Goal: Task Accomplishment & Management: Manage account settings

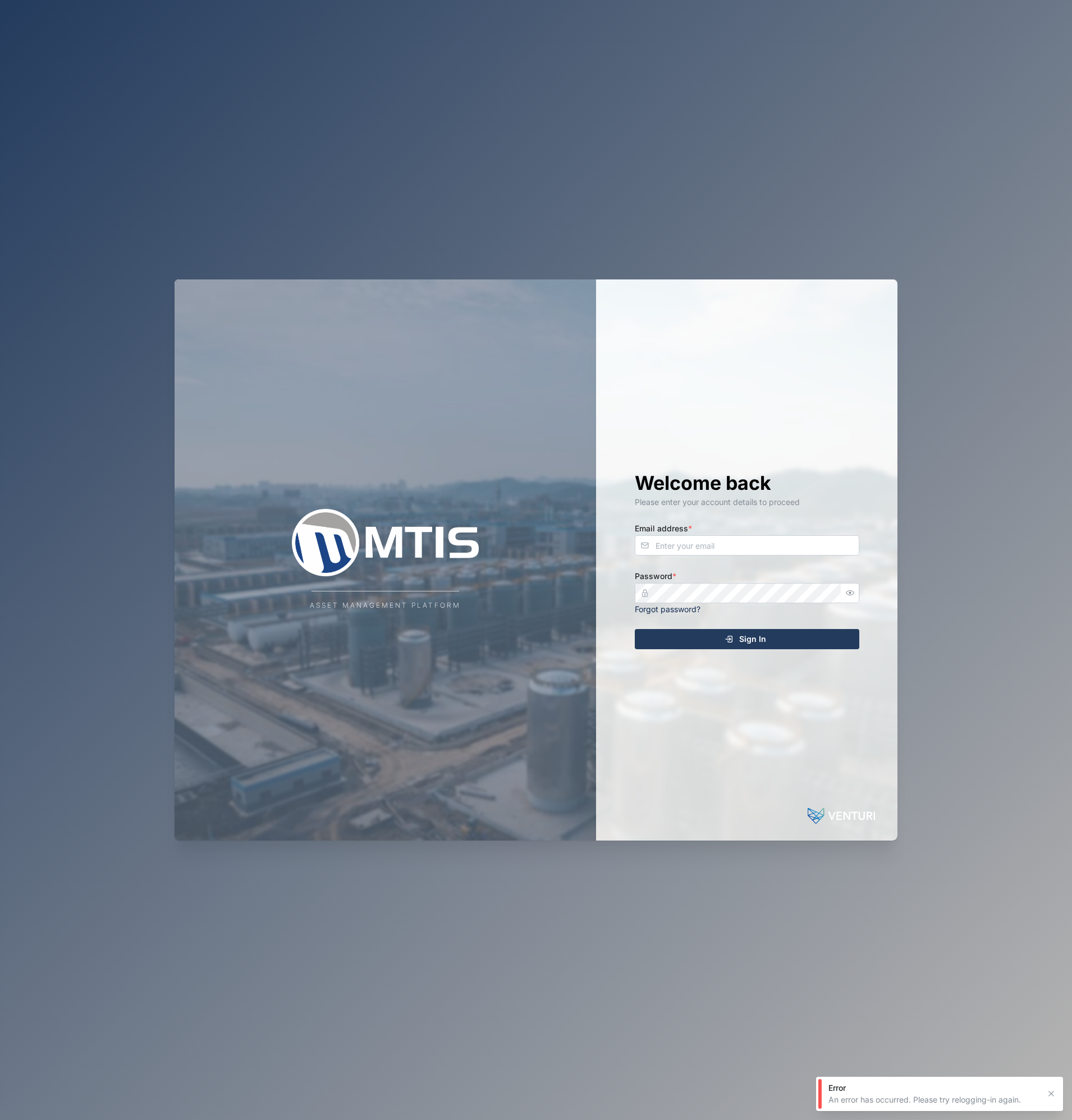
click at [776, 557] on div "Welcome back Please enter your account details to proceed Email address * Passw…" at bounding box center [747, 560] width 269 height 561
click at [769, 547] on input "Email address *" at bounding box center [746, 545] width 224 height 20
type input "[EMAIL_ADDRESS][DOMAIN_NAME]"
click at [0, 1120] on com-1password-button at bounding box center [0, 1120] width 0 height 0
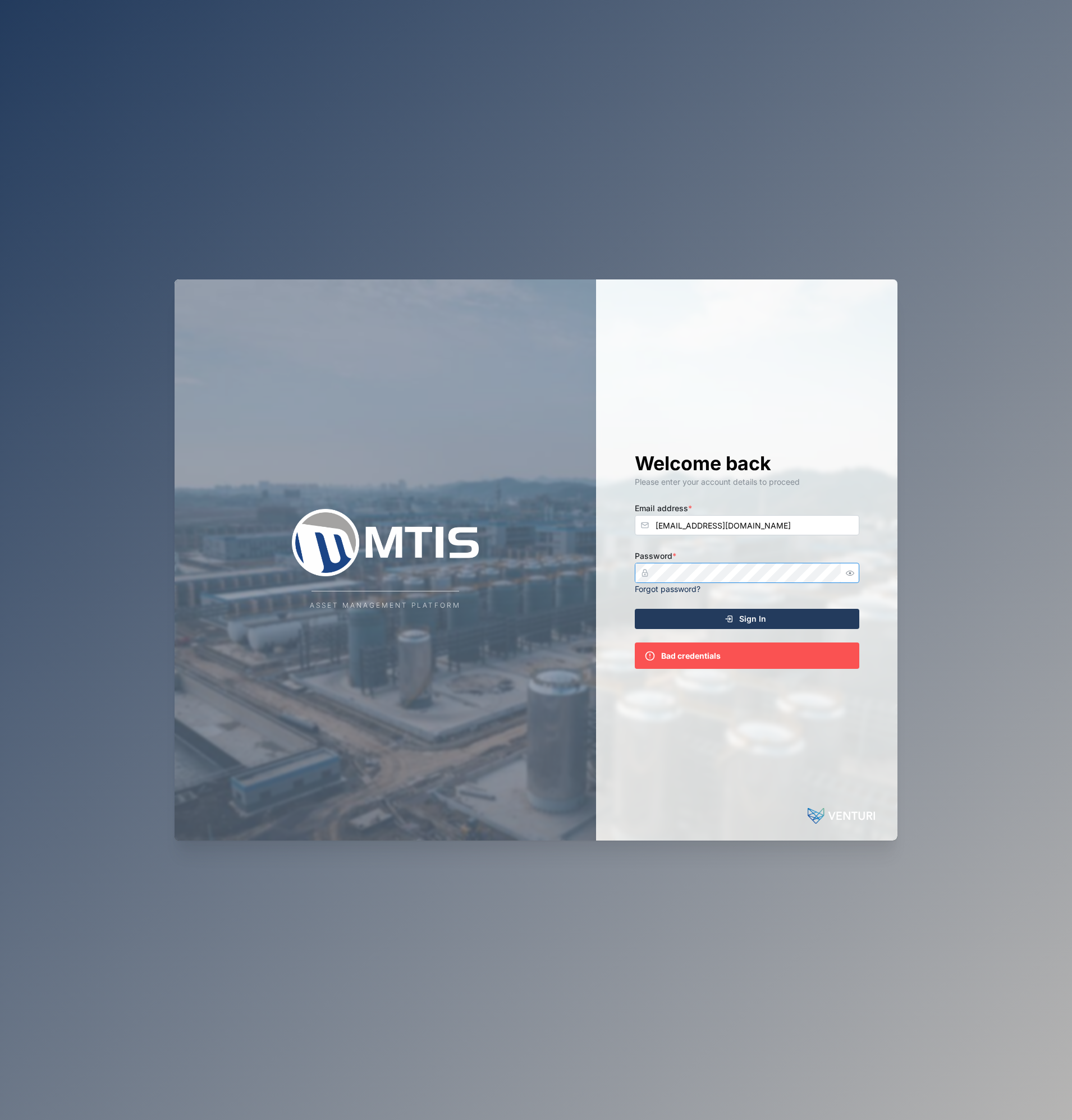
click at [320, 571] on div "Asset Management Platform Welcome back Please enter your account details to pro…" at bounding box center [536, 560] width 723 height 561
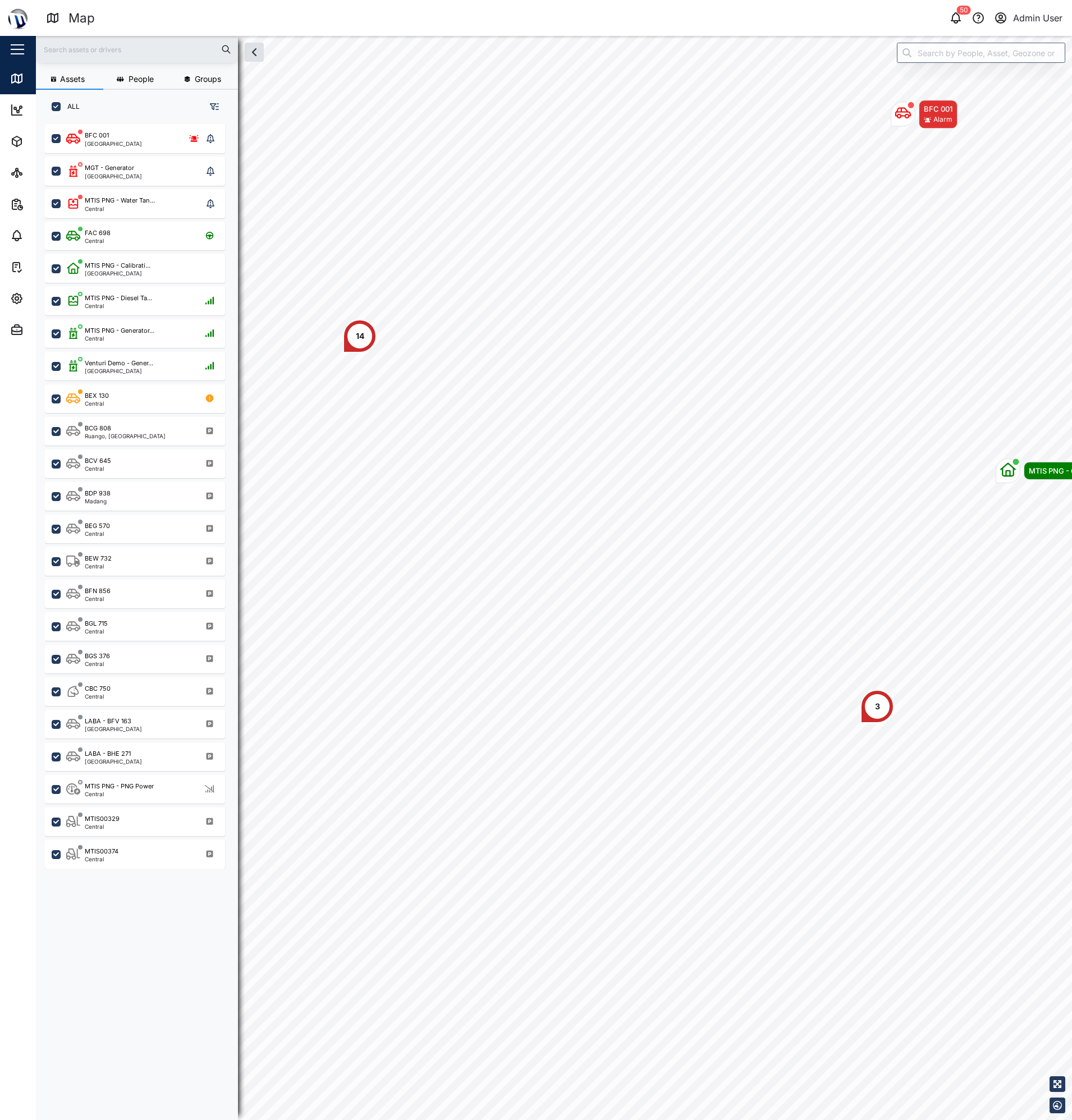
click at [354, 334] on div "14" at bounding box center [360, 337] width 34 height 34
click at [228, 937] on div "Assets People Groups ALL BFC 001 Port Moresby MGT - Generator Port Moresby MTIS…" at bounding box center [554, 578] width 1036 height 1084
click at [596, 273] on div "MTIS PNG - Napa Napa Yard" at bounding box center [605, 274] width 108 height 13
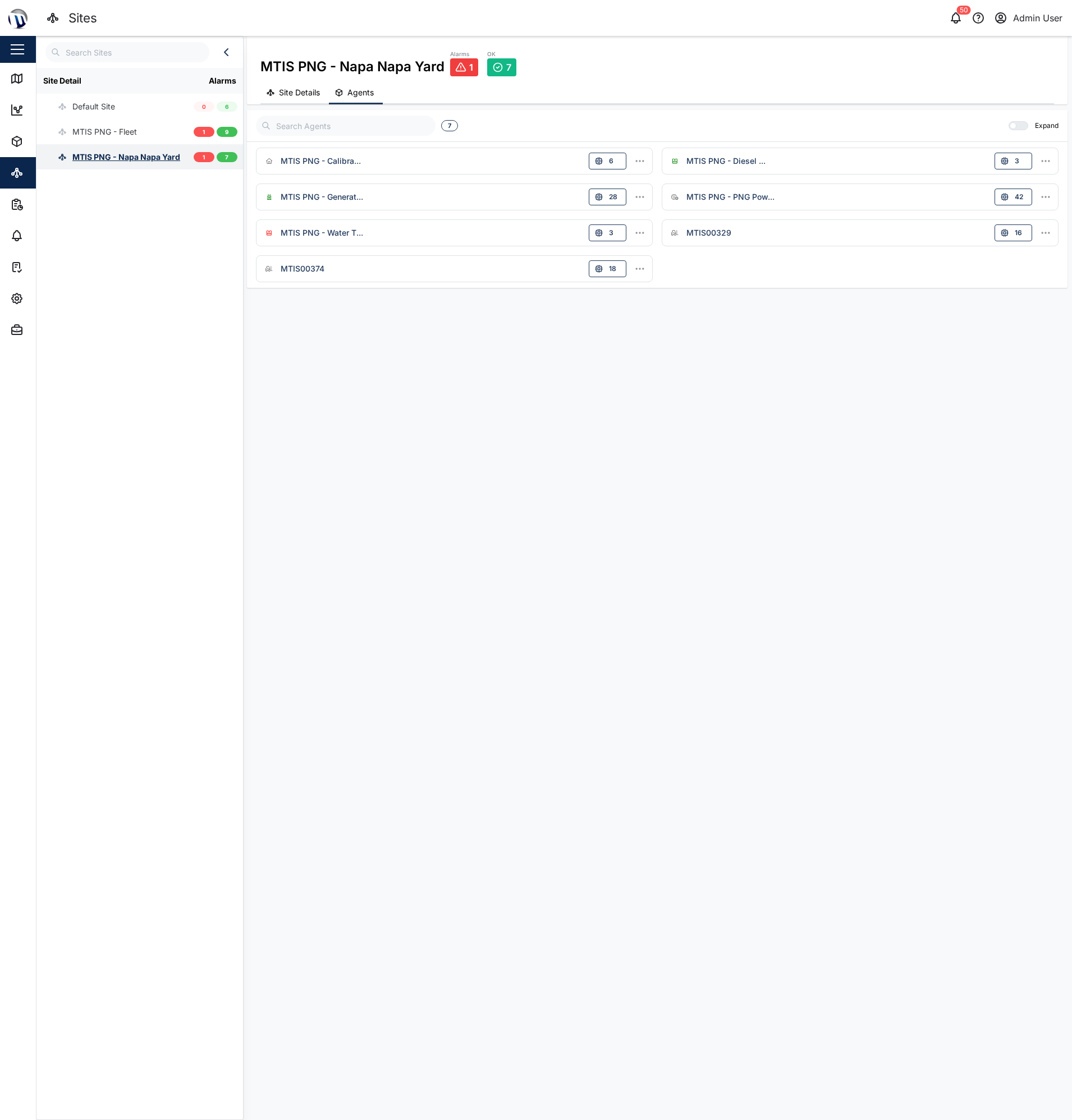
click at [87, 158] on div "MTIS PNG - Napa Napa Yard" at bounding box center [127, 157] width 108 height 13
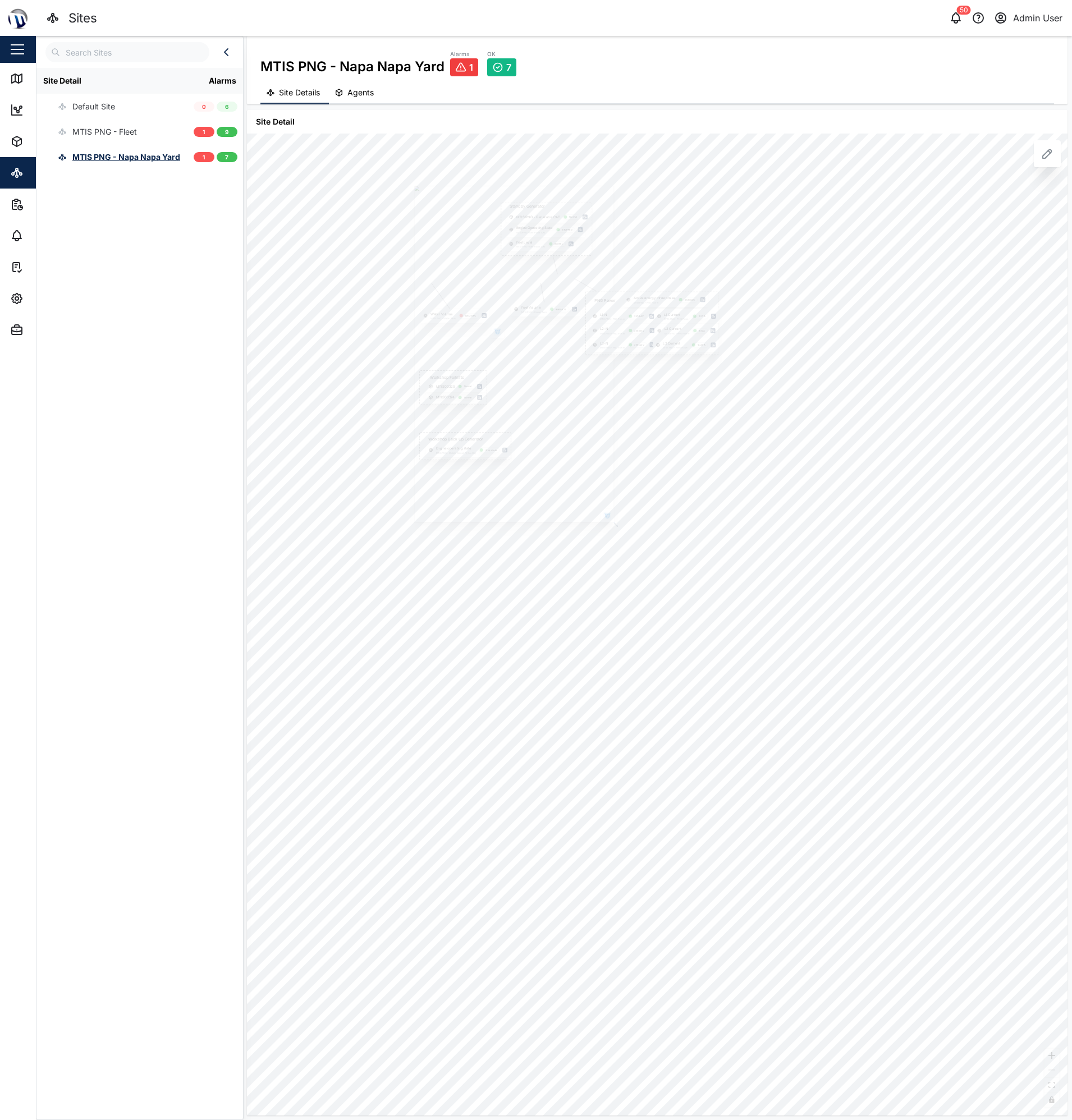
drag, startPoint x: 584, startPoint y: 362, endPoint x: 746, endPoint y: 434, distance: 177.3
click at [746, 434] on div "PNG Power Active energy three phase MTIS PNG - PNG Power 21.51 kWh L1-N MTIS PN…" at bounding box center [657, 625] width 820 height 982
click at [11, 294] on icon "button" at bounding box center [17, 299] width 13 height 13
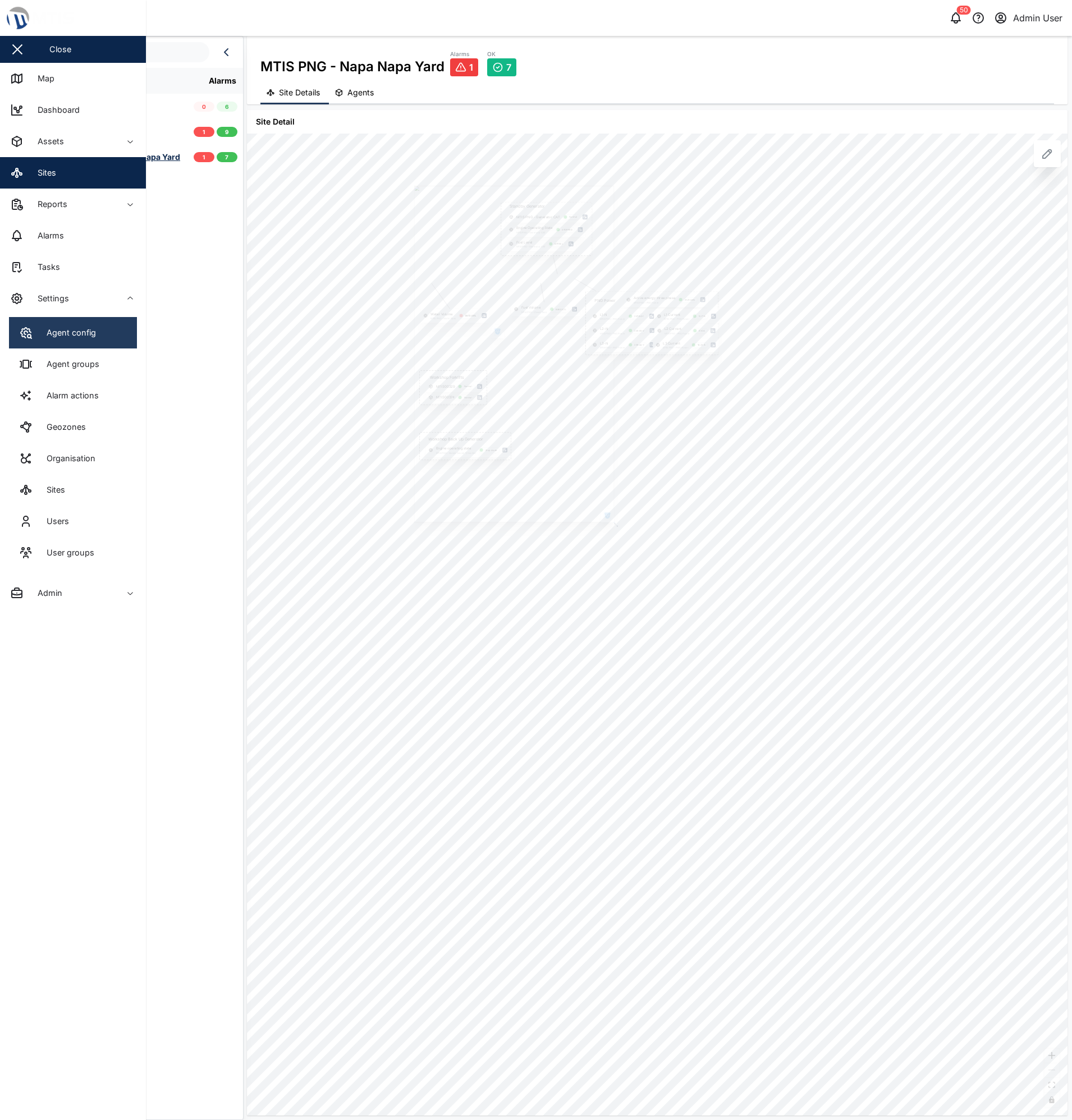
click at [50, 327] on div "Agent config" at bounding box center [67, 333] width 58 height 13
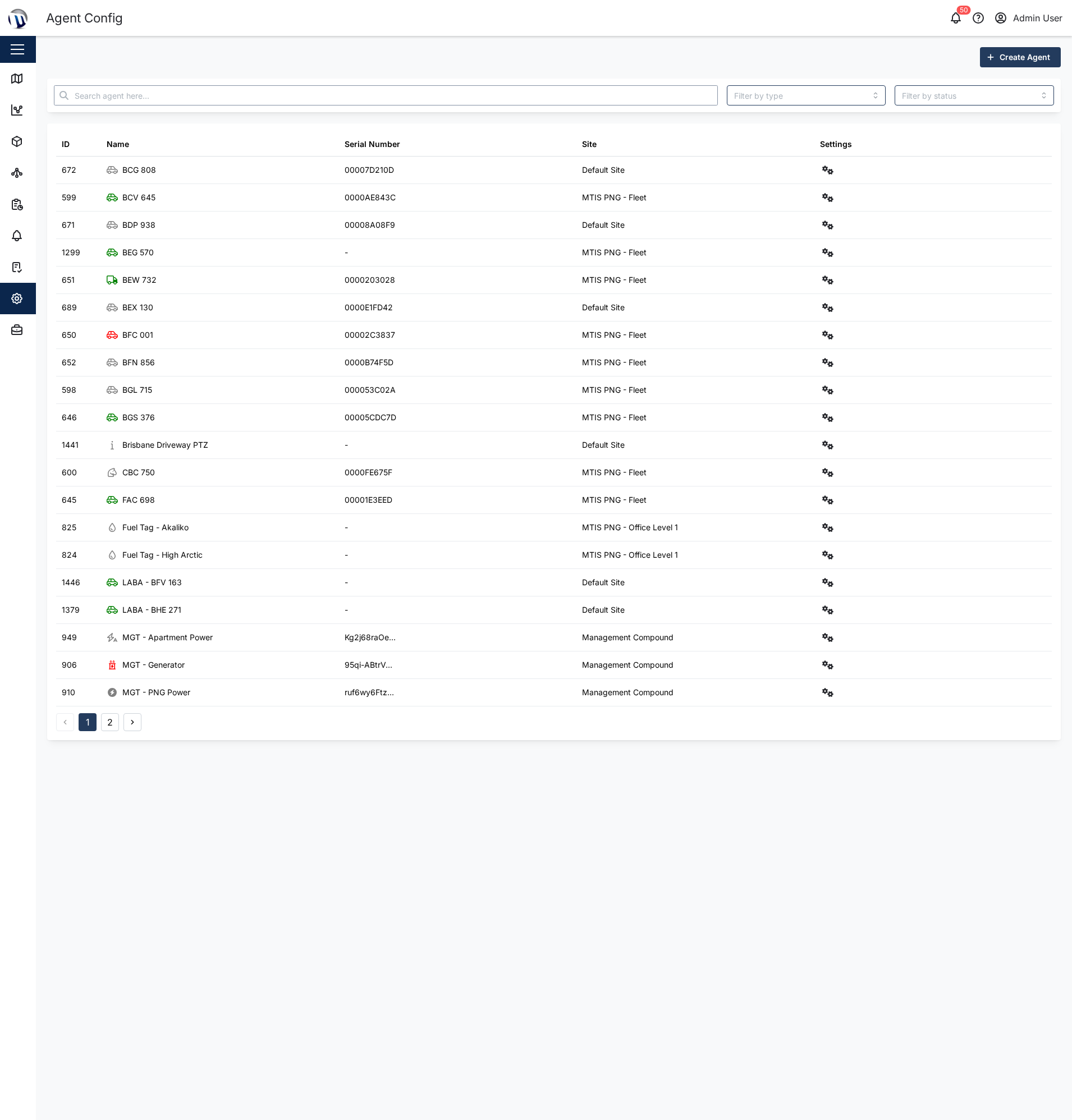
click at [155, 92] on input "text" at bounding box center [386, 95] width 664 height 20
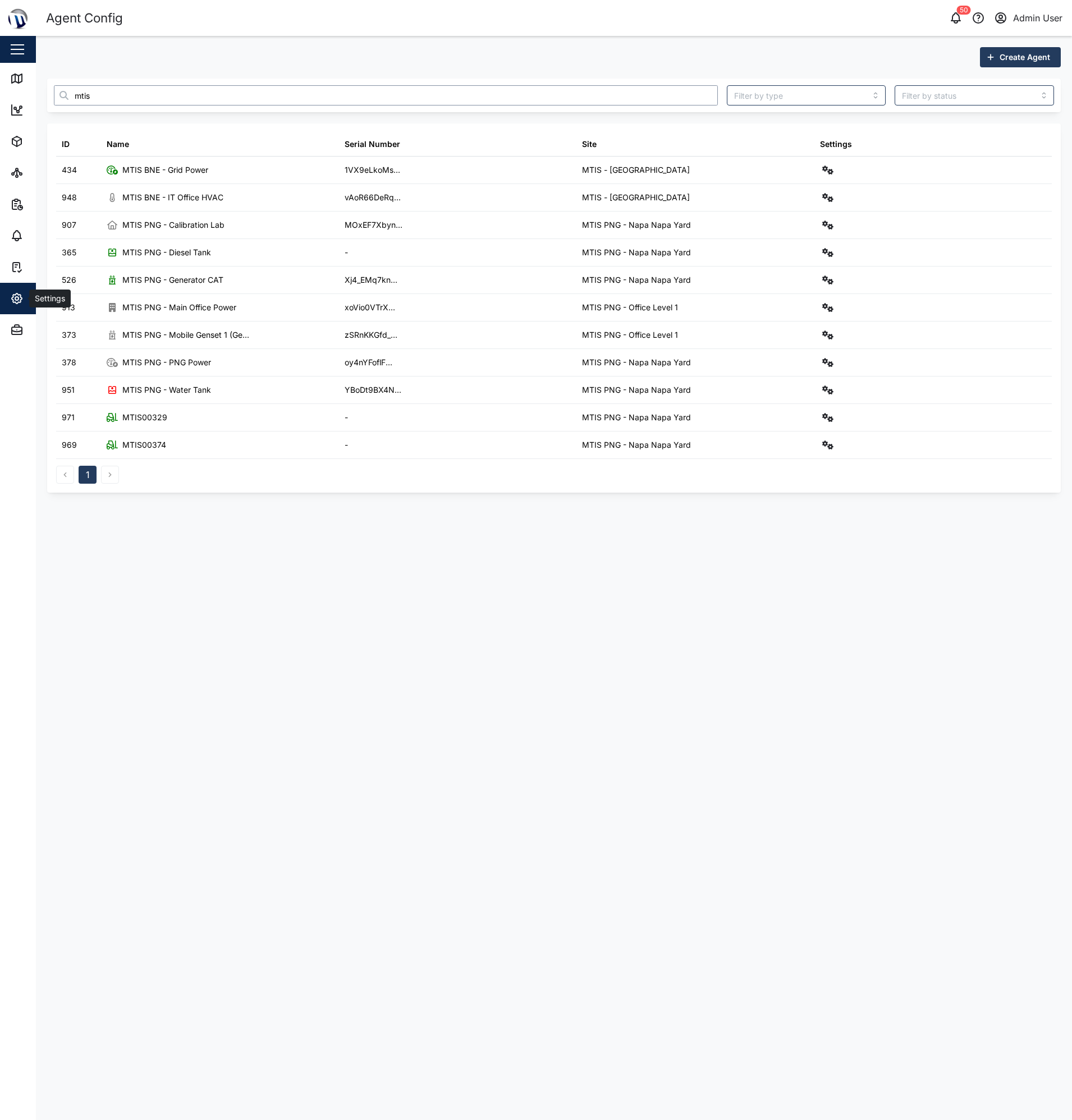
type input "mtis"
click at [22, 297] on icon "button" at bounding box center [17, 299] width 13 height 13
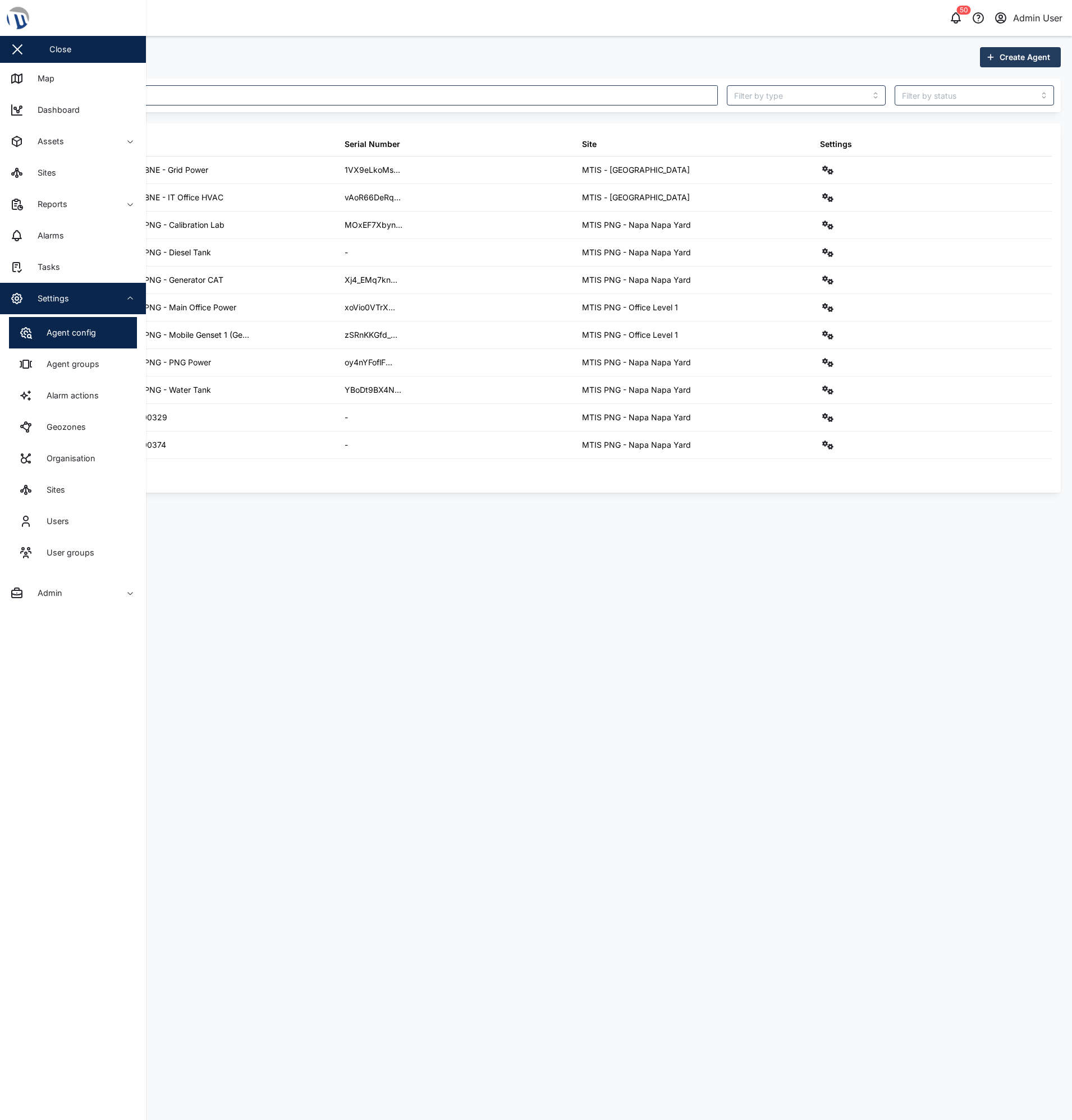
click at [77, 494] on link "Sites" at bounding box center [73, 490] width 128 height 31
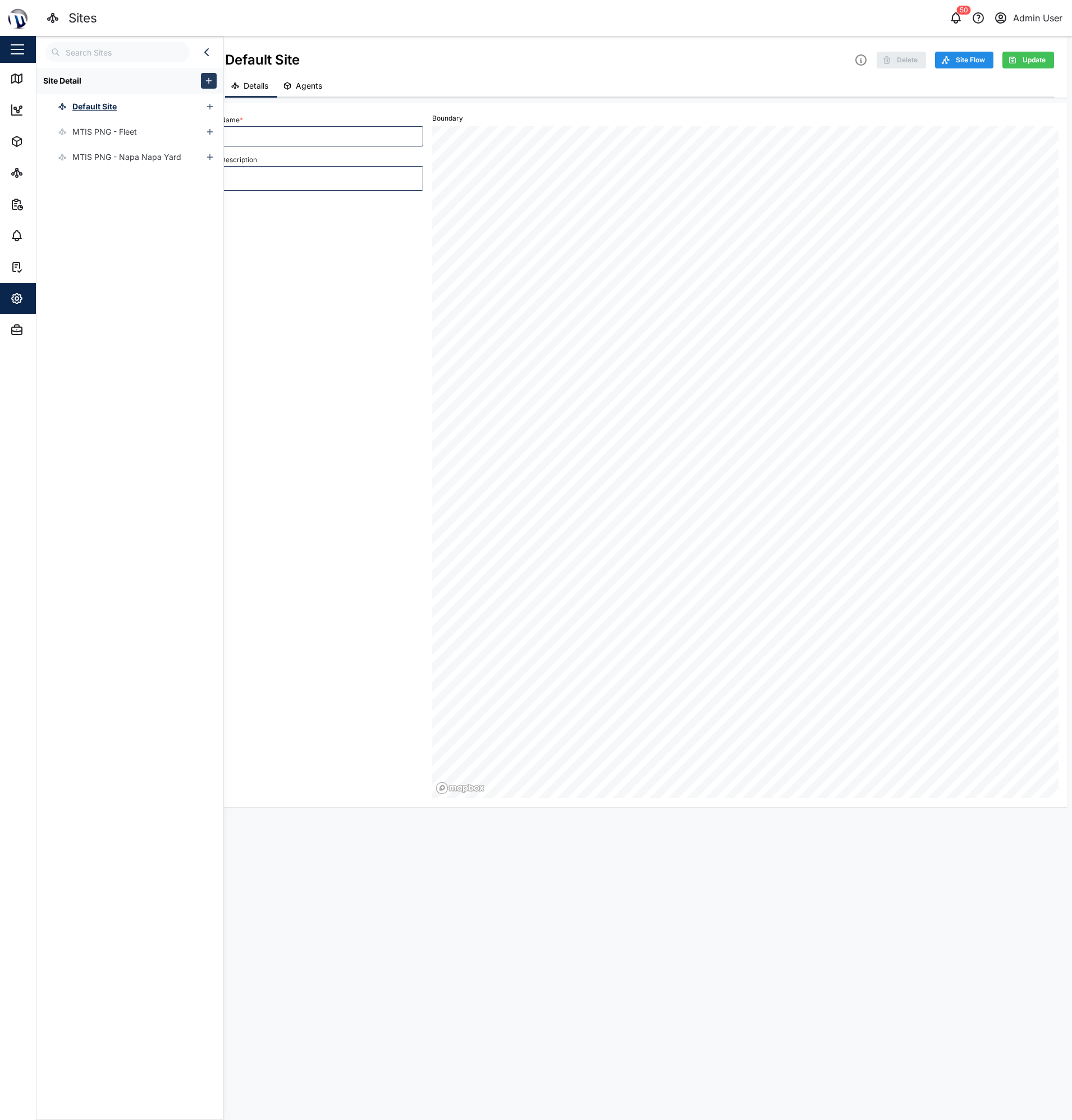
type textarea "x"
type input "Default Site"
type textarea "Default site while creating the organisation"
click at [105, 132] on div "MTIS PNG - Fleet" at bounding box center [104, 132] width 64 height 13
type textarea "x"
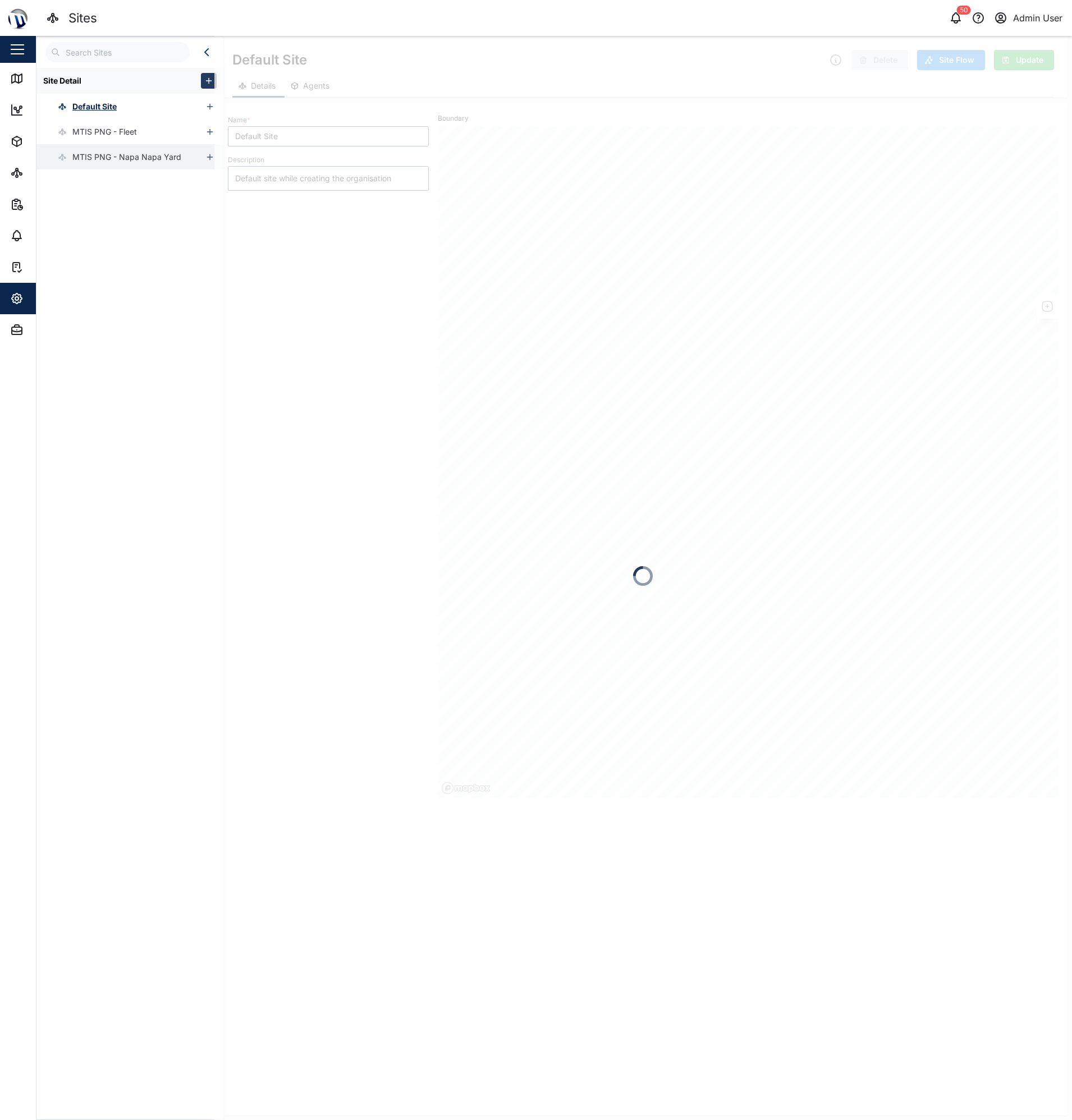
type input "MTIS PNG - Fleet"
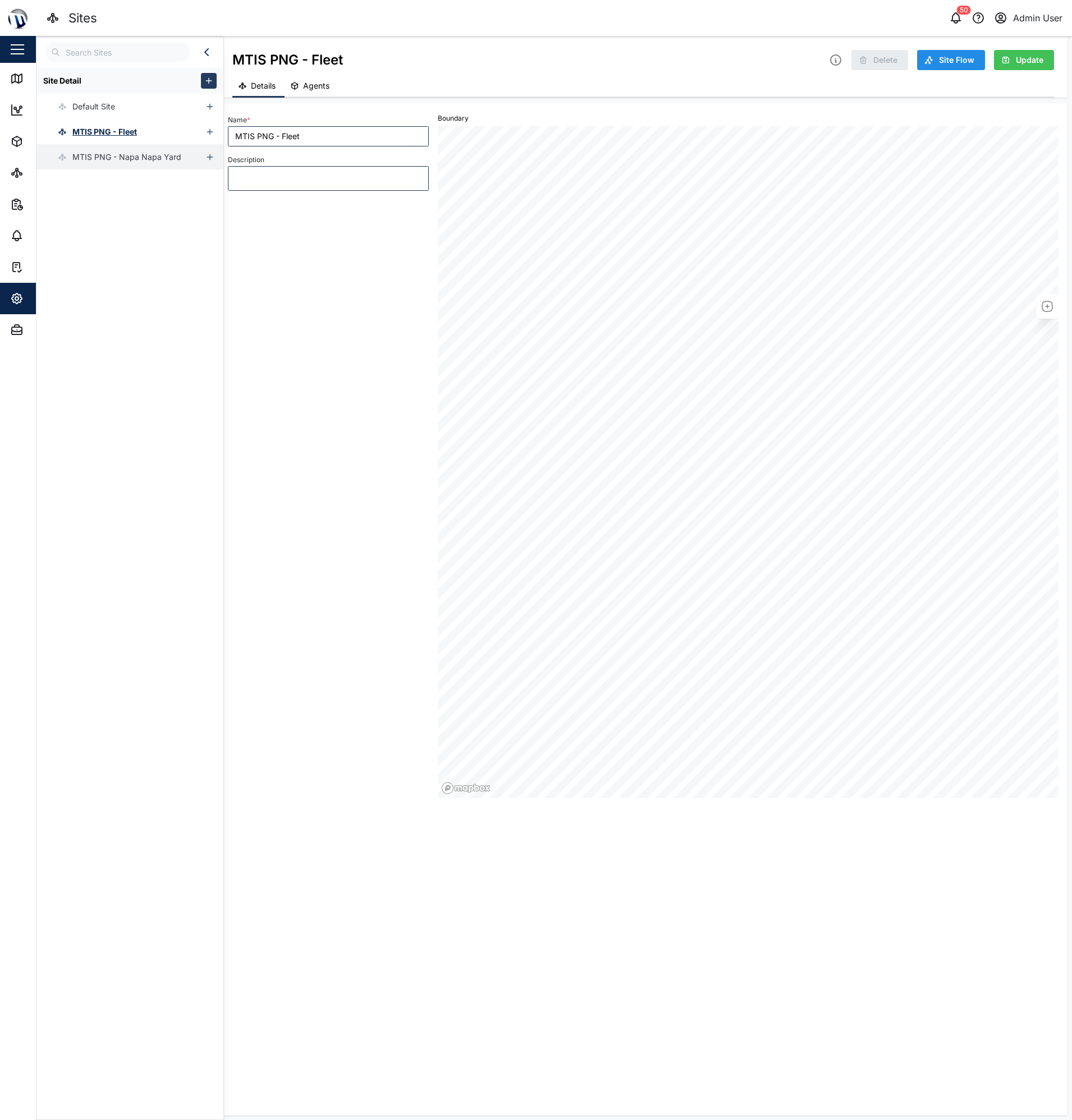
click at [99, 156] on div "MTIS PNG - Napa Napa Yard" at bounding box center [127, 157] width 109 height 13
drag, startPoint x: 138, startPoint y: 213, endPoint x: 129, endPoint y: 208, distance: 10.3
click at [138, 213] on div "Site Detail Default Site MTIS PNG - Fleet MTIS PNG - Napa Napa Yard" at bounding box center [129, 591] width 187 height 1046
click at [99, 137] on div "MTIS PNG - Fleet" at bounding box center [104, 132] width 64 height 13
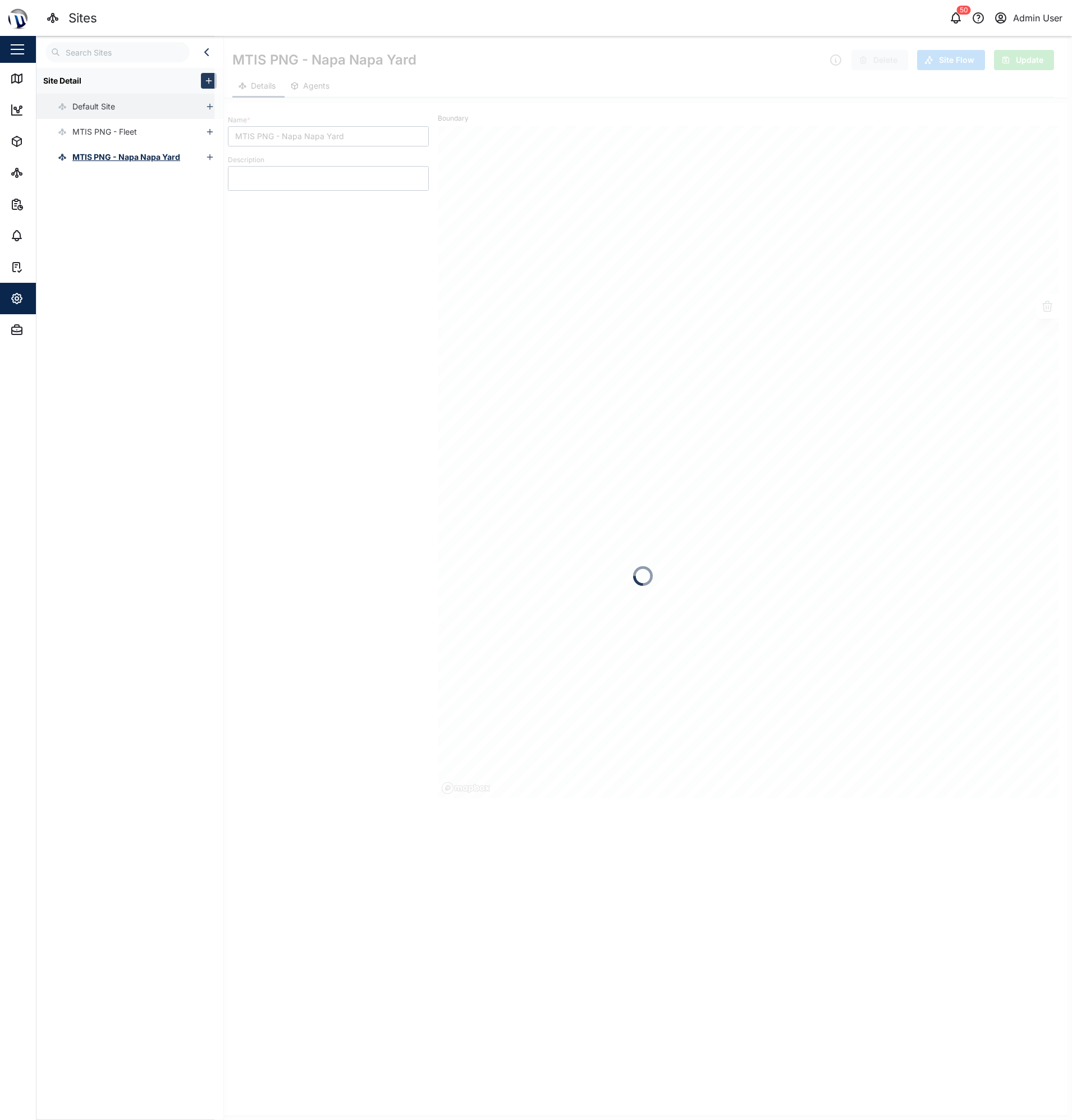
type input "MTIS PNG - Fleet"
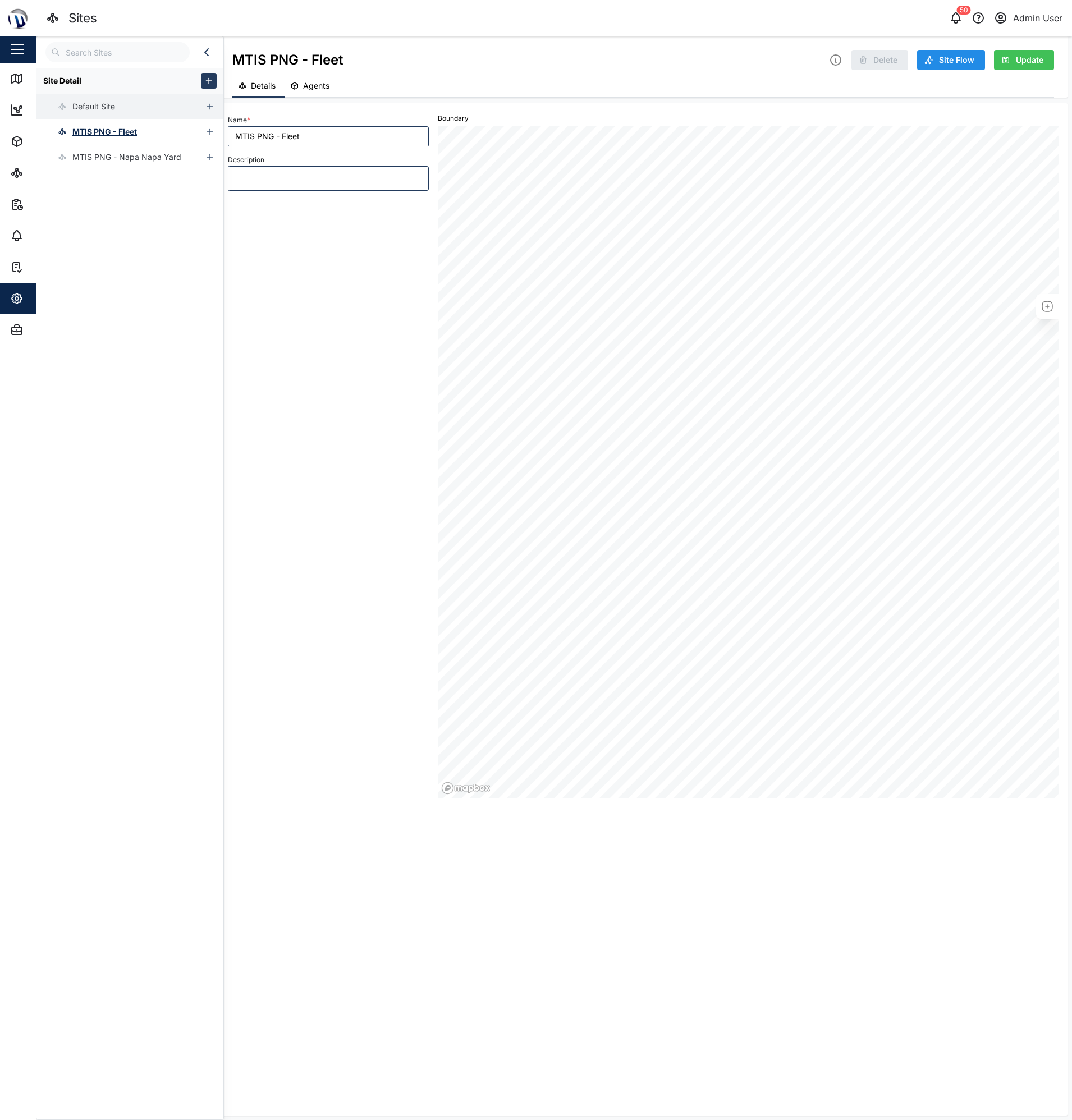
click at [92, 106] on div "Default Site" at bounding box center [94, 107] width 43 height 13
type textarea "x"
type input "Default Site"
type textarea "Default site while creating the organisation"
click at [94, 128] on div "MTIS PNG - Fleet" at bounding box center [104, 132] width 64 height 13
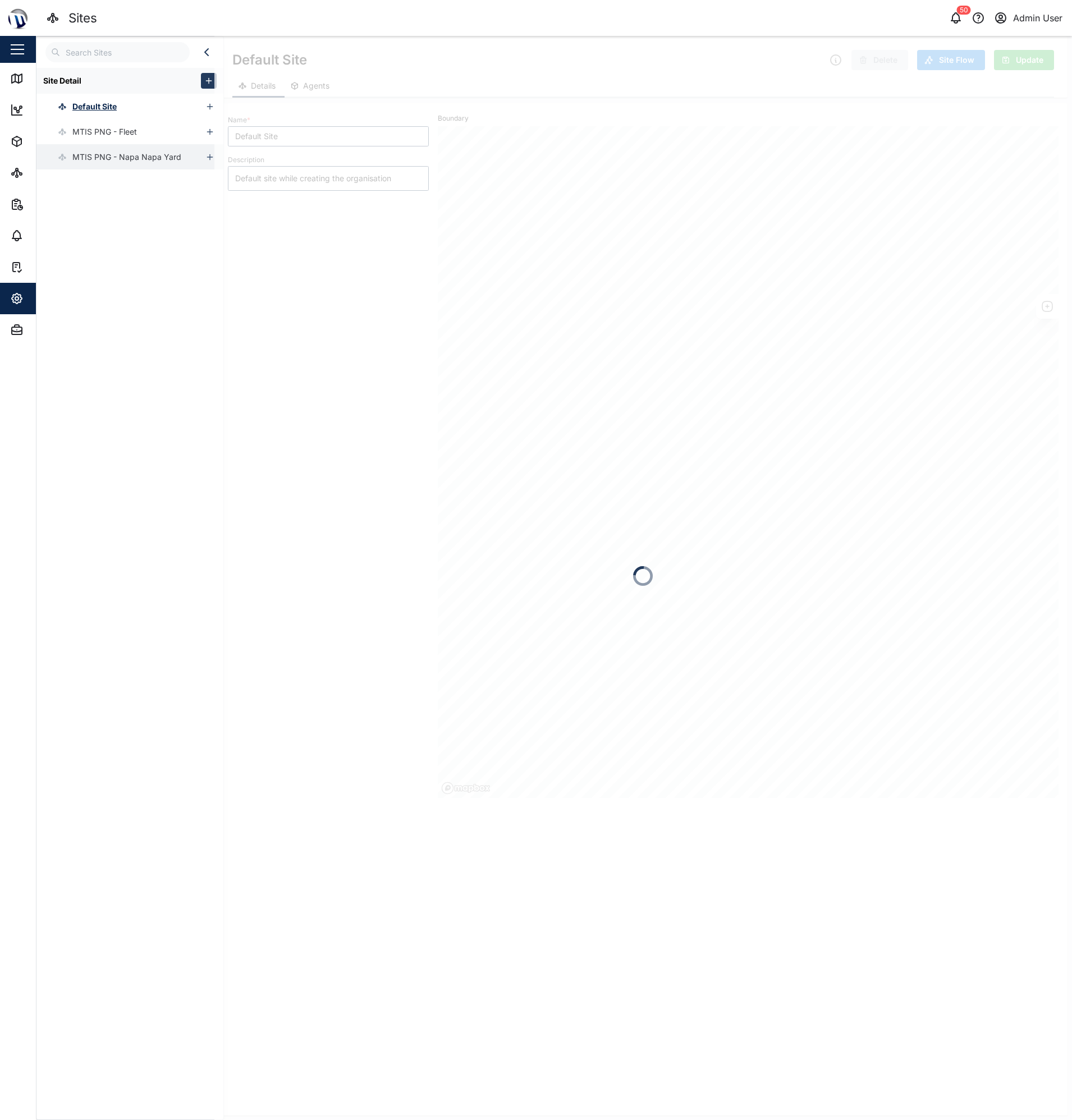
type textarea "x"
type input "MTIS PNG - Fleet"
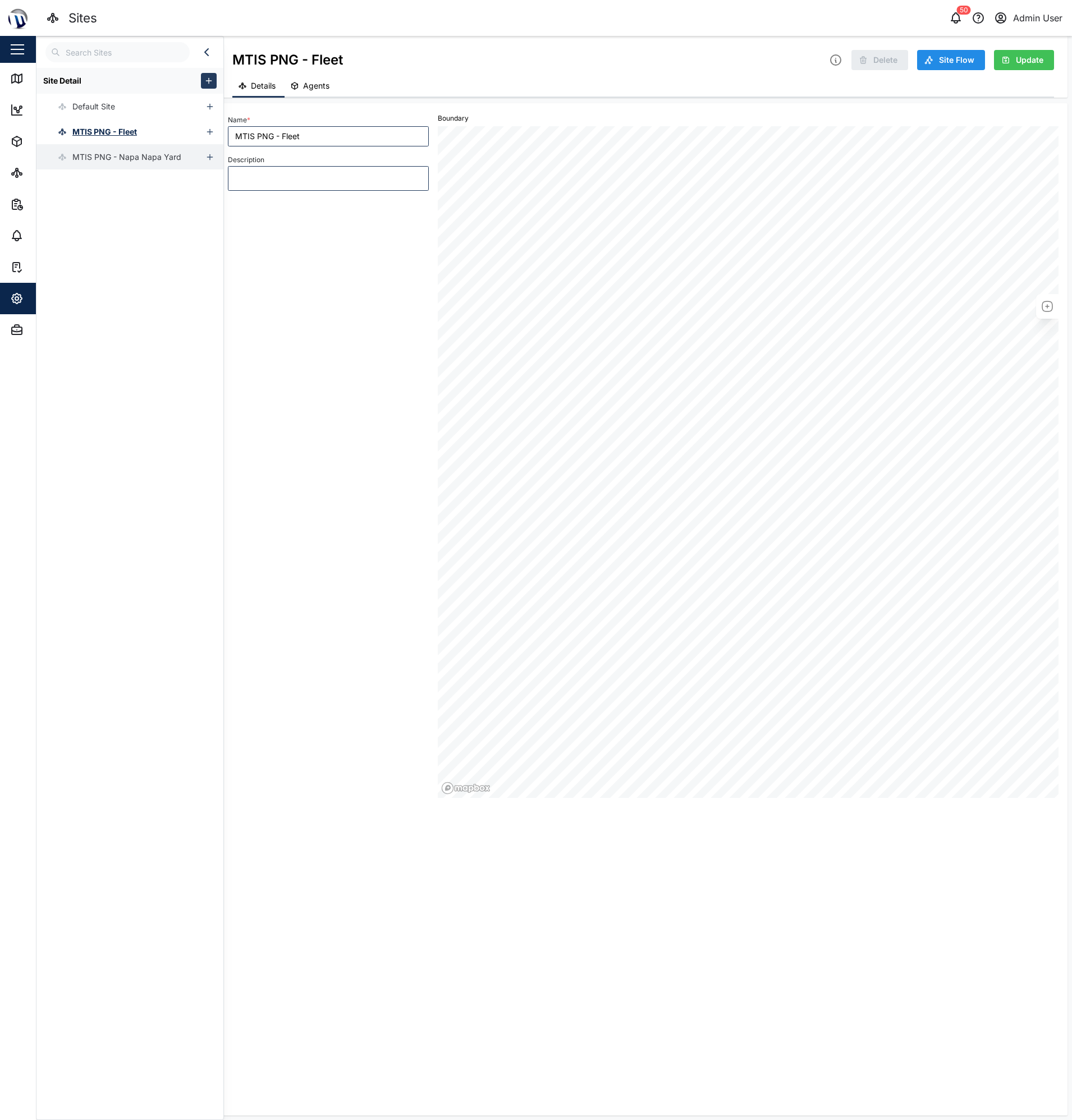
click at [96, 149] on div "MTIS PNG - Napa Napa Yard" at bounding box center [109, 157] width 145 height 25
type input "MTIS PNG - Napa Napa Yard"
click at [206, 157] on icon "button" at bounding box center [210, 157] width 9 height 9
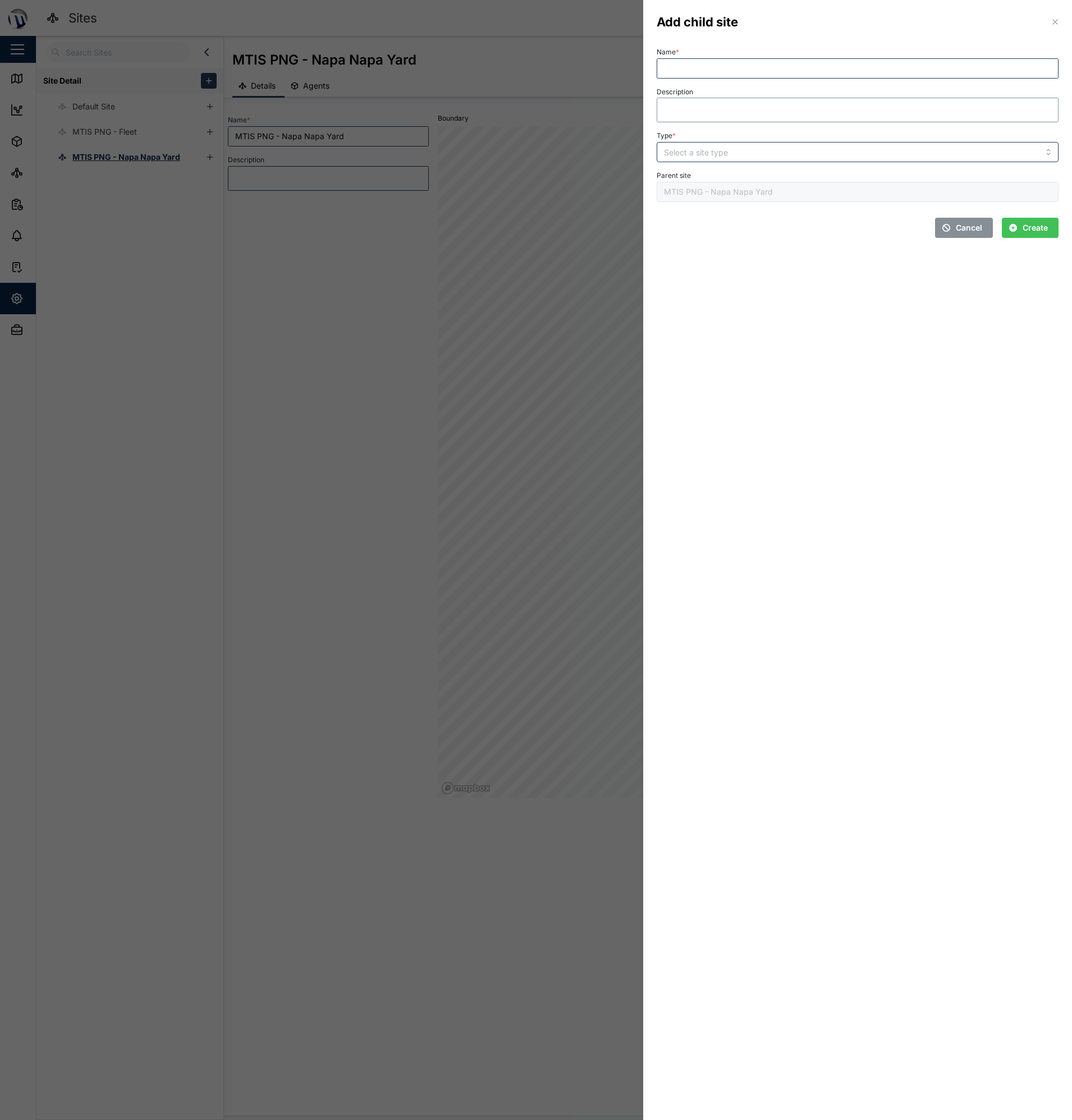
click at [760, 99] on textarea "Description" at bounding box center [857, 109] width 402 height 24
click at [738, 141] on div "Type *" at bounding box center [857, 145] width 402 height 34
click at [738, 148] on input "Type *" at bounding box center [857, 152] width 402 height 20
type input "BUILDING"
click at [692, 63] on input "Name *" at bounding box center [857, 68] width 402 height 20
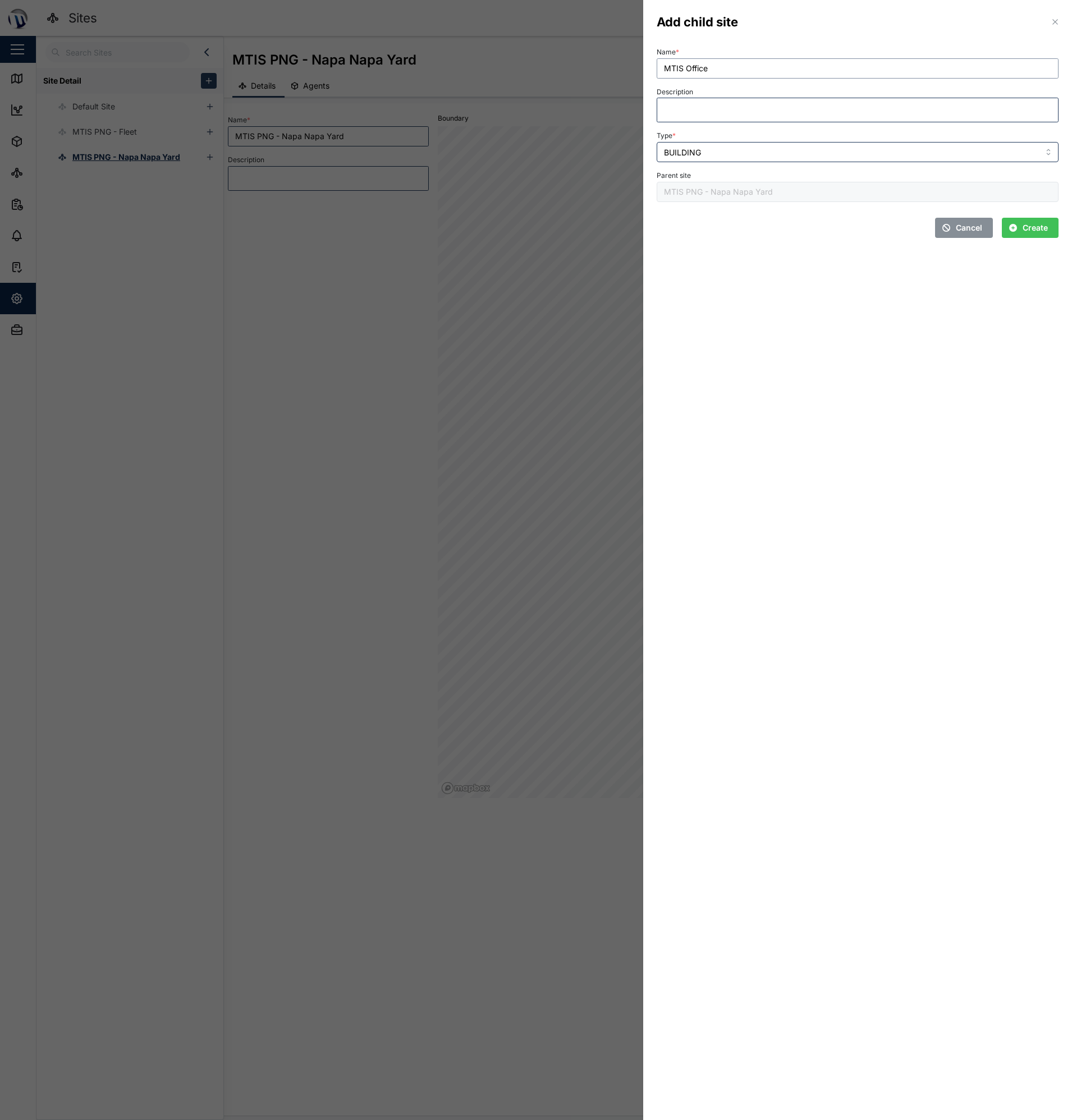
type input "MTIS Office"
click at [855, 235] on div "Cancel Create" at bounding box center [857, 224] width 402 height 27
click at [1028, 223] on span "Create" at bounding box center [1035, 228] width 25 height 19
type input "MTIS Office"
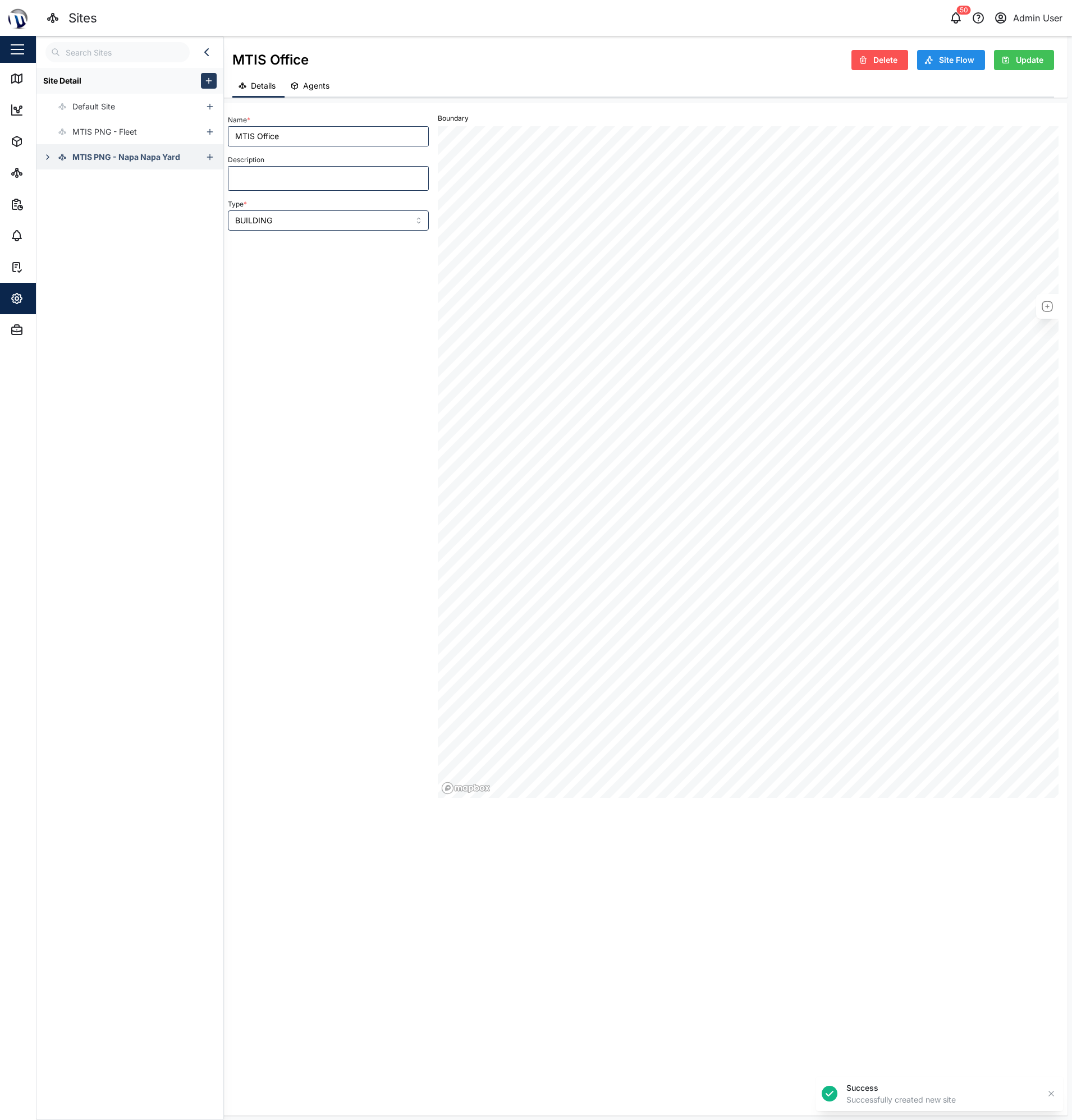
click at [44, 159] on icon "button" at bounding box center [47, 157] width 9 height 9
click at [106, 183] on div "MTIS Office" at bounding box center [101, 182] width 45 height 13
click at [1046, 307] on icon "button" at bounding box center [1048, 306] width 13 height 13
click at [1047, 324] on icon "button" at bounding box center [1048, 325] width 13 height 13
click at [827, 957] on div "Name * MTIS Office Description Type * BUILDING Boundary" at bounding box center [643, 607] width 831 height 999
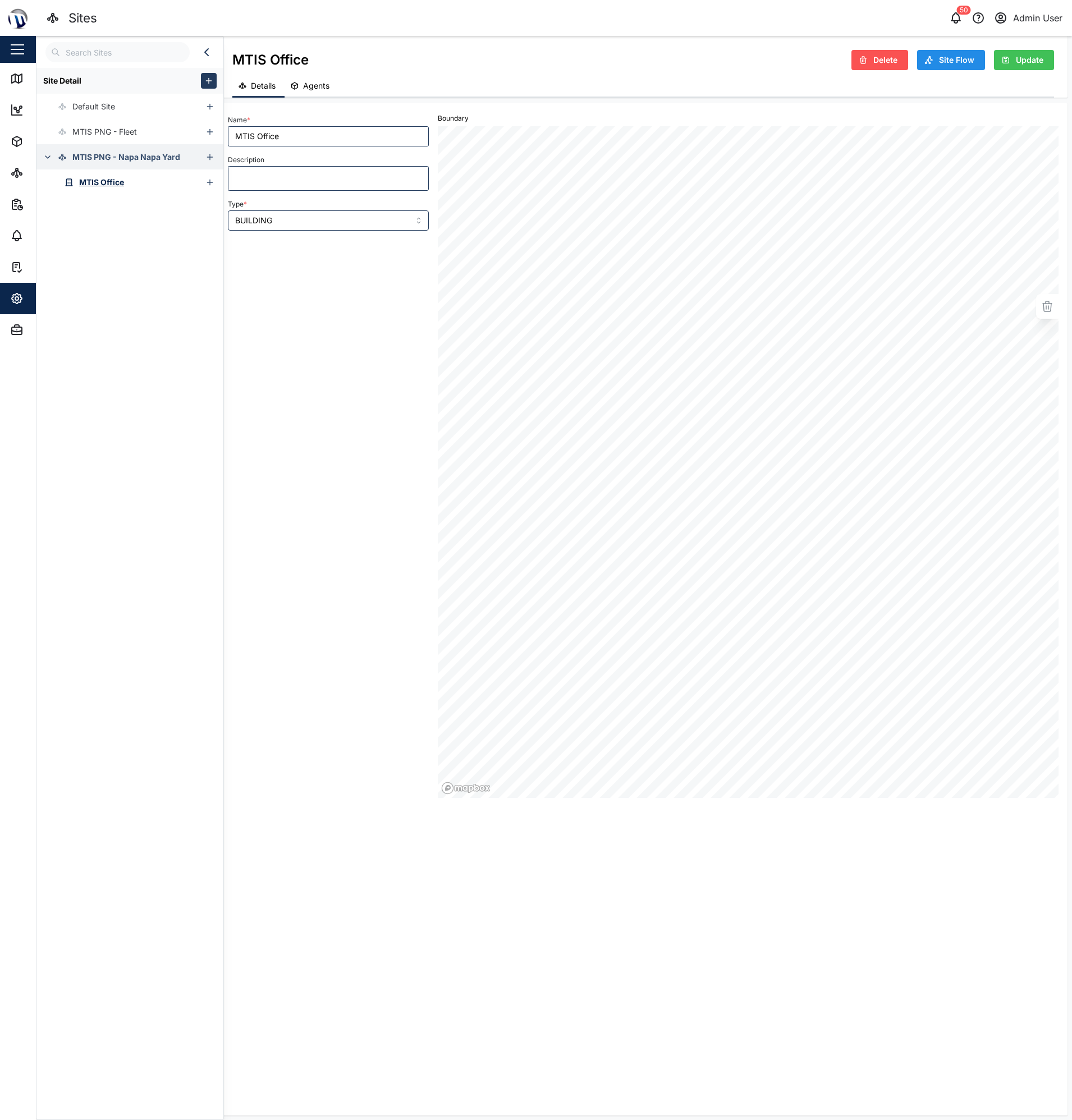
click at [1027, 59] on span "Update" at bounding box center [1029, 60] width 27 height 19
click at [206, 154] on icon "button" at bounding box center [210, 157] width 9 height 9
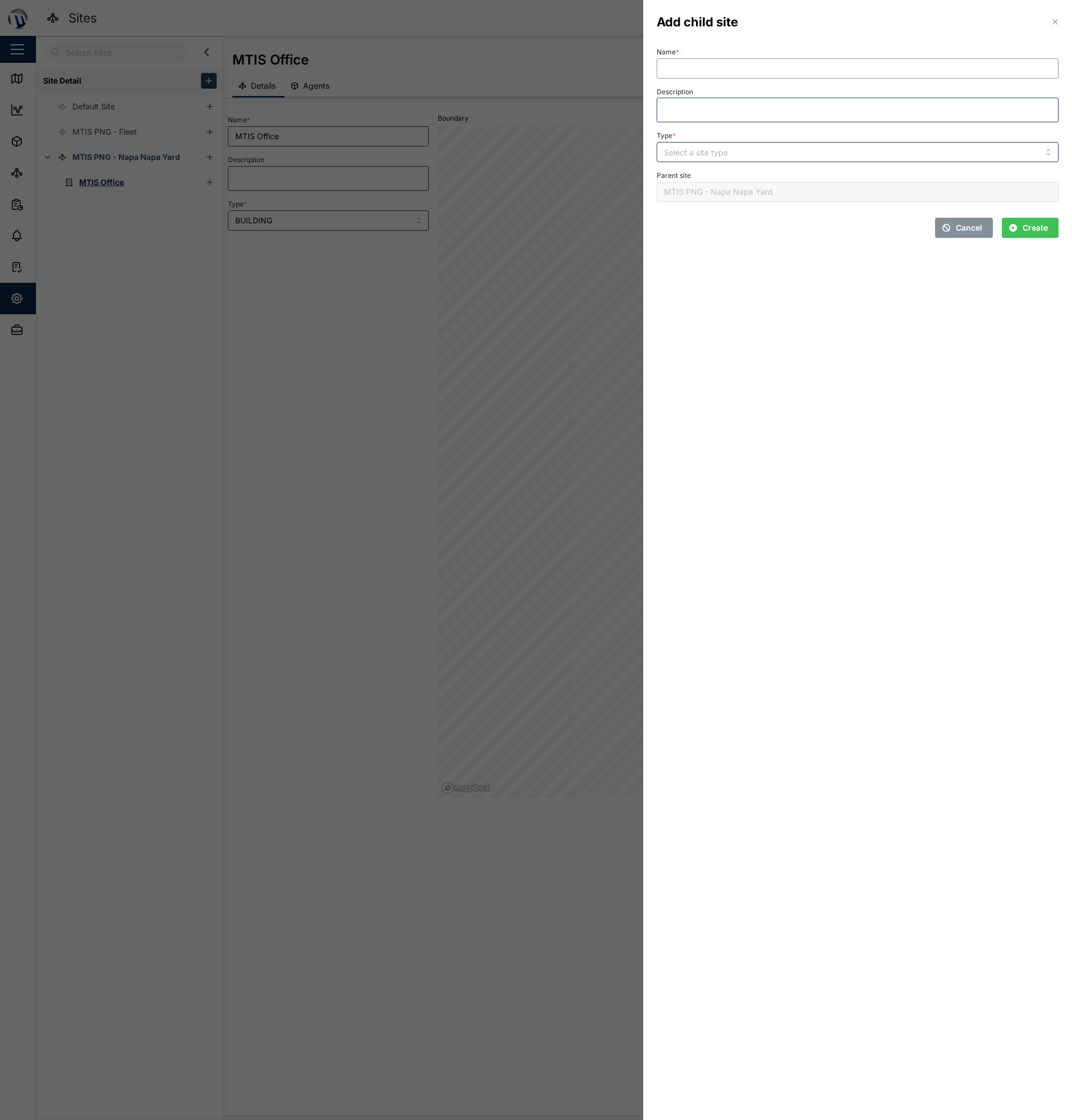
click at [727, 71] on input "Name *" at bounding box center [857, 68] width 402 height 20
type input "Warehouse"
click at [745, 340] on section "Add child site Name * Warehouse Description Type * Parent site MTIS PNG - Napa …" at bounding box center [857, 560] width 429 height 1120
click at [695, 158] on input "Type *" at bounding box center [857, 152] width 402 height 20
type input "BUILDING"
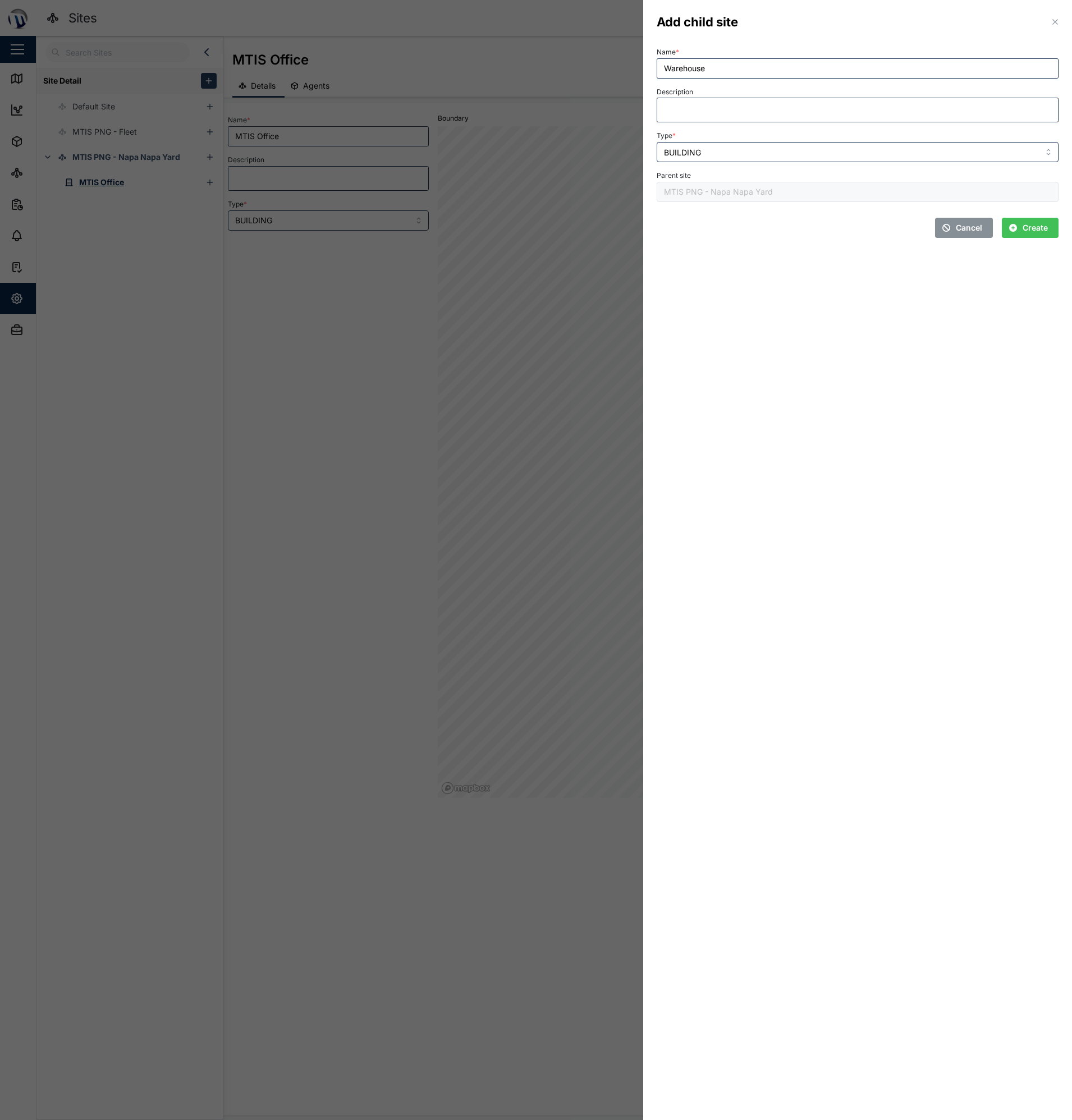
click at [1036, 229] on span "Create" at bounding box center [1035, 228] width 25 height 19
type input "Warehouse"
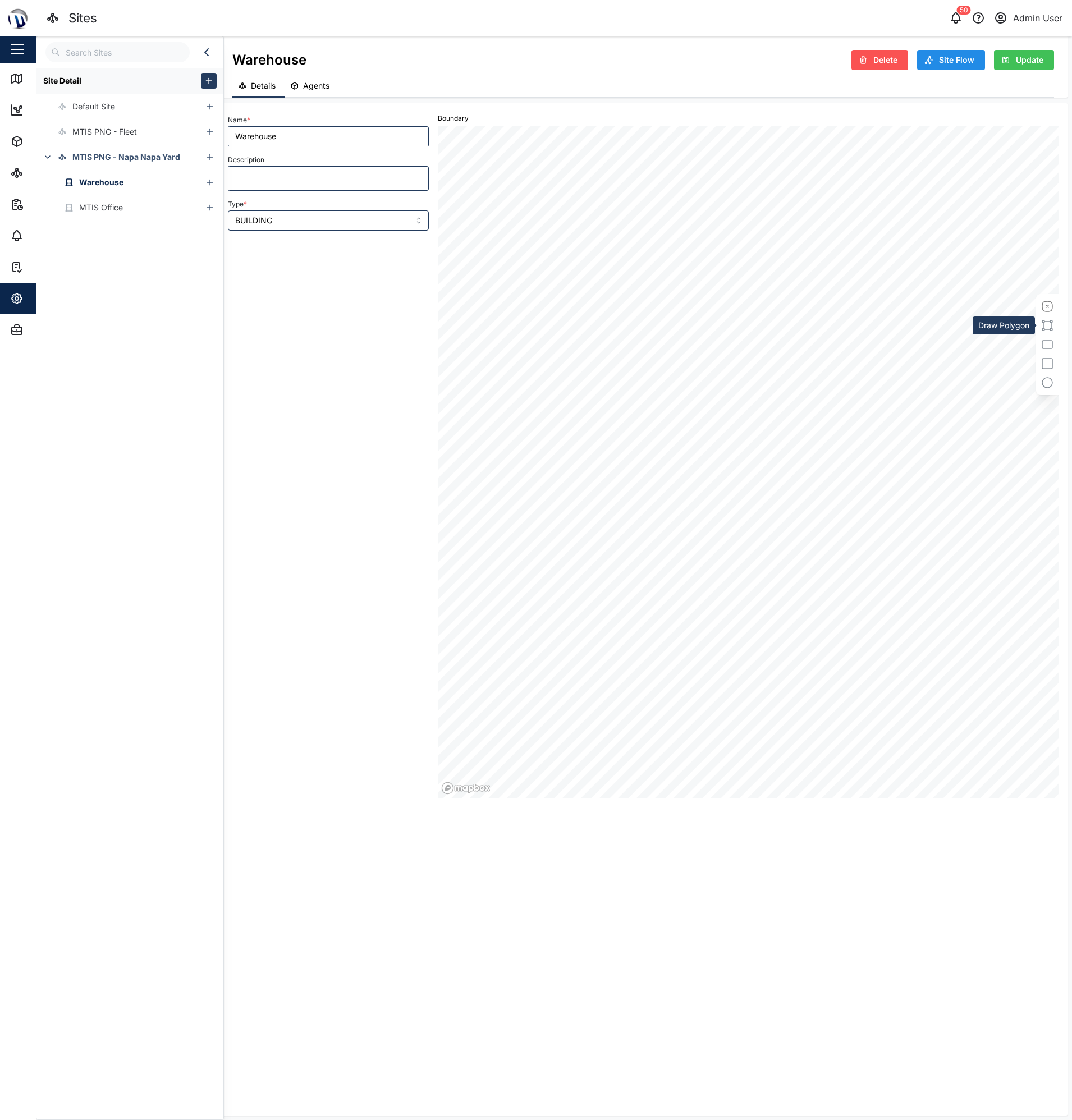
click at [1048, 328] on icon "button" at bounding box center [1048, 325] width 13 height 13
click at [1017, 57] on span "Update" at bounding box center [1029, 60] width 27 height 19
click at [579, 895] on div "Name * Warehouse Description Type * BUILDING Boundary" at bounding box center [643, 607] width 831 height 999
click at [20, 79] on icon at bounding box center [17, 78] width 13 height 13
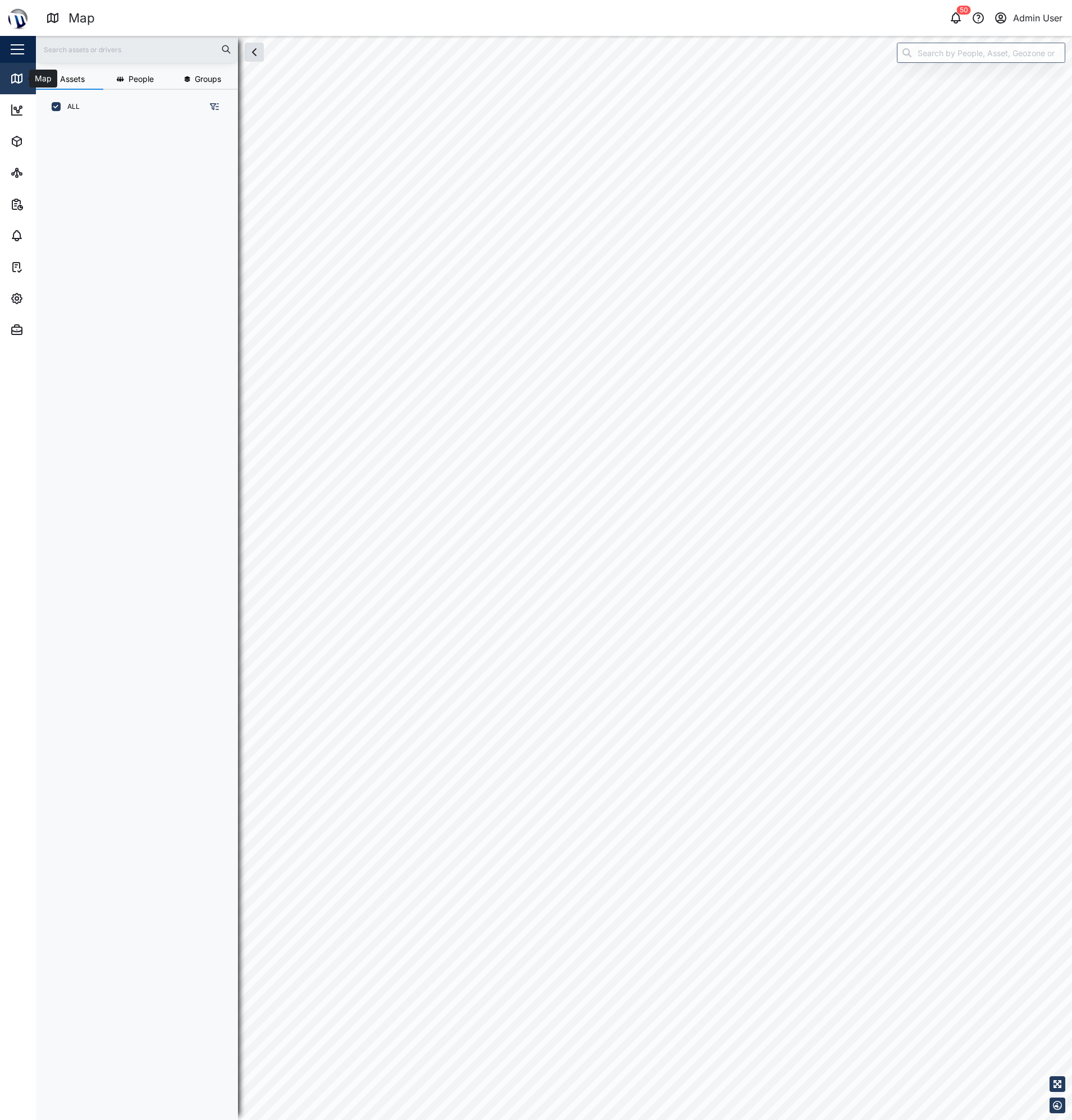
scroll to position [982, 175]
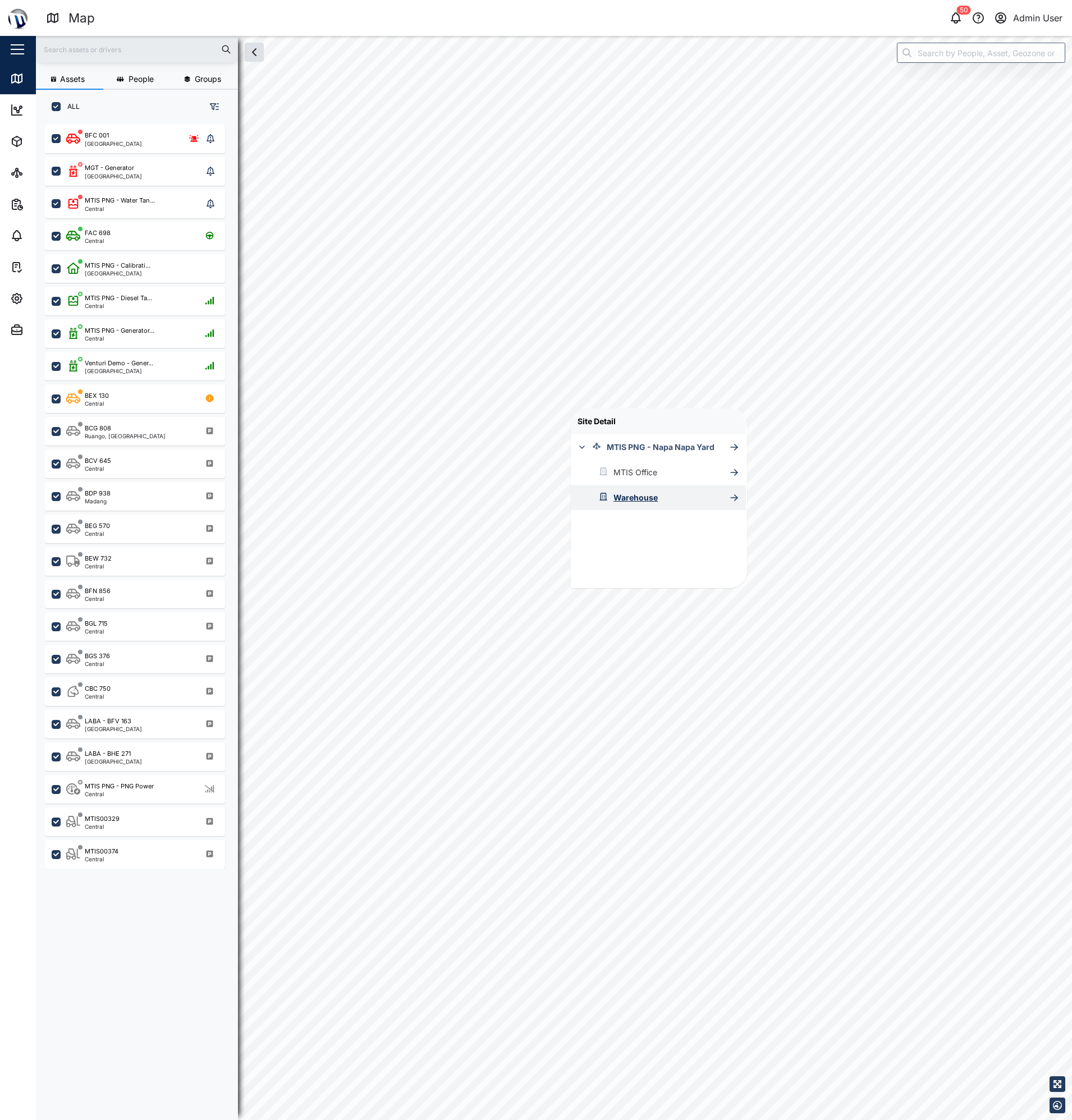
click at [650, 494] on div "Warehouse" at bounding box center [636, 498] width 44 height 13
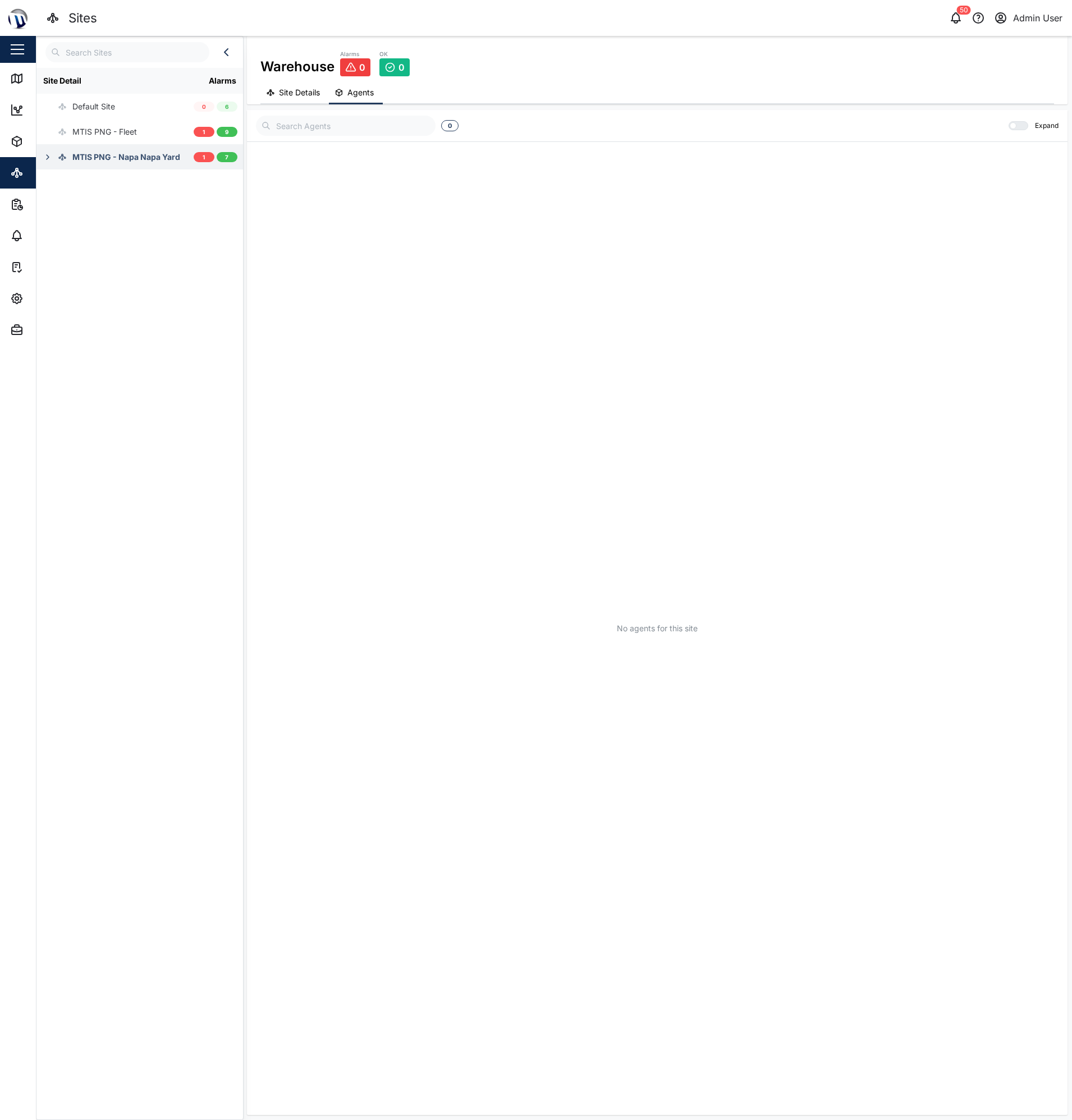
click at [52, 159] on icon "button" at bounding box center [47, 157] width 9 height 9
click at [98, 204] on div "MTIS Office" at bounding box center [101, 207] width 44 height 13
click at [93, 206] on div "MTIS Office" at bounding box center [101, 207] width 45 height 13
click at [13, 298] on icon "button" at bounding box center [17, 299] width 10 height 10
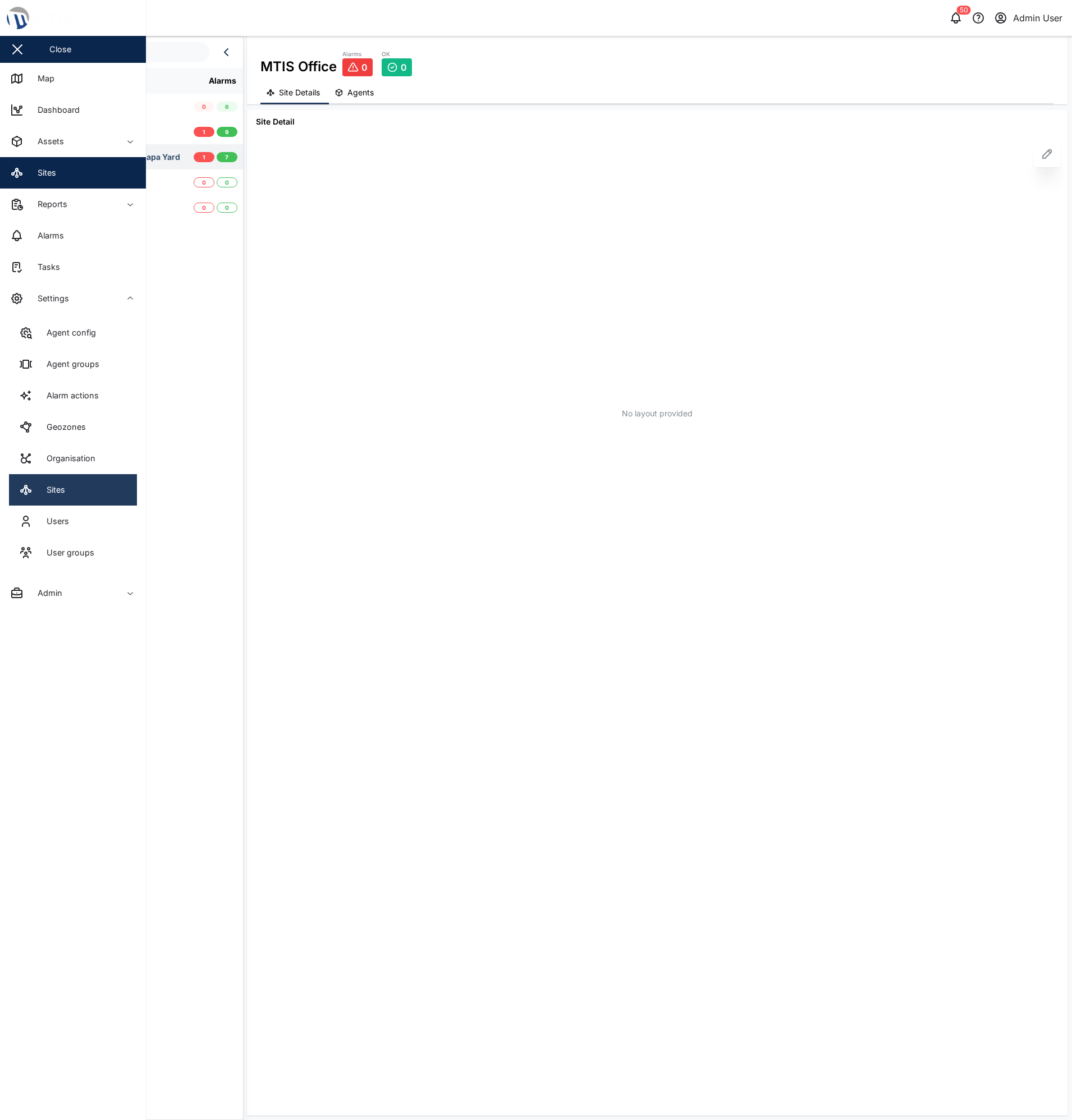
click at [58, 486] on div "Sites" at bounding box center [52, 490] width 27 height 13
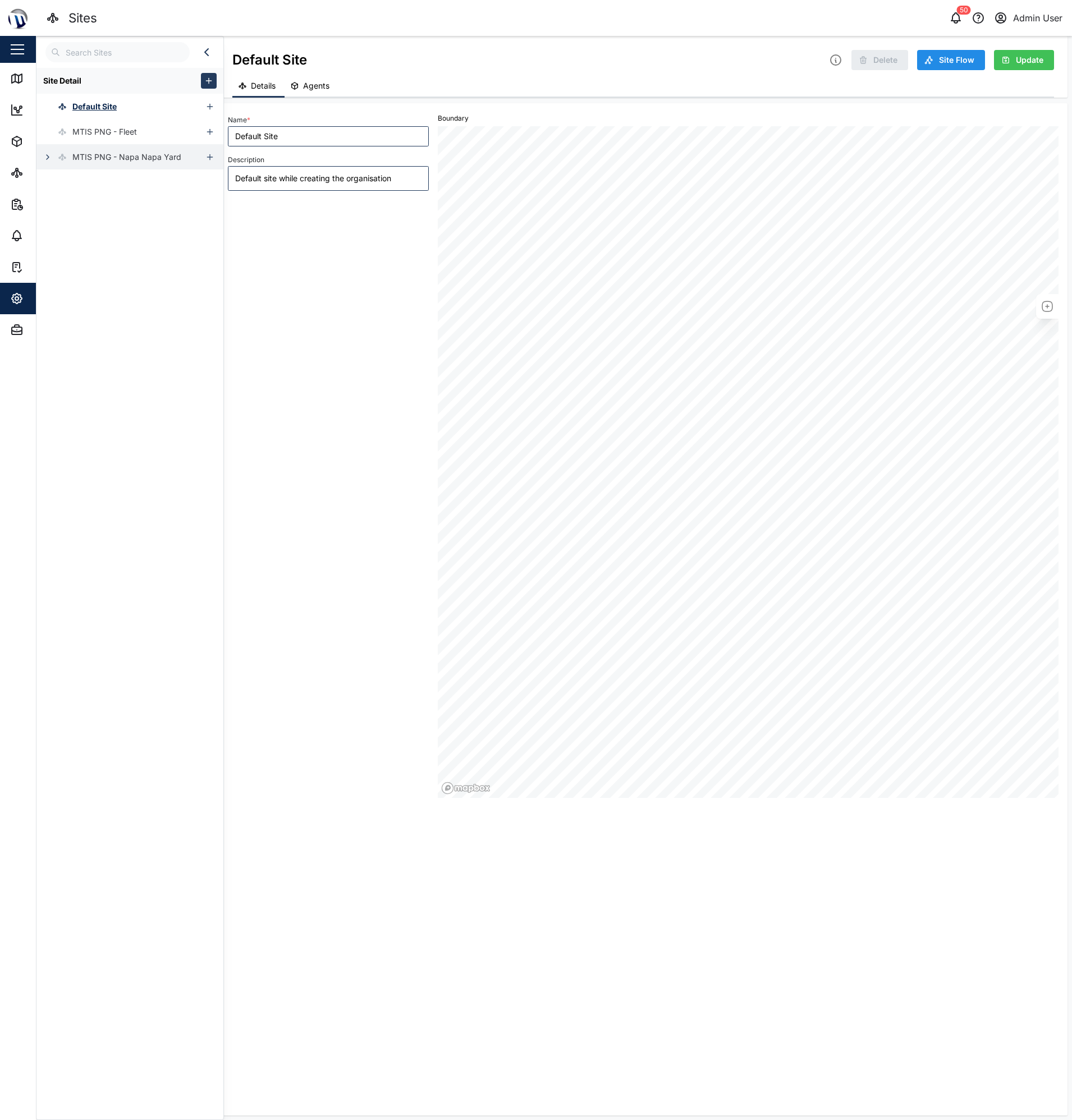
click at [50, 156] on icon "button" at bounding box center [47, 157] width 9 height 9
click at [106, 208] on div "MTIS Office" at bounding box center [101, 207] width 44 height 13
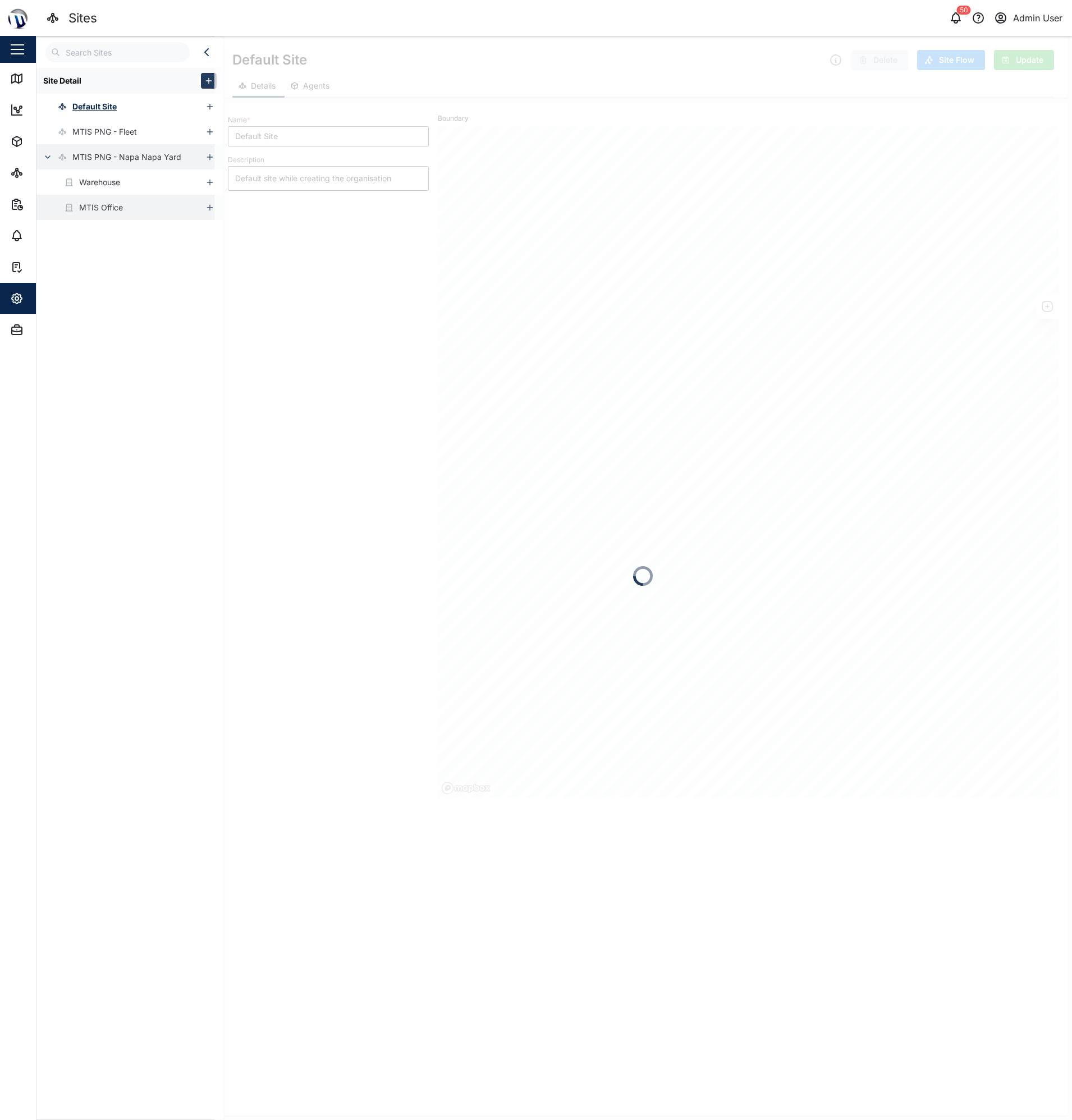
type textarea "x"
type input "MTIS Office"
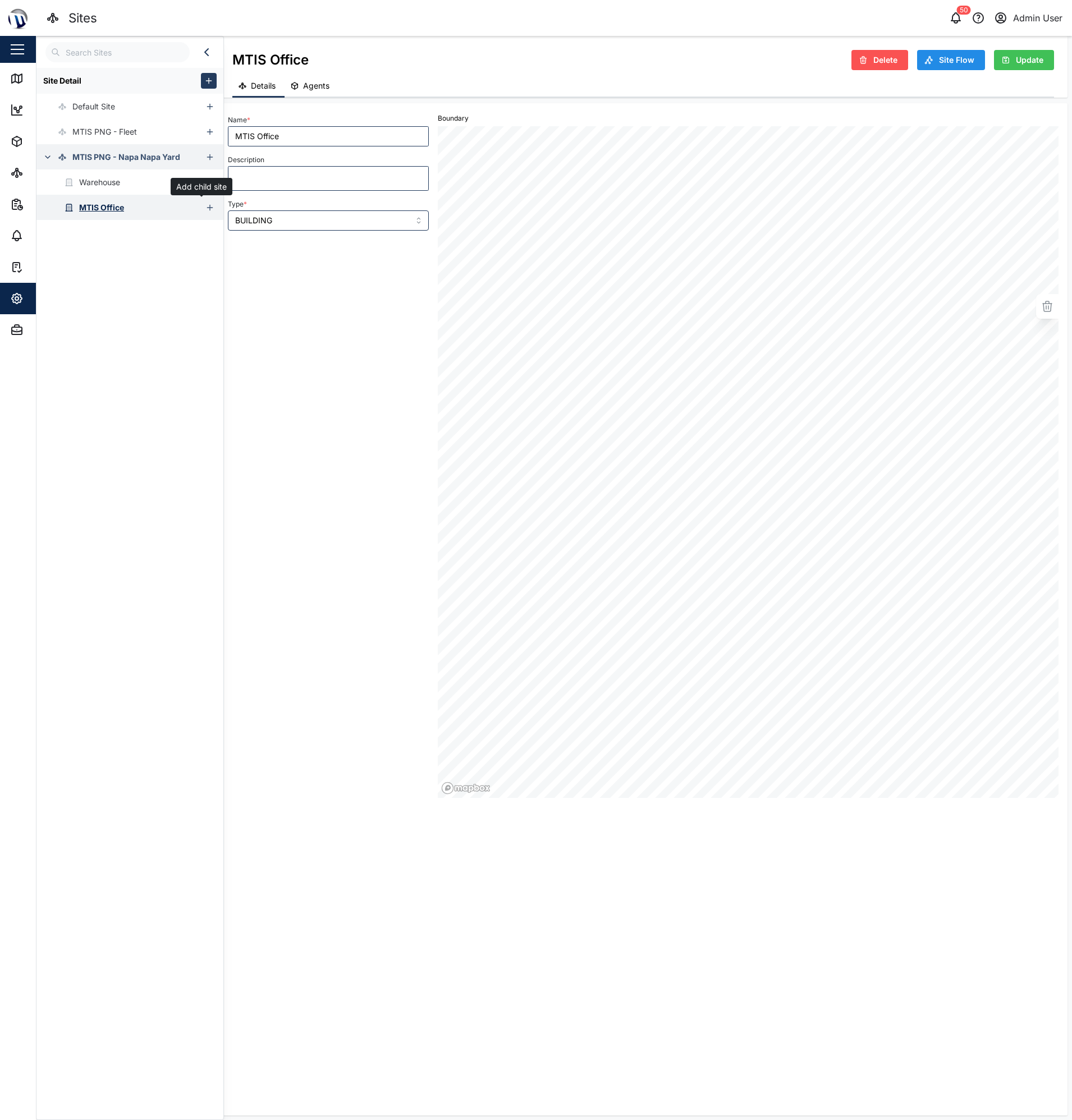
click at [206, 205] on icon "button" at bounding box center [210, 208] width 9 height 9
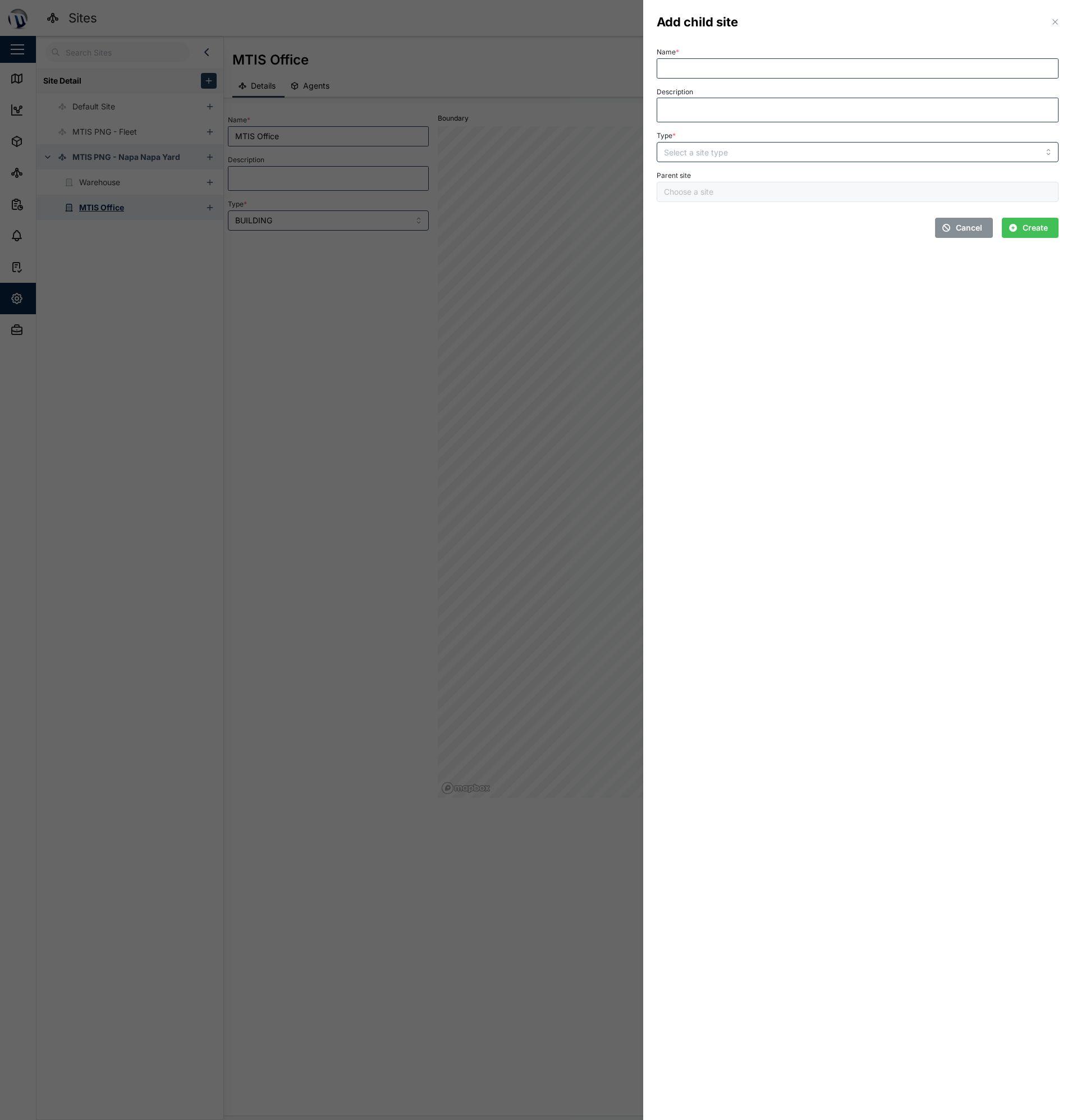
type input "MTIS Office"
click at [690, 151] on input "Type *" at bounding box center [857, 152] width 402 height 20
type input "FLOOR"
click at [711, 60] on input "Name *" at bounding box center [857, 68] width 402 height 20
type input "Ground Floor"
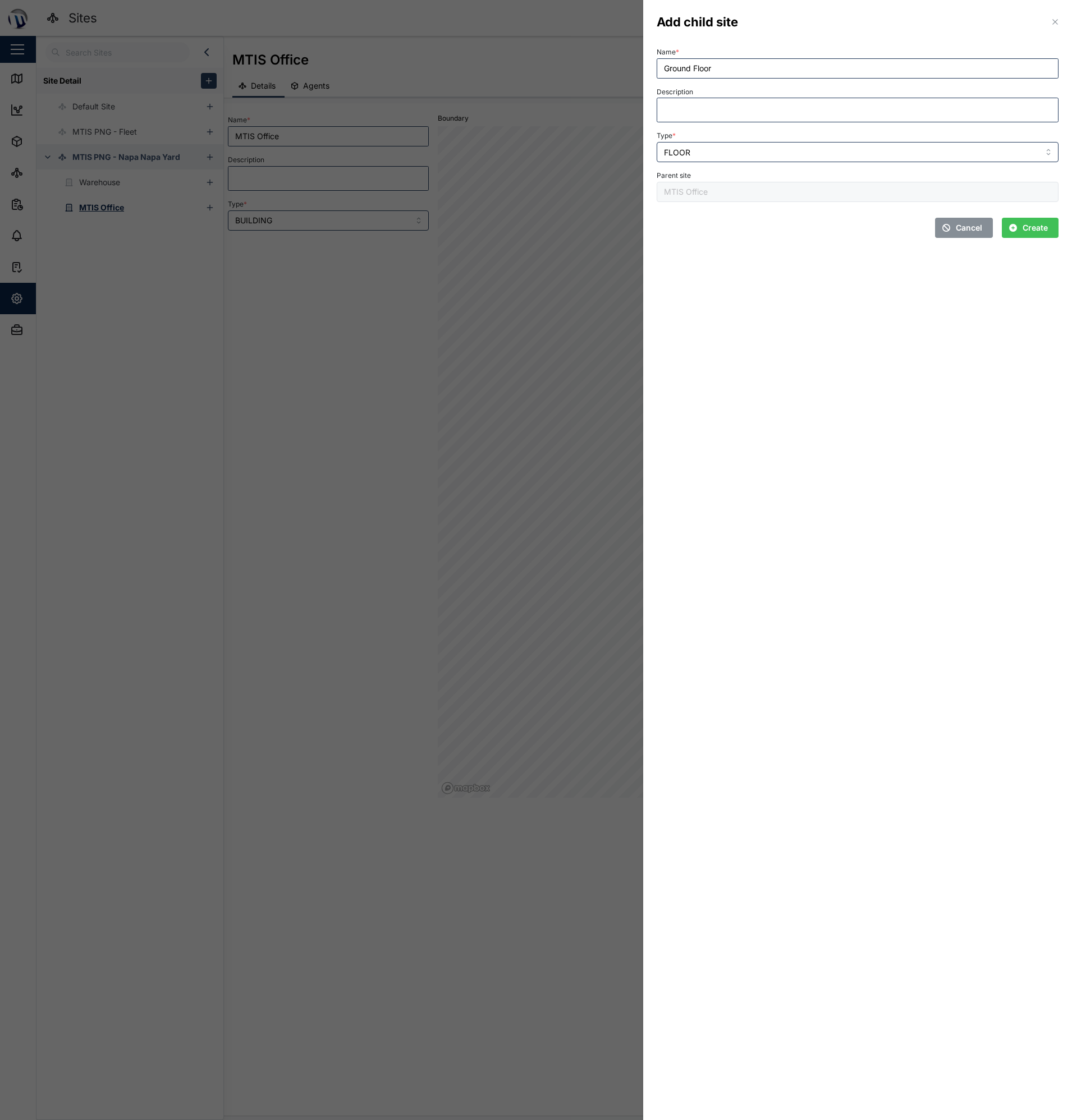
click at [1034, 227] on span "Create" at bounding box center [1035, 228] width 25 height 19
type input "Ground Floor"
type input "FLOOR"
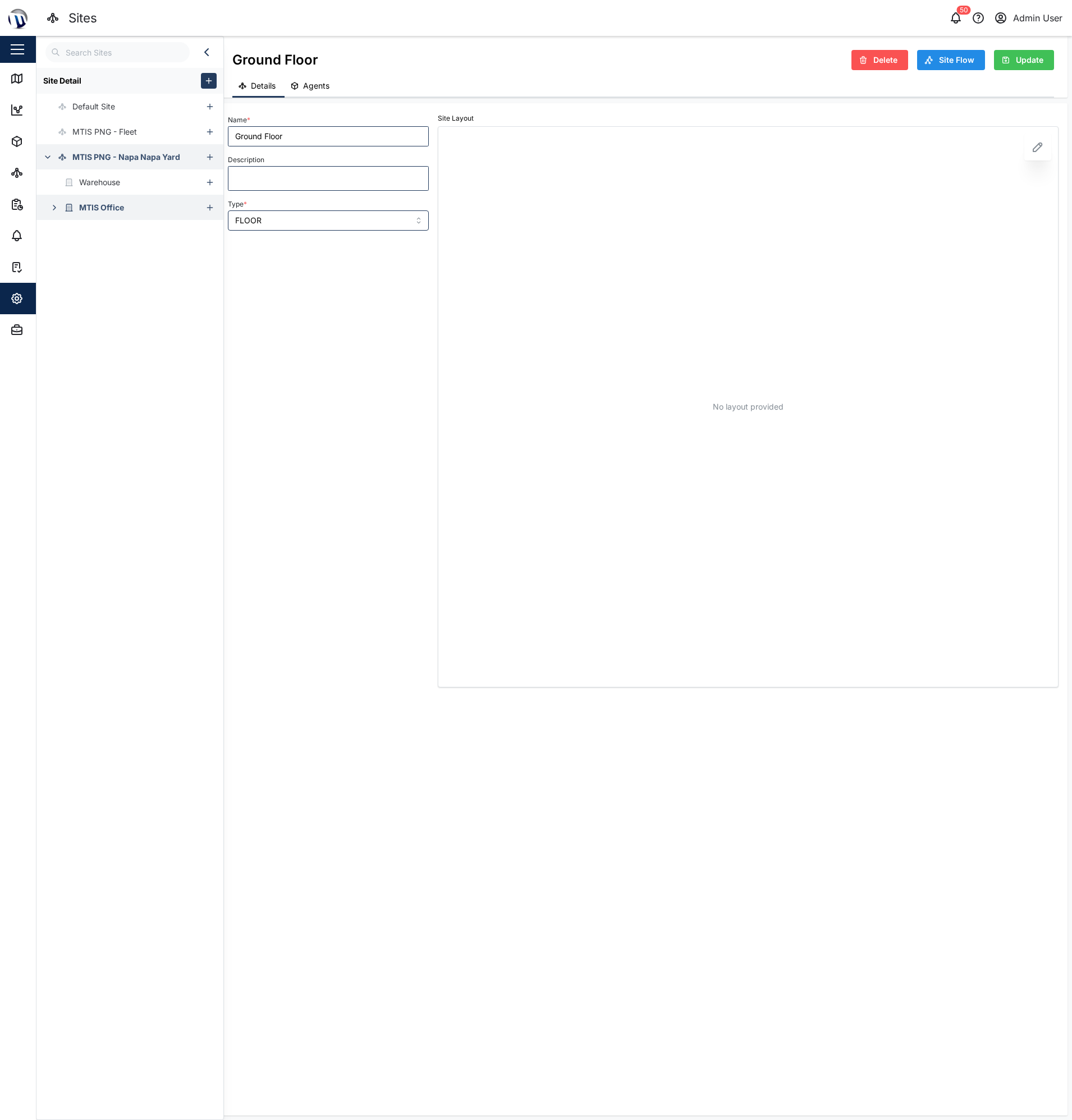
click at [102, 207] on div "MTIS Office" at bounding box center [101, 207] width 45 height 13
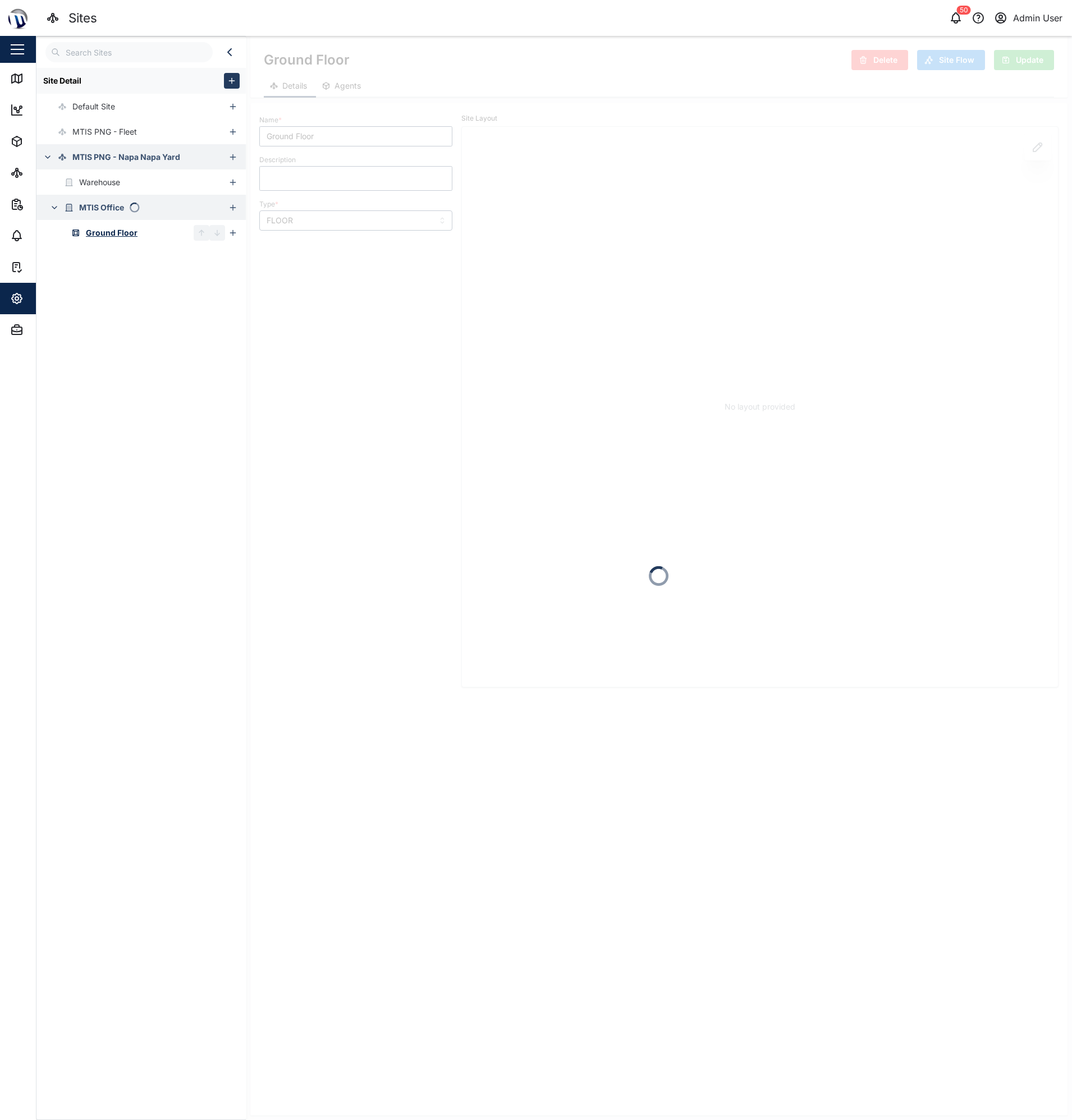
type input "MTIS Office"
type input "BUILDING"
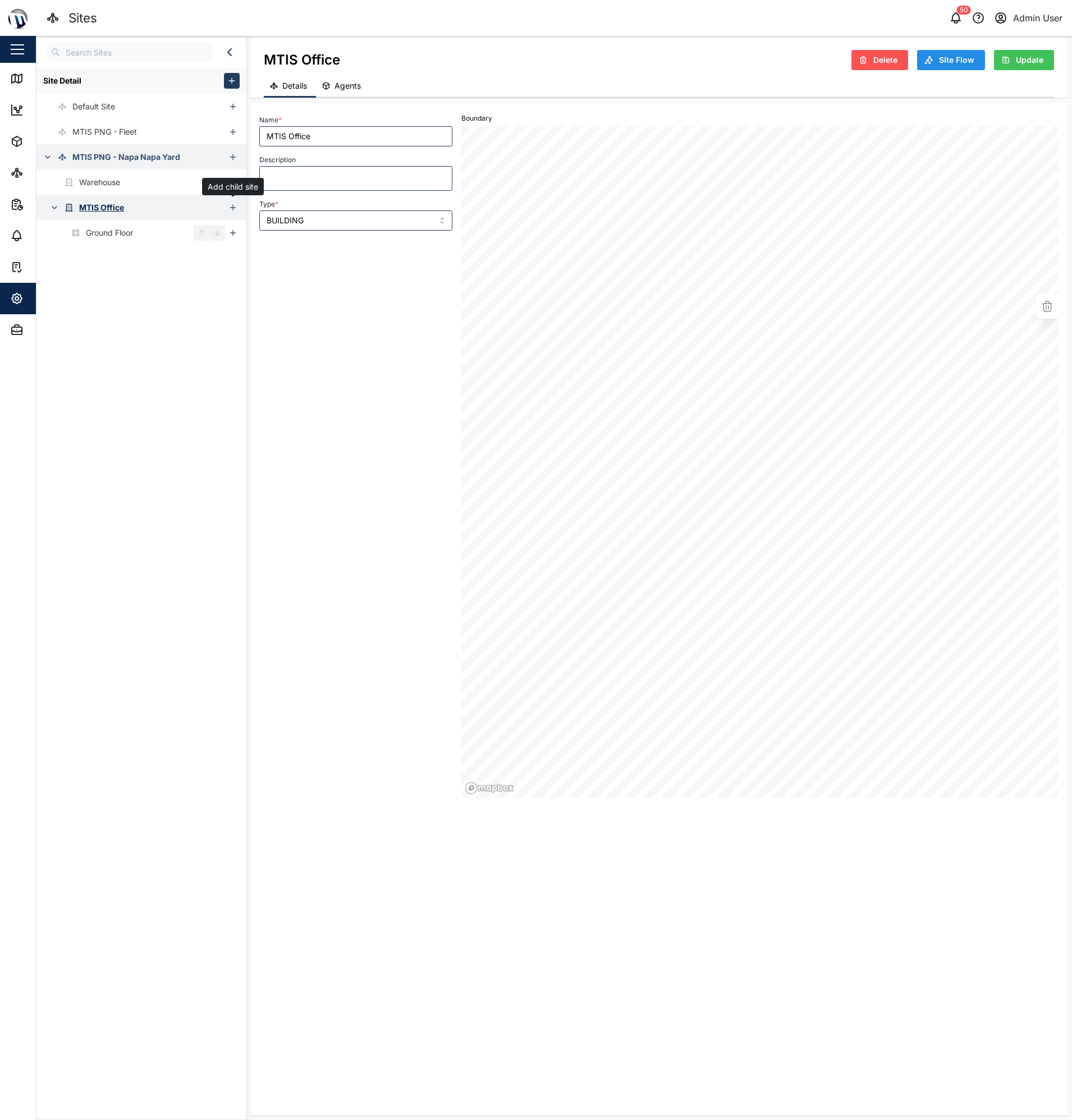
click at [236, 208] on icon "button" at bounding box center [233, 208] width 9 height 9
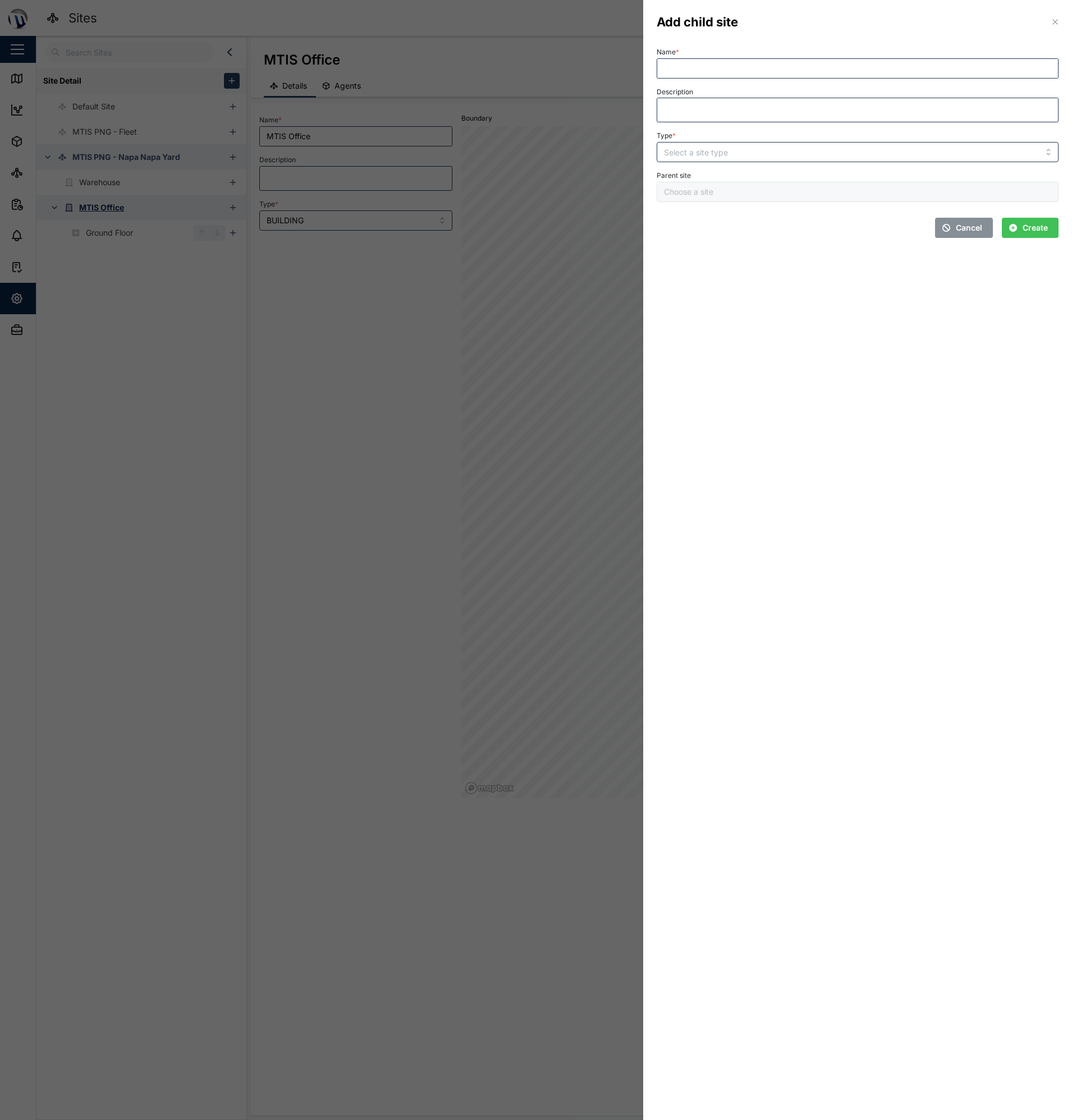
type input "MTIS Office"
click at [689, 148] on input "Type *" at bounding box center [857, 152] width 402 height 20
type input "FLOOR"
drag, startPoint x: 698, startPoint y: 73, endPoint x: 711, endPoint y: 64, distance: 15.8
click at [699, 73] on input "Name *" at bounding box center [857, 68] width 402 height 20
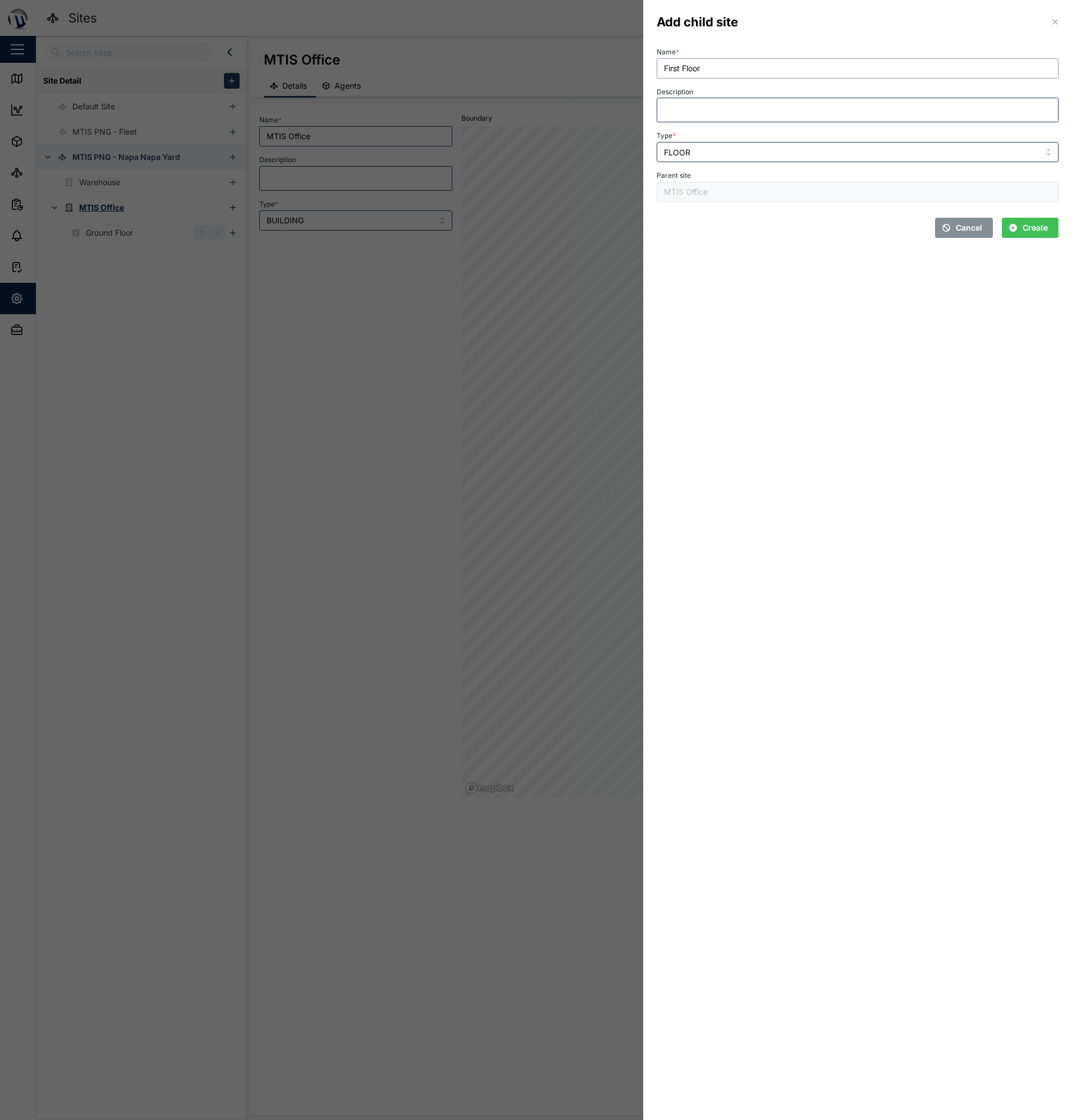
type input "First Floor"
click at [736, 325] on section "Add child site Name * First Floor Description Type * FLOOR Parent site MTIS Off…" at bounding box center [857, 560] width 429 height 1120
click at [1033, 231] on span "Create" at bounding box center [1035, 228] width 25 height 19
type input "First Floor"
type input "FLOOR"
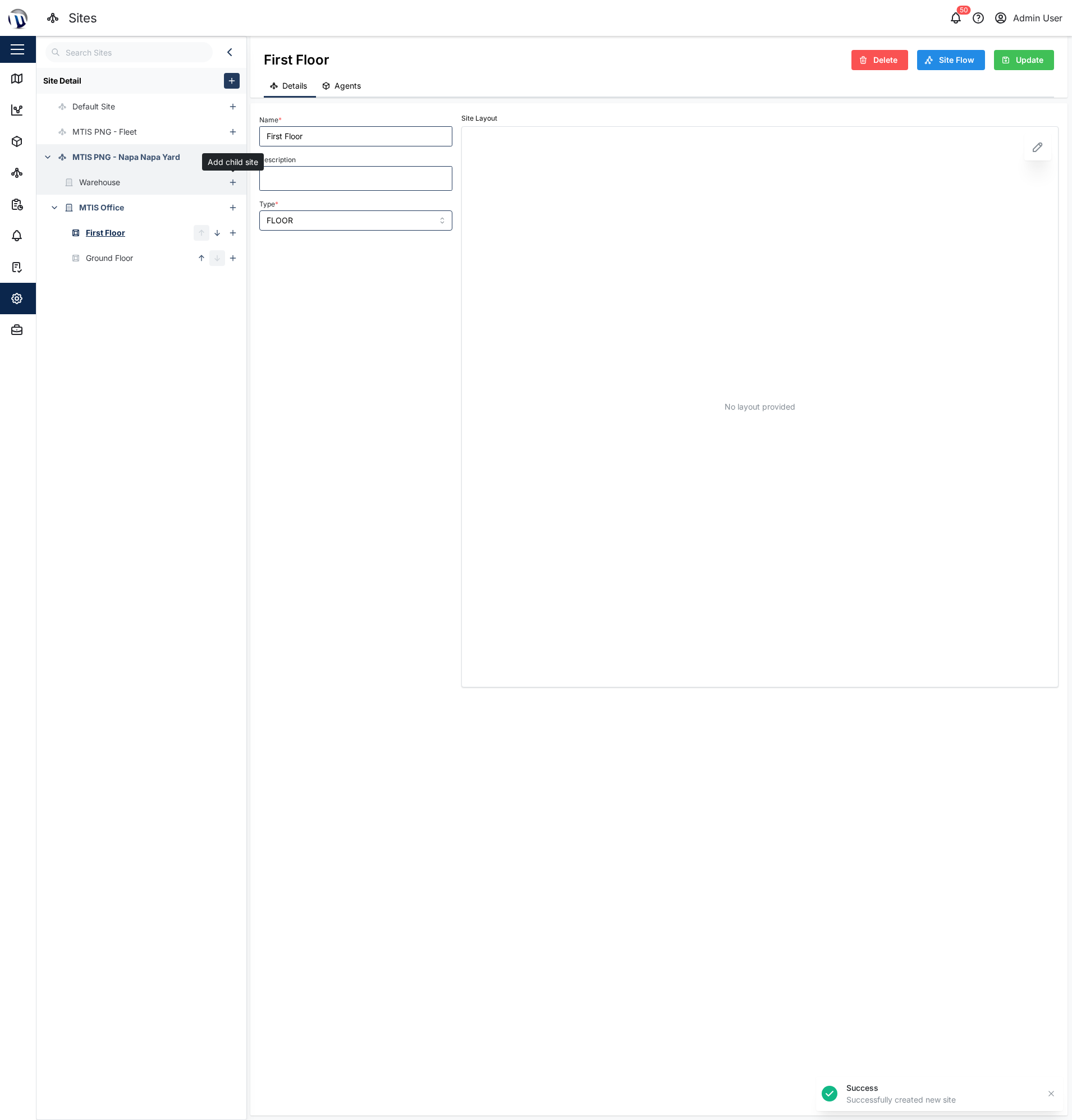
click at [236, 183] on icon "button" at bounding box center [233, 183] width 9 height 9
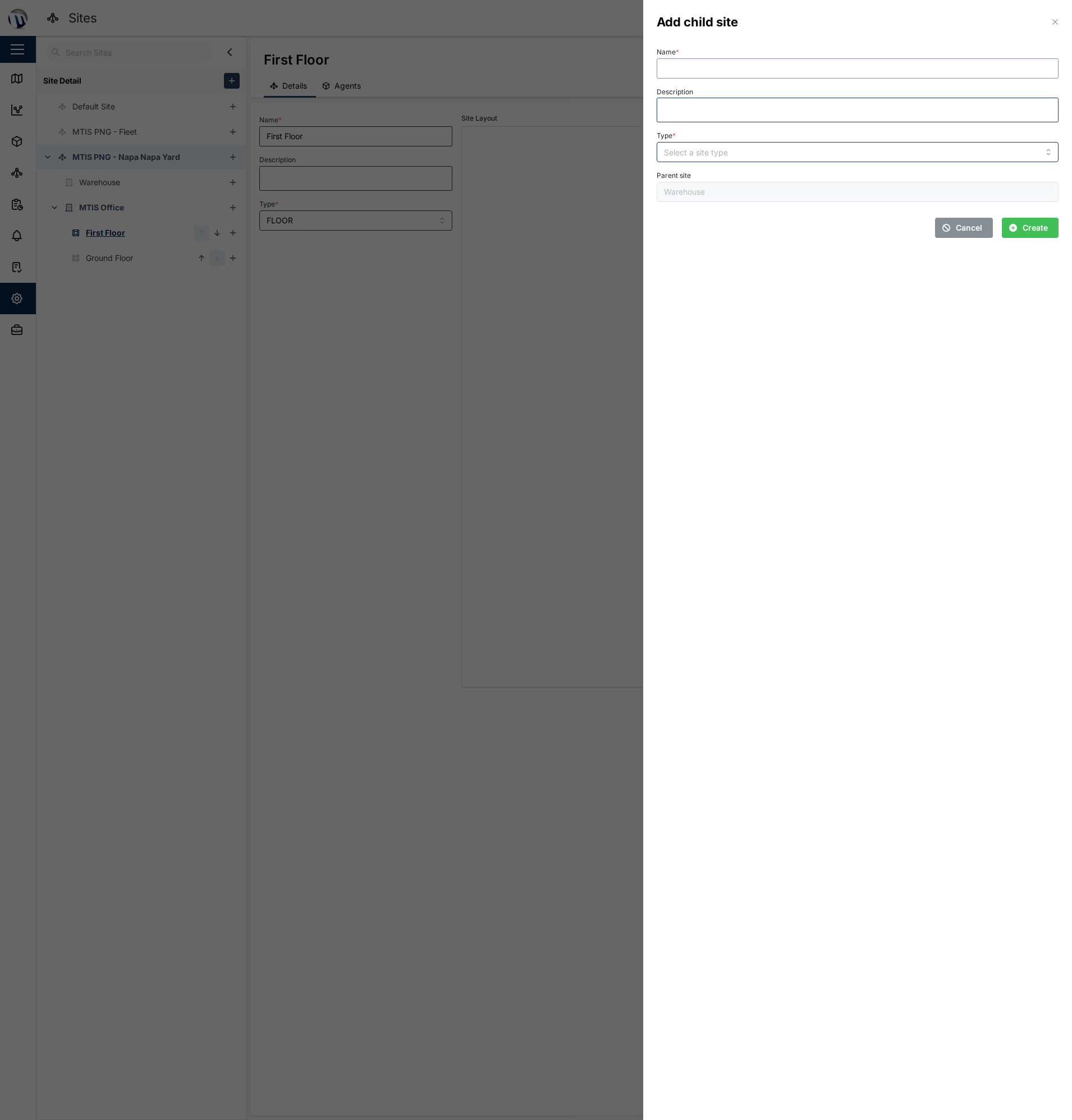
click at [678, 67] on input "Name *" at bounding box center [857, 68] width 402 height 20
type input "Warehouse Office Ground Floor"
click at [825, 162] on input "Type *" at bounding box center [857, 152] width 402 height 20
type input "FLOOR"
click at [1036, 224] on span "Create" at bounding box center [1035, 228] width 25 height 19
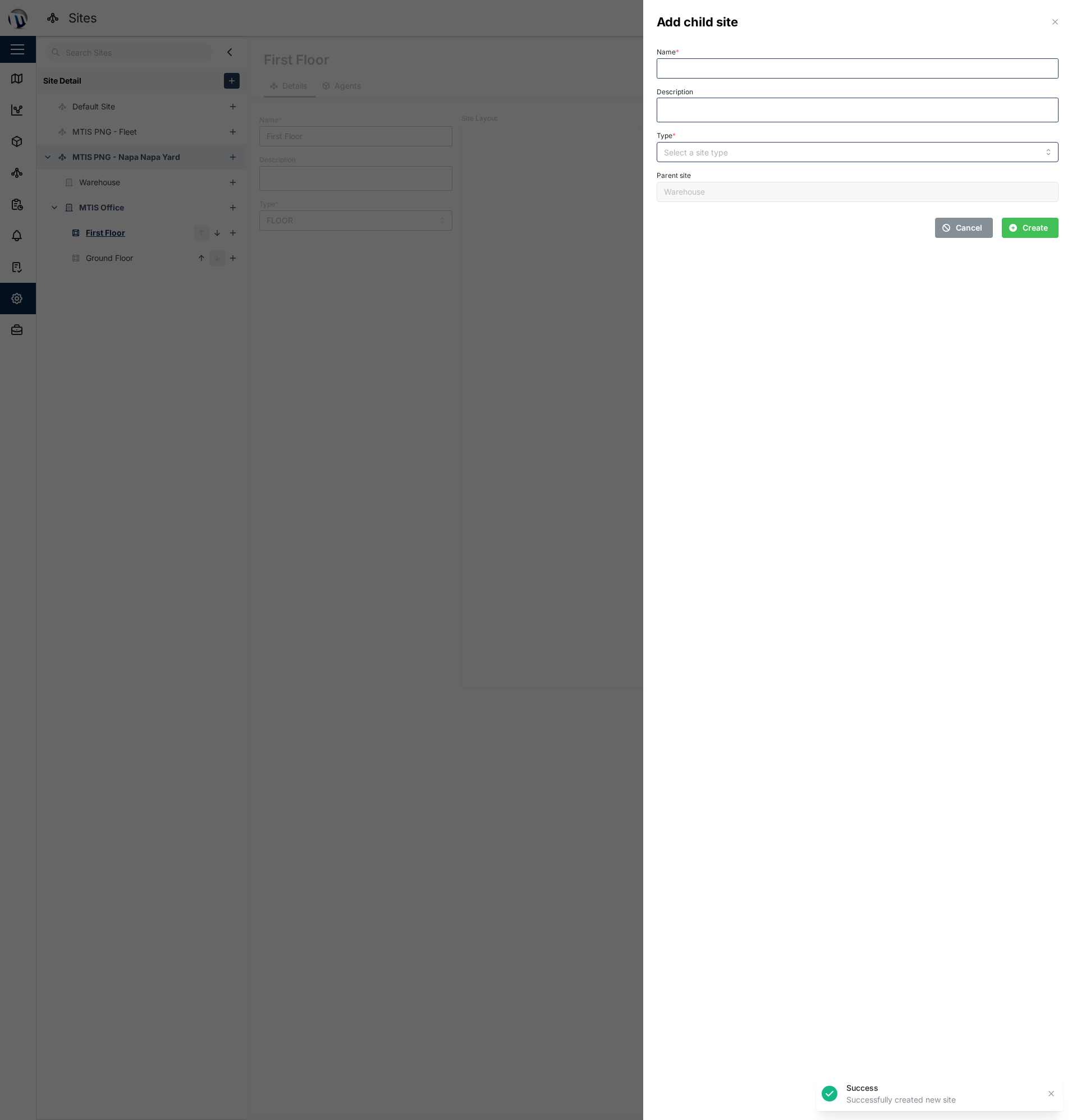
type input "Warehouse Office Ground Floor"
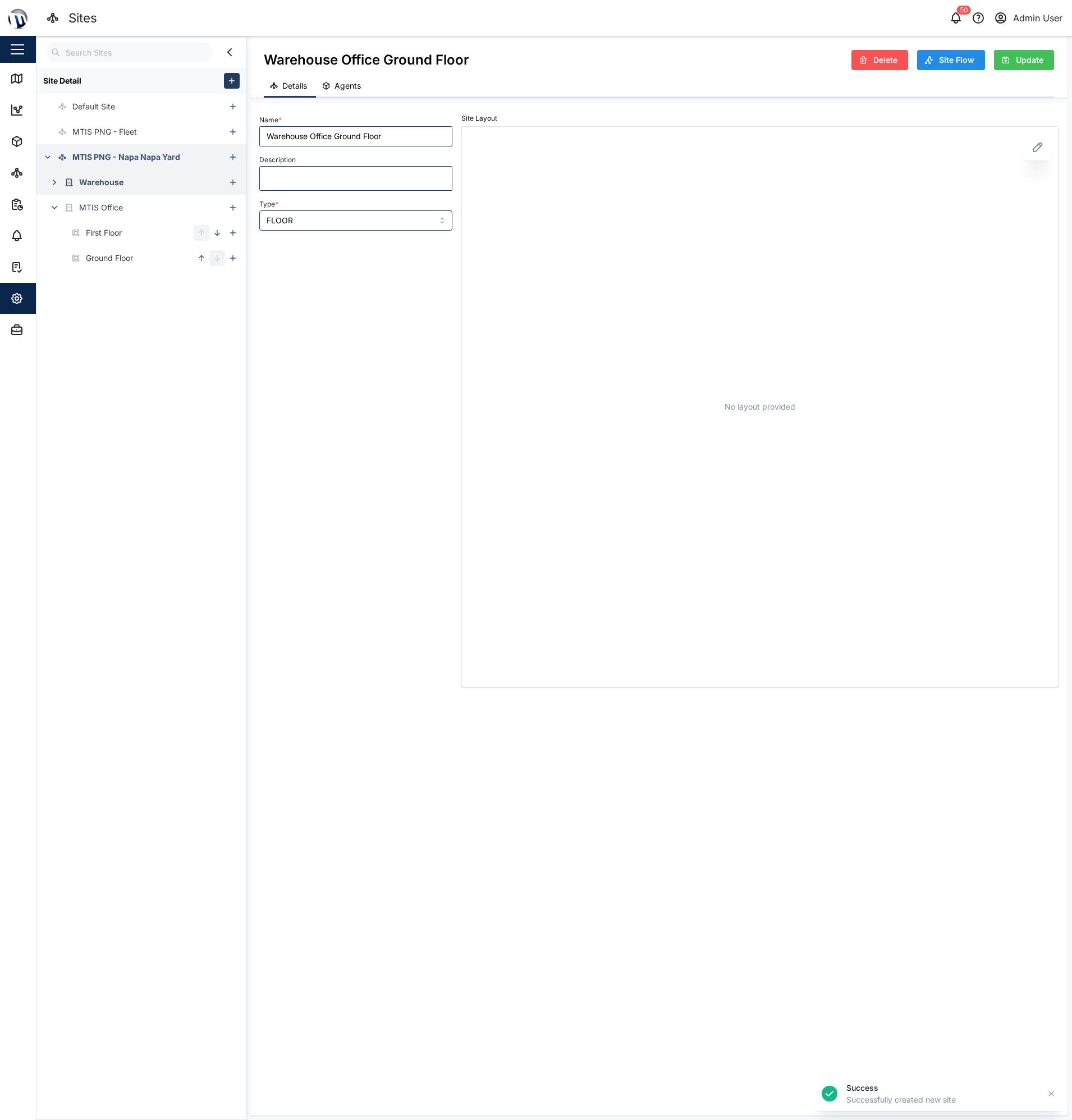
click at [49, 185] on button "button" at bounding box center [54, 182] width 16 height 16
click at [234, 186] on icon "button" at bounding box center [233, 183] width 9 height 9
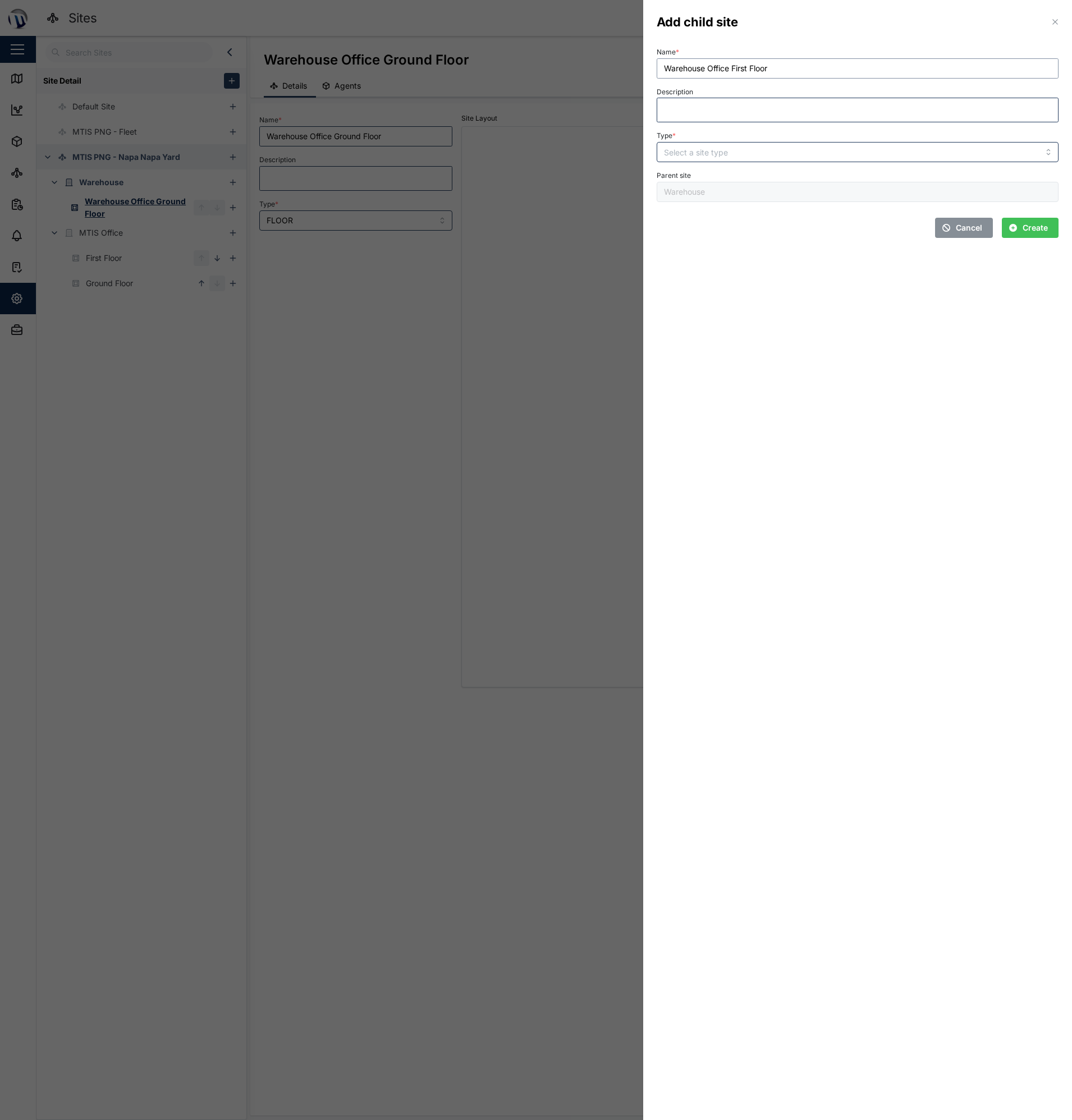
type input "Warehouse Office First Floor"
click at [732, 146] on input "Type *" at bounding box center [857, 152] width 402 height 20
type input "FLOOR"
click at [1029, 230] on span "Create" at bounding box center [1035, 228] width 25 height 19
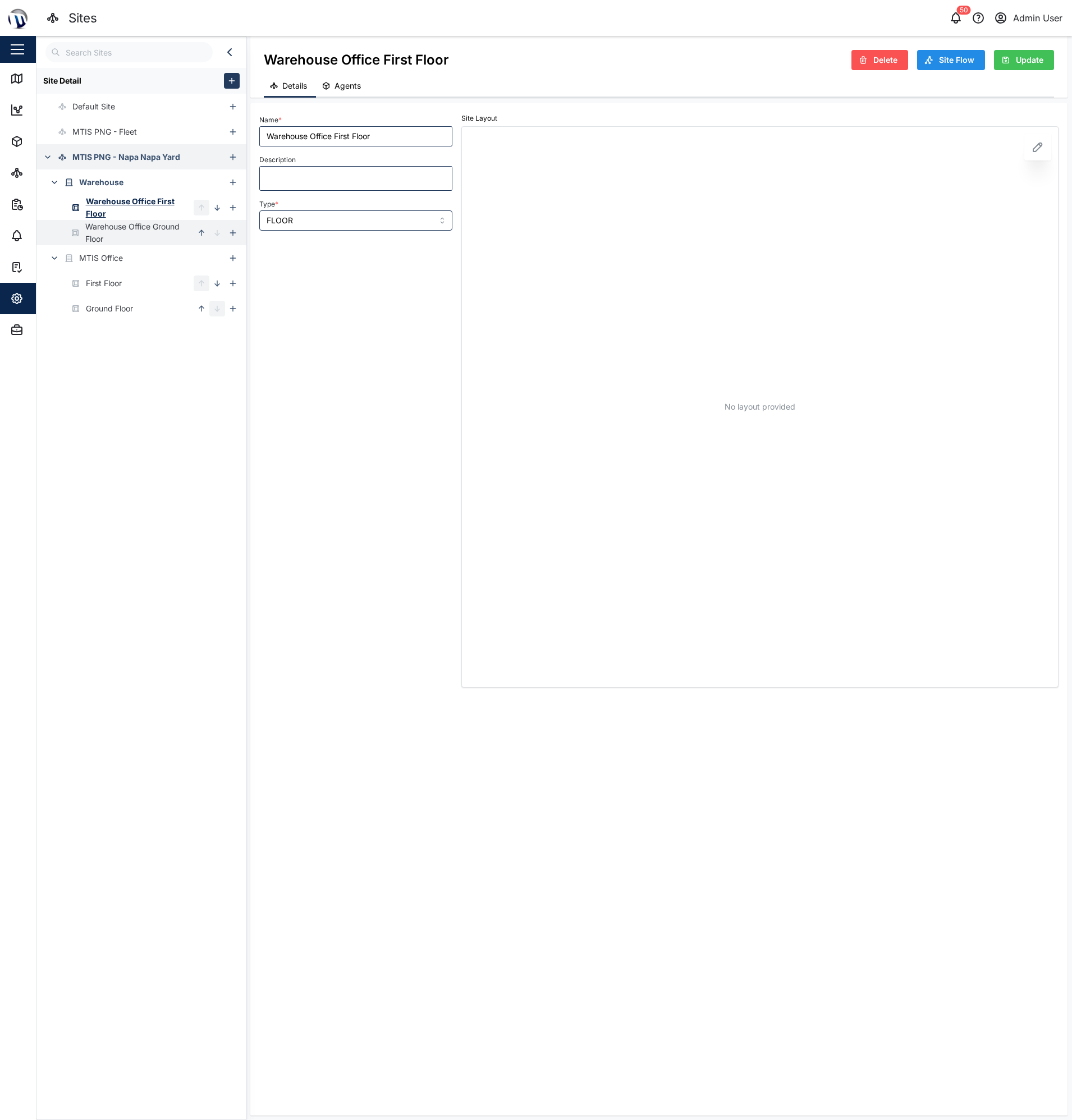
click at [127, 235] on div "Warehouse Office Ground Floor" at bounding box center [139, 232] width 108 height 24
click at [108, 289] on div "First Floor" at bounding box center [78, 283] width 85 height 25
click at [108, 303] on div "Ground Floor" at bounding box center [109, 308] width 47 height 13
click at [114, 287] on div "First Floor" at bounding box center [104, 283] width 36 height 13
type input "First Floor"
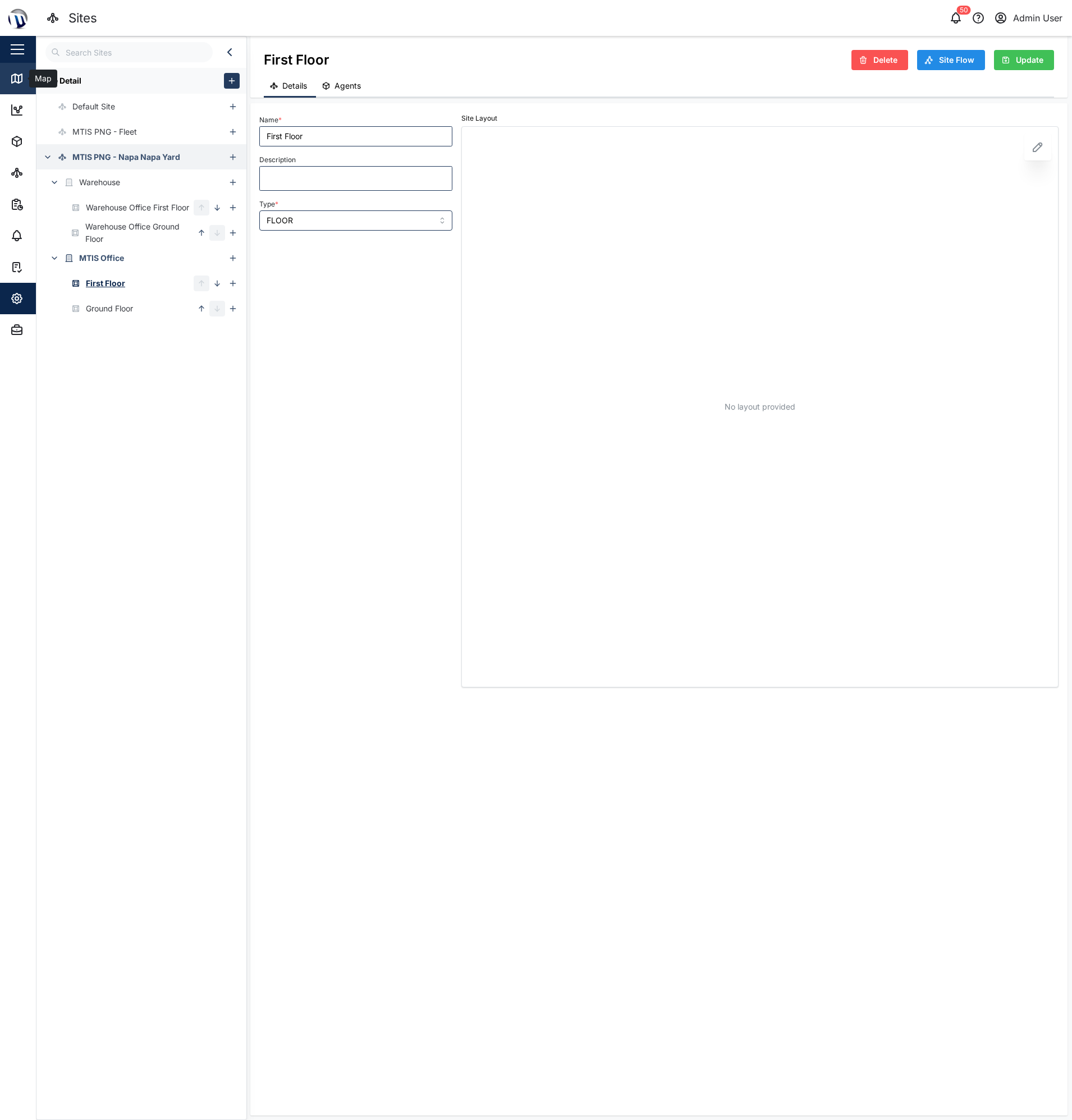
click at [27, 75] on div "Map" at bounding box center [33, 78] width 44 height 13
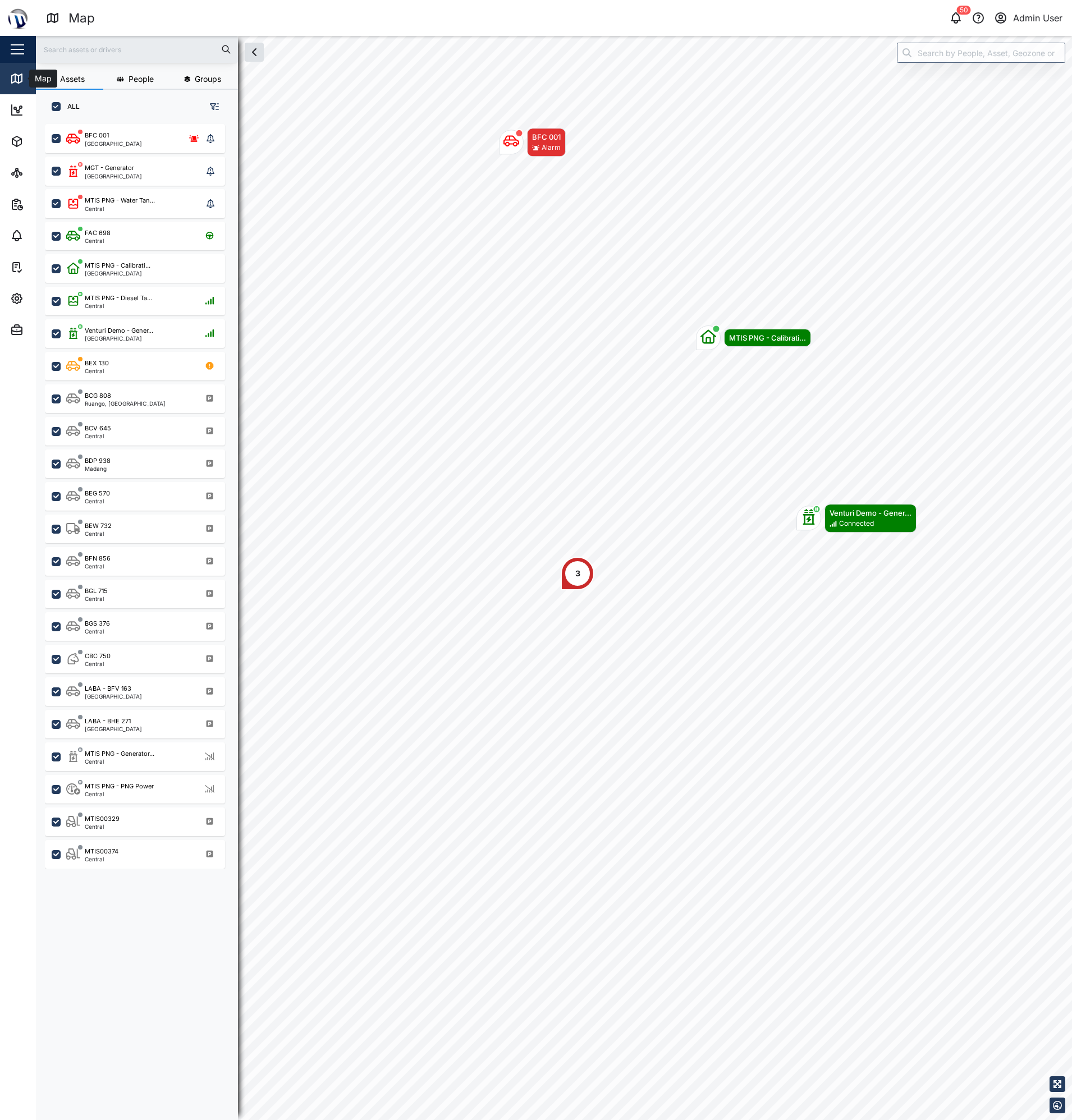
scroll to position [982, 175]
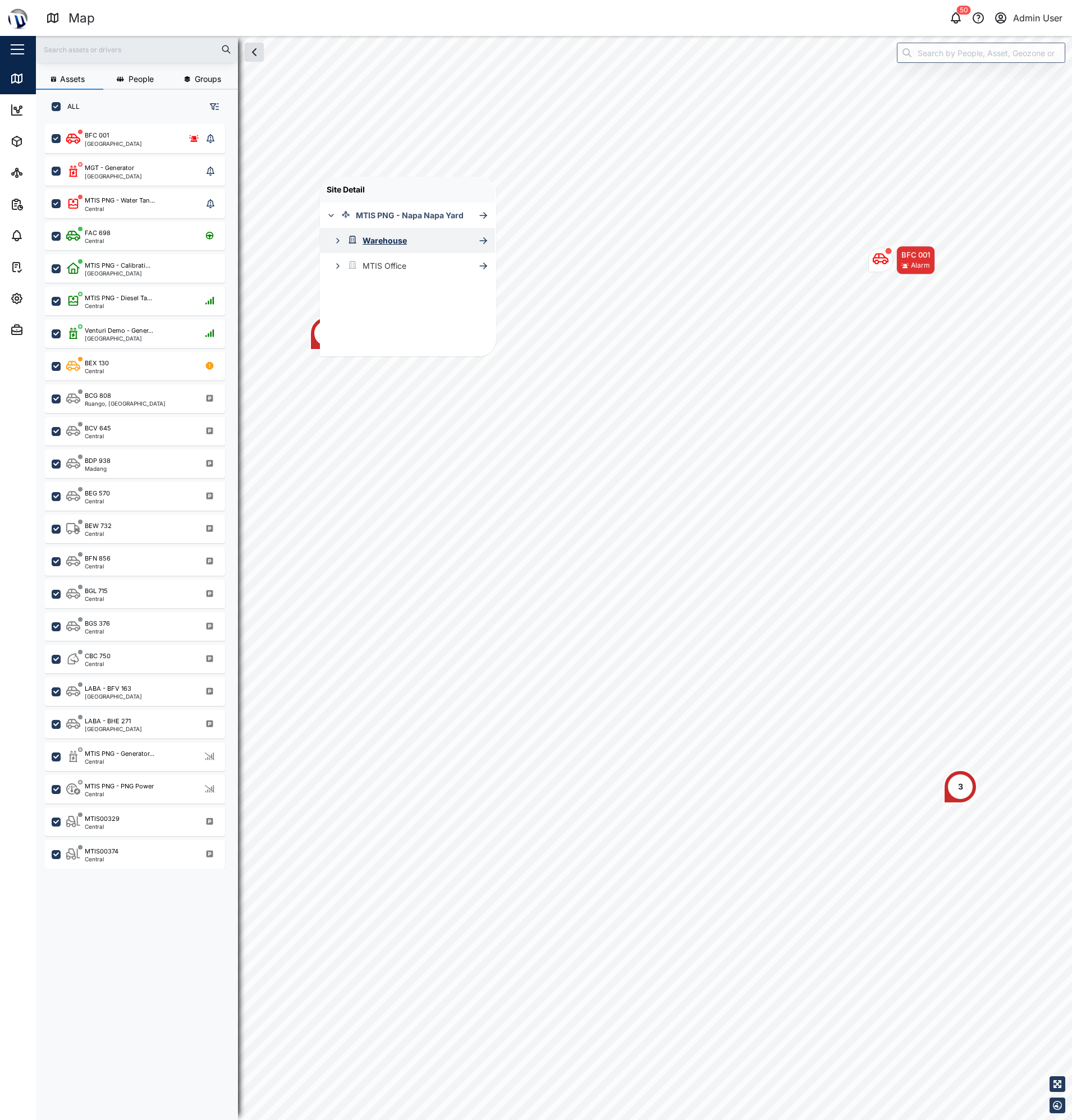
click at [334, 244] on icon "button" at bounding box center [338, 240] width 9 height 9
click at [340, 307] on div "MTIS Office" at bounding box center [363, 316] width 87 height 25
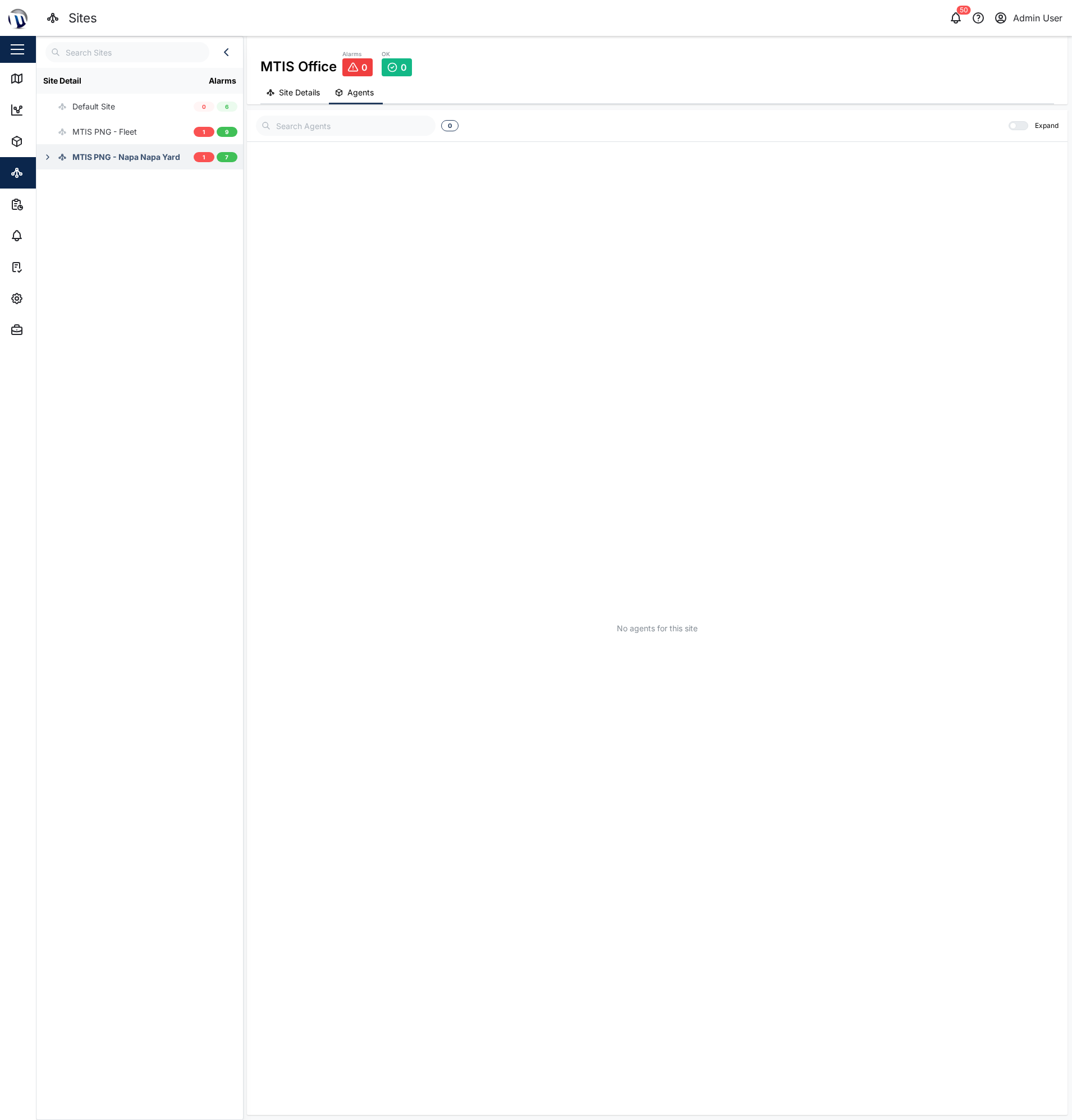
click at [41, 155] on button "button" at bounding box center [47, 157] width 16 height 16
click at [101, 183] on div "Warehouse" at bounding box center [99, 182] width 41 height 13
click at [101, 134] on div "MTIS PNG - Fleet" at bounding box center [104, 132] width 64 height 13
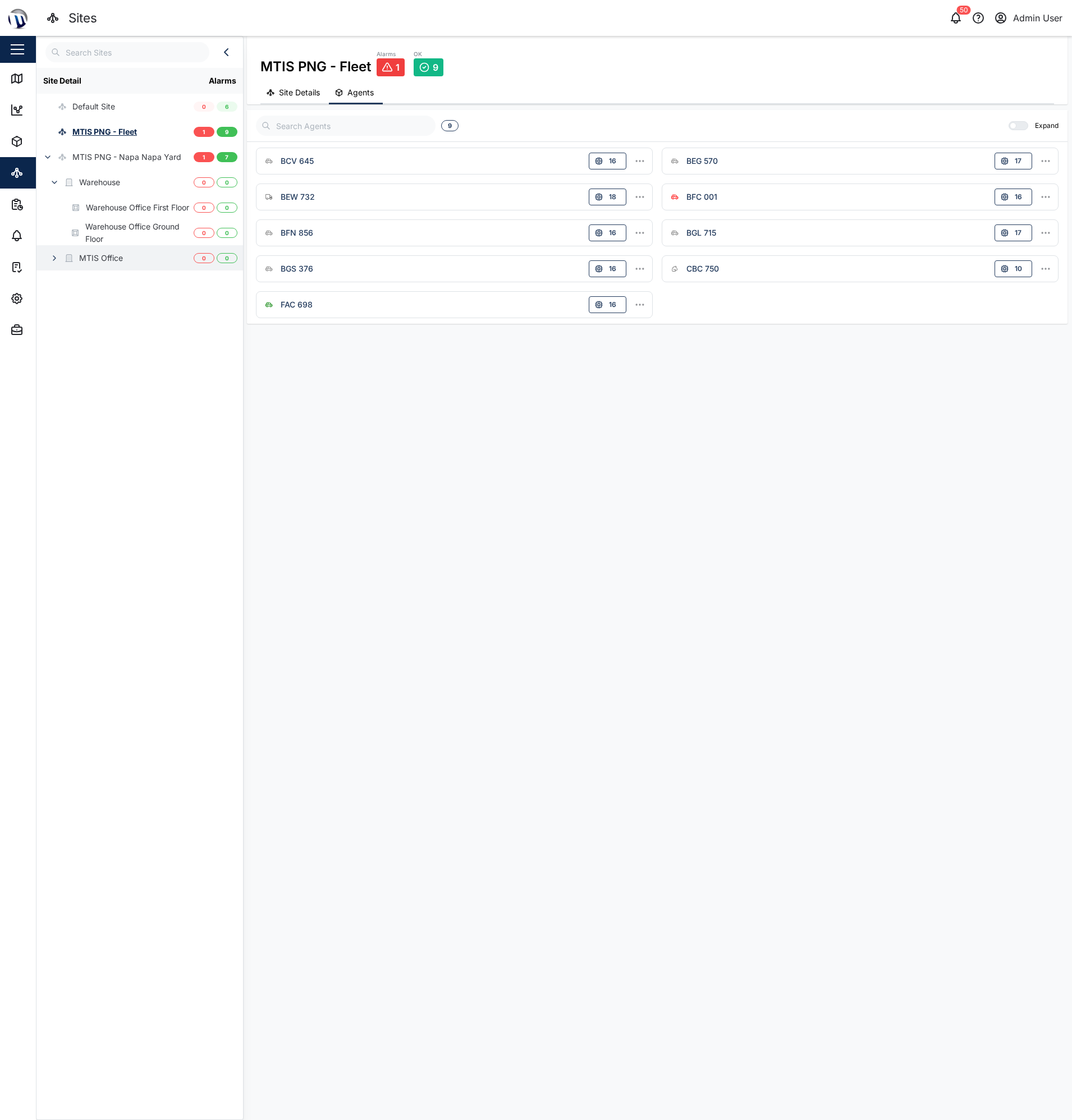
click at [55, 257] on icon "button" at bounding box center [54, 258] width 2 height 4
click at [134, 207] on div "Warehouse Office First Floor" at bounding box center [138, 207] width 104 height 13
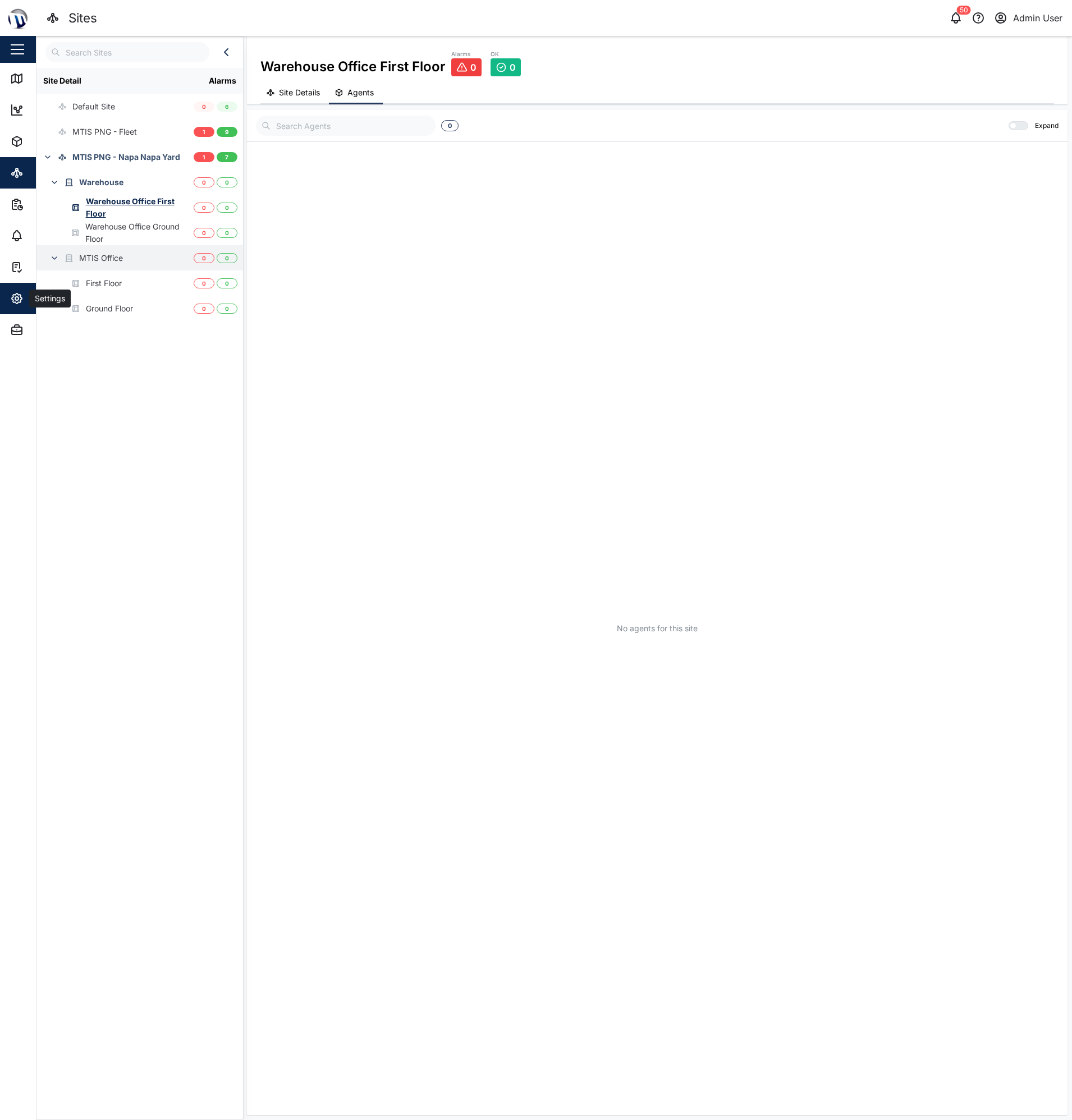
click at [13, 307] on span "Settings" at bounding box center [61, 298] width 102 height 31
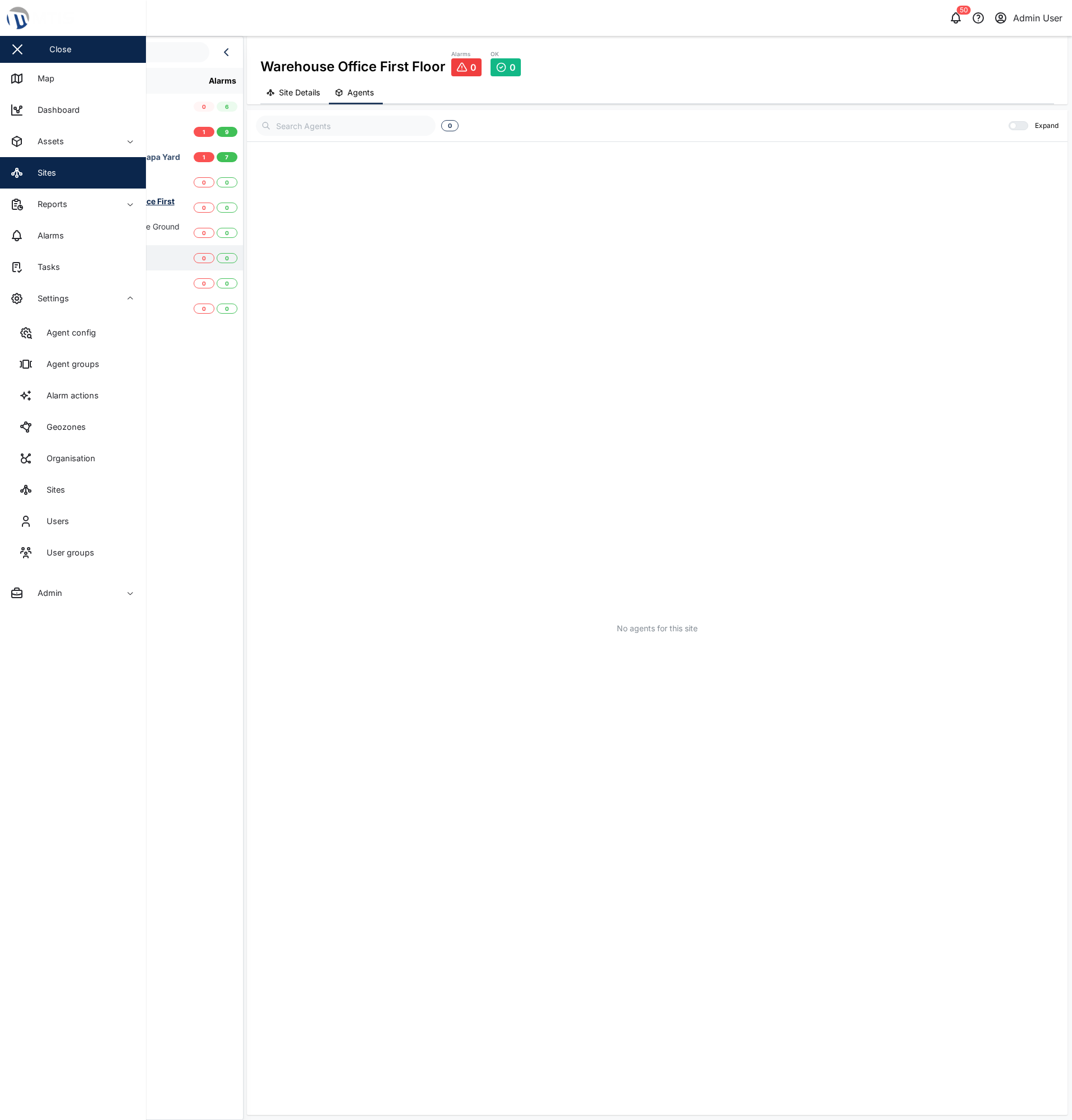
click at [50, 481] on link "Sites" at bounding box center [73, 490] width 128 height 31
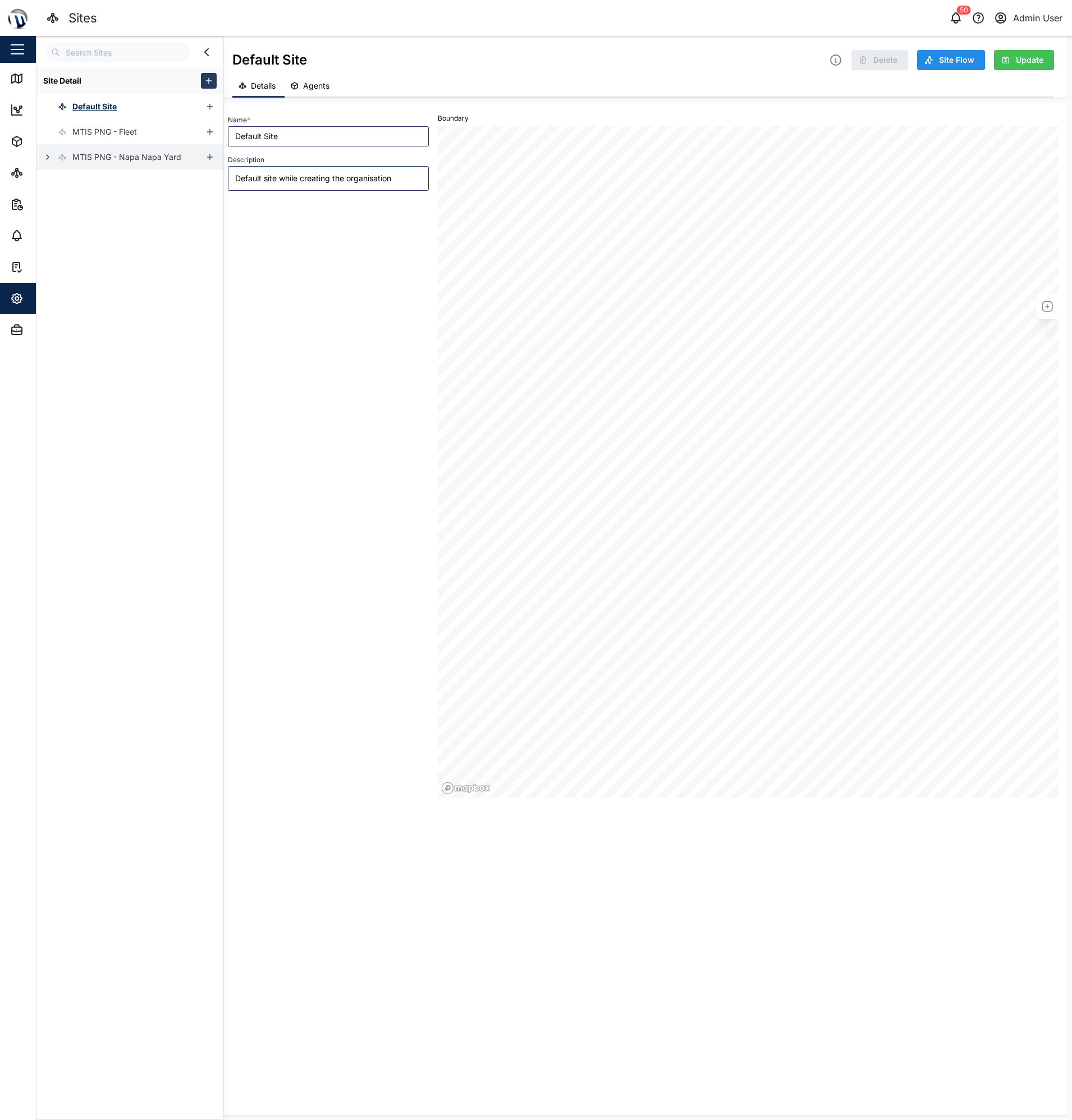
click at [48, 155] on icon "button" at bounding box center [47, 157] width 9 height 9
click at [56, 183] on icon "button" at bounding box center [55, 183] width 9 height 9
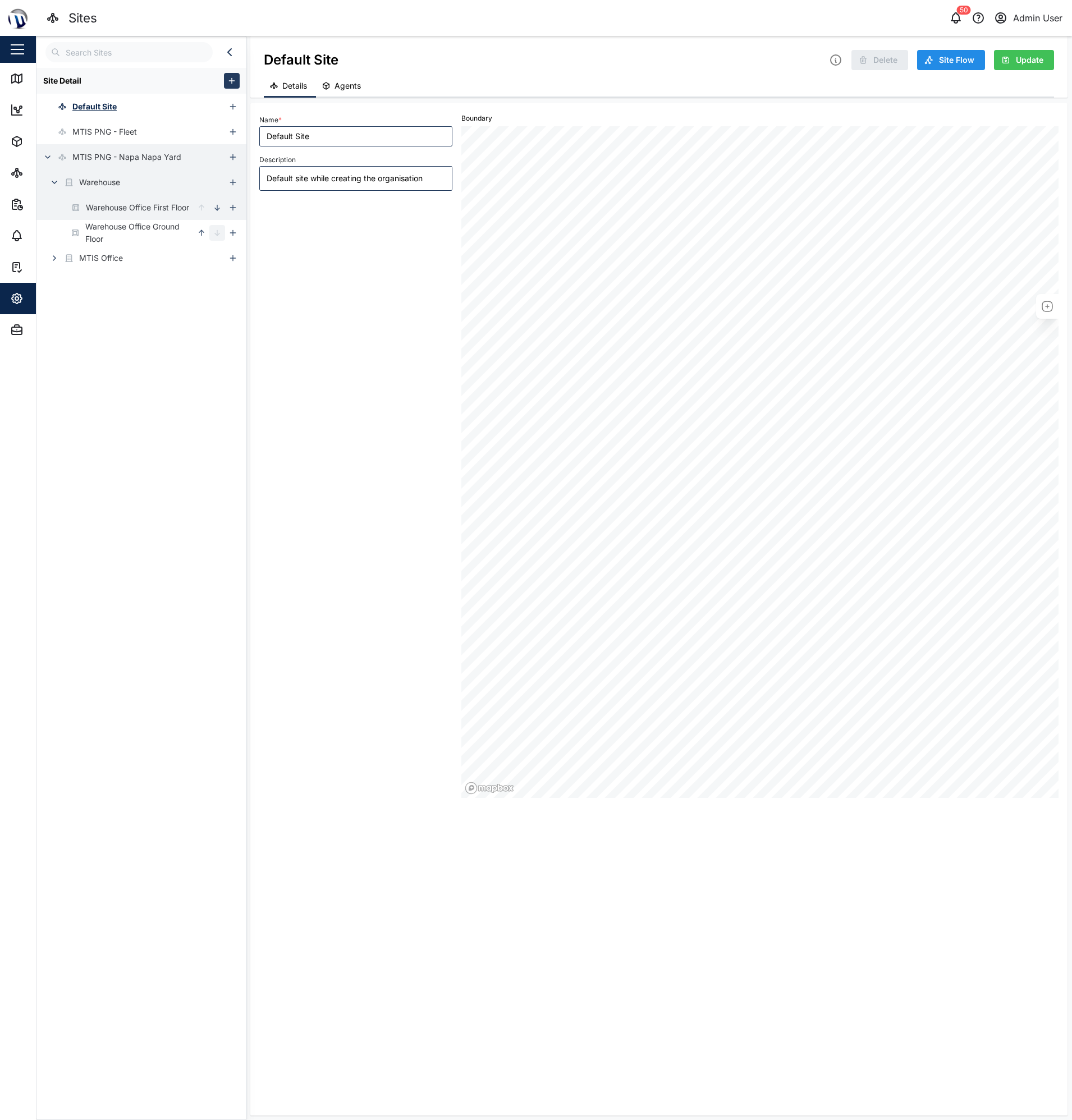
click at [151, 206] on div "Warehouse Office First Floor" at bounding box center [138, 207] width 104 height 13
type textarea "x"
type input "Warehouse Office First Floor"
type input "FLOOR"
click at [298, 138] on input "Warehouse Office First Floor" at bounding box center [356, 136] width 193 height 20
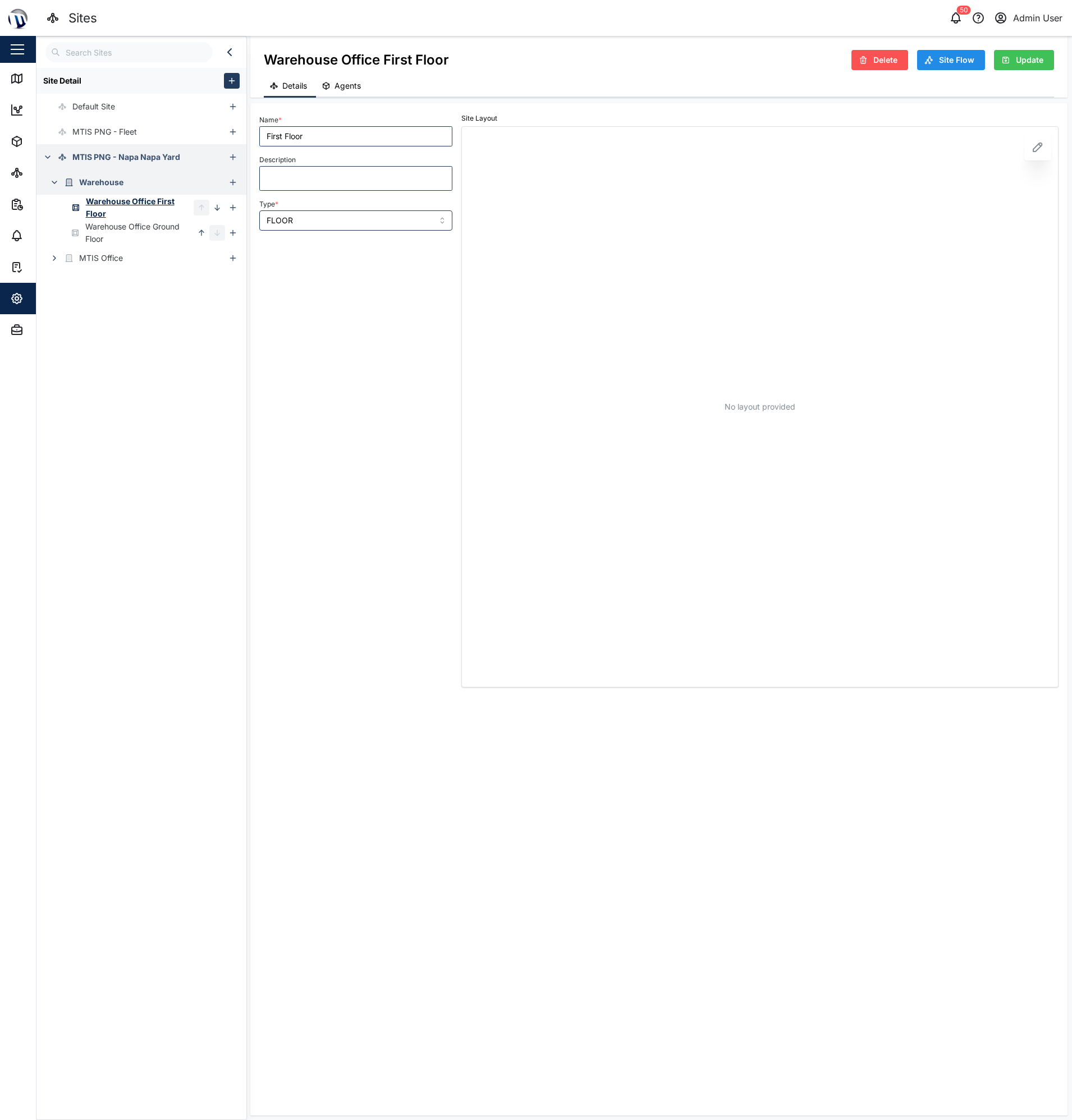
click at [296, 266] on div "Name * First Floor Description Type * FLOOR" at bounding box center [355, 400] width 202 height 584
click at [1019, 55] on span "Update" at bounding box center [1029, 60] width 27 height 19
click at [103, 229] on div "Warehouse Office Ground Floor" at bounding box center [139, 232] width 108 height 24
drag, startPoint x: 340, startPoint y: 136, endPoint x: 144, endPoint y: 160, distance: 197.5
click at [237, 146] on div "Add new site Site Detail Default Site MTIS PNG - Fleet MTIS PNG - Napa Napa Yar…" at bounding box center [554, 578] width 1036 height 1084
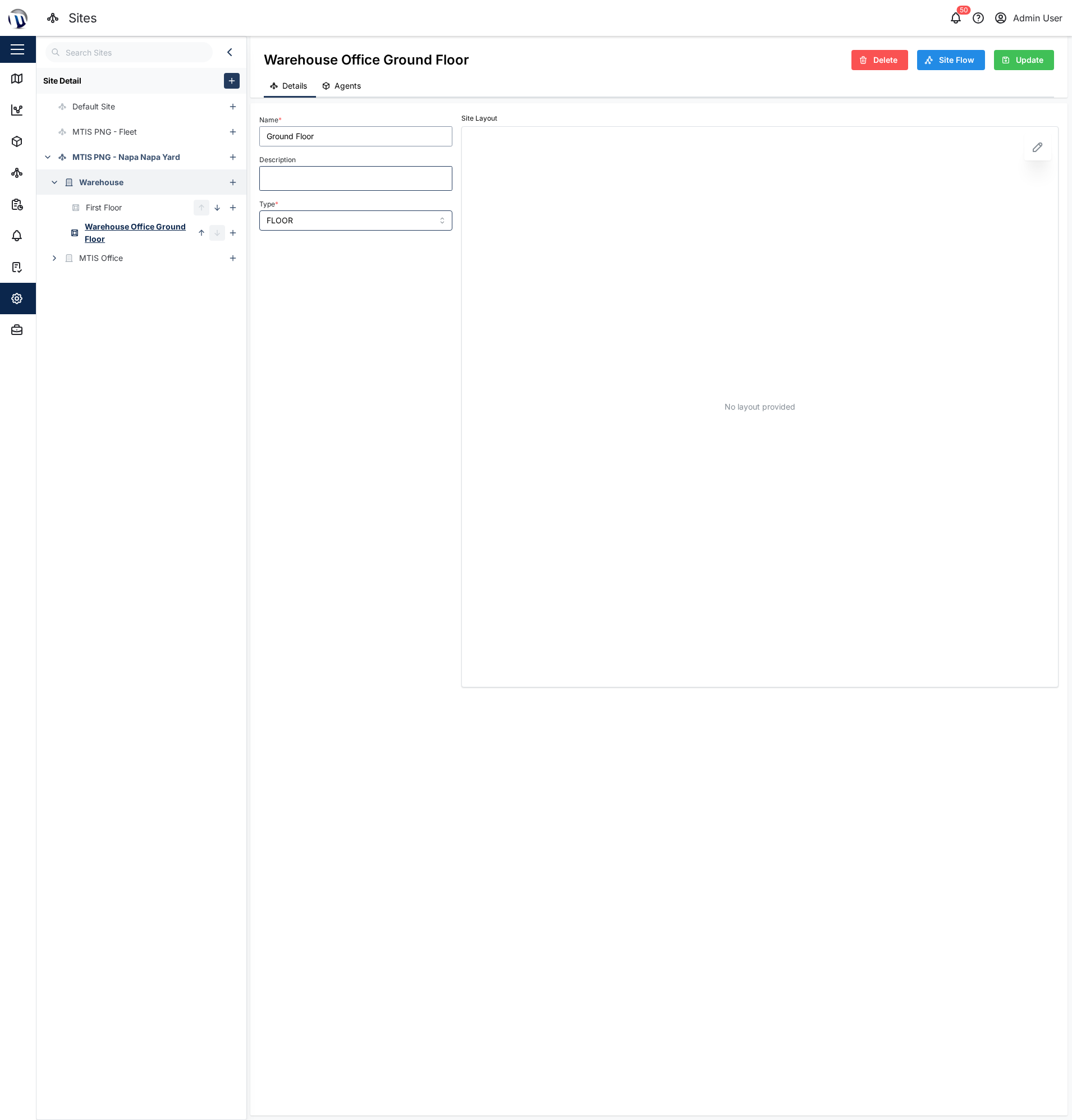
type input "Ground Floor"
click at [317, 337] on div "Name * Ground Floor Description Type * FLOOR" at bounding box center [355, 400] width 202 height 584
click at [1011, 65] on div "Update" at bounding box center [1022, 60] width 42 height 19
click at [9, 72] on link "Map" at bounding box center [73, 78] width 146 height 31
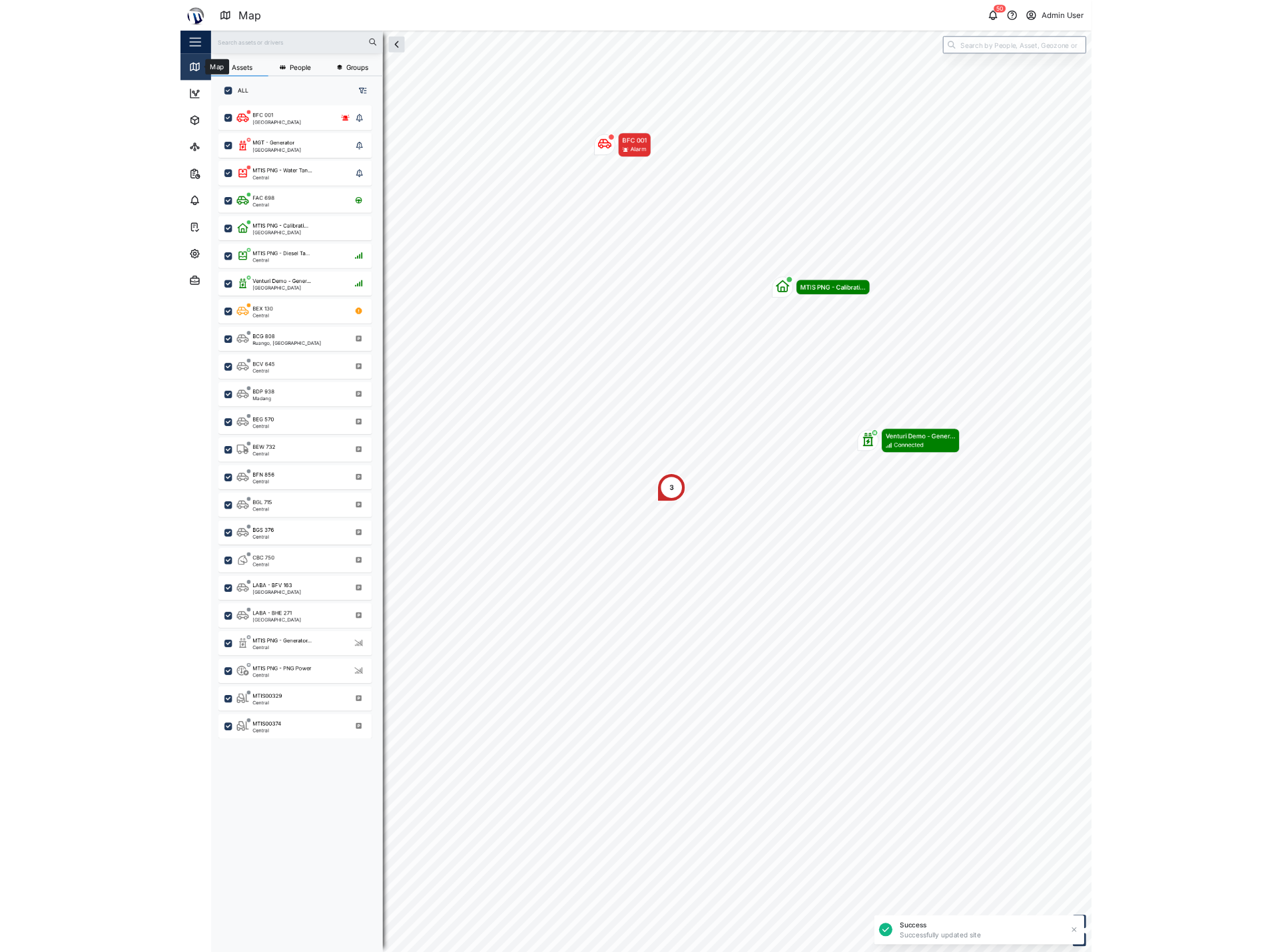
scroll to position [1165, 208]
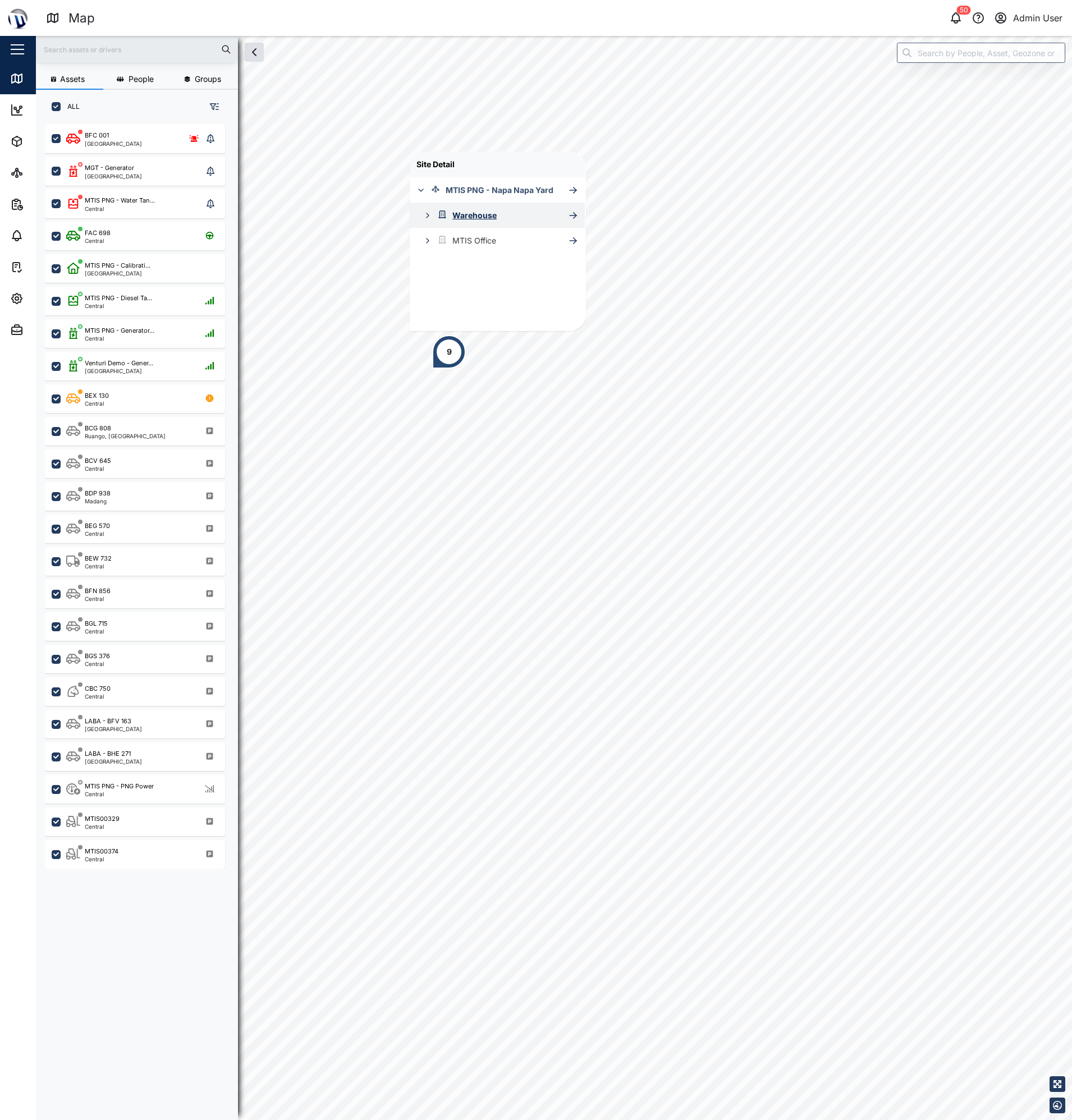
click at [428, 214] on icon "button" at bounding box center [428, 215] width 9 height 9
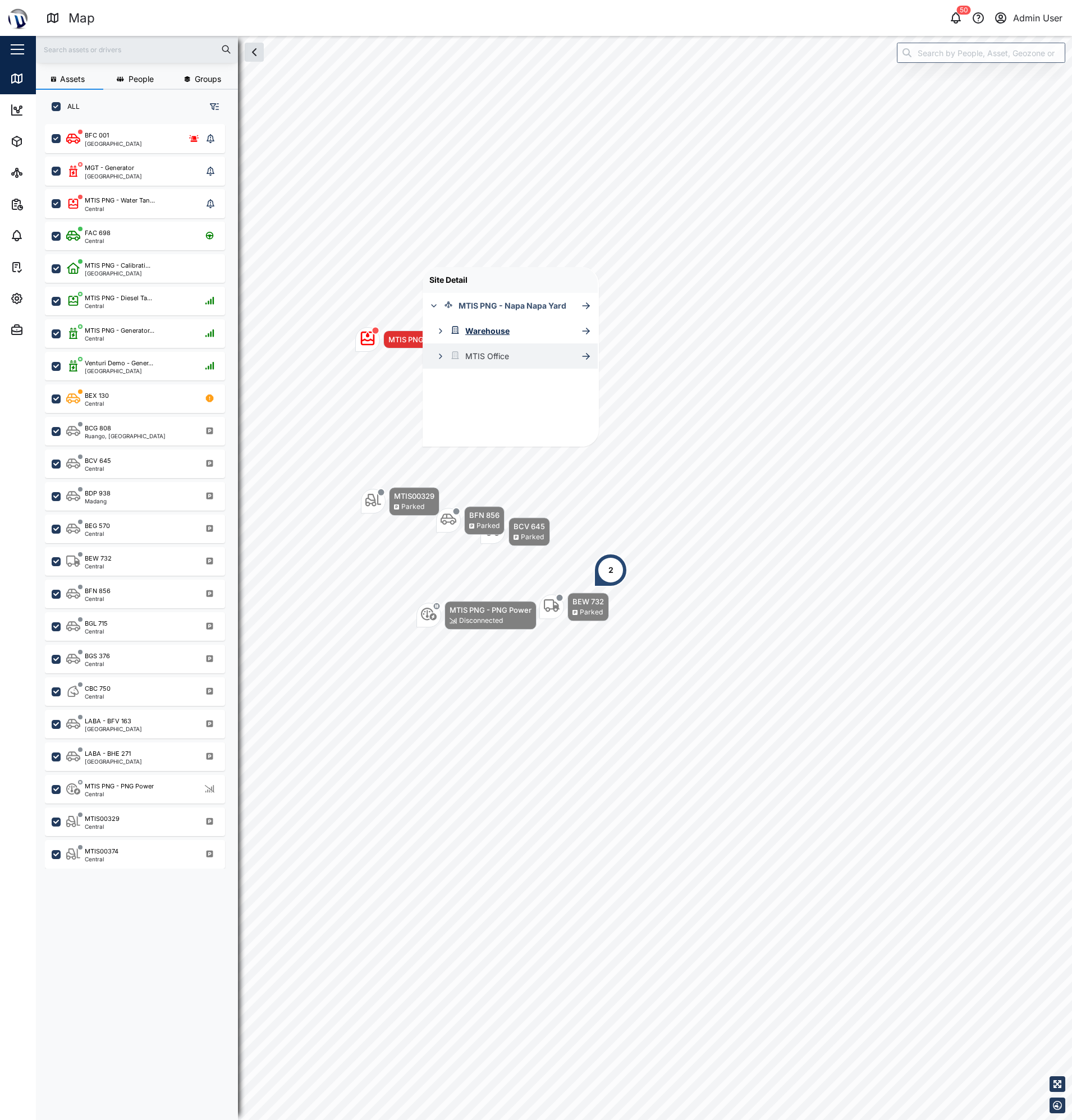
click at [443, 357] on icon "button" at bounding box center [441, 357] width 9 height 9
click at [506, 382] on div "First Floor" at bounding box center [490, 382] width 36 height 13
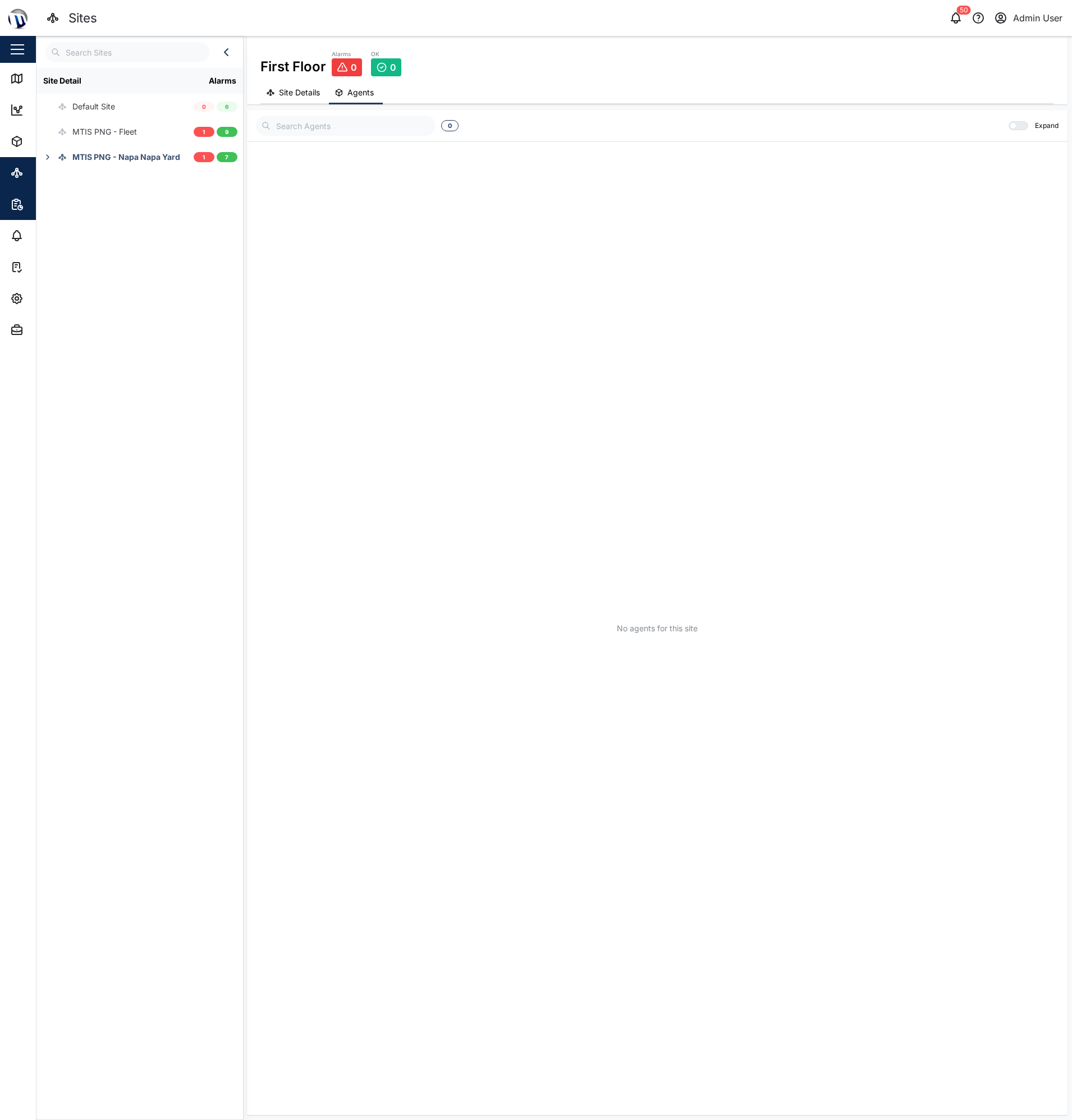
drag, startPoint x: 79, startPoint y: 217, endPoint x: 34, endPoint y: 212, distance: 45.3
click at [80, 217] on div "Site Detail Alarms Default Site 0 6 MTIS PNG - Fleet 1 9 MTIS PNG - Napa Napa Y…" at bounding box center [139, 591] width 206 height 1046
click at [19, 303] on icon "button" at bounding box center [17, 299] width 13 height 13
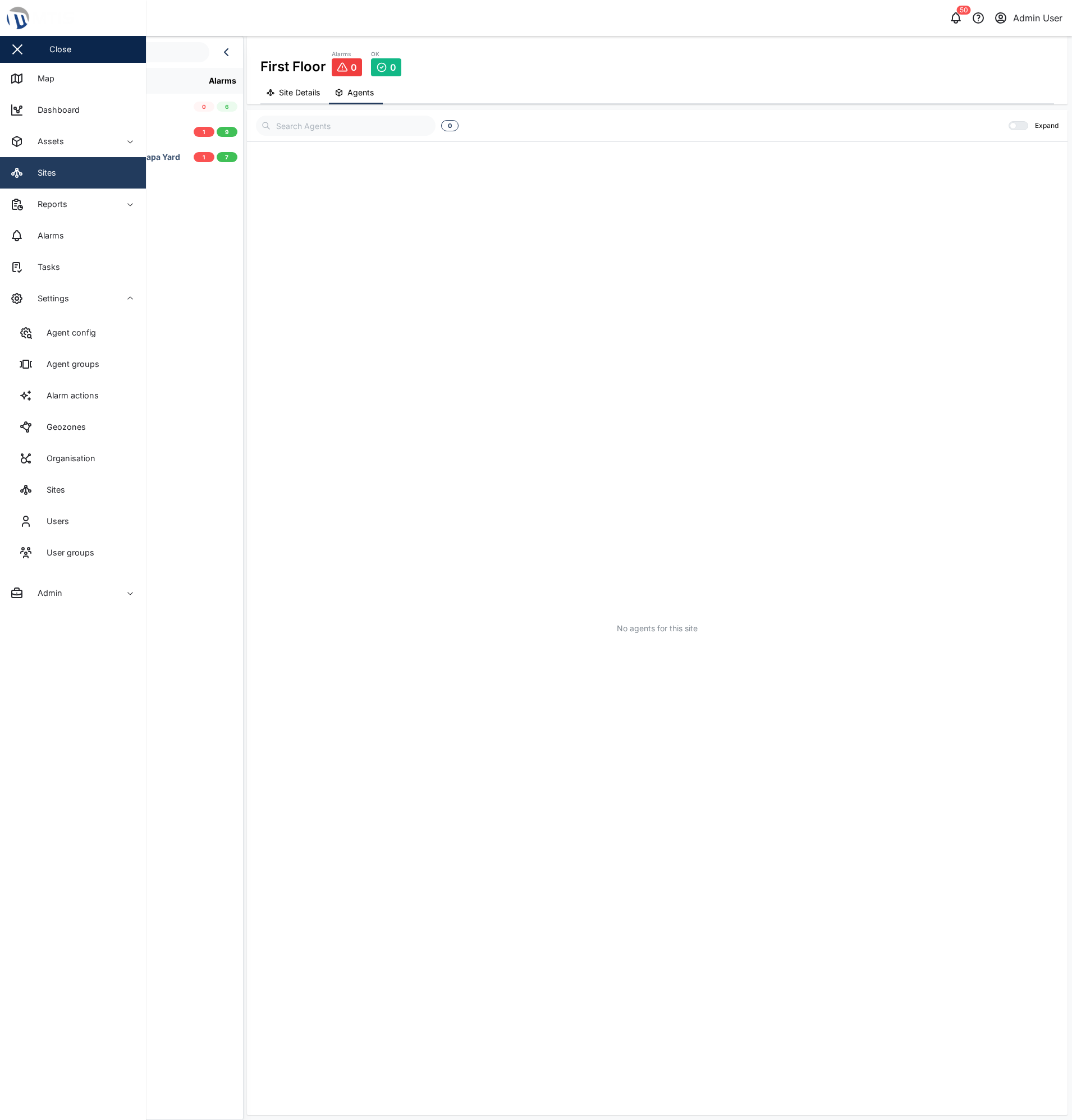
click at [61, 181] on link "Sites" at bounding box center [73, 172] width 146 height 31
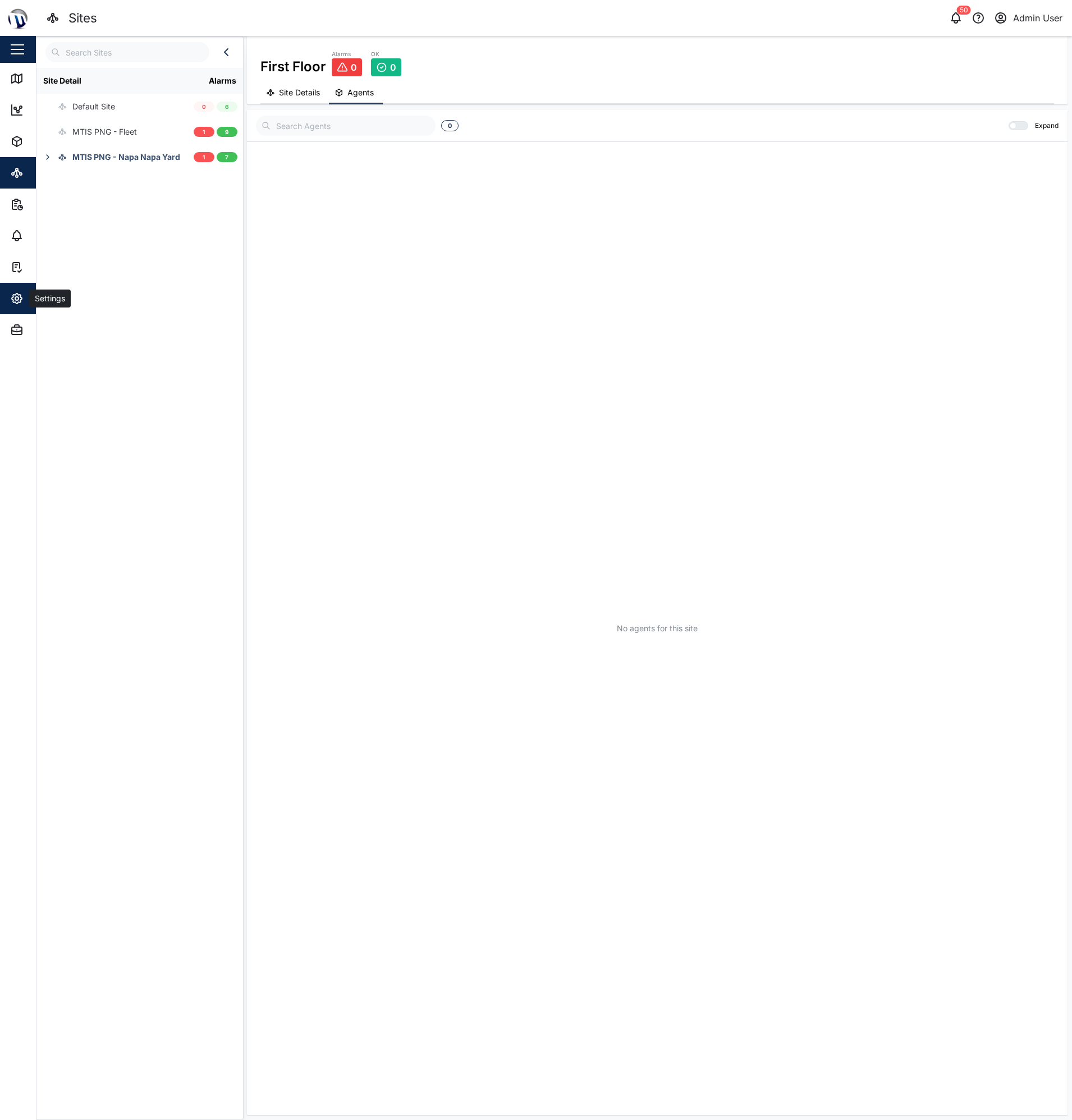
click at [10, 288] on span "Settings" at bounding box center [61, 298] width 102 height 31
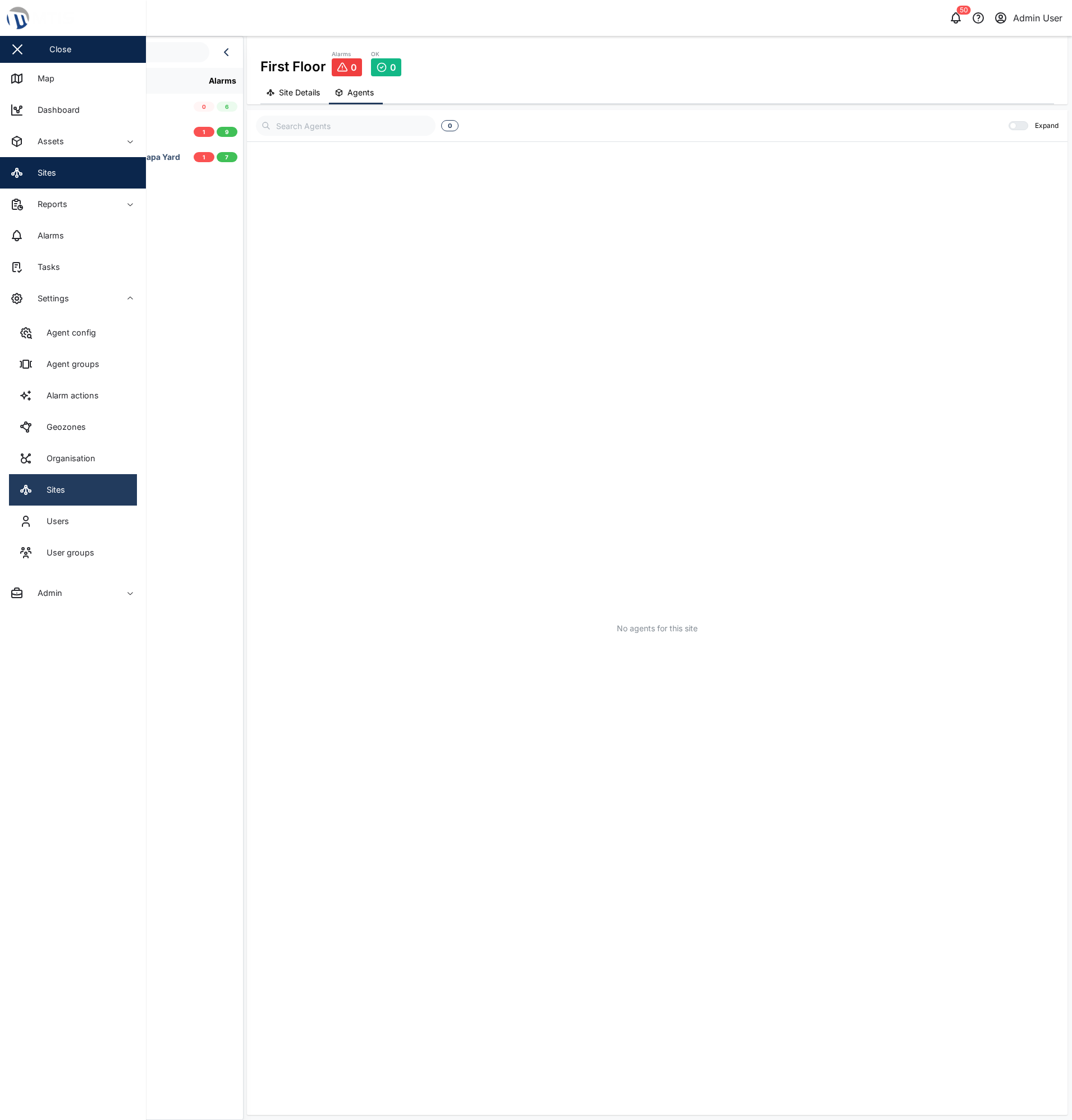
click at [55, 499] on link "Sites" at bounding box center [73, 490] width 128 height 31
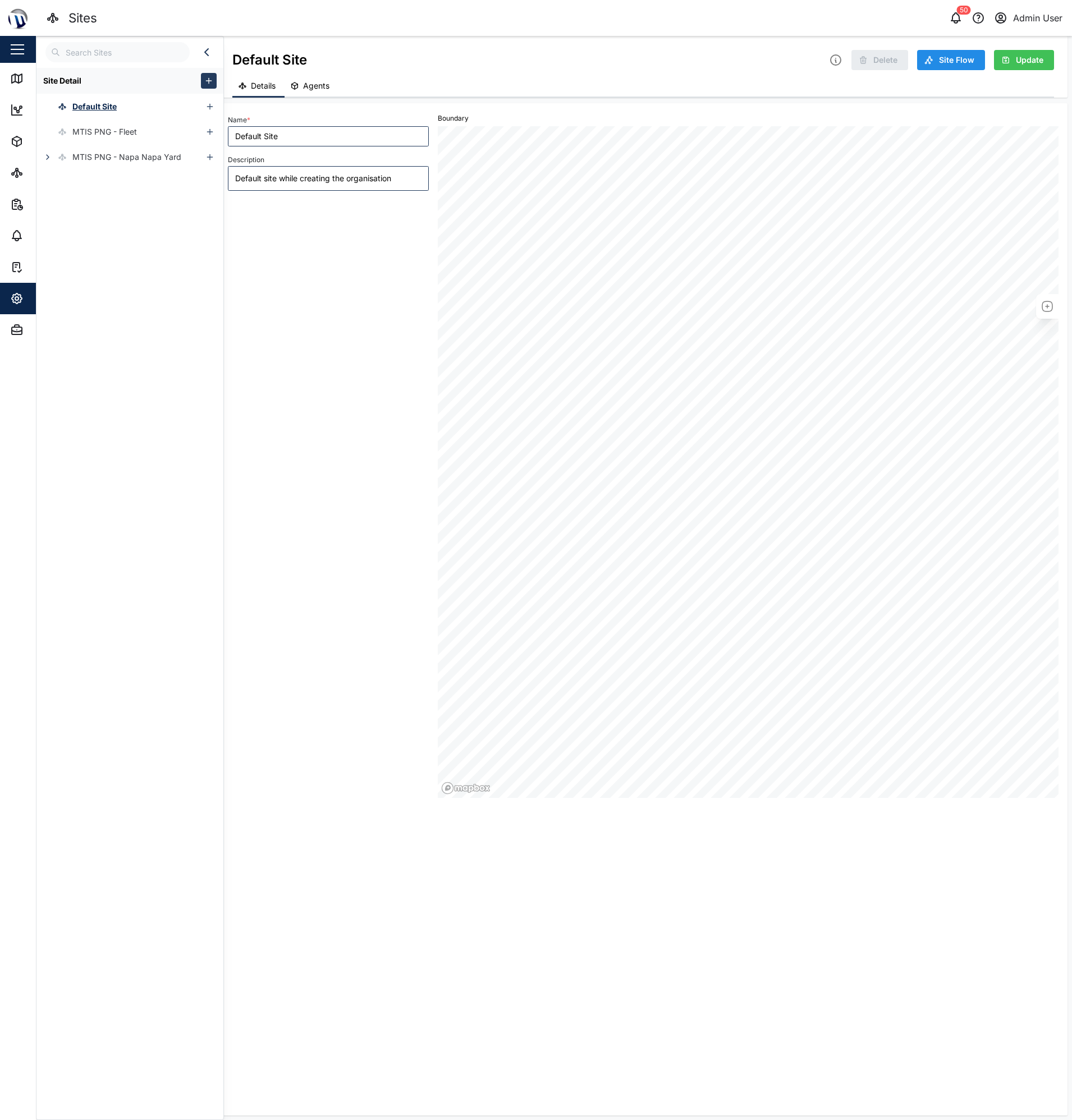
drag, startPoint x: 80, startPoint y: 213, endPoint x: 47, endPoint y: 171, distance: 53.4
click at [80, 213] on div "Site Detail Default Site MTIS PNG - Fleet MTIS PNG - Napa Napa Yard" at bounding box center [129, 591] width 187 height 1046
click at [41, 159] on button "button" at bounding box center [47, 157] width 16 height 16
click at [57, 208] on icon "button" at bounding box center [55, 208] width 9 height 9
type textarea "x"
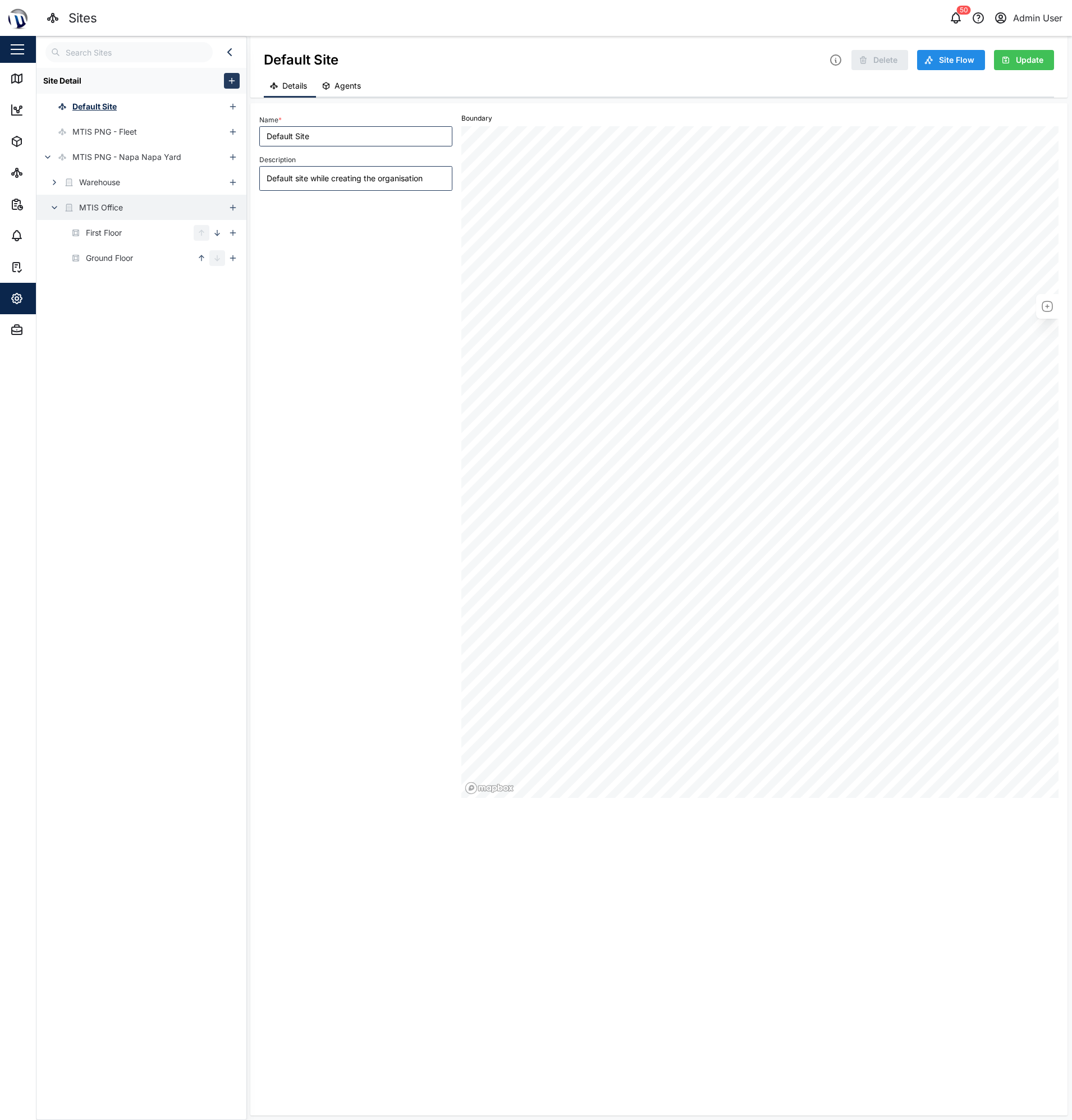
click at [374, 215] on div "Name * Default Site Description Default site while creating the organisation" at bounding box center [355, 455] width 202 height 695
type textarea "x"
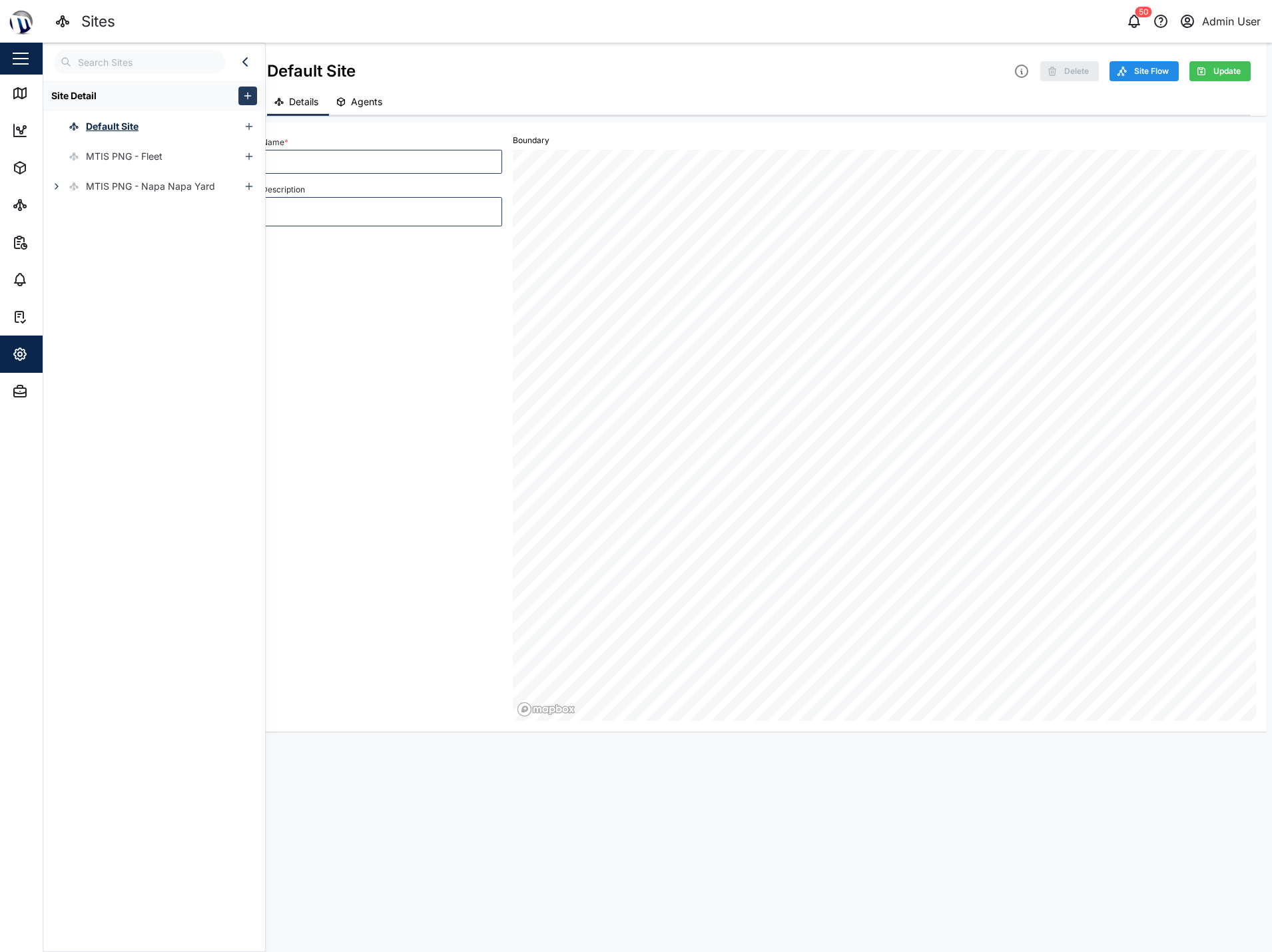
type textarea "x"
type input "Default Site"
type textarea "Default site while creating the organisation"
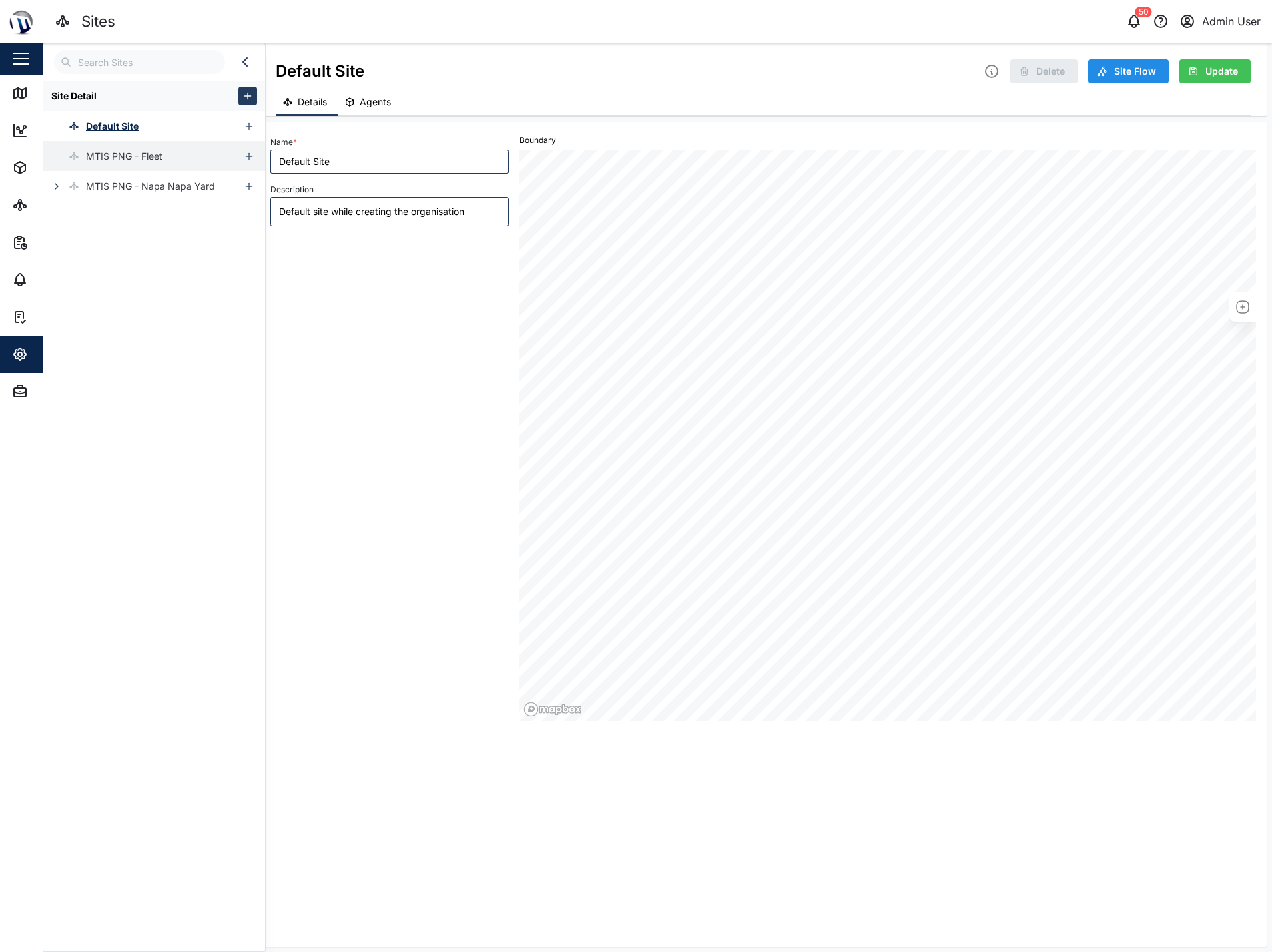
click at [109, 161] on div "MTIS PNG - Fleet" at bounding box center [124, 156] width 76 height 15
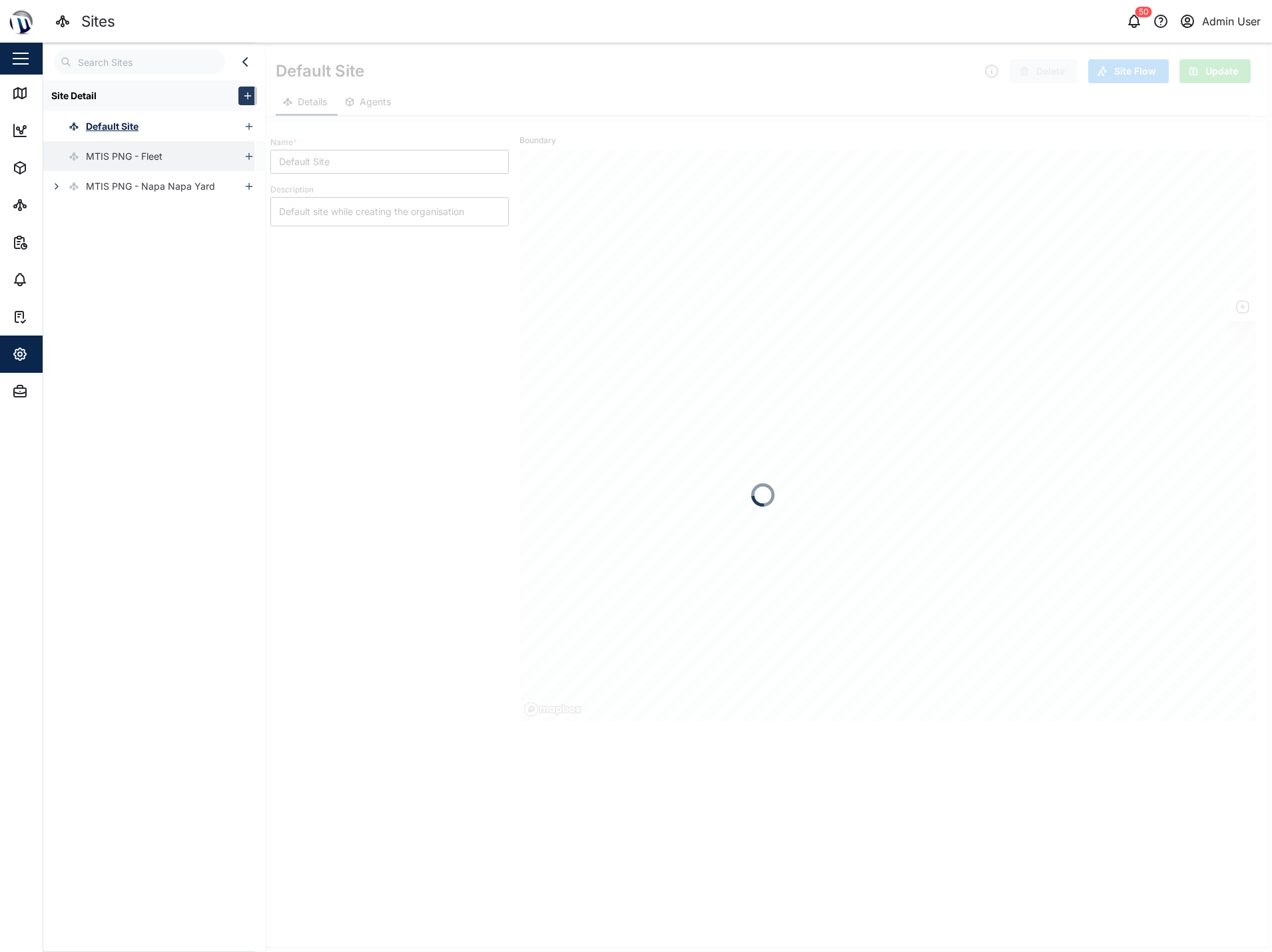
type textarea "x"
type input "MTIS PNG - Fleet"
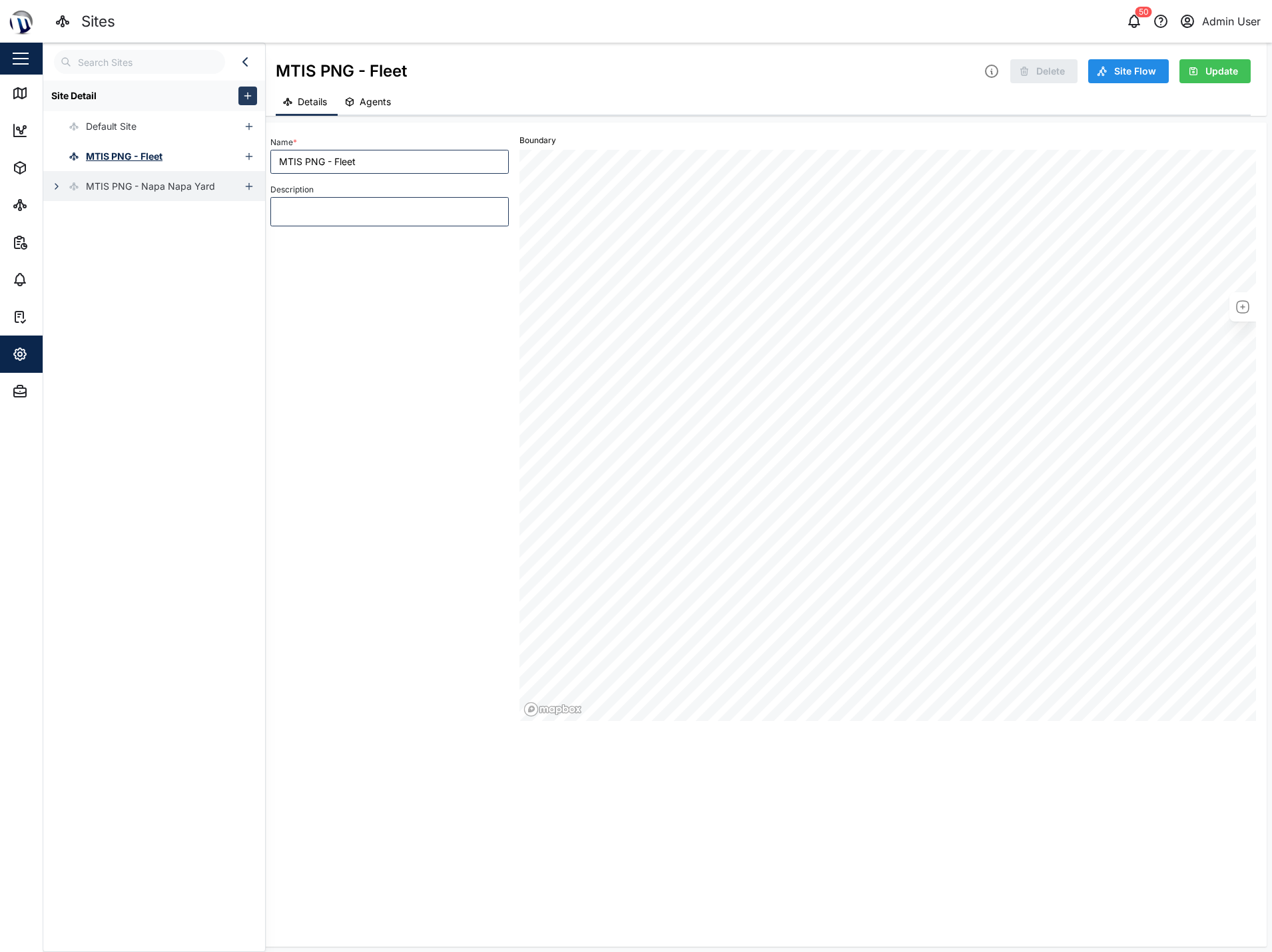
click at [109, 179] on div "MTIS PNG - Napa Napa Yard" at bounding box center [150, 186] width 129 height 15
click at [576, 912] on div "Name * MTIS PNG - Napa Napa Yard Description Boundary" at bounding box center [763, 532] width 986 height 808
click at [126, 227] on div "Warehouse" at bounding box center [92, 216] width 99 height 30
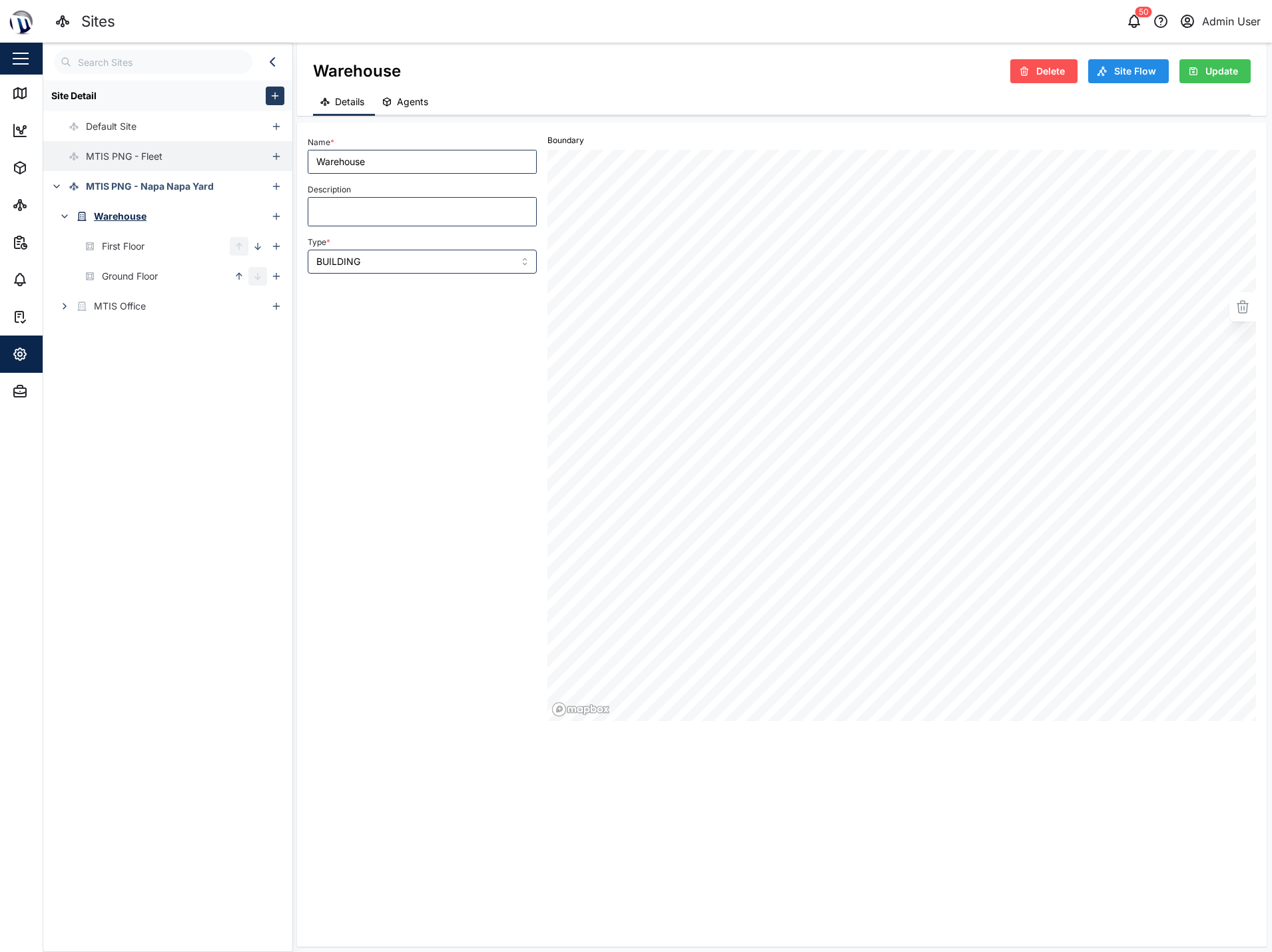
click at [123, 161] on div "MTIS PNG - Fleet" at bounding box center [124, 156] width 76 height 15
click at [118, 190] on div "MTIS PNG - Napa Napa Yard" at bounding box center [150, 186] width 129 height 15
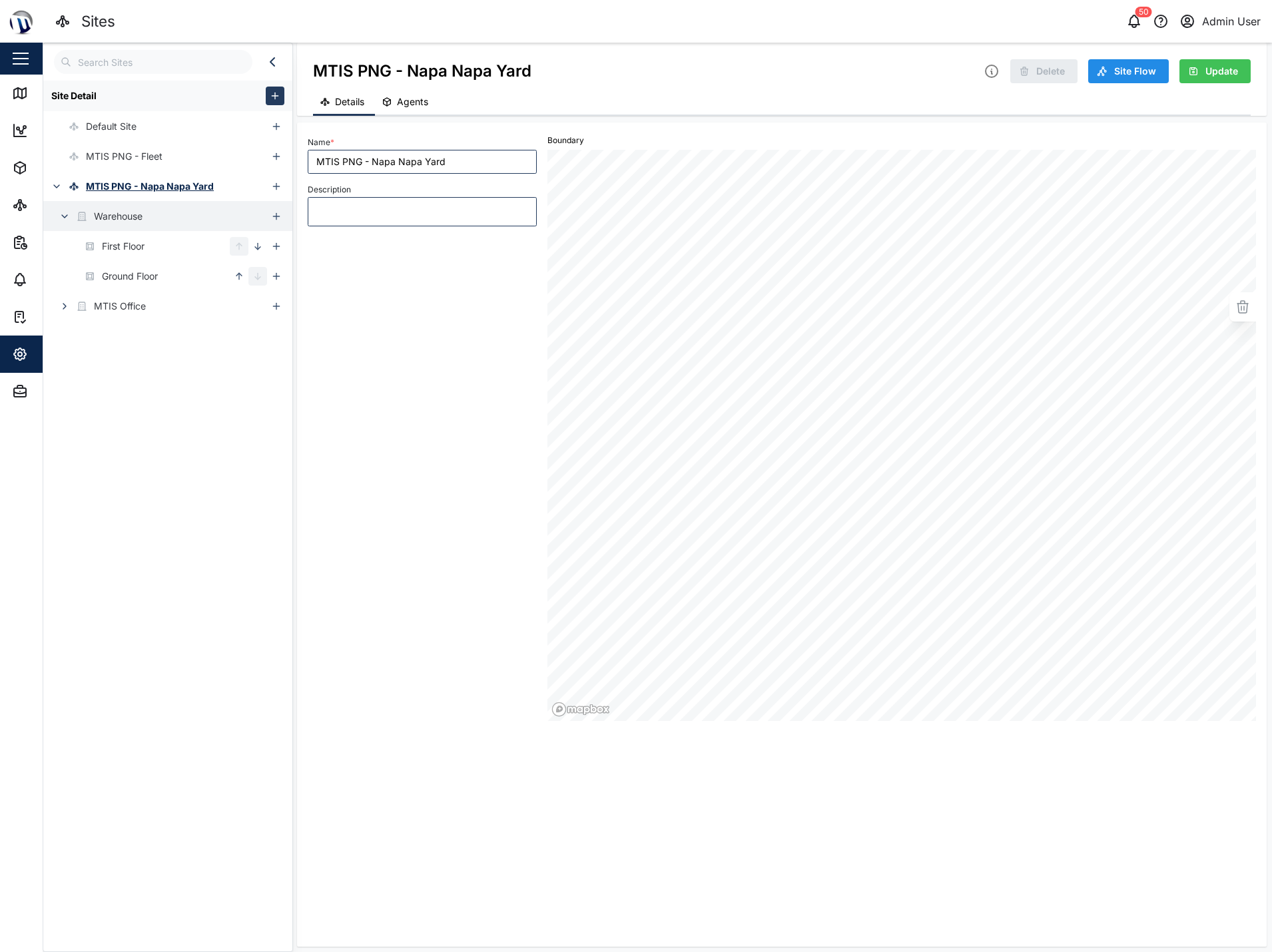
click at [106, 227] on div "Warehouse" at bounding box center [92, 216] width 99 height 30
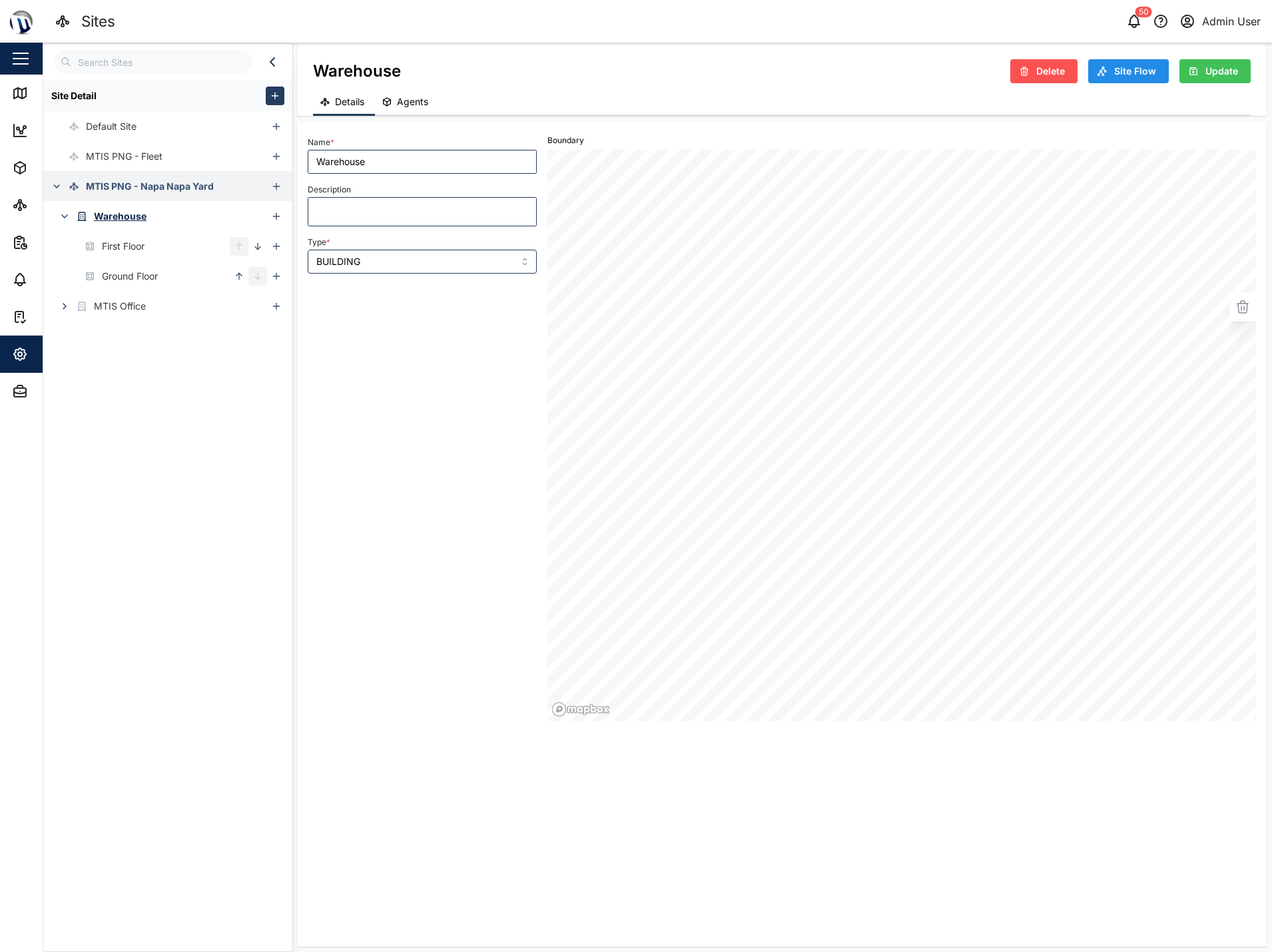
click at [109, 182] on div "MTIS PNG - Napa Napa Yard" at bounding box center [150, 186] width 128 height 15
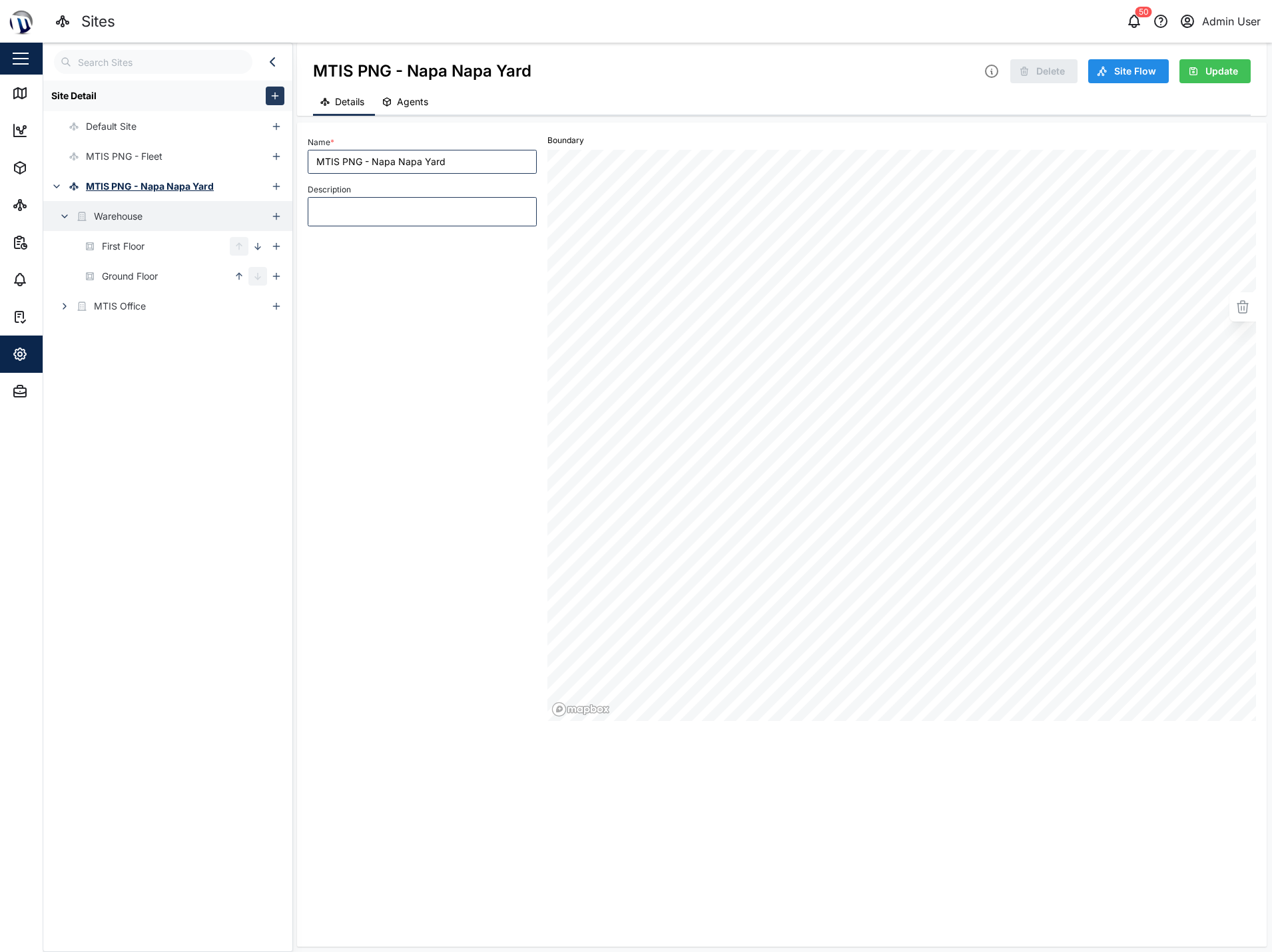
click at [113, 203] on div "Warehouse" at bounding box center [92, 216] width 99 height 30
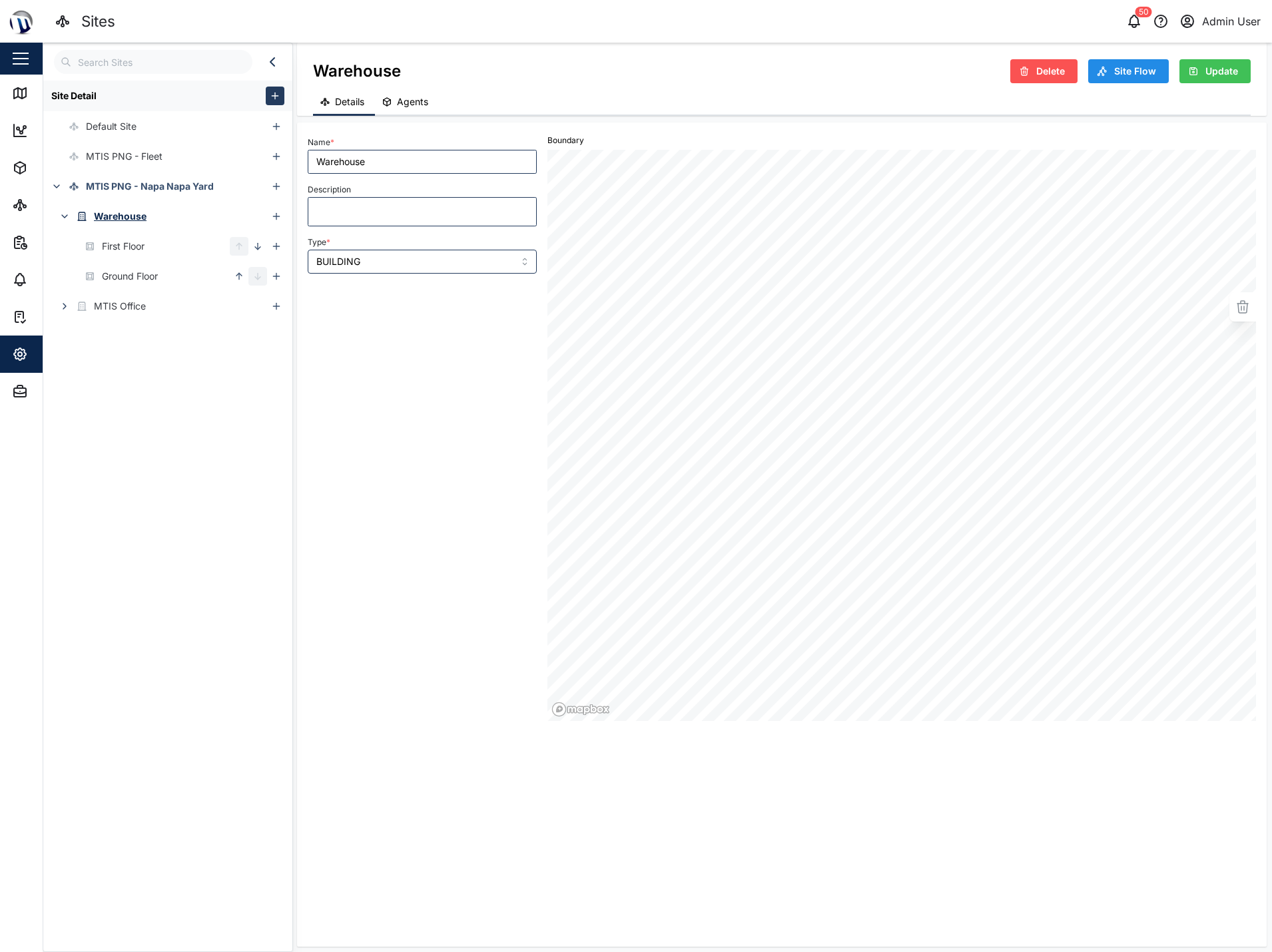
click at [377, 247] on div "Type * BUILDING" at bounding box center [422, 254] width 229 height 40
click at [373, 255] on input "BUILDING" at bounding box center [422, 261] width 229 height 24
click at [131, 247] on div "First Floor" at bounding box center [123, 246] width 43 height 15
type input "First Floor"
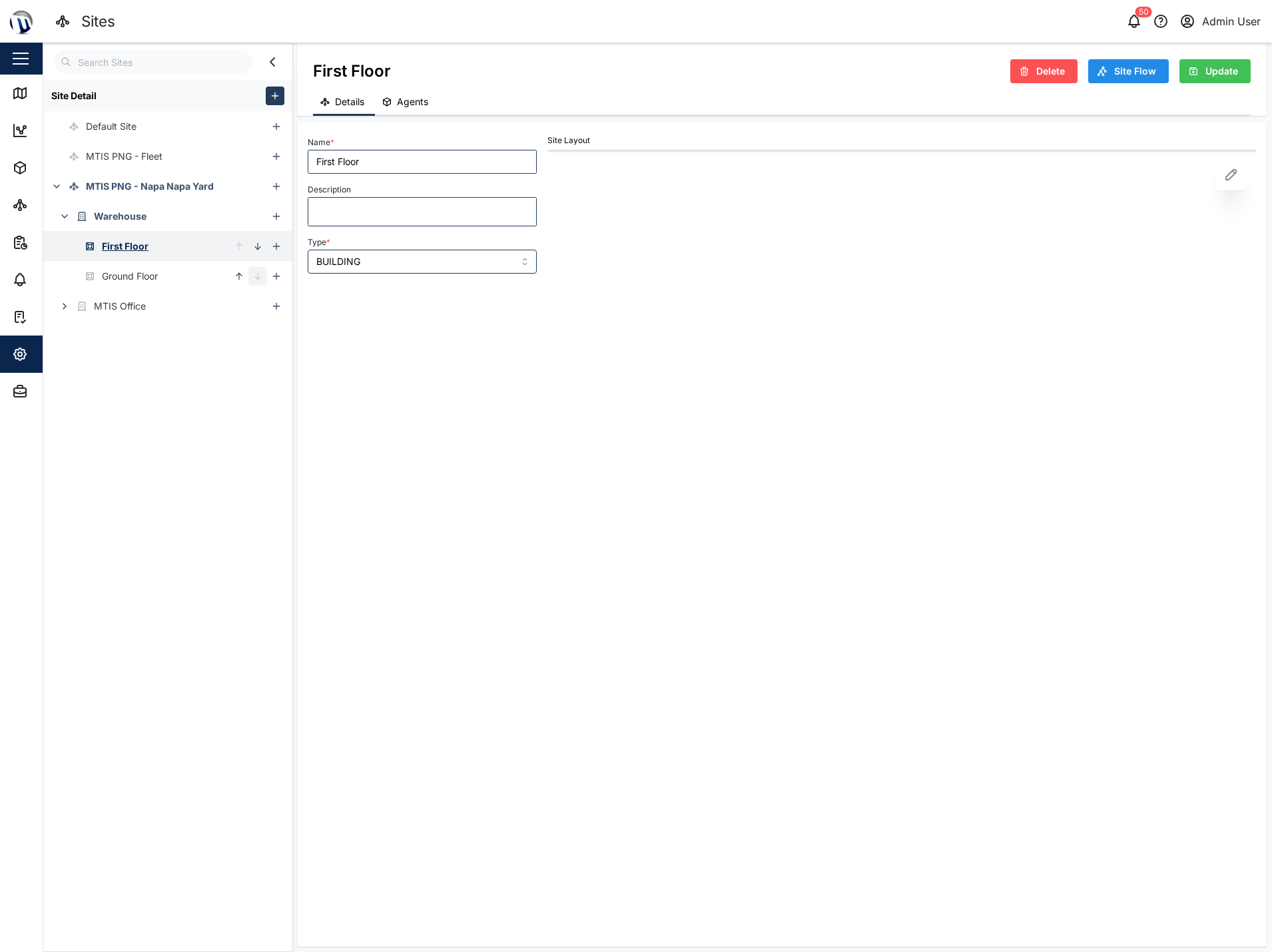
type input "FLOOR"
click at [144, 209] on div "Warehouse" at bounding box center [120, 216] width 53 height 15
type input "Warehouse"
type input "BUILDING"
click at [436, 640] on div "Name * Warehouse Description Type * BUILDING" at bounding box center [421, 427] width 240 height 598
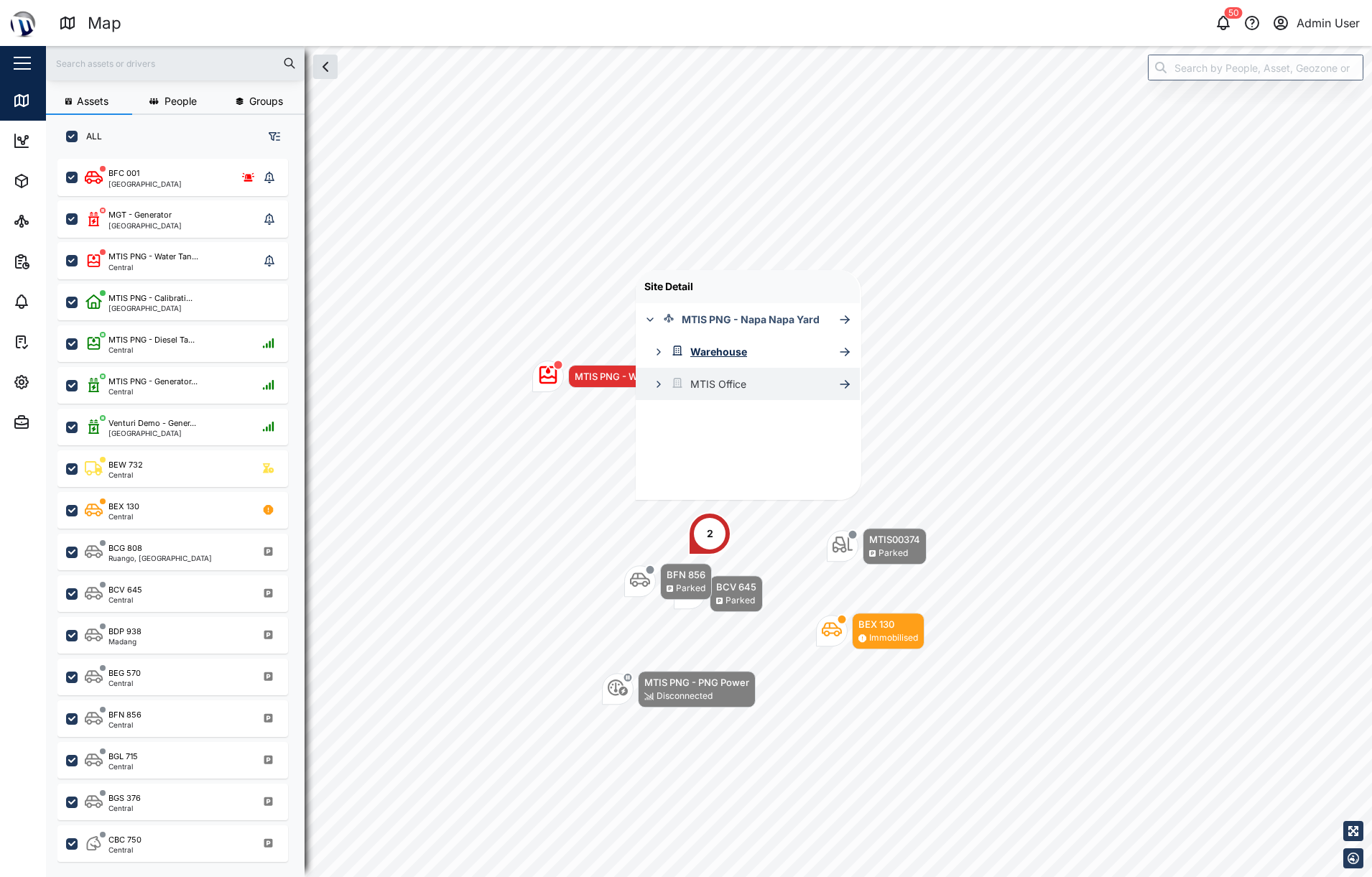
click at [653, 385] on icon "button" at bounding box center [659, 385] width 11 height 11
click at [657, 345] on button "button" at bounding box center [658, 351] width 20 height 20
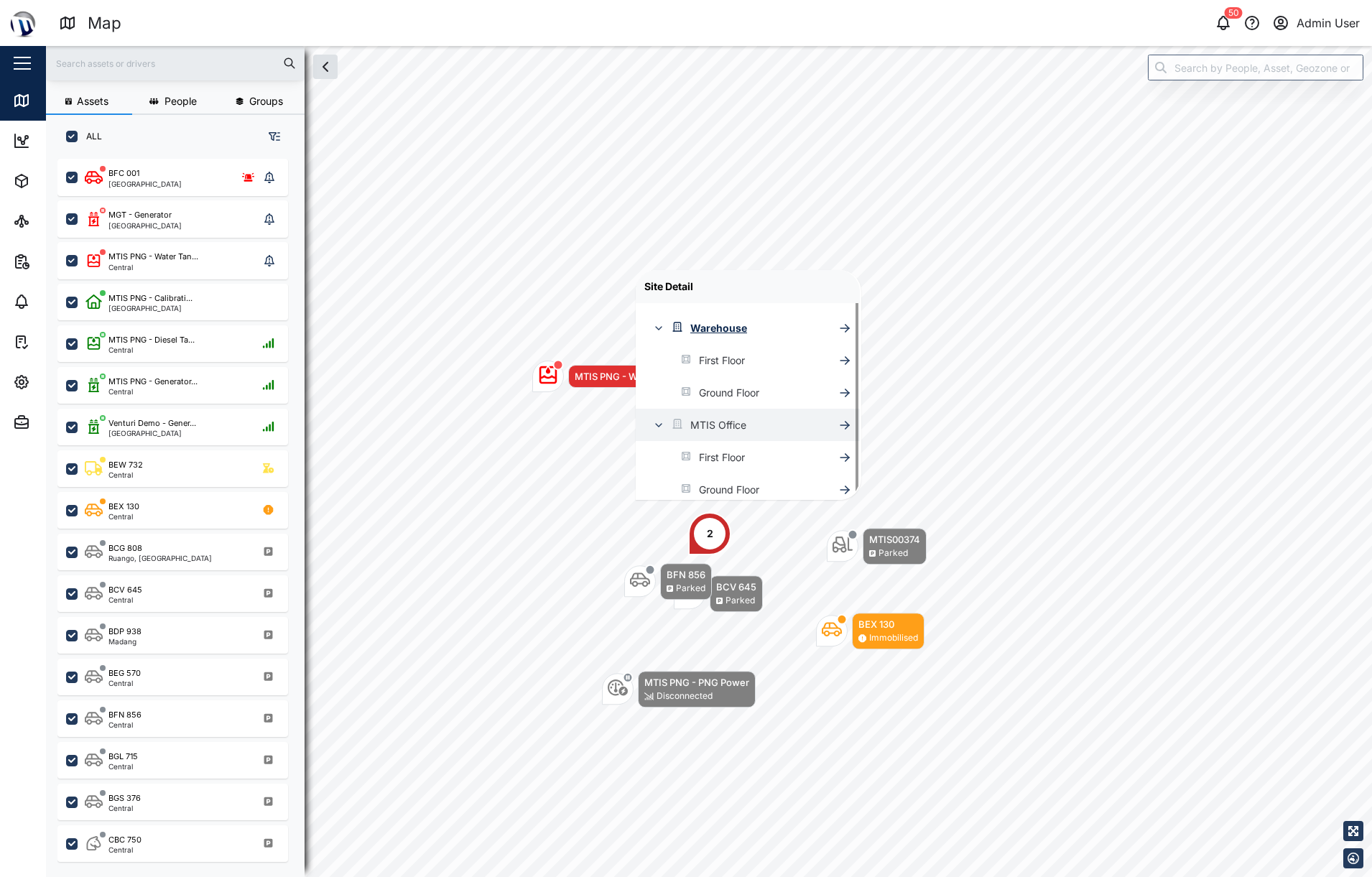
scroll to position [29, 0]
click at [724, 483] on div "Ground Floor" at bounding box center [729, 484] width 61 height 16
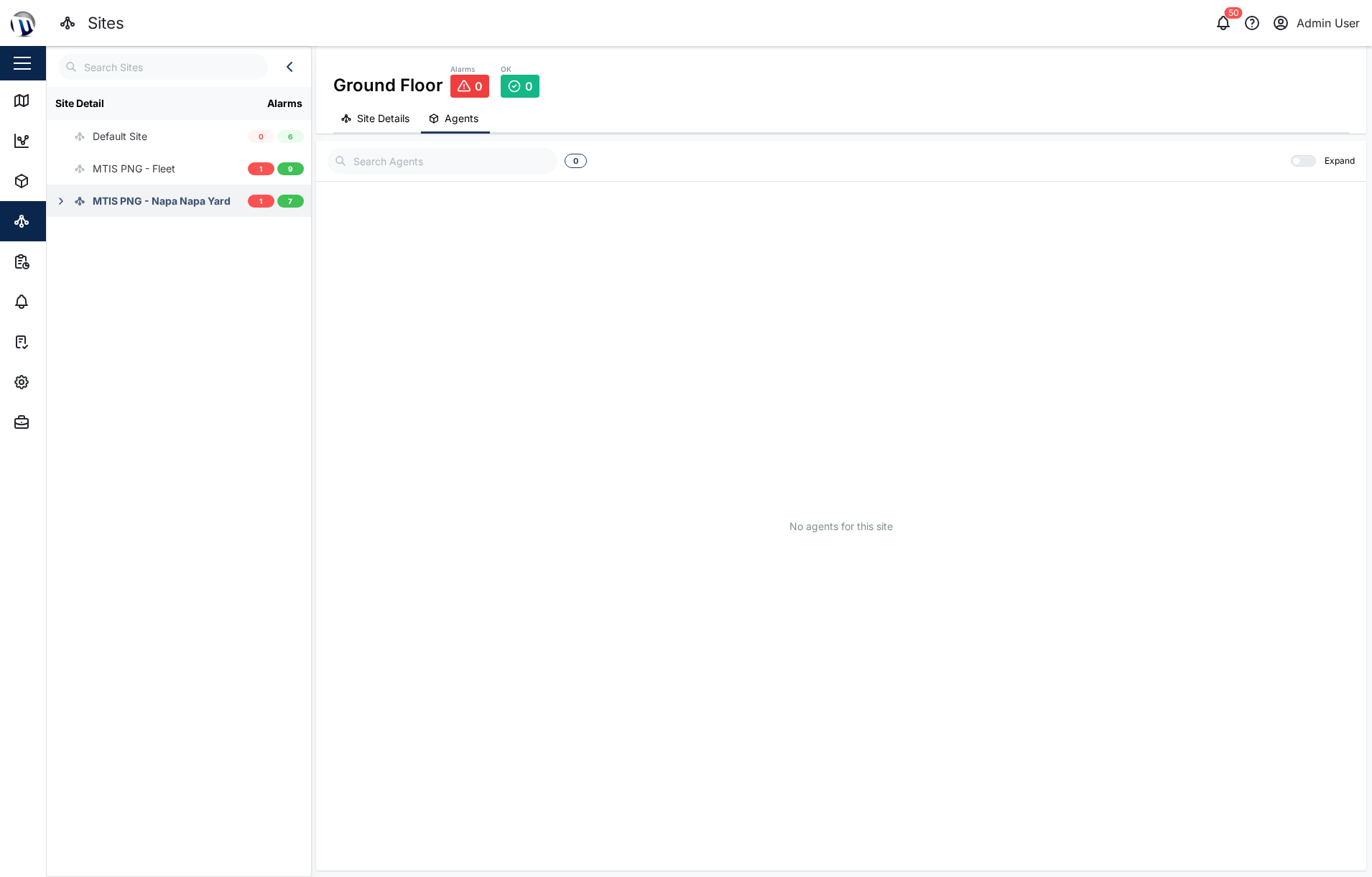
click at [62, 204] on icon "button" at bounding box center [61, 201] width 11 height 11
click at [78, 270] on button "button" at bounding box center [69, 265] width 20 height 20
click at [75, 234] on icon "button" at bounding box center [70, 234] width 11 height 11
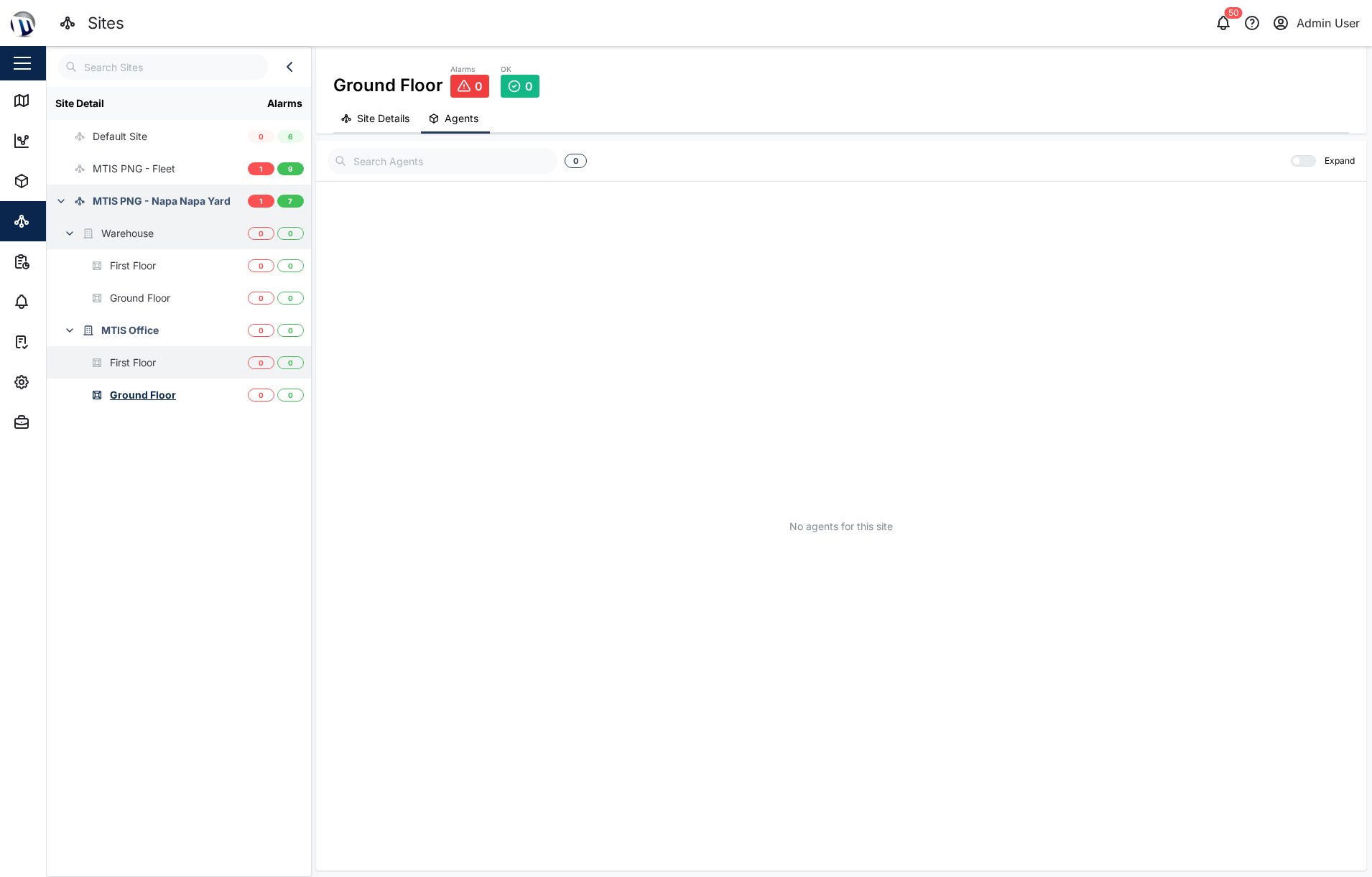
click at [134, 366] on div "First Floor" at bounding box center [133, 363] width 46 height 16
click at [133, 198] on div "MTIS PNG - Napa Napa Yard" at bounding box center [162, 201] width 138 height 16
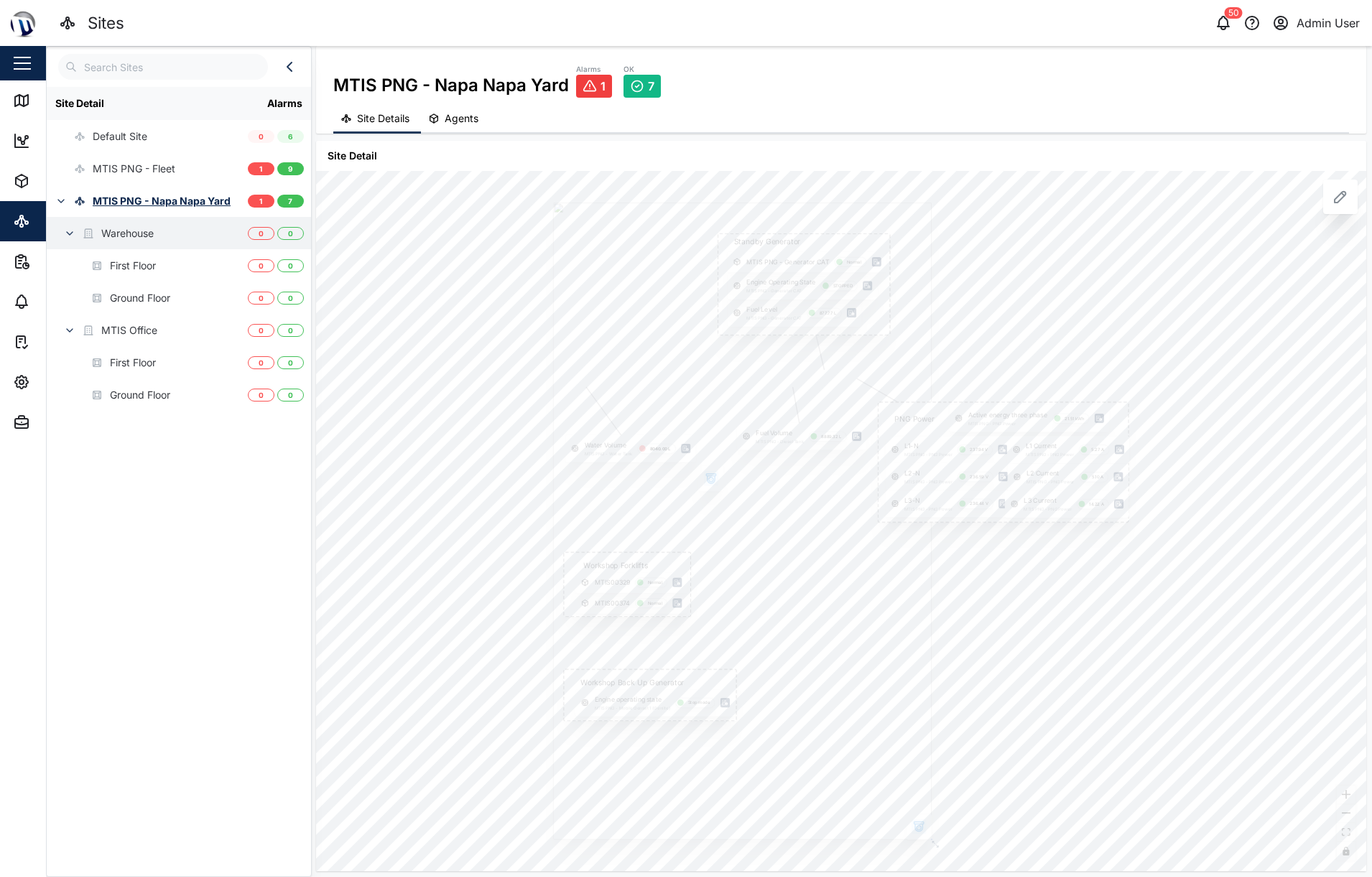
click at [55, 198] on icon "button" at bounding box center [61, 201] width 11 height 11
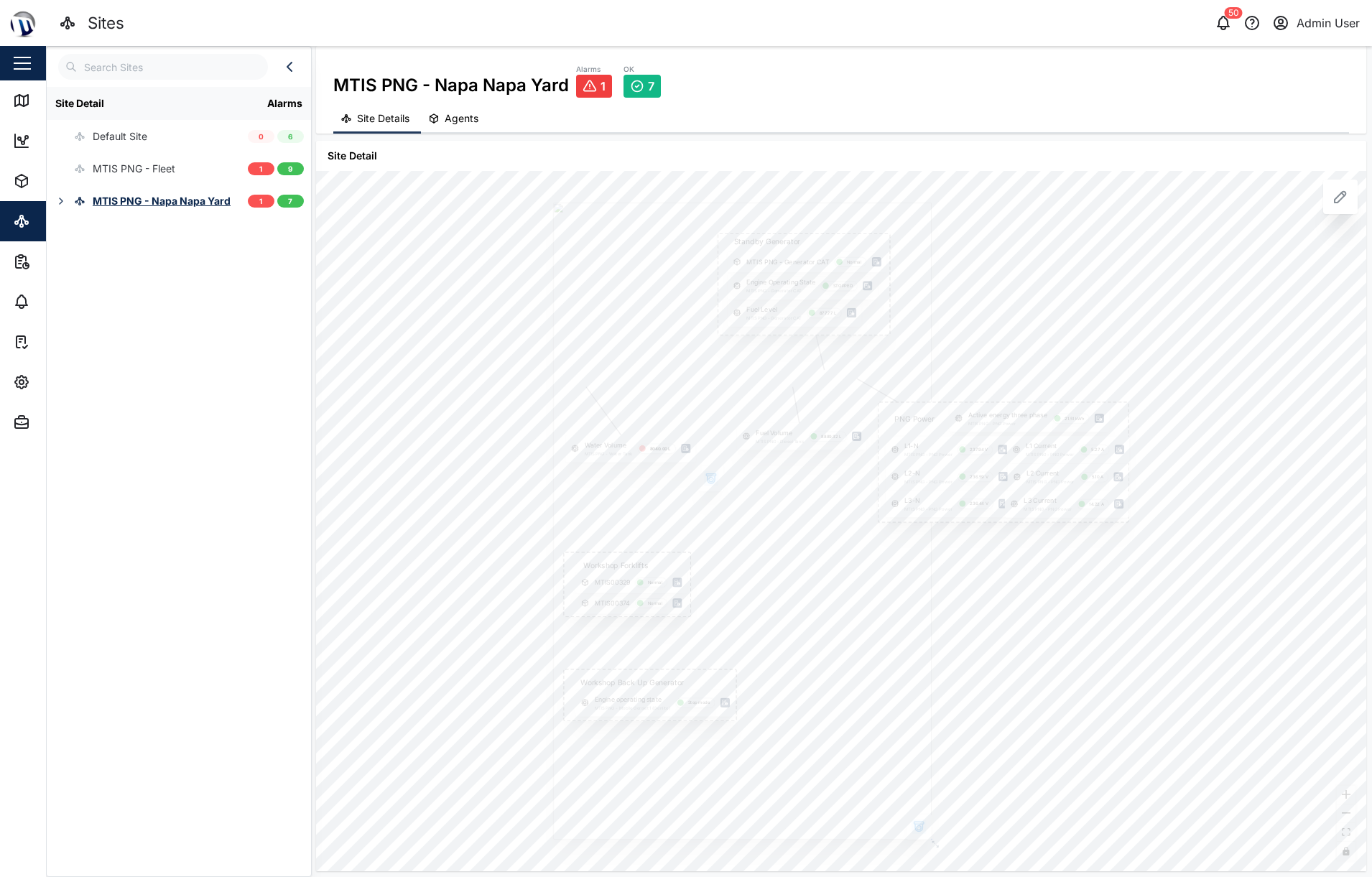
click at [64, 199] on icon "button" at bounding box center [61, 201] width 11 height 11
click at [124, 231] on div "Warehouse" at bounding box center [127, 233] width 52 height 16
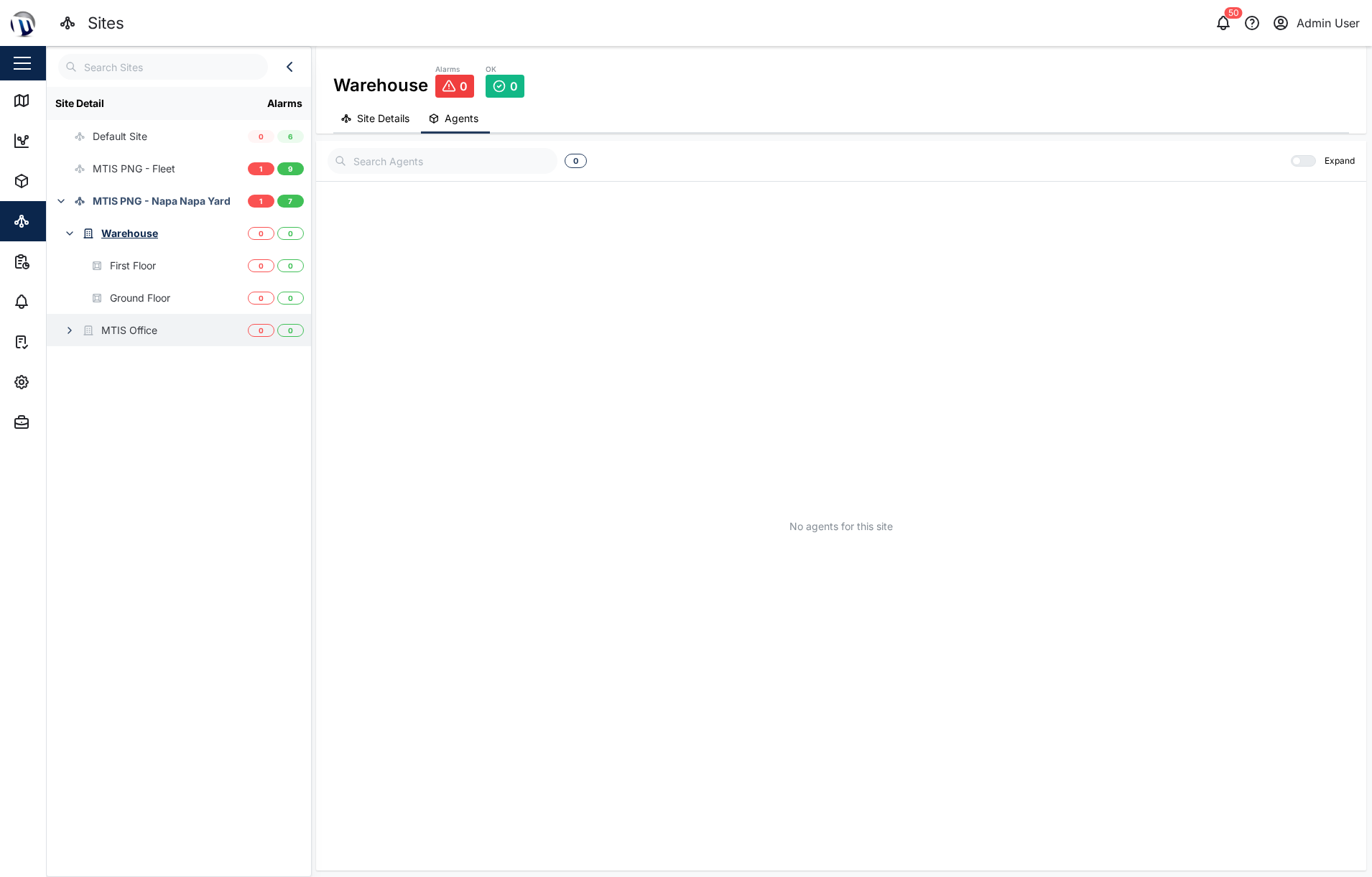
click at [135, 332] on div "MTIS Office" at bounding box center [129, 331] width 56 height 16
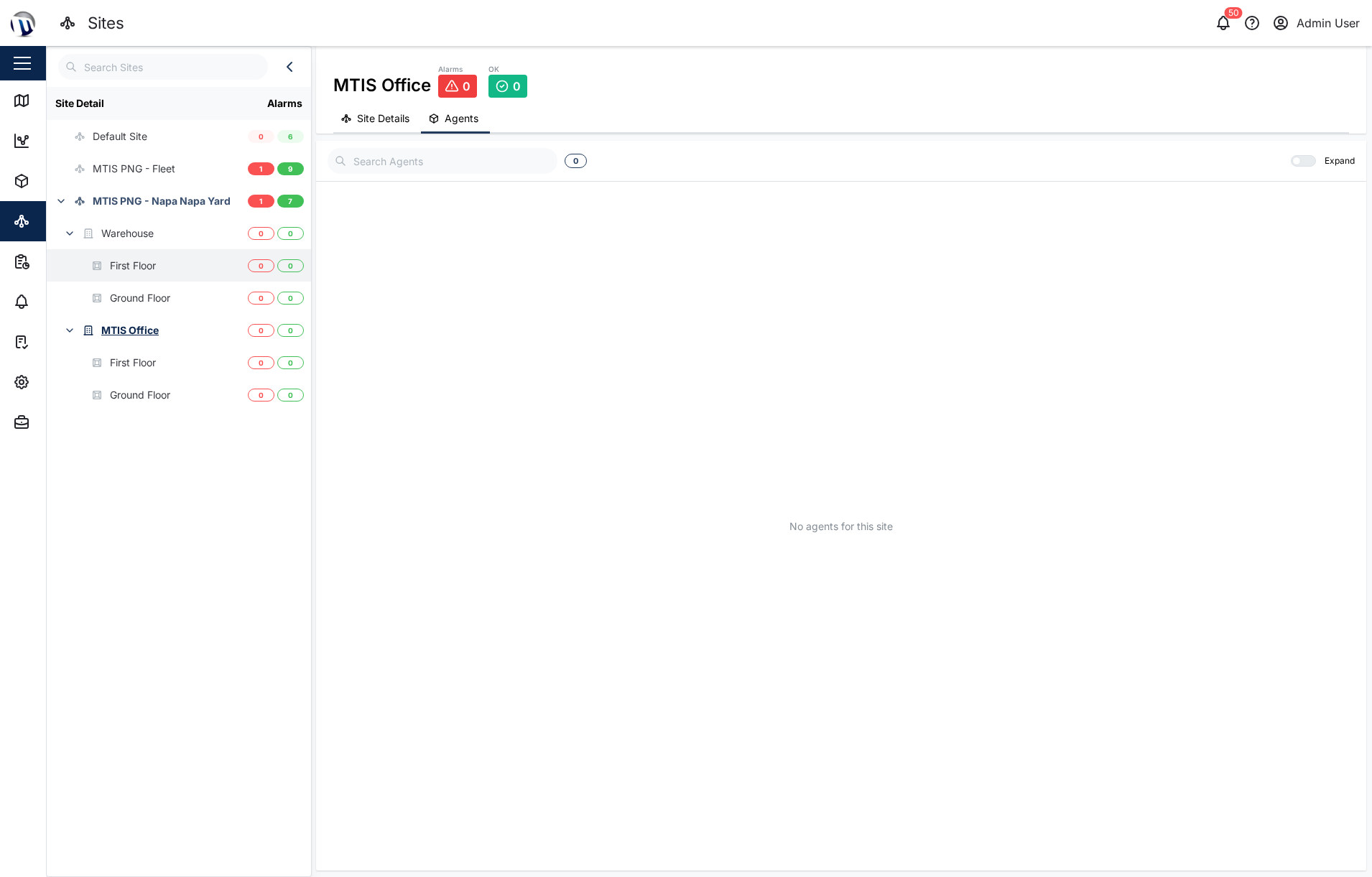
click at [147, 260] on div "First Floor" at bounding box center [133, 265] width 46 height 16
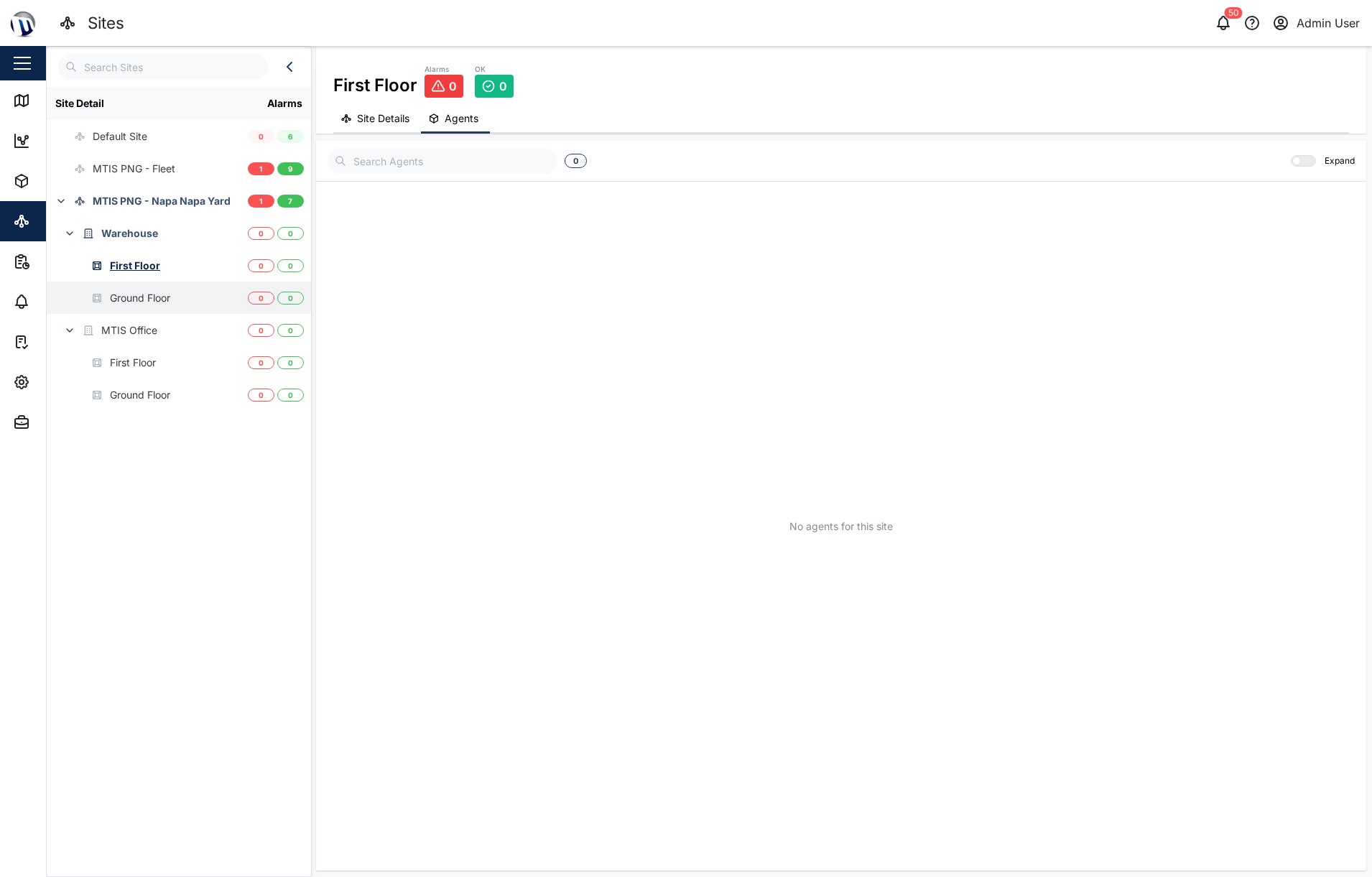
click at [136, 297] on div "Ground Floor" at bounding box center [140, 298] width 61 height 16
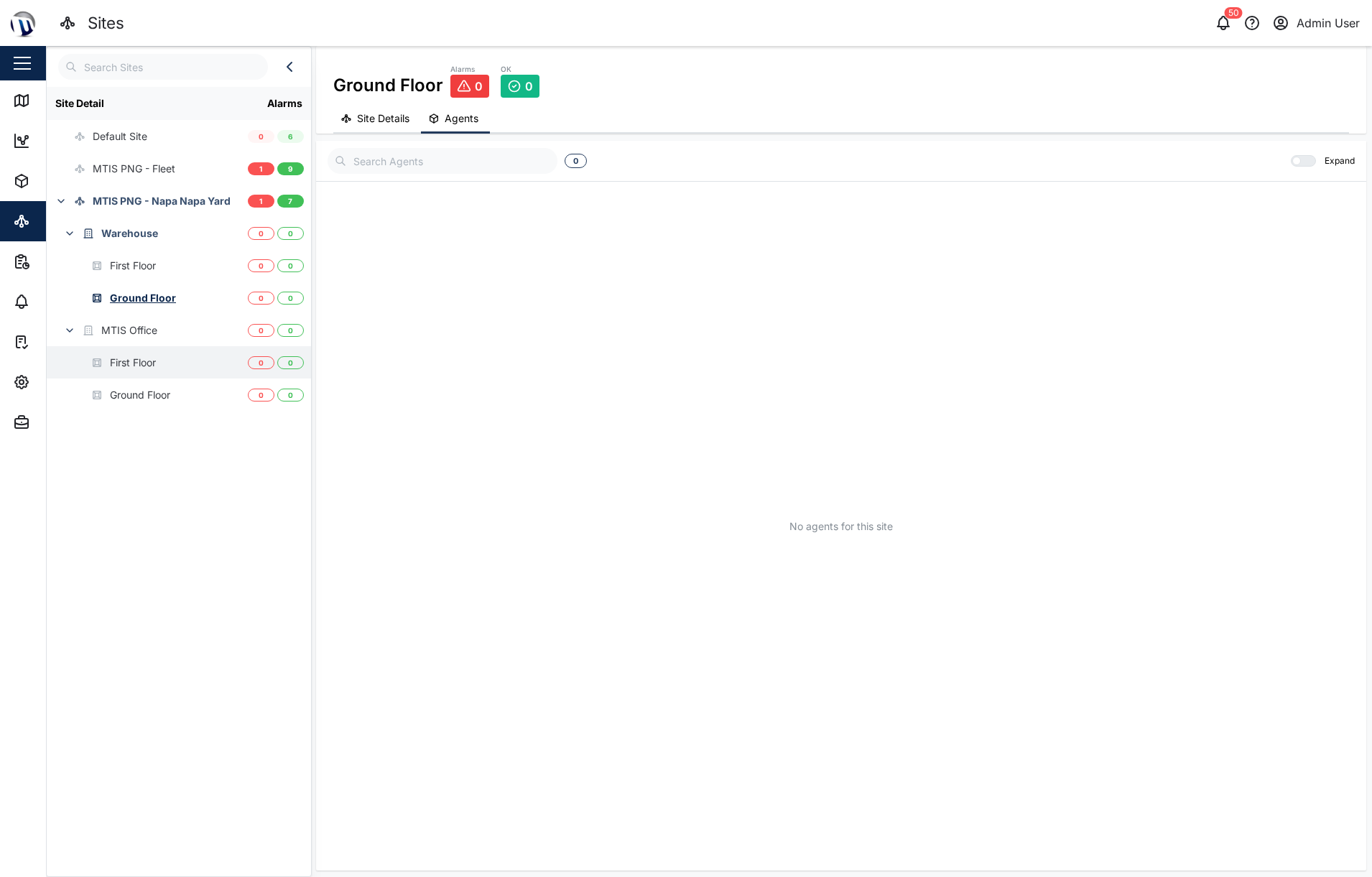
click at [141, 365] on div "First Floor" at bounding box center [133, 363] width 46 height 16
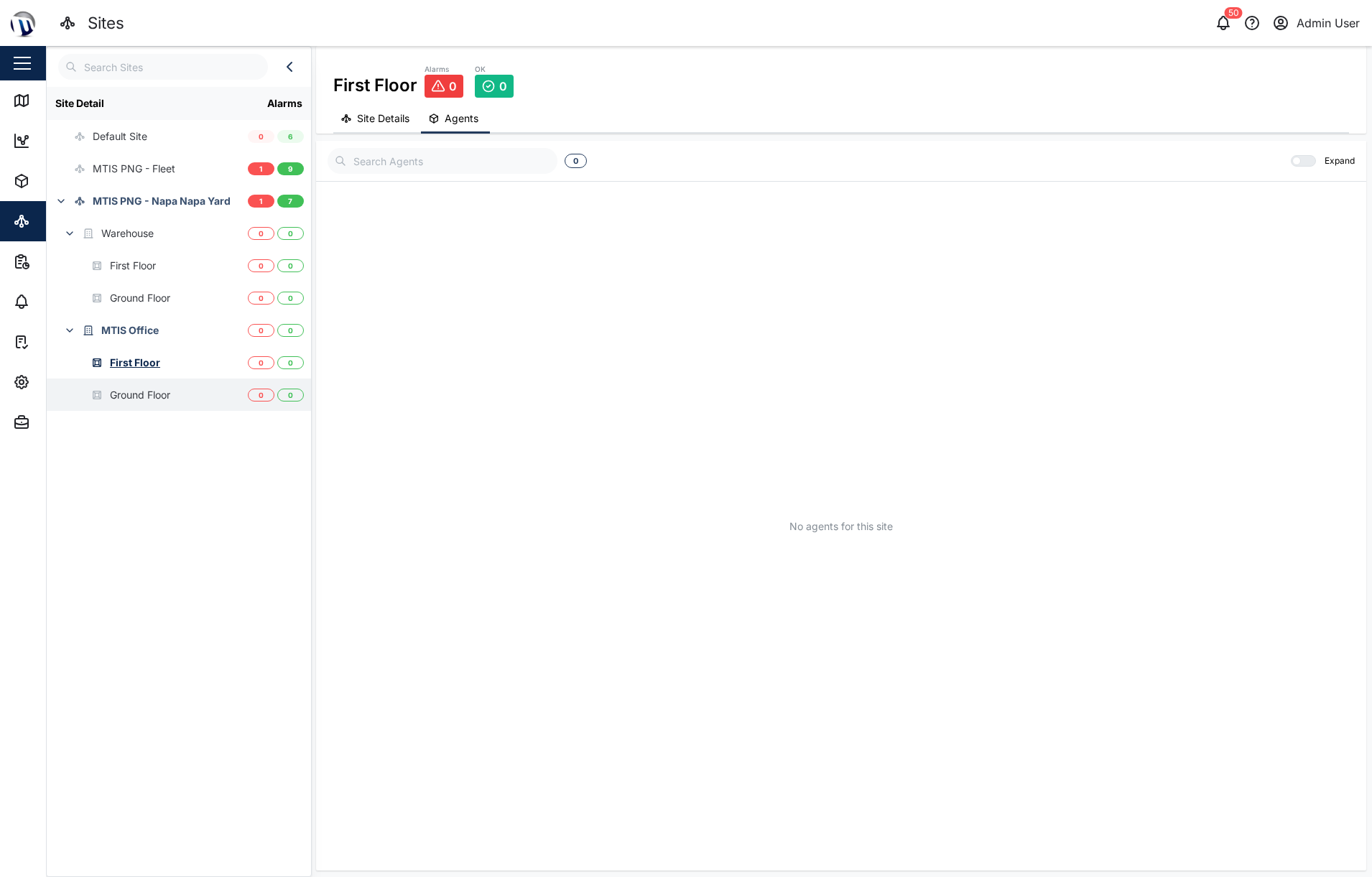
click at [139, 388] on div "Ground Floor" at bounding box center [140, 395] width 61 height 16
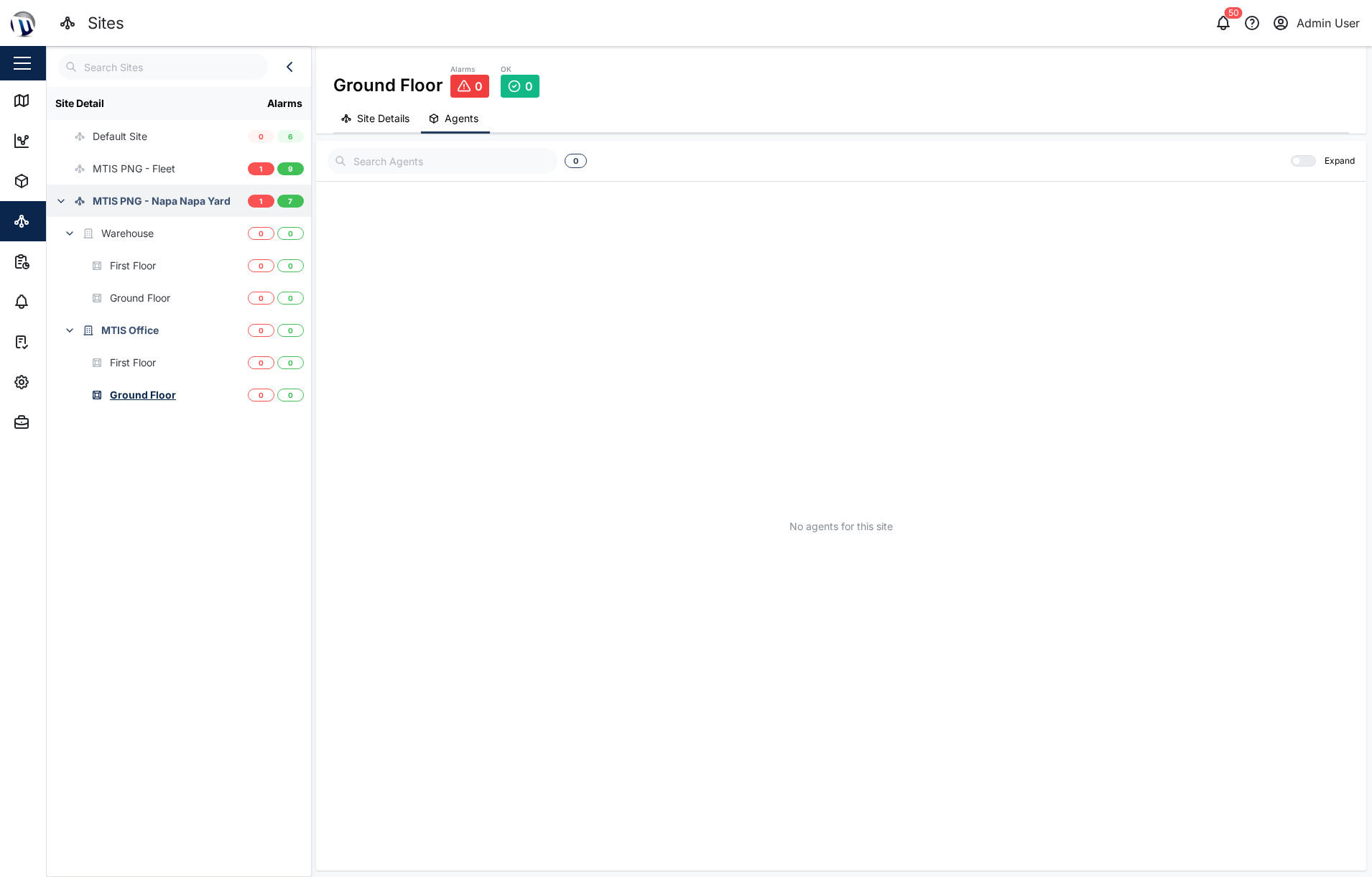
click at [164, 206] on div "MTIS PNG - Napa Napa Yard" at bounding box center [162, 201] width 138 height 16
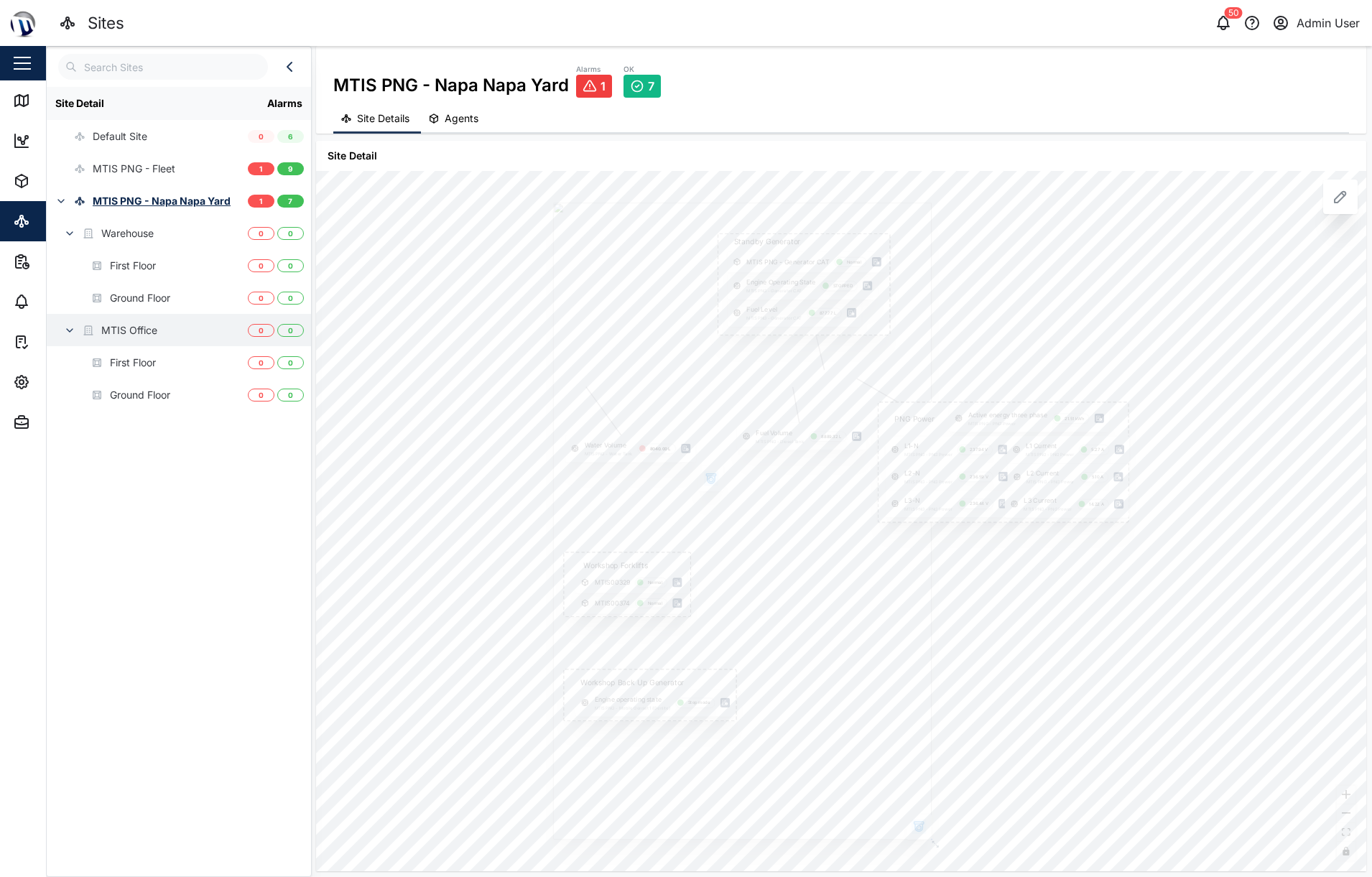
click at [120, 329] on div "MTIS Office" at bounding box center [129, 331] width 56 height 16
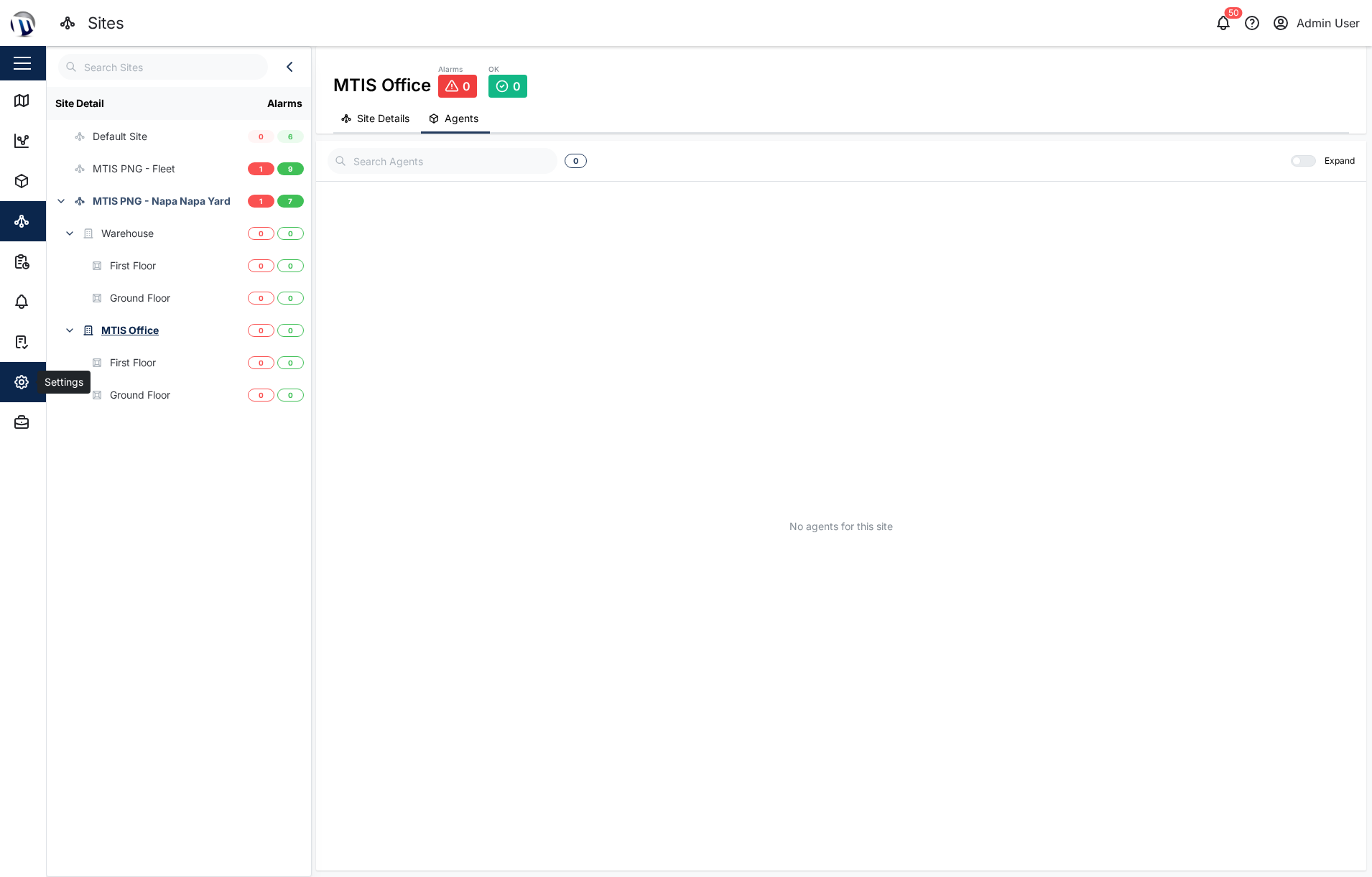
click at [33, 383] on div "Settings" at bounding box center [79, 383] width 131 height 17
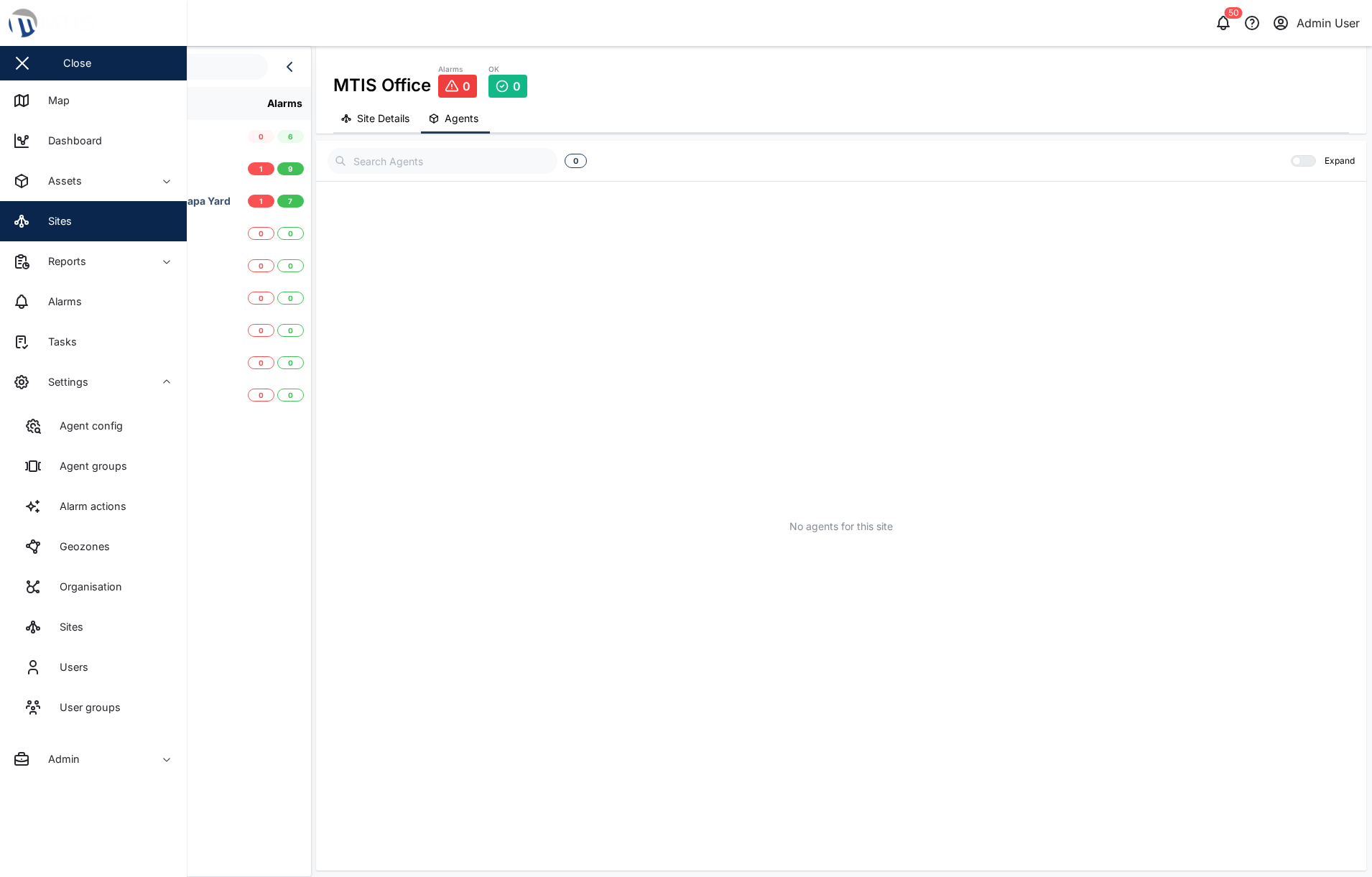
click at [93, 624] on link "Sites" at bounding box center [93, 627] width 164 height 40
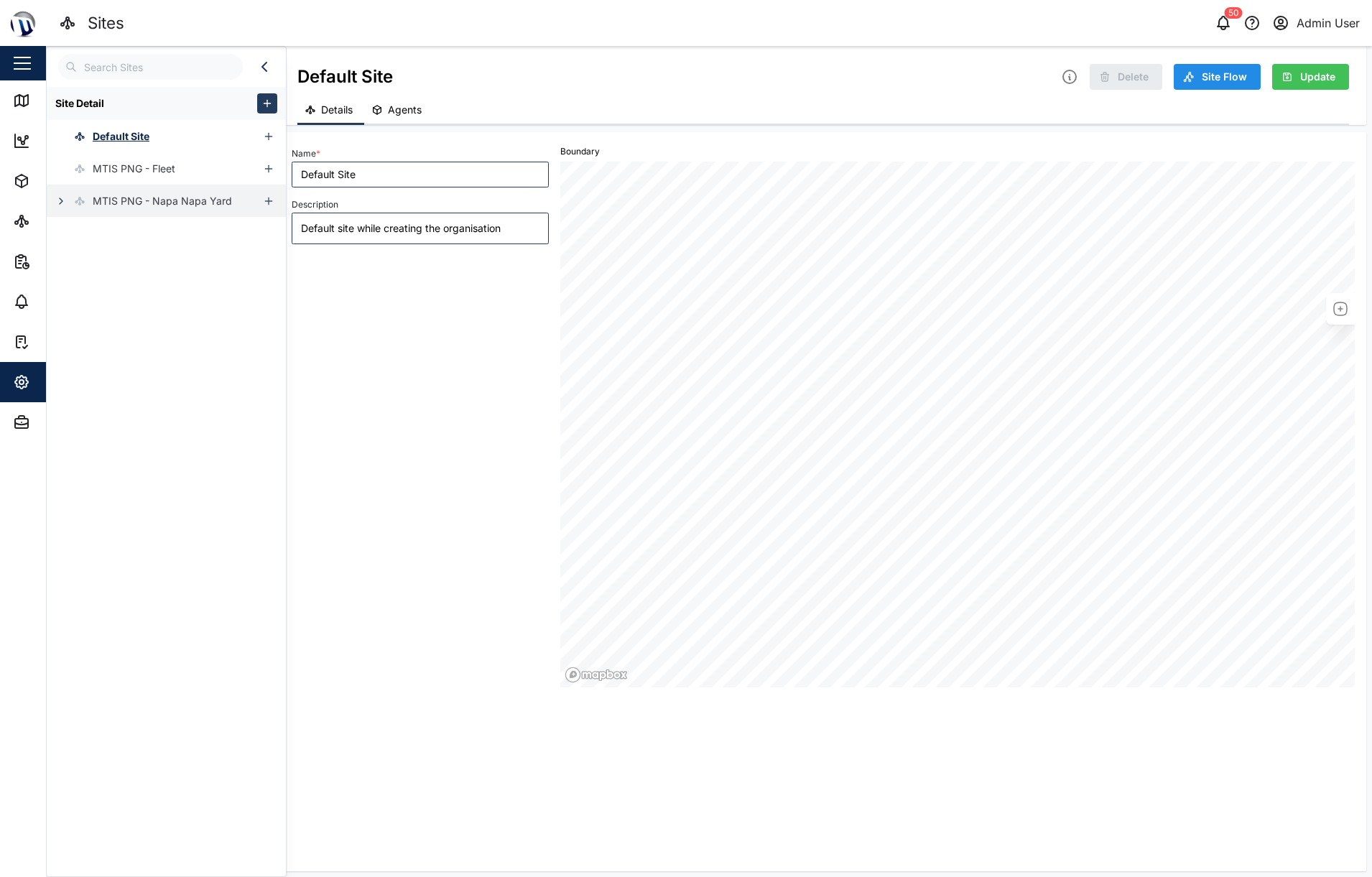
click at [120, 195] on div "MTIS PNG - Napa Napa Yard" at bounding box center [162, 201] width 139 height 16
type textarea "x"
type input "MTIS PNG - Napa Napa Yard"
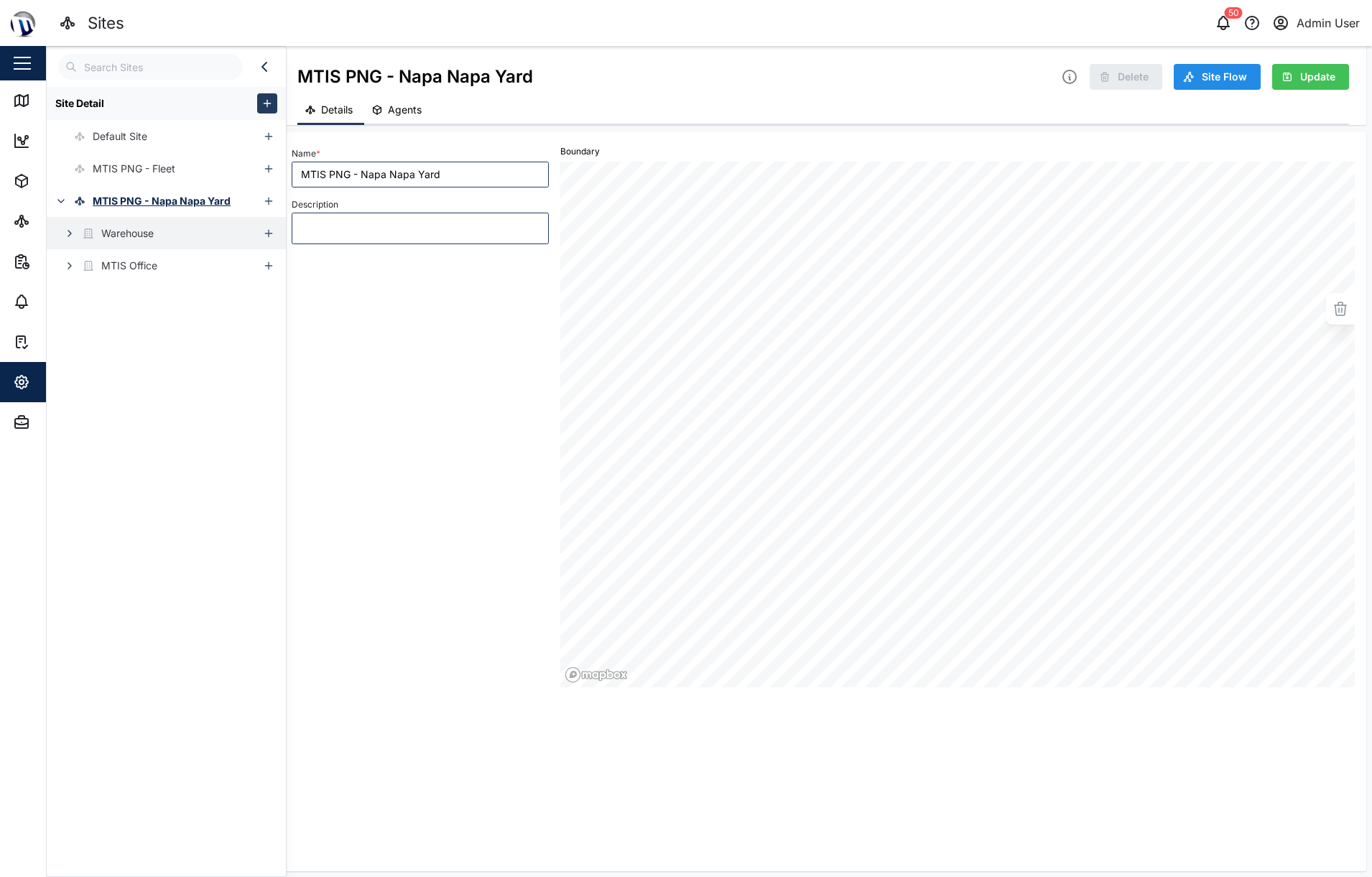
click at [124, 226] on div "Warehouse" at bounding box center [127, 233] width 52 height 16
type input "Warehouse"
type input "BUILDING"
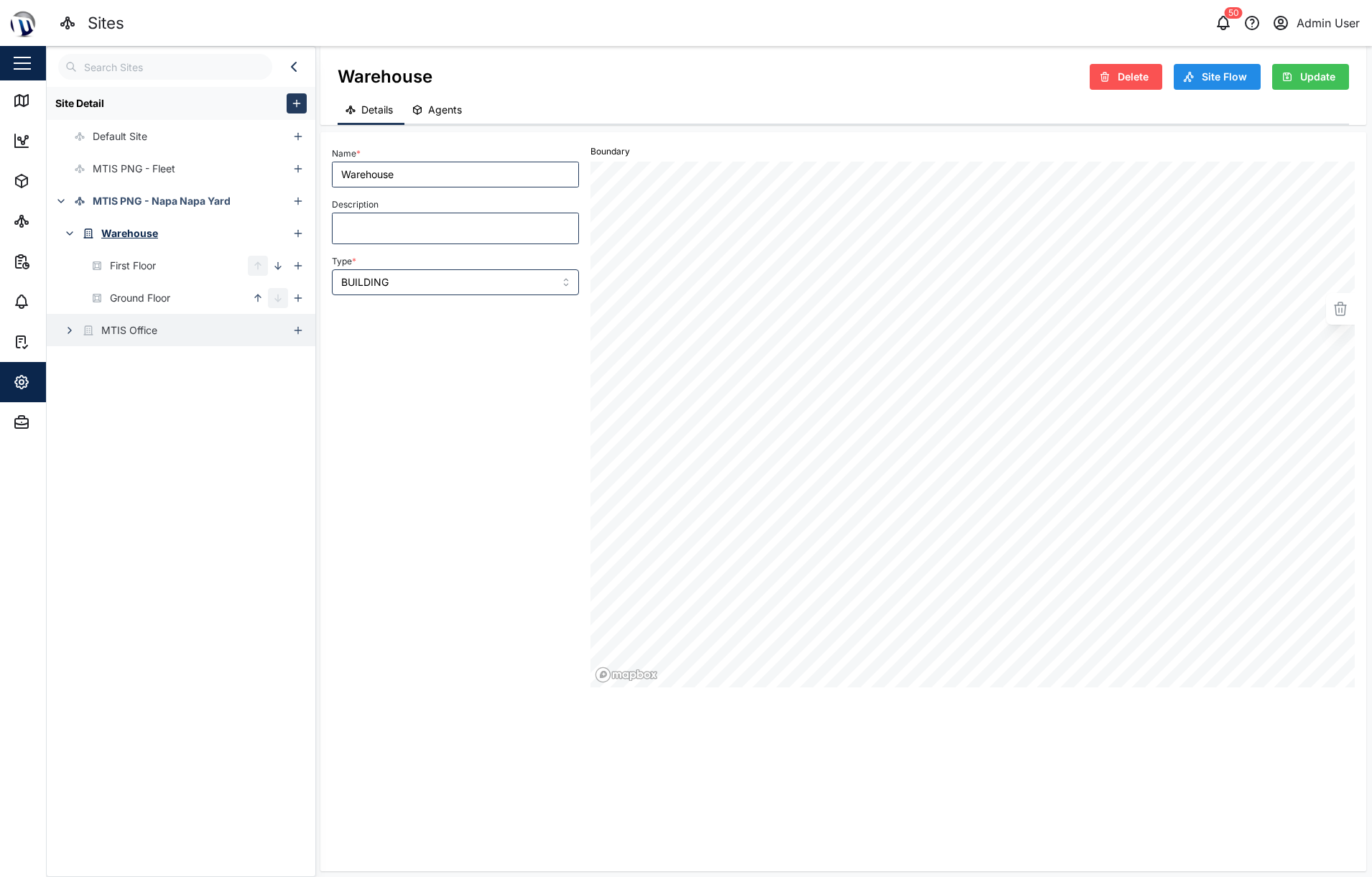
click at [111, 326] on div "MTIS Office" at bounding box center [129, 331] width 56 height 16
click at [540, 463] on div "Name * MTIS Office Description Type * BUILDING" at bounding box center [454, 416] width 258 height 555
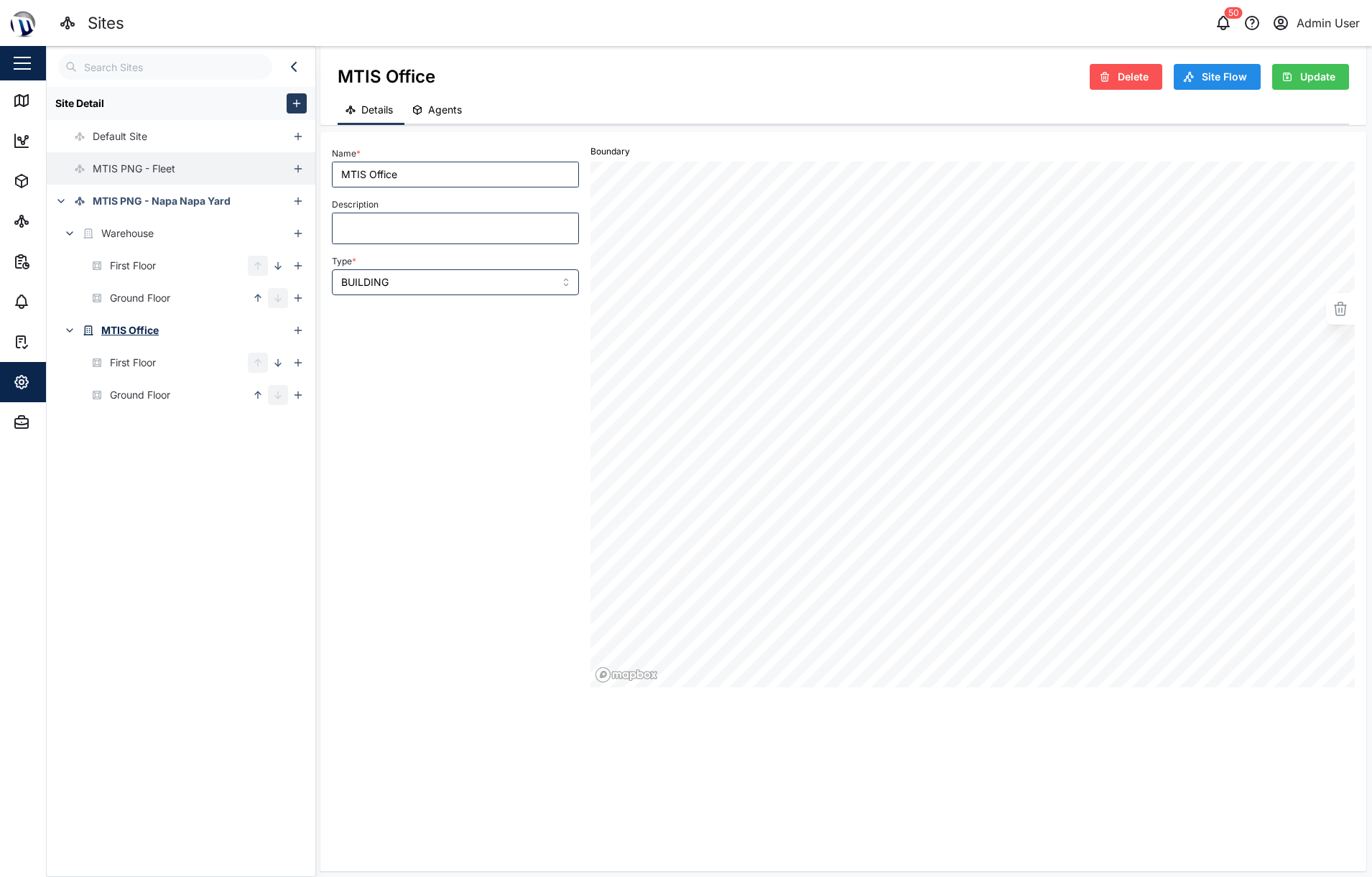
click at [161, 161] on div "MTIS PNG - Fleet" at bounding box center [134, 169] width 82 height 16
click at [542, 725] on div "Name * MTIS PNG - Fleet Description Boundary" at bounding box center [844, 499] width 1023 height 722
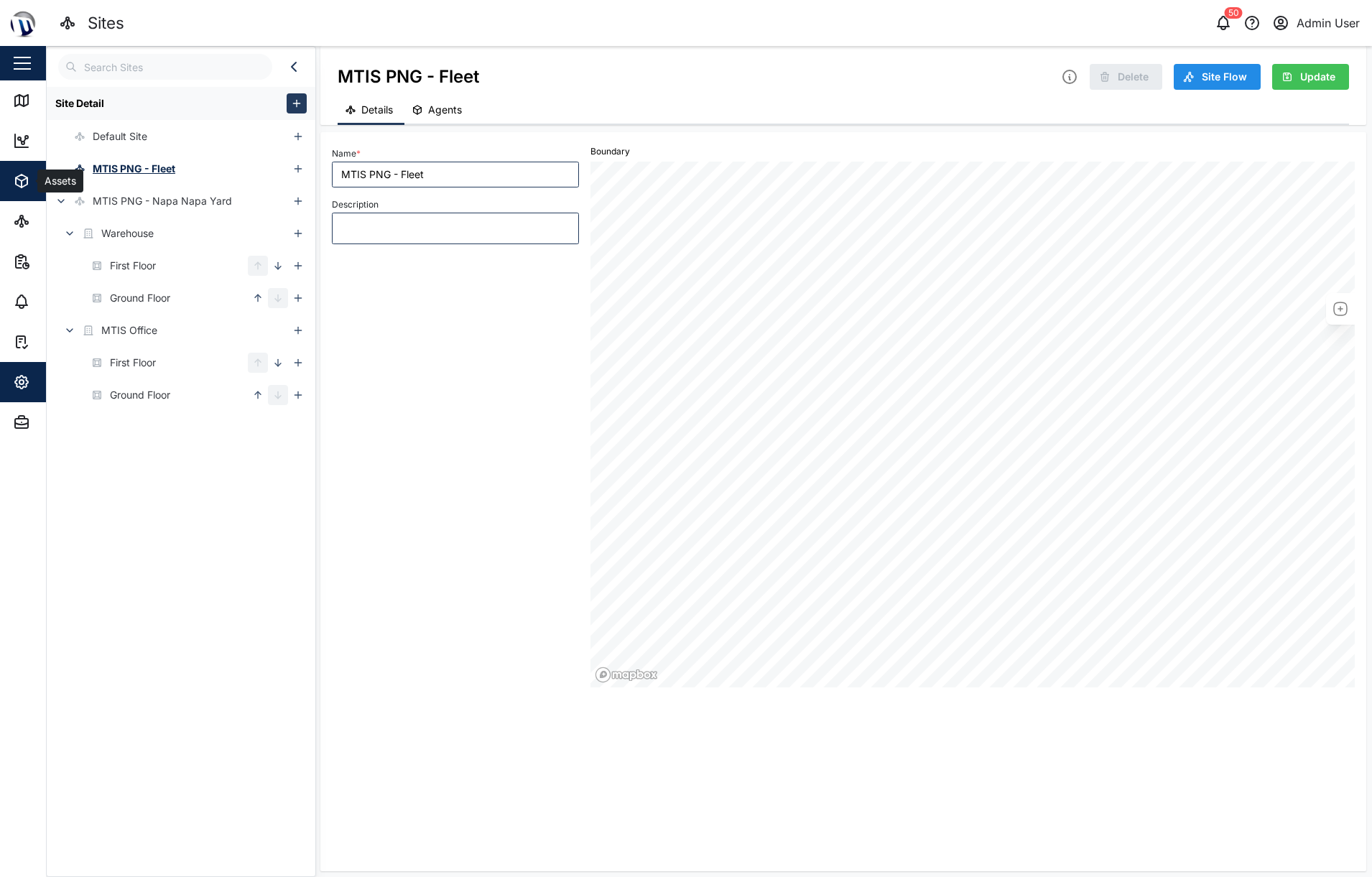
click at [11, 178] on button "Assets" at bounding box center [93, 181] width 187 height 40
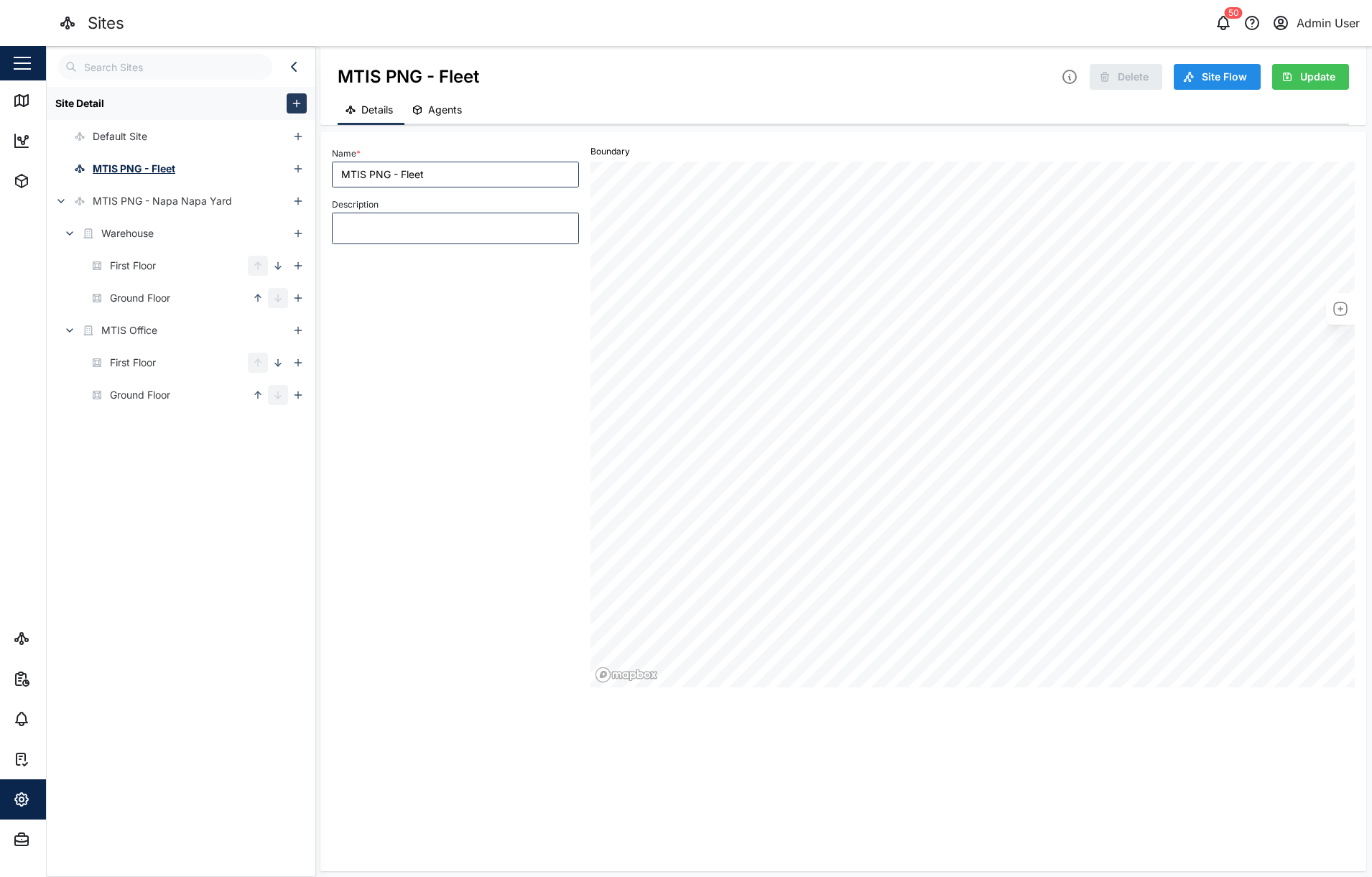
click at [469, 454] on div "Name * MTIS PNG - Fleet Description" at bounding box center [454, 416] width 258 height 555
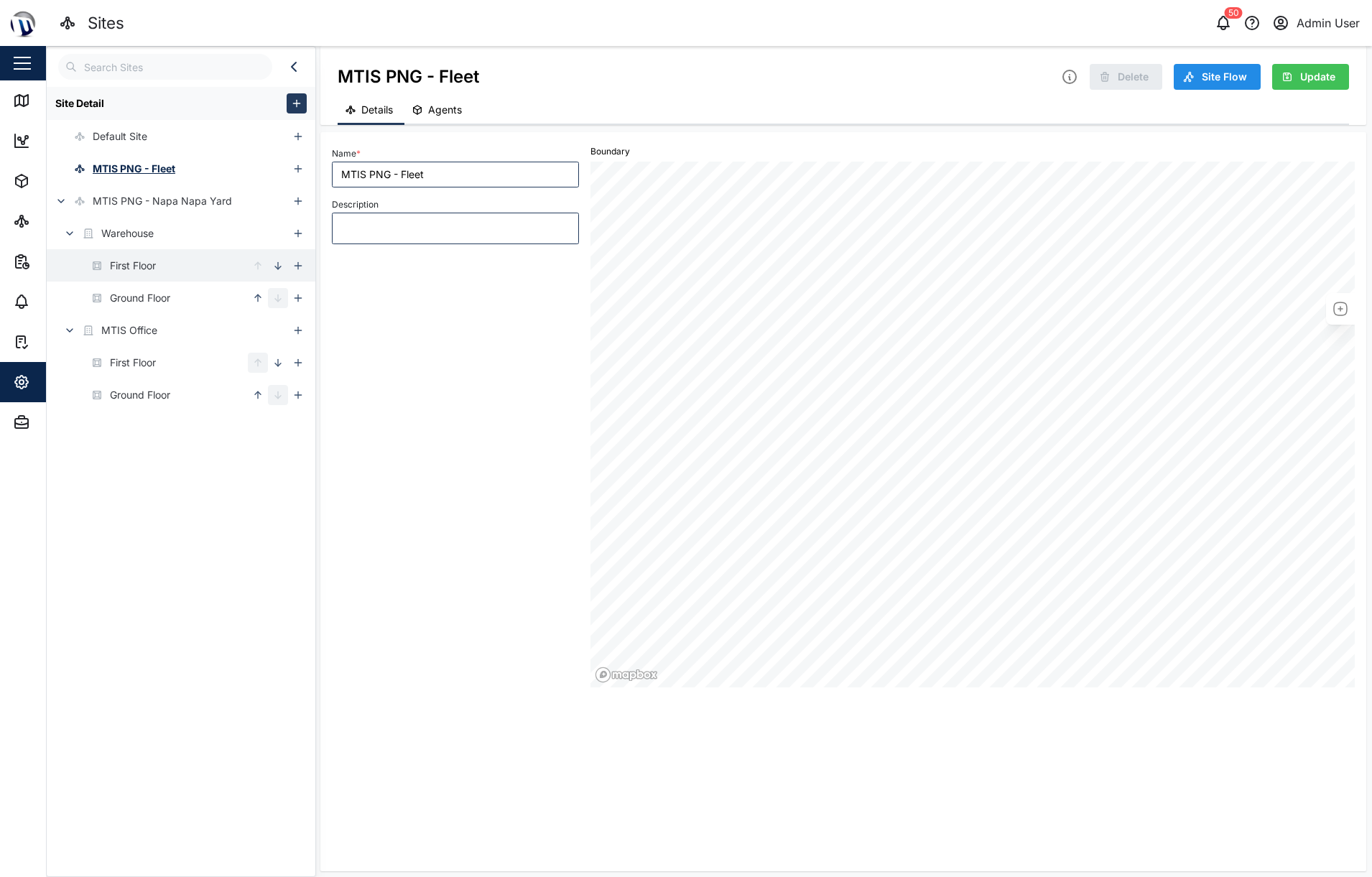
click at [117, 262] on div "First Floor" at bounding box center [133, 265] width 46 height 16
type input "First Floor"
type input "FLOOR"
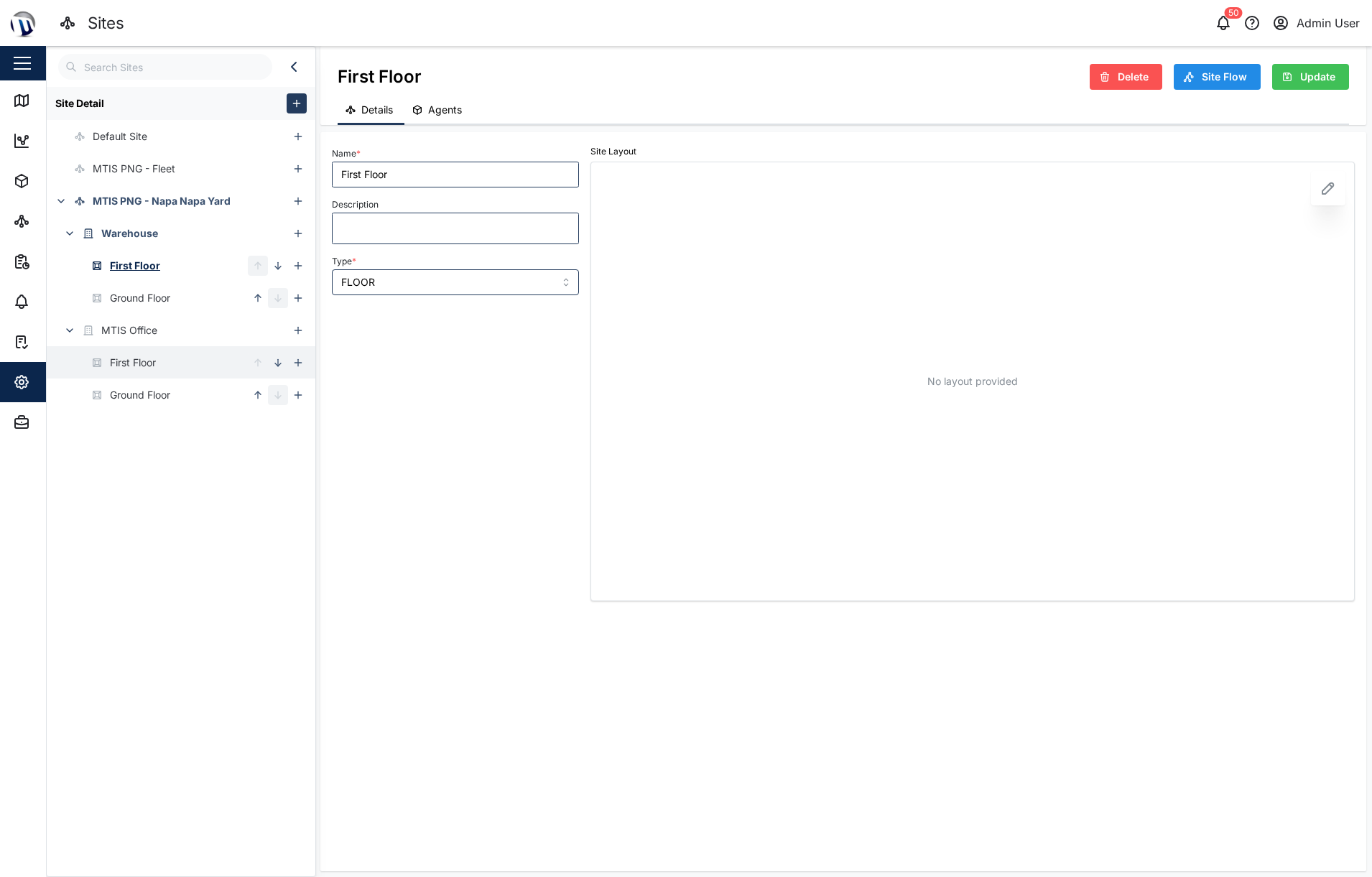
click at [120, 361] on div "First Floor" at bounding box center [133, 363] width 46 height 16
click at [1118, 67] on span "Delete" at bounding box center [1133, 77] width 31 height 25
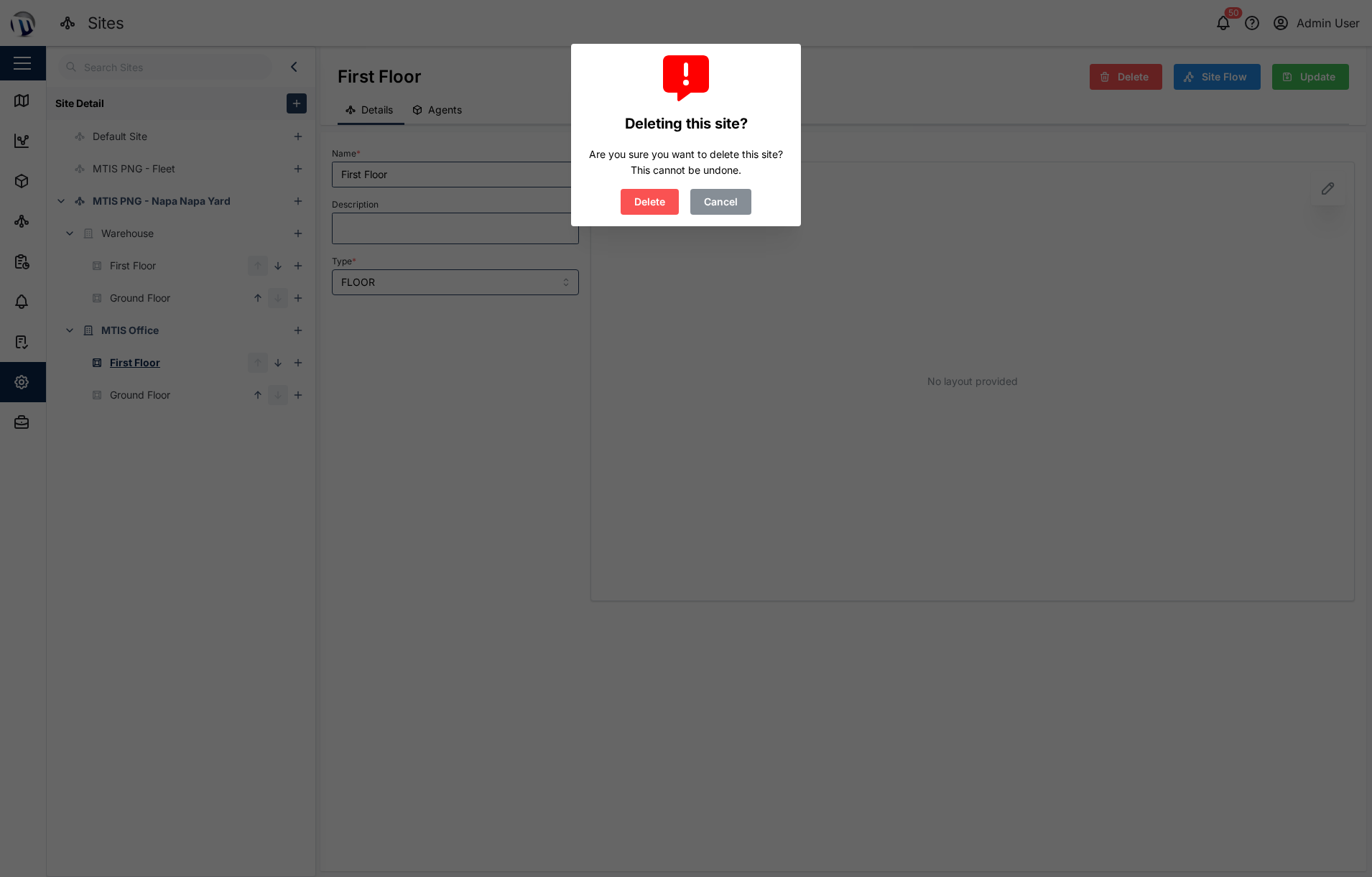
click at [667, 193] on button "Delete" at bounding box center [650, 202] width 58 height 26
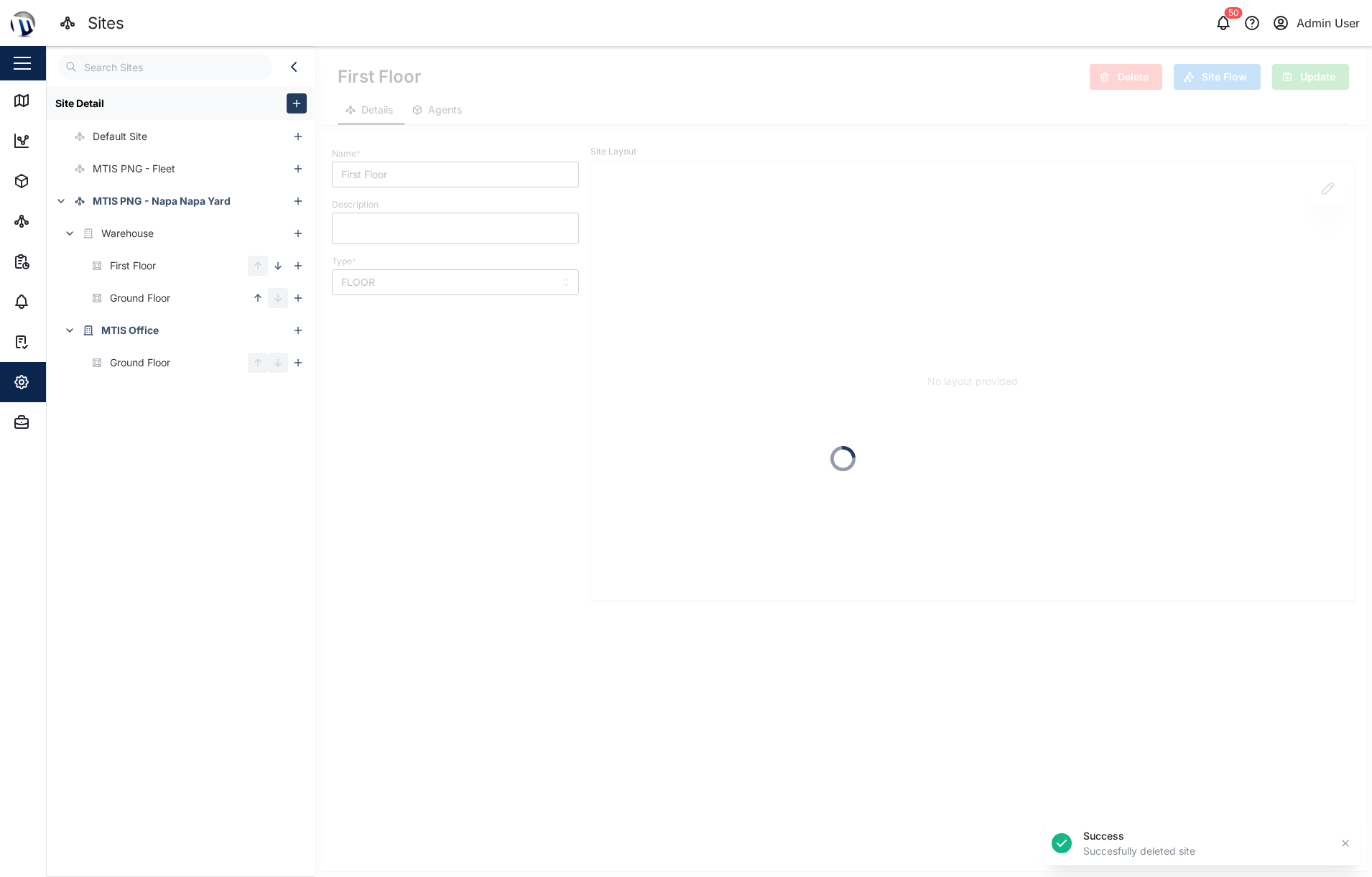
type input "MTIS Office"
type input "BUILDING"
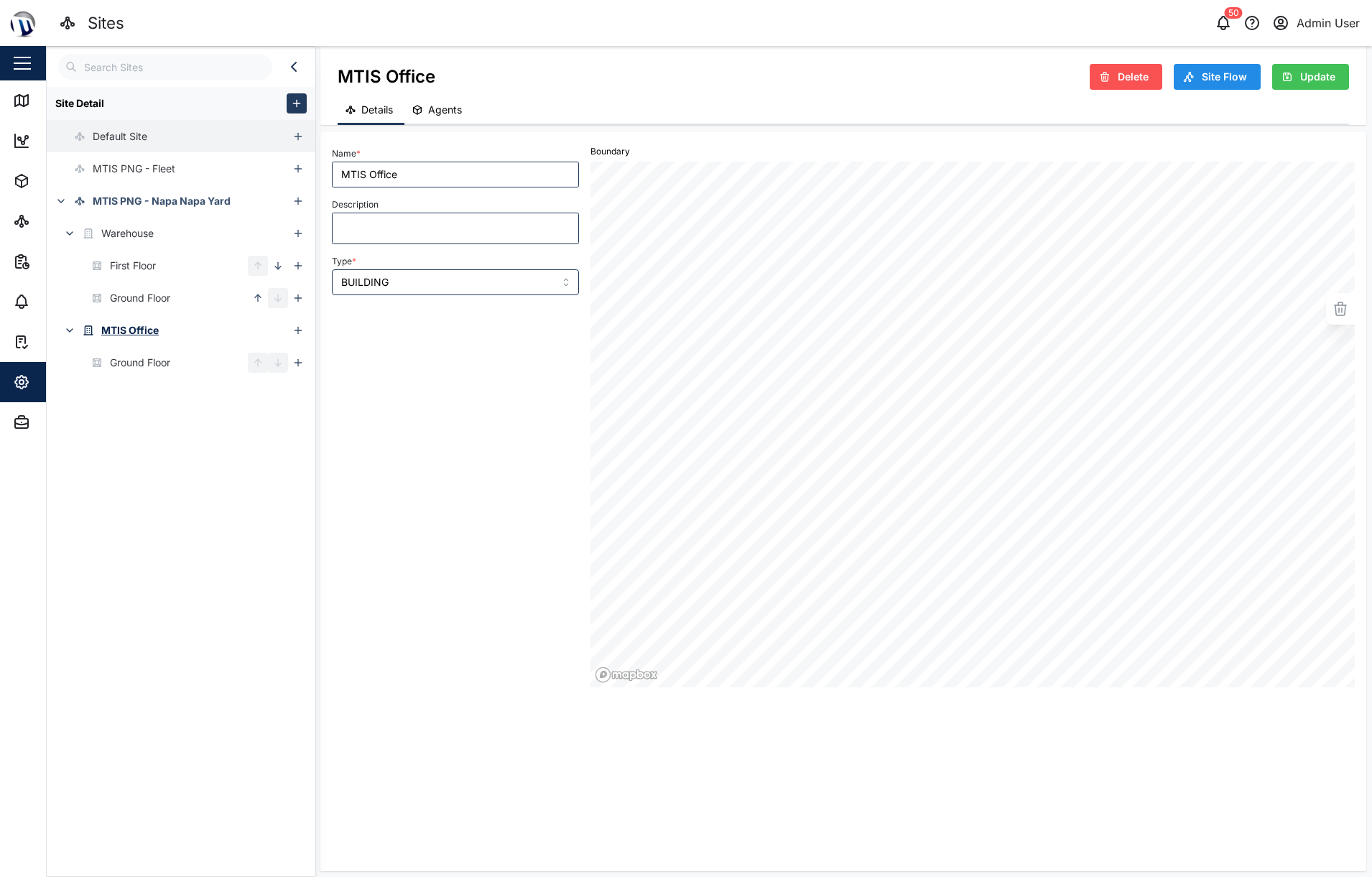
click at [154, 134] on div "Default Site" at bounding box center [167, 136] width 241 height 32
type textarea "x"
type input "Default Site"
type textarea "Default site while creating the organisation"
click at [168, 106] on div "Site Detail" at bounding box center [162, 103] width 214 height 16
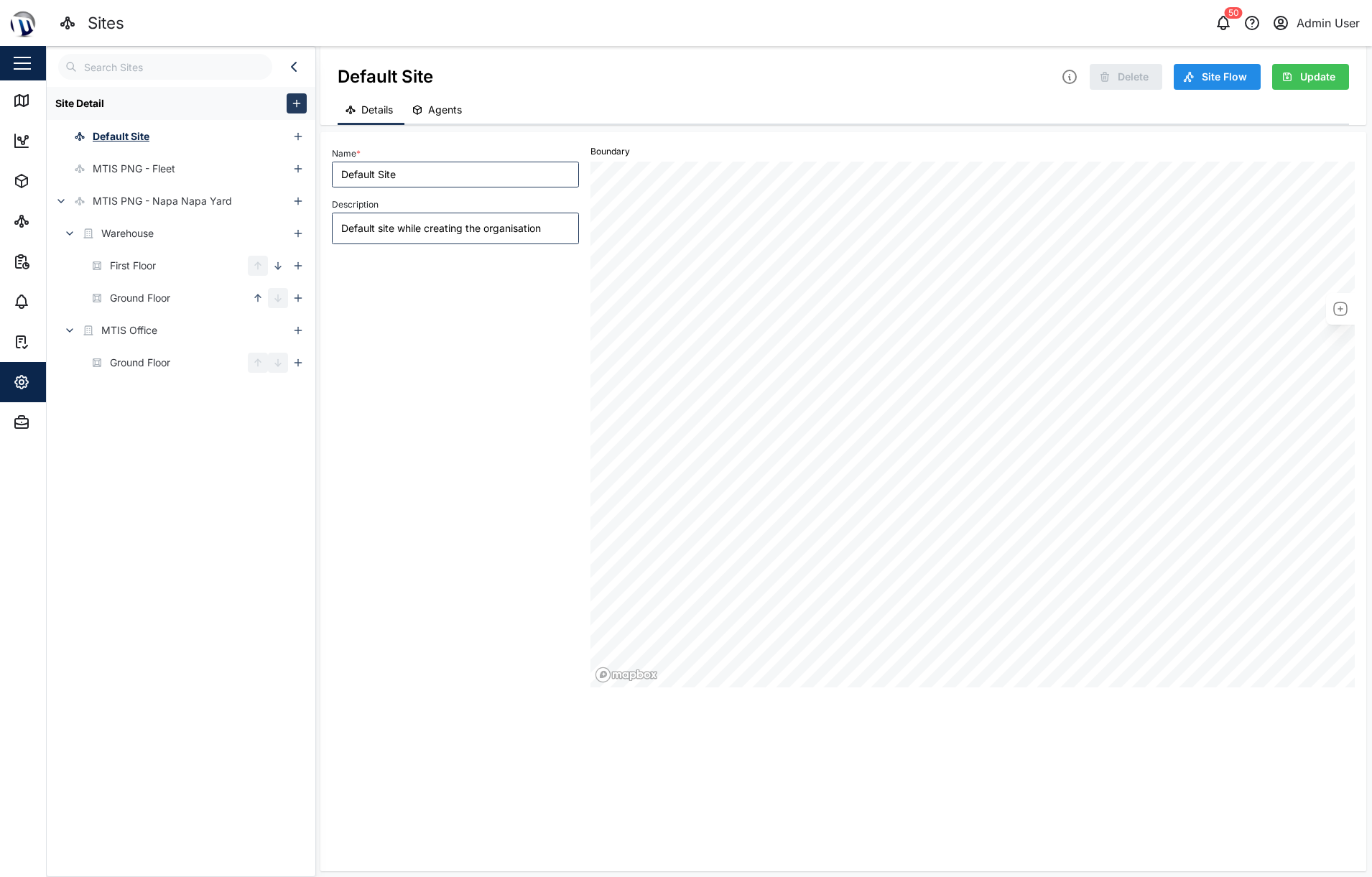
click at [294, 94] on div at bounding box center [296, 103] width 37 height 33
click at [294, 98] on icon "button" at bounding box center [296, 103] width 11 height 11
type textarea "x"
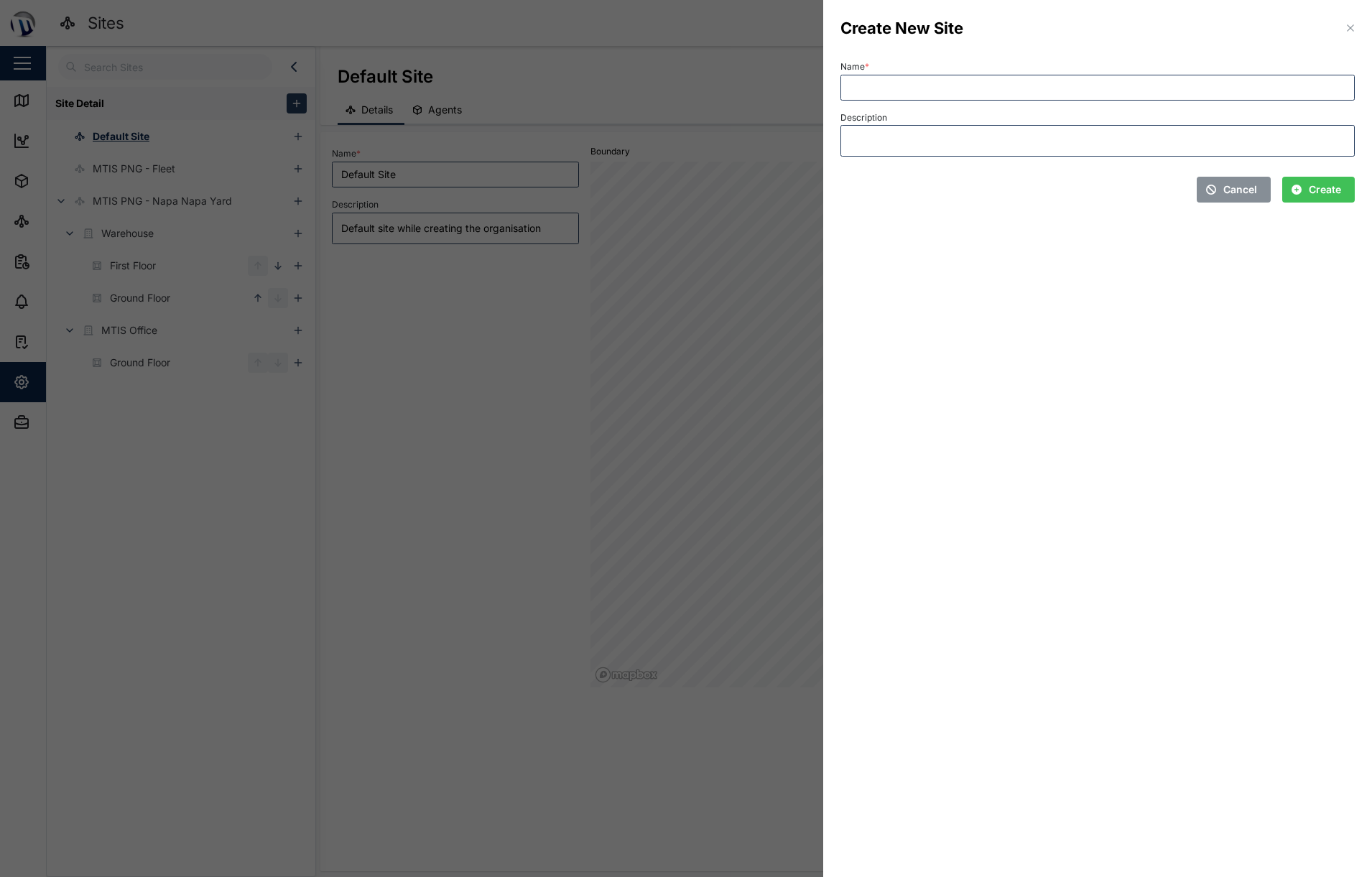
drag, startPoint x: 916, startPoint y: 100, endPoint x: 923, endPoint y: 97, distance: 7.6
click at [921, 98] on div "Name * Description" at bounding box center [1097, 107] width 514 height 100
click at [927, 94] on input "Name *" at bounding box center [1097, 87] width 514 height 26
type input "MTIS [GEOGRAPHIC_DATA]"
click at [1306, 189] on div "Create" at bounding box center [1316, 189] width 49 height 25
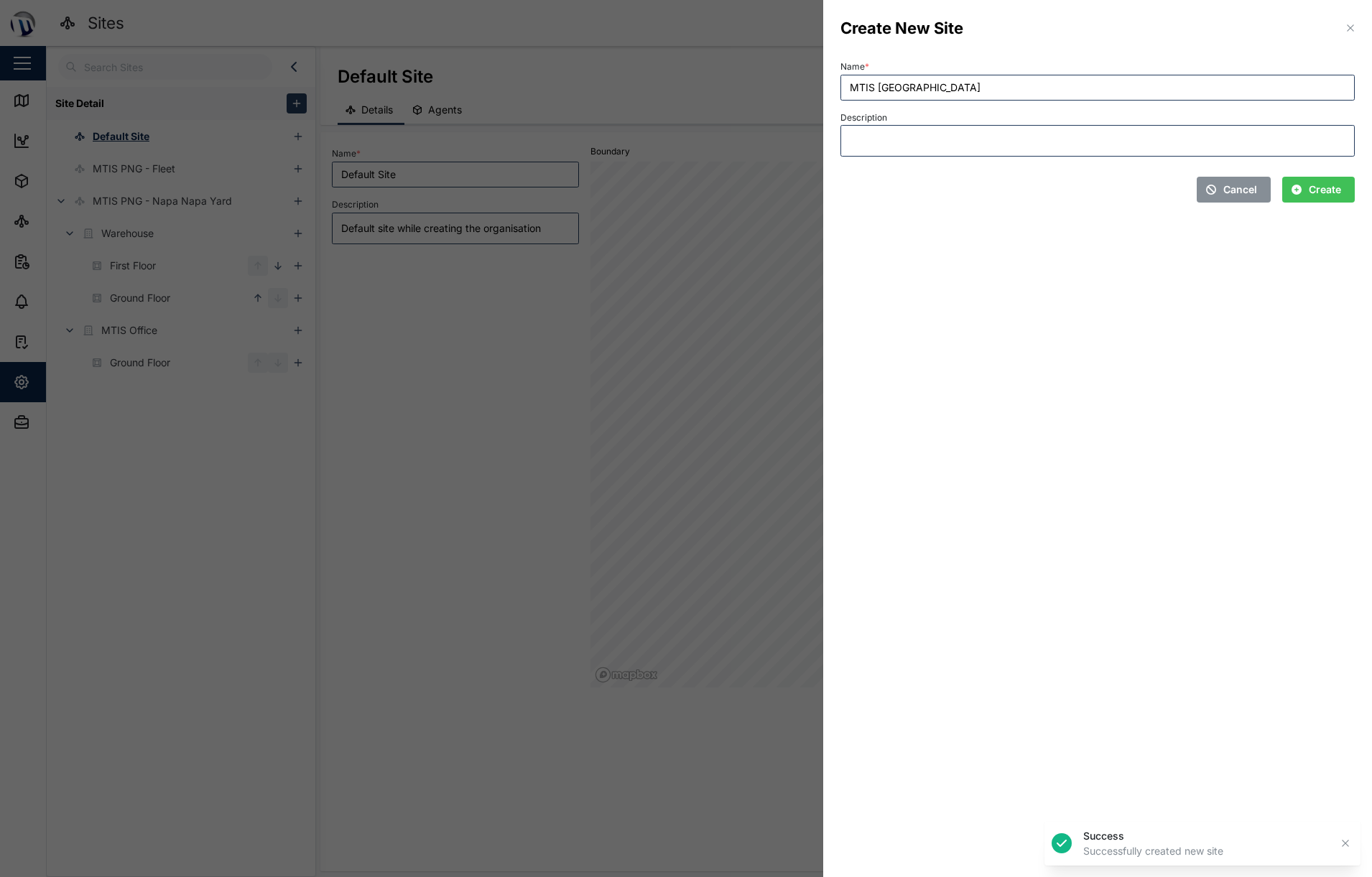
type textarea "x"
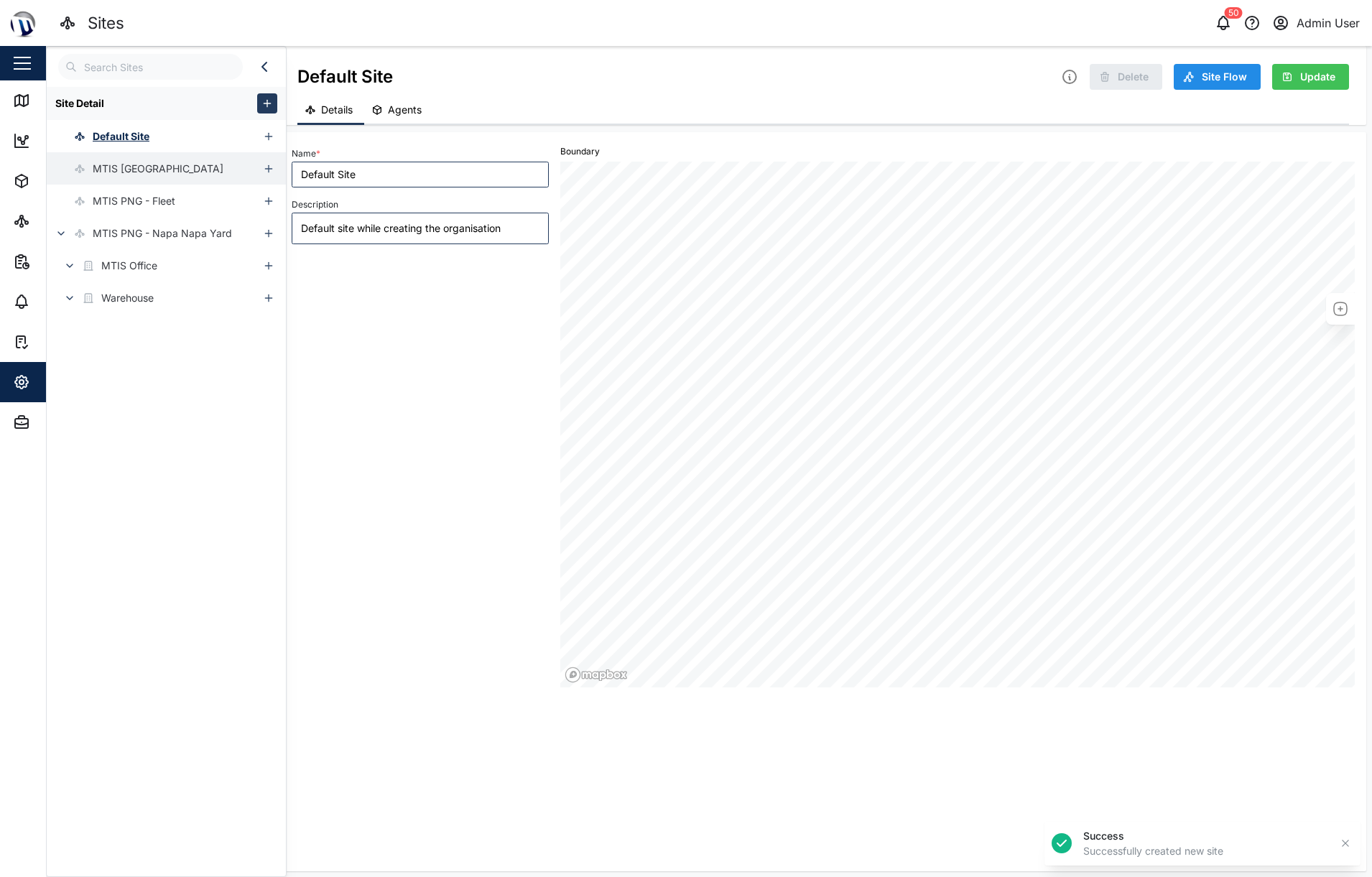
click at [137, 163] on div "MTIS [GEOGRAPHIC_DATA]" at bounding box center [158, 169] width 131 height 16
type textarea "x"
type input "MTIS [GEOGRAPHIC_DATA]"
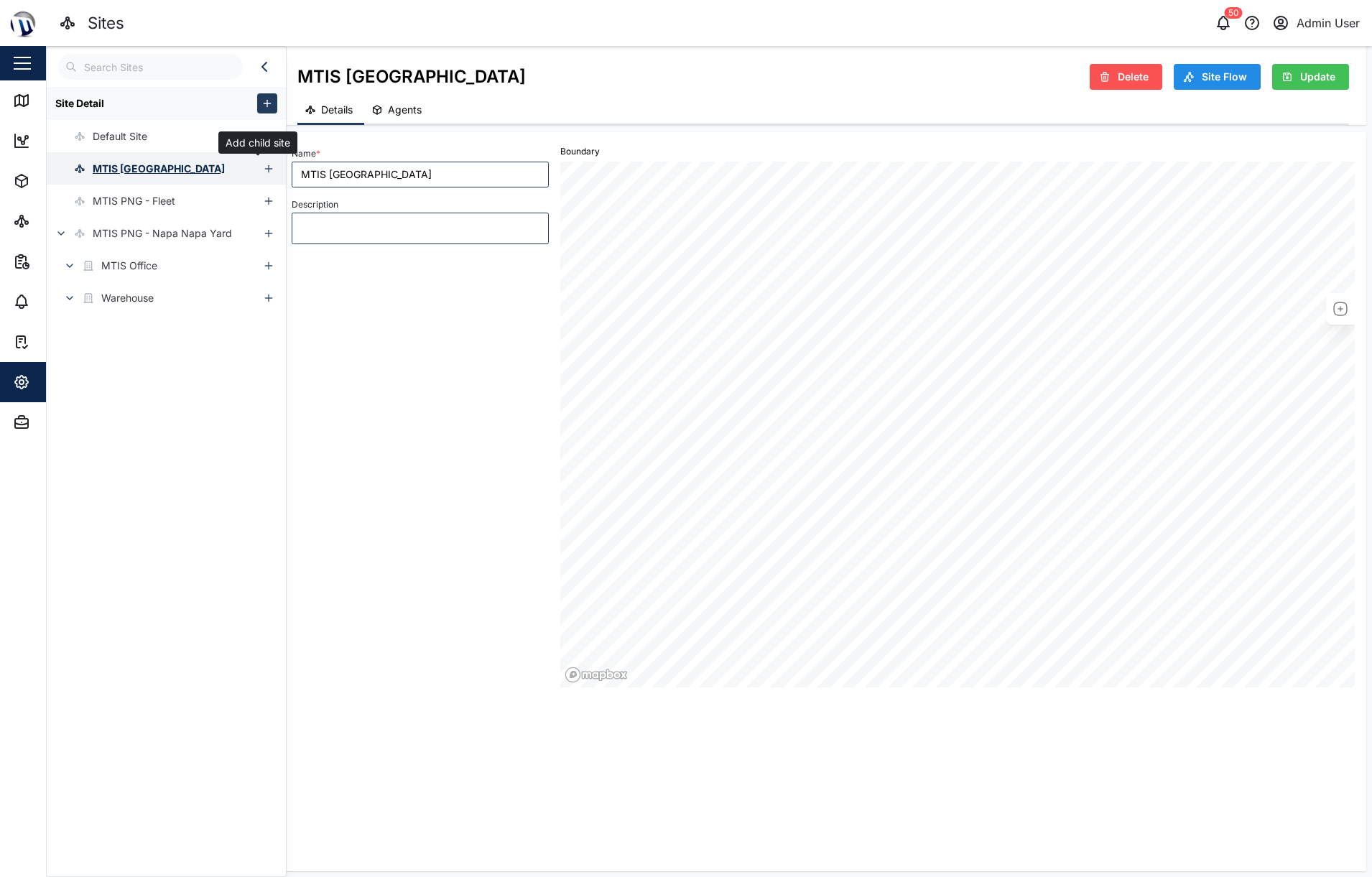
click at [265, 169] on icon "button" at bounding box center [268, 169] width 7 height 0
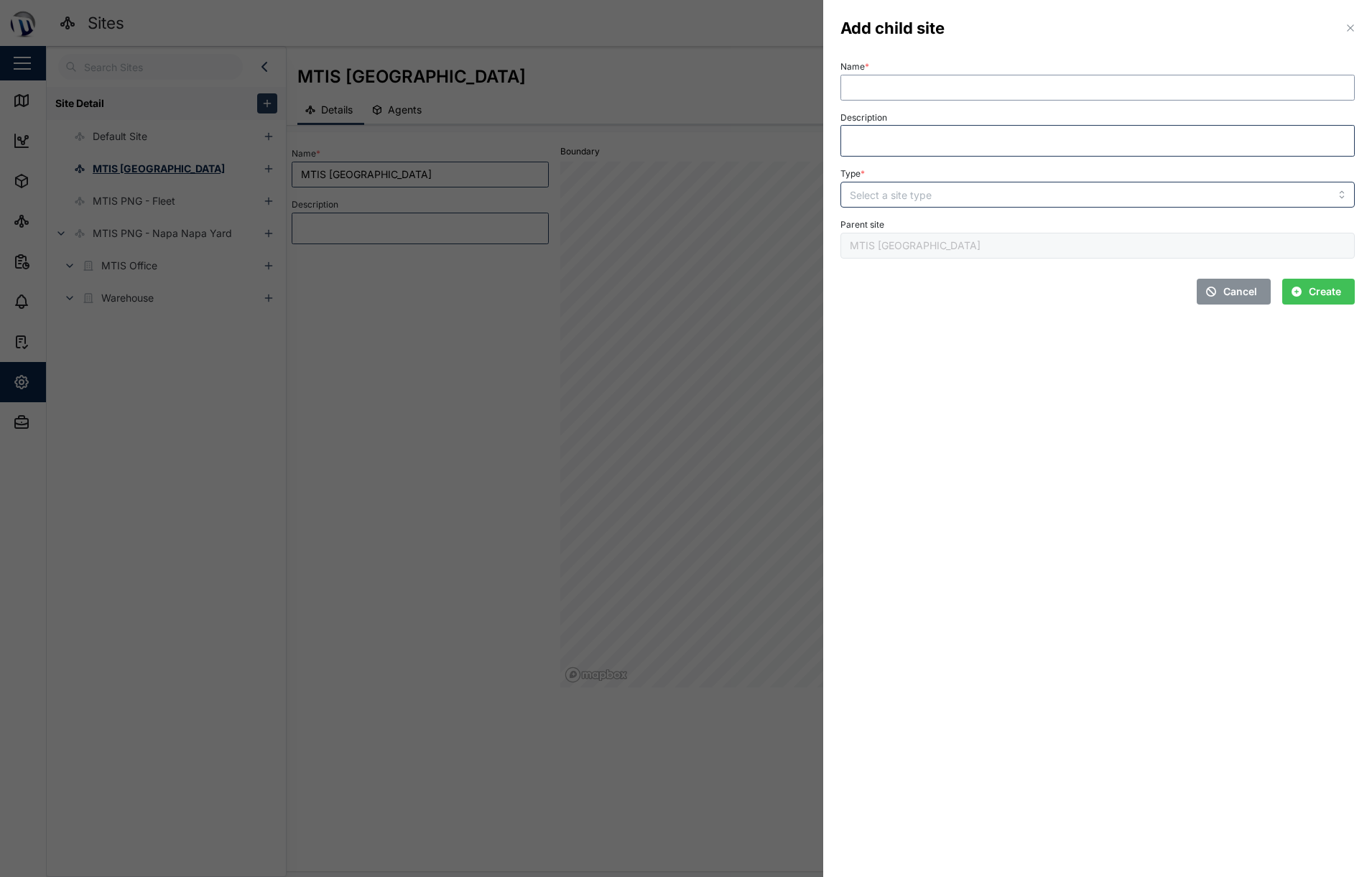
click at [898, 86] on input "Name *" at bounding box center [1097, 87] width 514 height 26
click at [905, 71] on div "Name *" at bounding box center [1097, 79] width 514 height 44
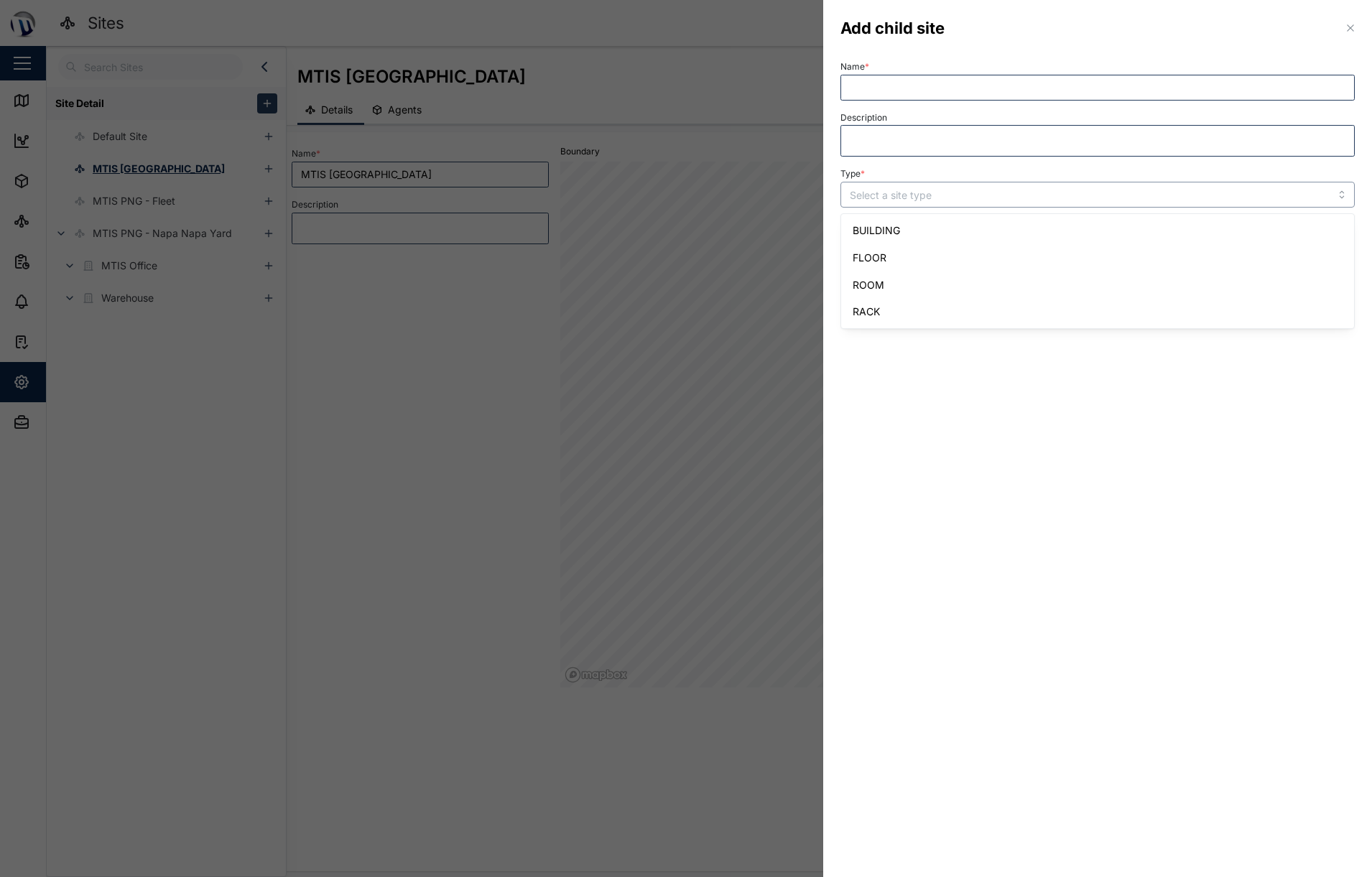
click at [873, 200] on input "Type *" at bounding box center [1097, 194] width 514 height 26
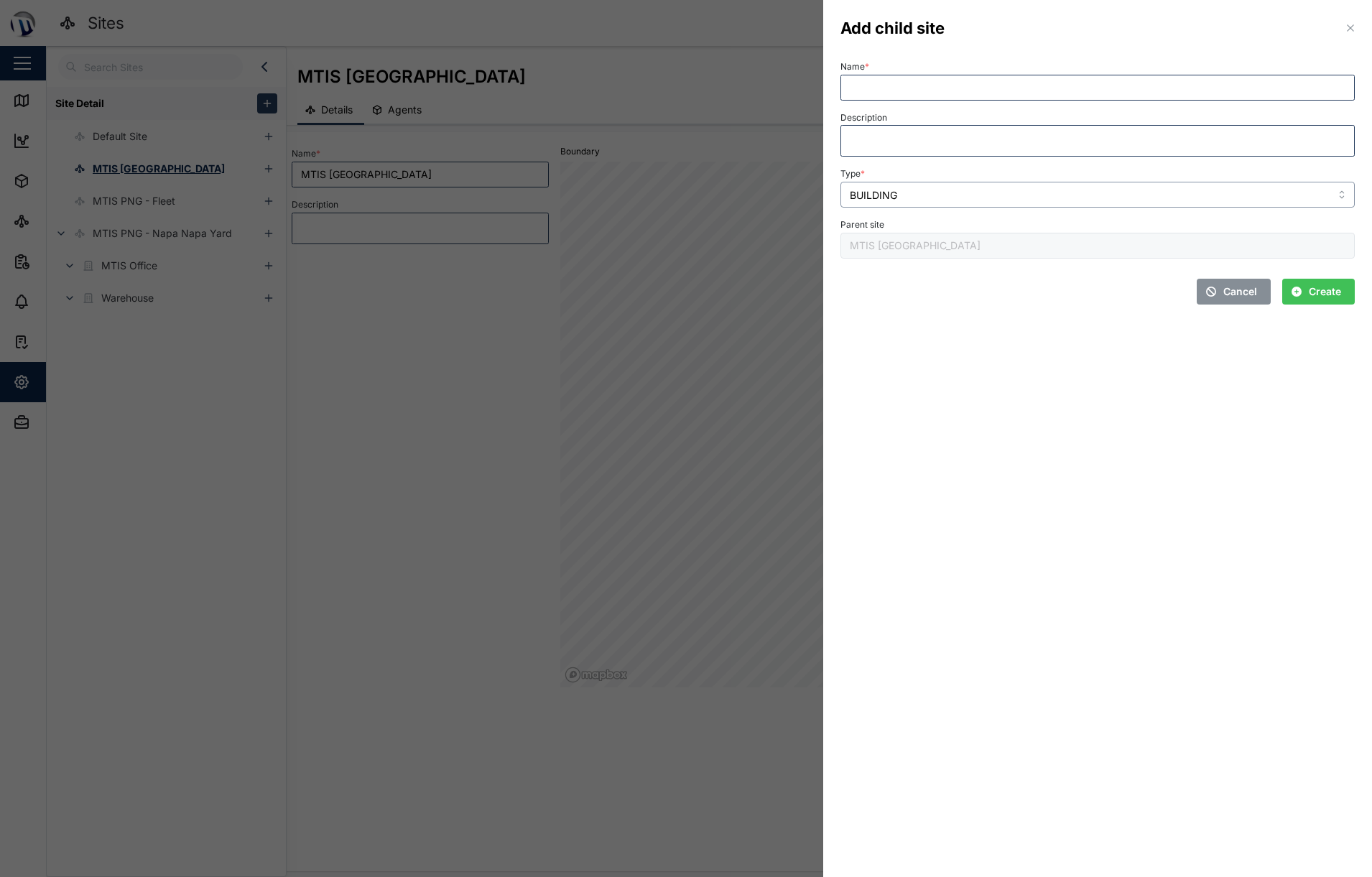
type input "BUILDING"
click at [903, 84] on input "Name *" at bounding box center [1097, 87] width 514 height 26
type input "Office"
click at [1058, 371] on section "Add child site Name * Office Description Type * BUILDING Parent site MTIS Brisb…" at bounding box center [1097, 438] width 549 height 877
click at [1311, 284] on span "Create" at bounding box center [1325, 292] width 32 height 25
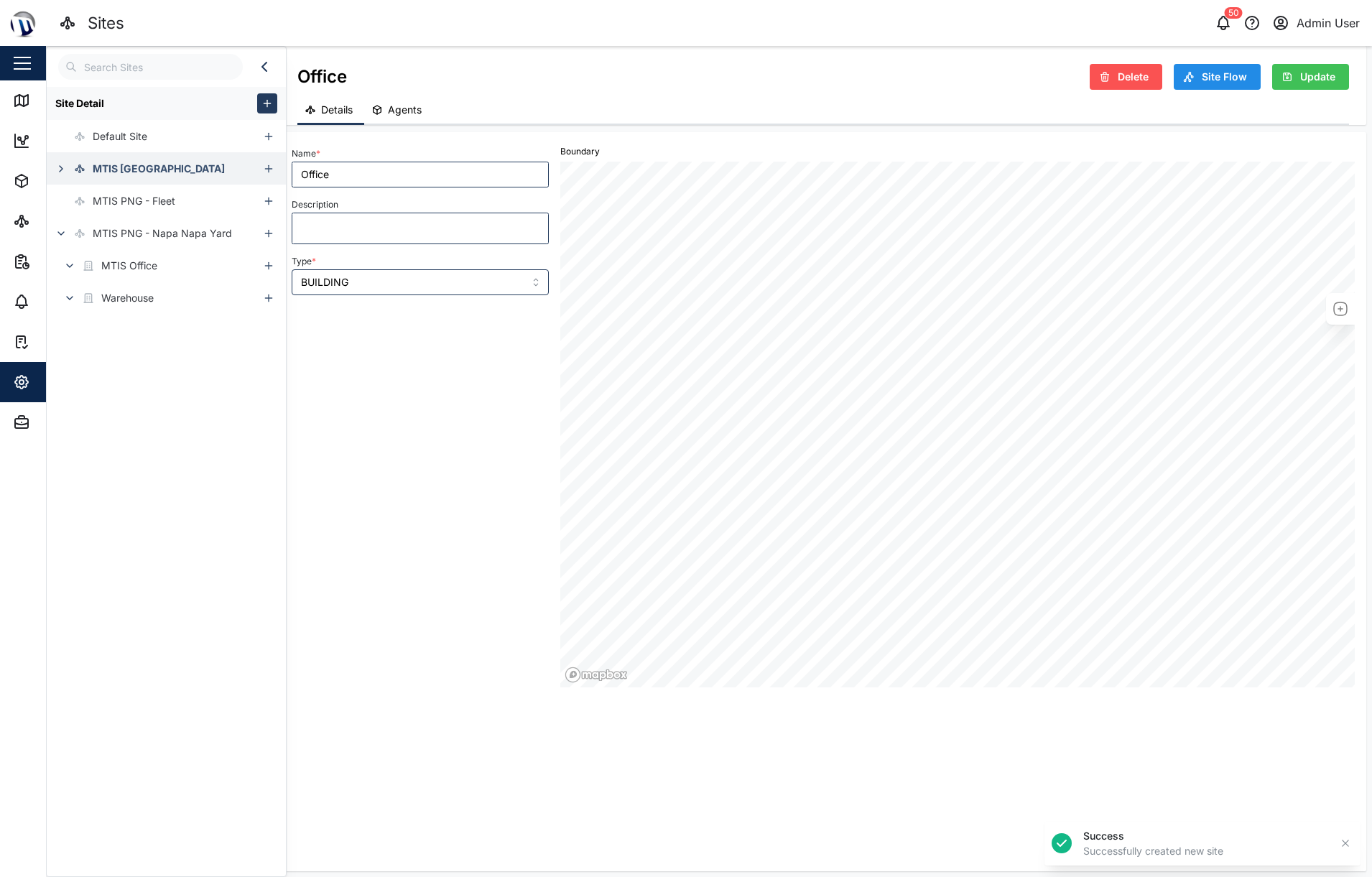
click at [64, 170] on icon "button" at bounding box center [61, 169] width 11 height 11
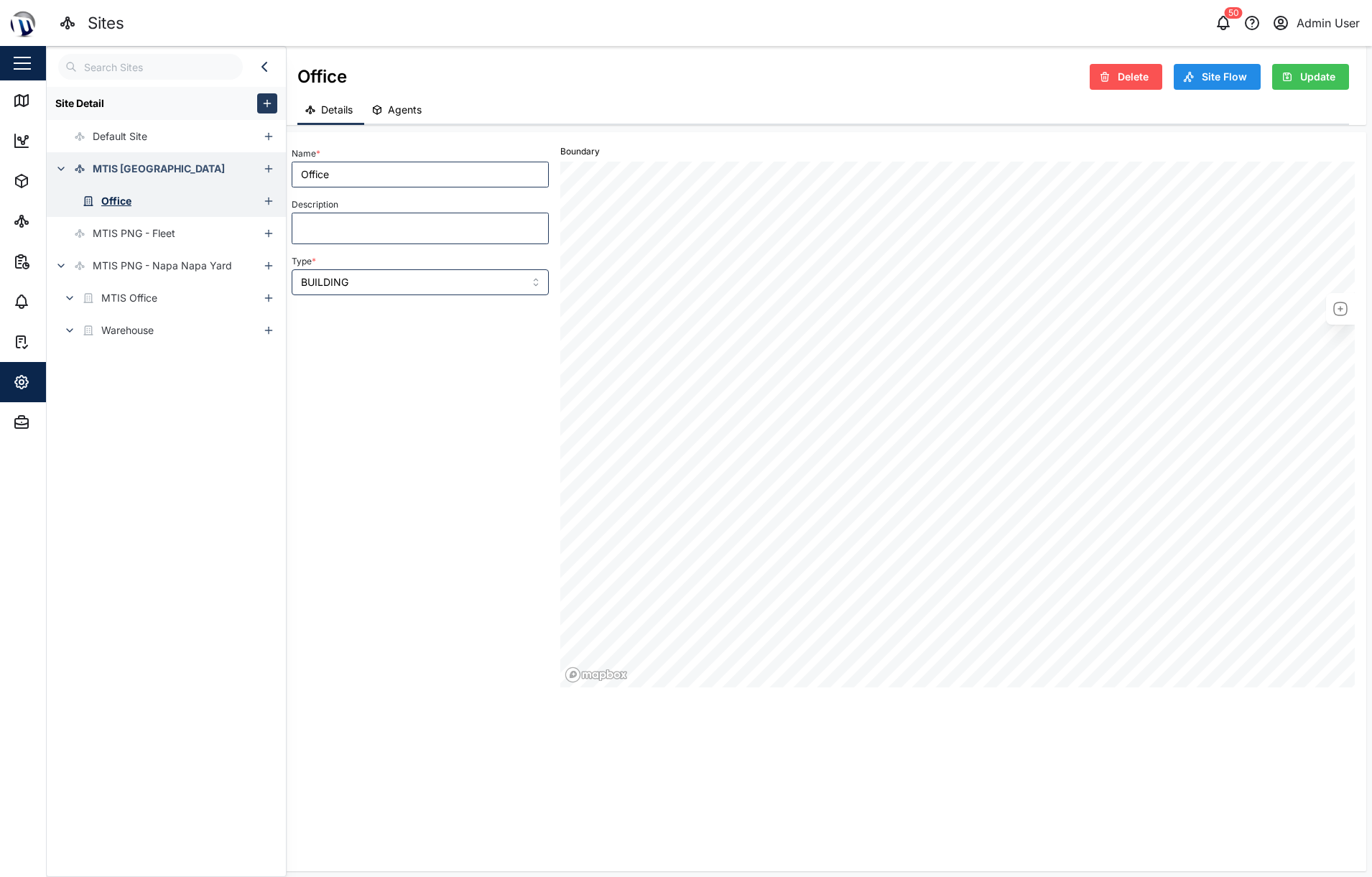
click at [131, 203] on div "Office" at bounding box center [116, 201] width 30 height 16
click at [129, 164] on div "MTIS [GEOGRAPHIC_DATA]" at bounding box center [159, 169] width 133 height 16
click at [123, 207] on div "Office" at bounding box center [116, 201] width 28 height 16
type input "Office"
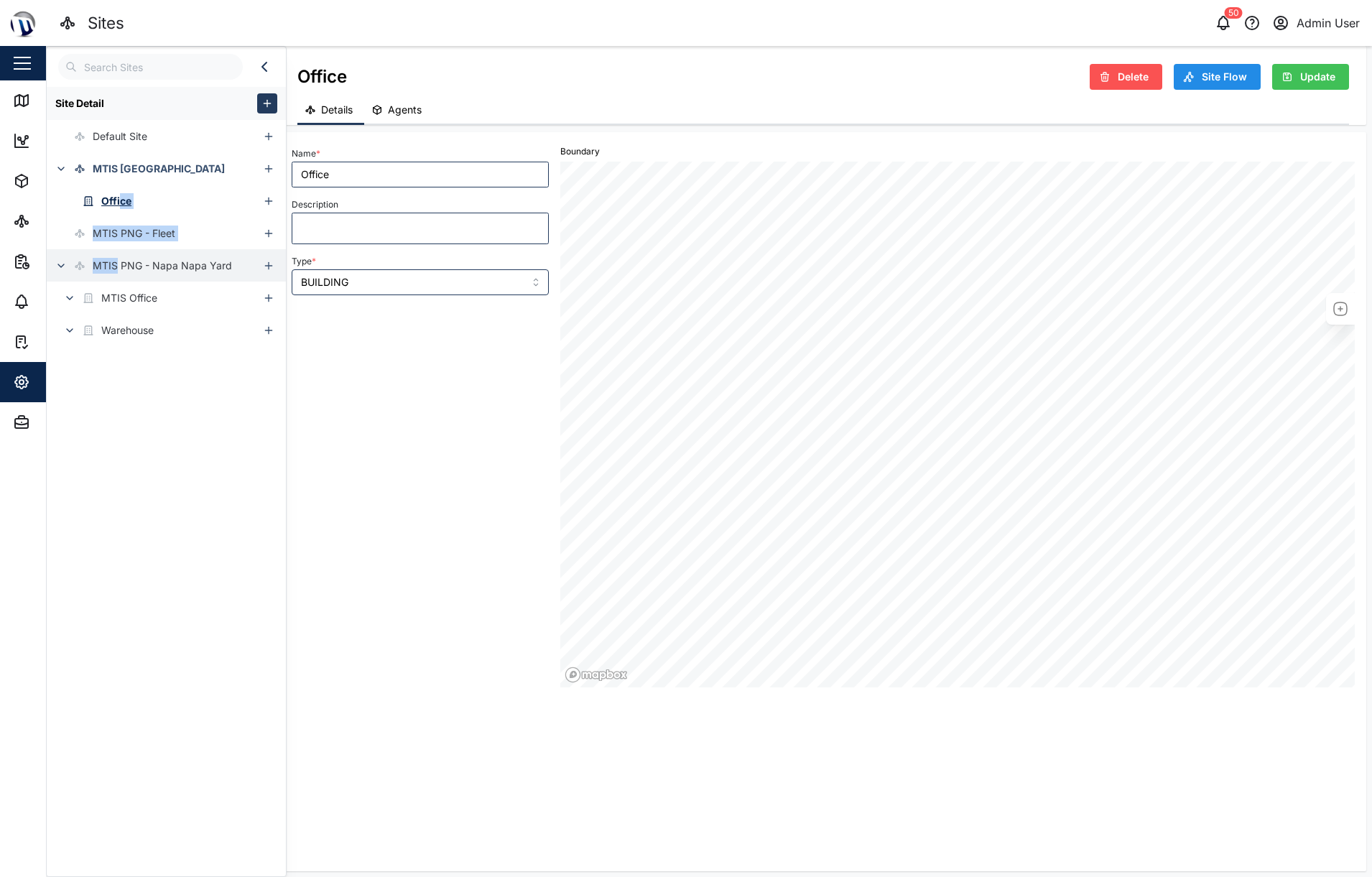
drag, startPoint x: 118, startPoint y: 202, endPoint x: 116, endPoint y: 271, distance: 69.0
click at [116, 271] on ul "Default Site MTIS Brisbane Office MTIS PNG - Fleet MTIS PNG - Napa Napa Yard MT…" at bounding box center [166, 233] width 240 height 226
drag, startPoint x: 116, startPoint y: 271, endPoint x: 107, endPoint y: 531, distance: 260.2
click at [107, 552] on div "Site Detail Default Site MTIS Brisbane Office MTIS PNG - Fleet MTIS PNG - Napa …" at bounding box center [166, 478] width 240 height 782
click at [132, 227] on div "MTIS PNG - Fleet" at bounding box center [134, 233] width 82 height 16
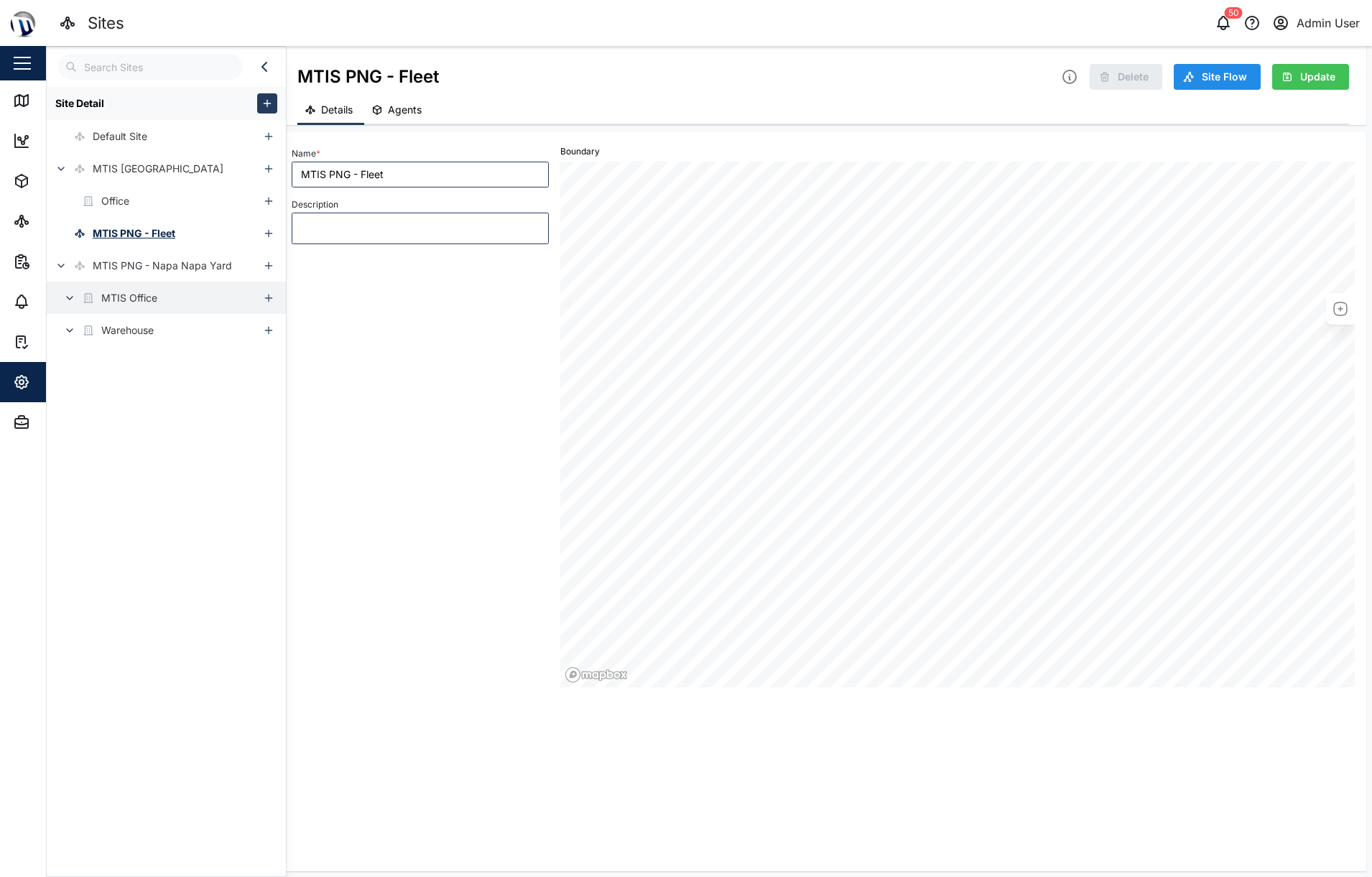
click at [79, 297] on button "button" at bounding box center [69, 297] width 20 height 20
click at [69, 325] on icon "button" at bounding box center [70, 331] width 11 height 11
drag, startPoint x: 108, startPoint y: 317, endPoint x: 114, endPoint y: 324, distance: 9.2
click at [109, 320] on div "Warehouse" at bounding box center [99, 331] width 107 height 32
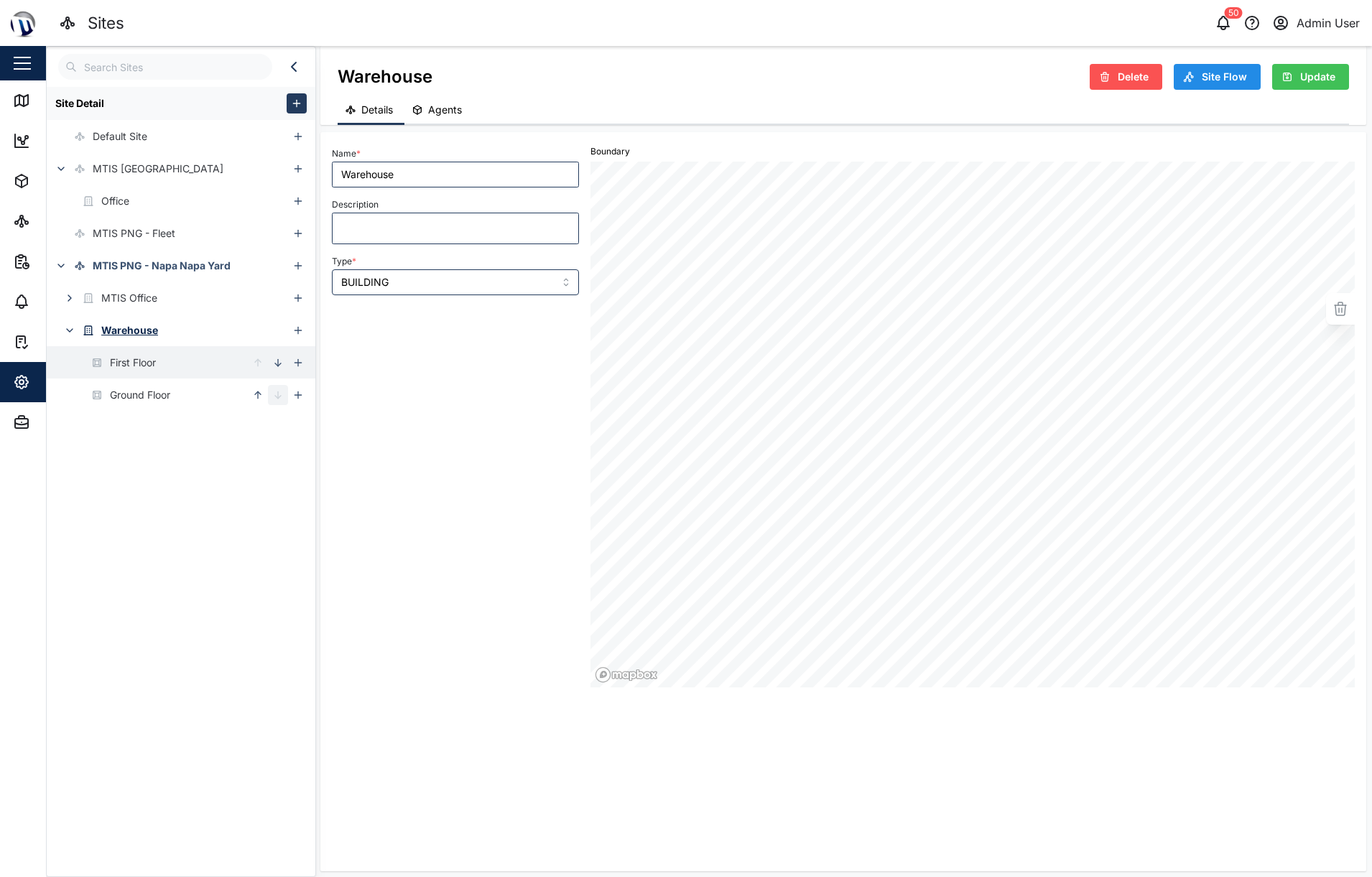
click at [133, 367] on div "First Floor" at bounding box center [133, 363] width 46 height 16
type input "First Floor"
type input "FLOOR"
click at [128, 359] on div "First Floor" at bounding box center [134, 363] width 50 height 16
click at [130, 384] on div "Ground Floor" at bounding box center [108, 395] width 123 height 32
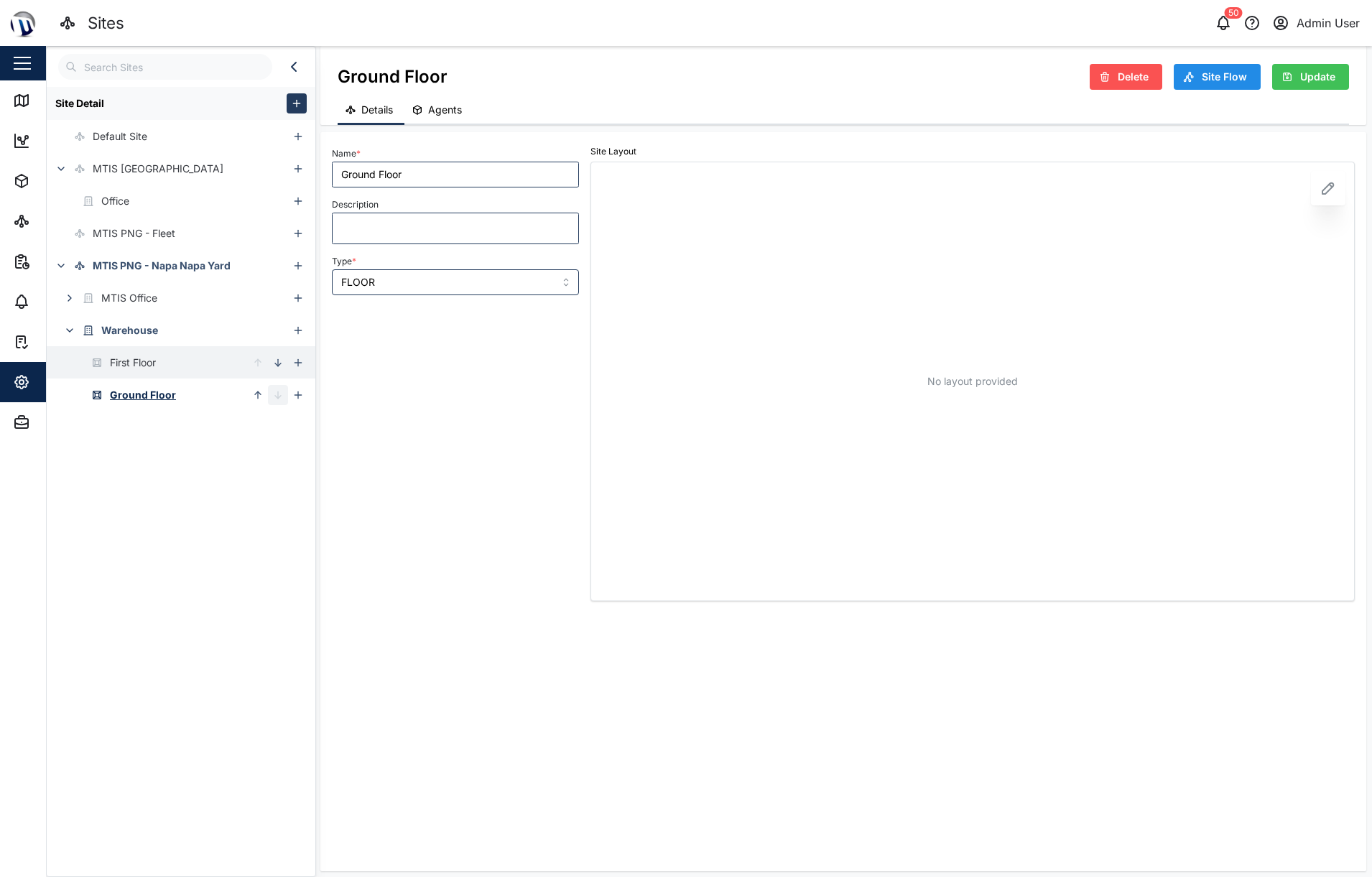
click at [131, 365] on div "First Floor" at bounding box center [133, 363] width 46 height 16
click at [129, 336] on div "Warehouse" at bounding box center [130, 331] width 57 height 16
type input "Warehouse"
type input "BUILDING"
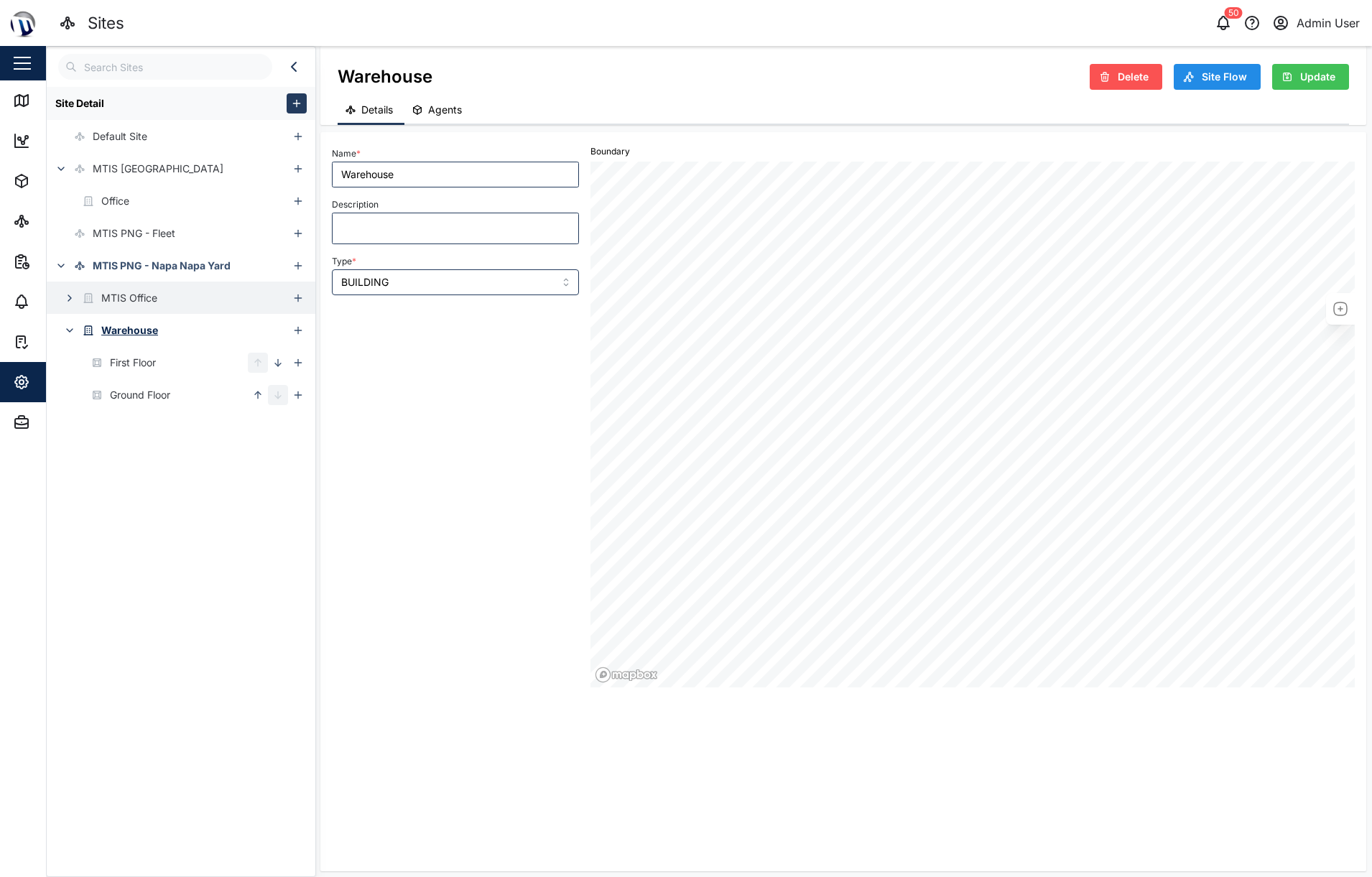
click at [130, 303] on div "MTIS Office" at bounding box center [129, 298] width 56 height 16
click at [115, 323] on div "Ground Floor" at bounding box center [140, 331] width 61 height 16
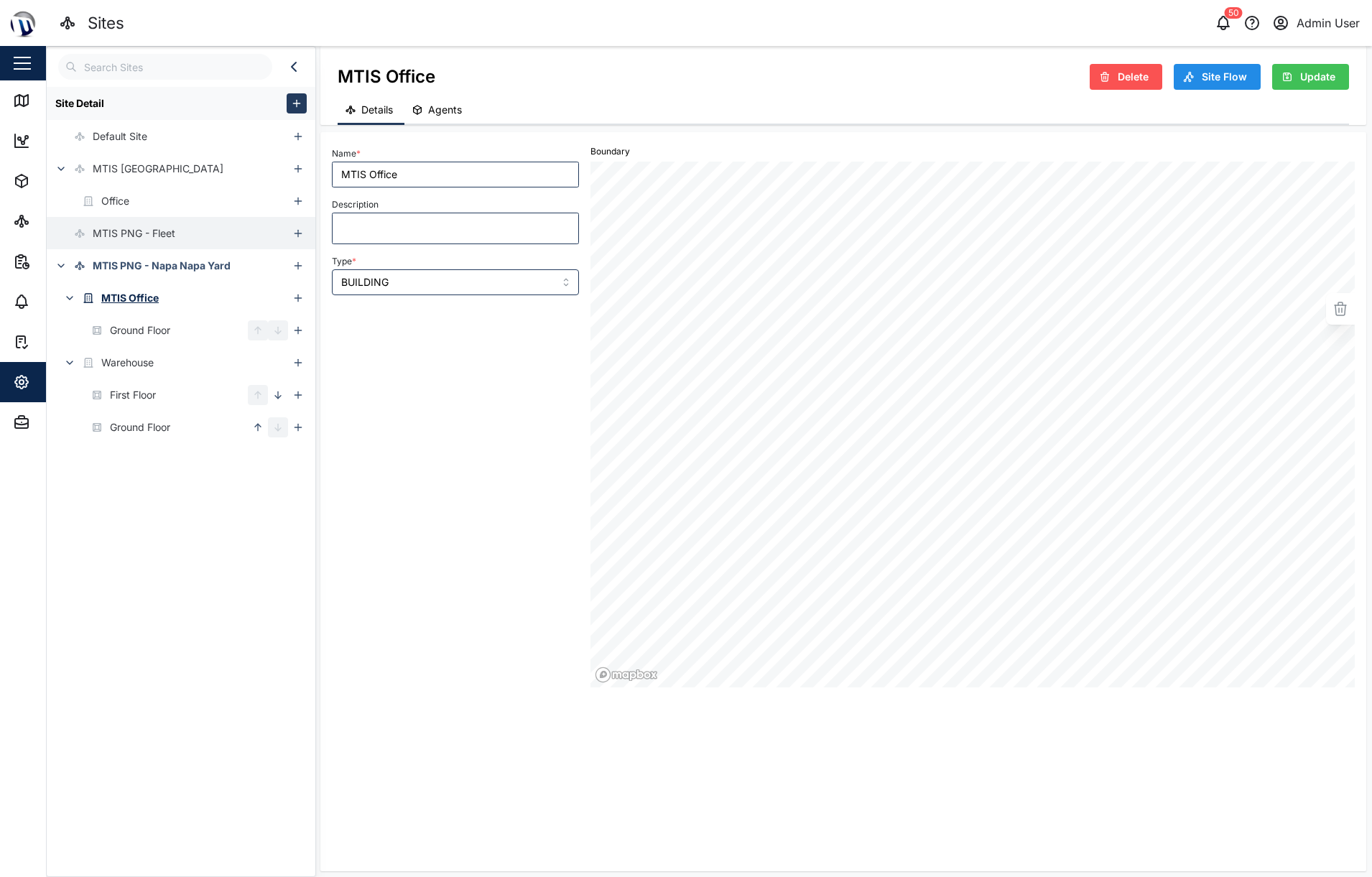
type input "Ground Floor"
type input "FLOOR"
click at [120, 240] on div "MTIS PNG - Fleet" at bounding box center [134, 233] width 82 height 16
type input "MTIS PNG - Fleet"
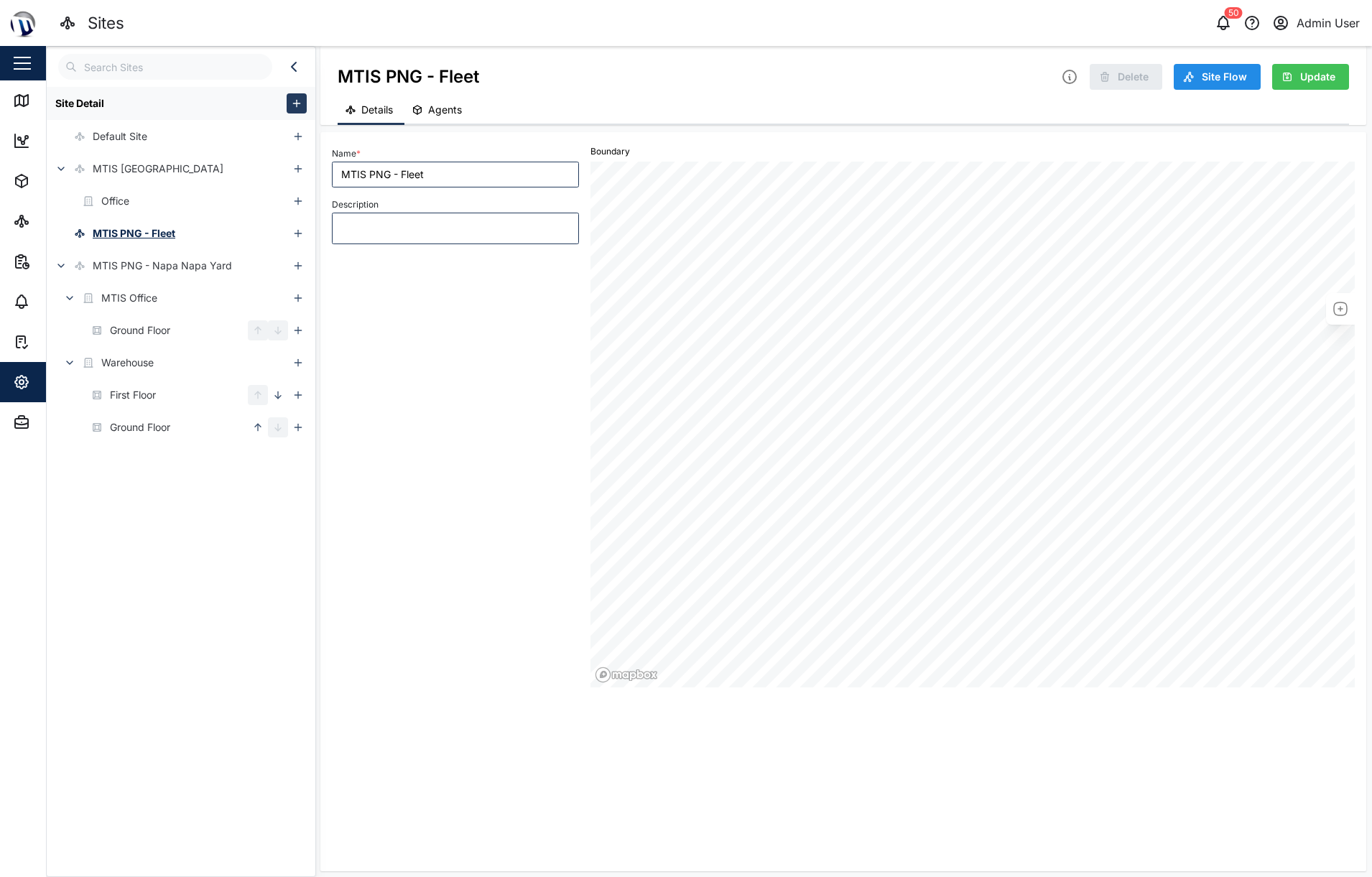
click at [432, 685] on div "Name * MTIS PNG - Fleet Description" at bounding box center [454, 416] width 258 height 555
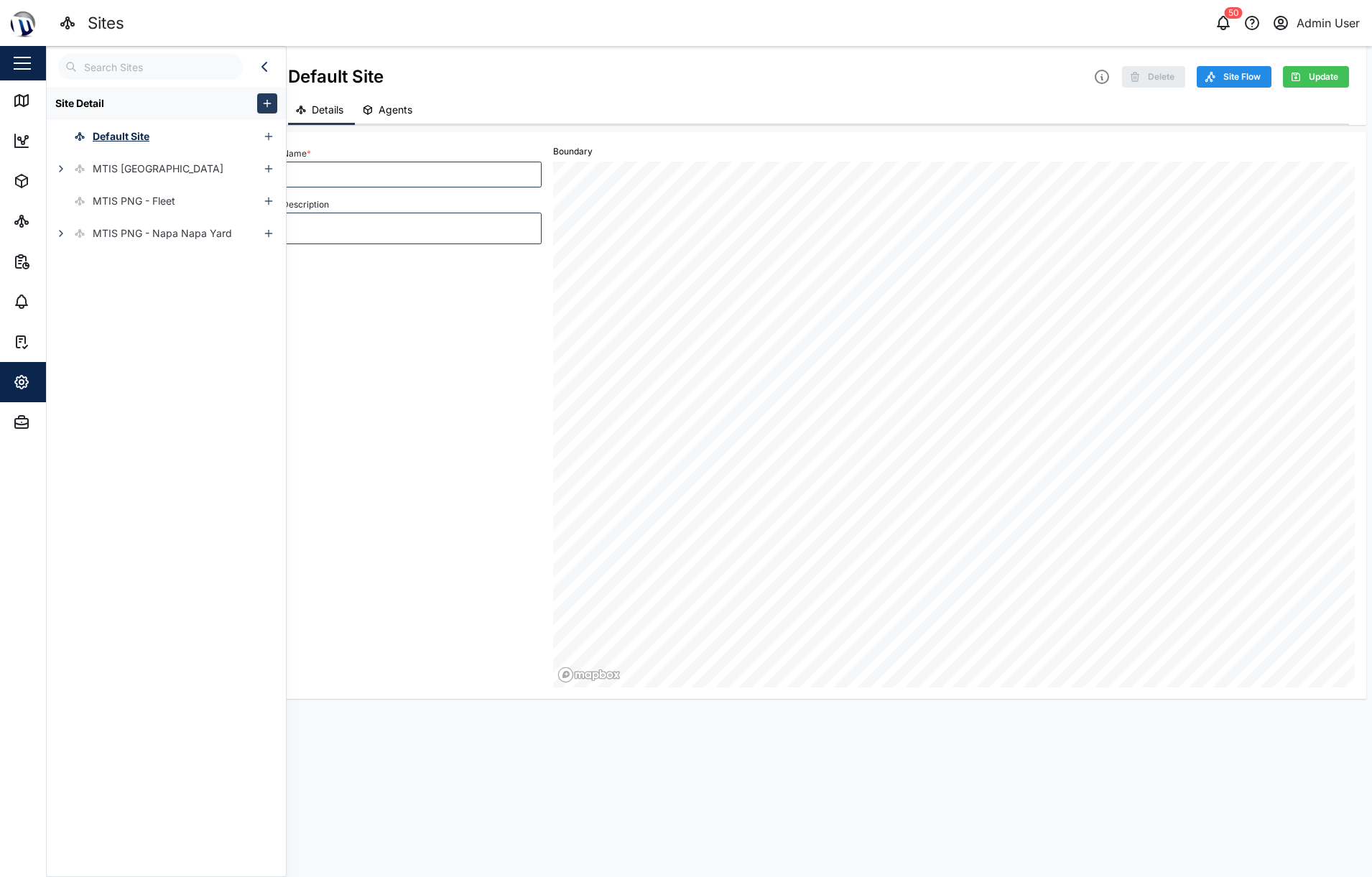
type input "Default Site"
type textarea "Default site while creating the organisation"
type textarea "x"
type input "MTIS PNG - Fleet"
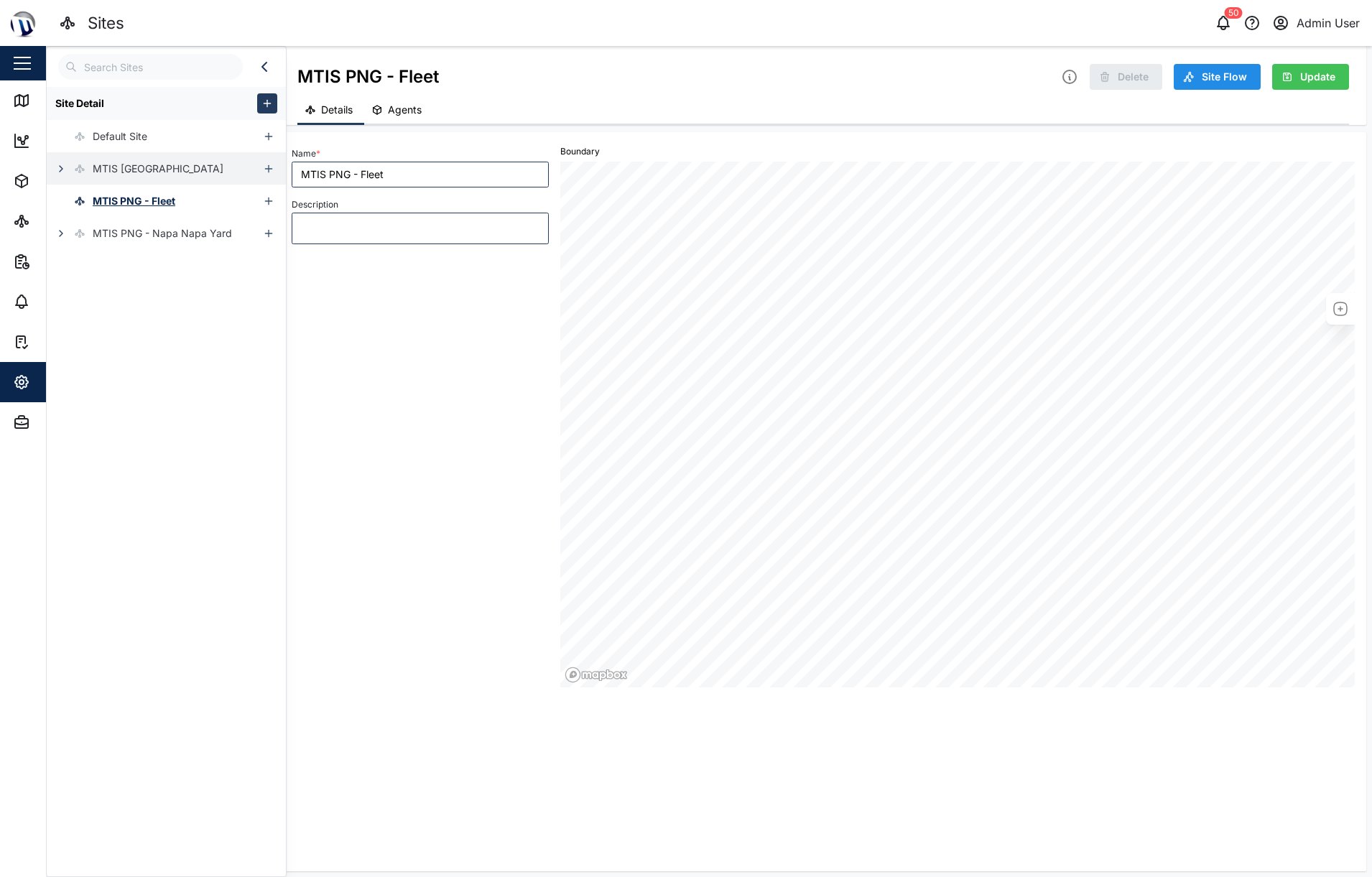
click at [58, 173] on icon "button" at bounding box center [61, 169] width 11 height 11
click at [63, 206] on button "button" at bounding box center [69, 201] width 20 height 20
click at [94, 228] on icon at bounding box center [97, 234] width 11 height 11
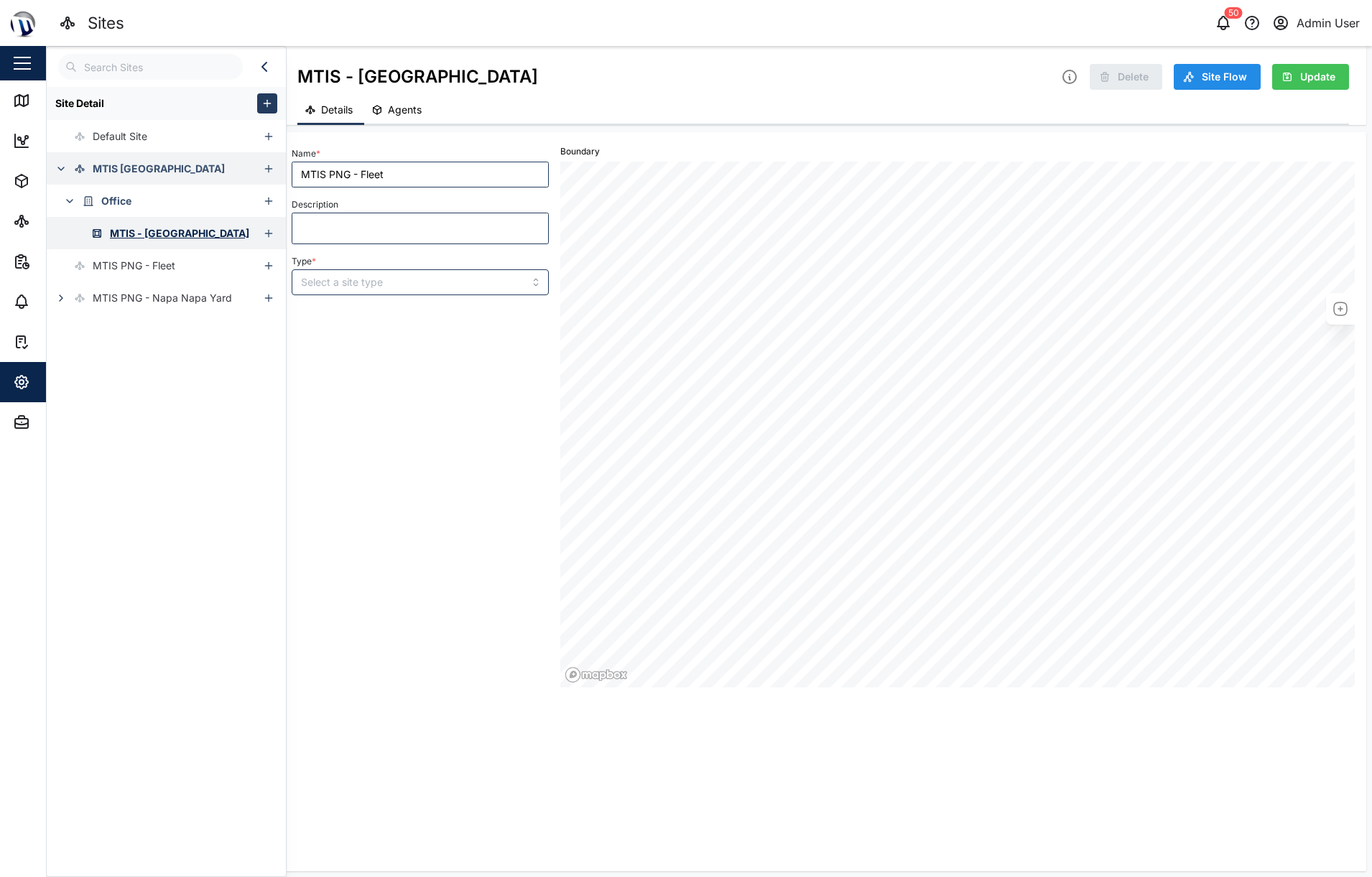
type input "MTIS - [GEOGRAPHIC_DATA]"
type input "FLOOR"
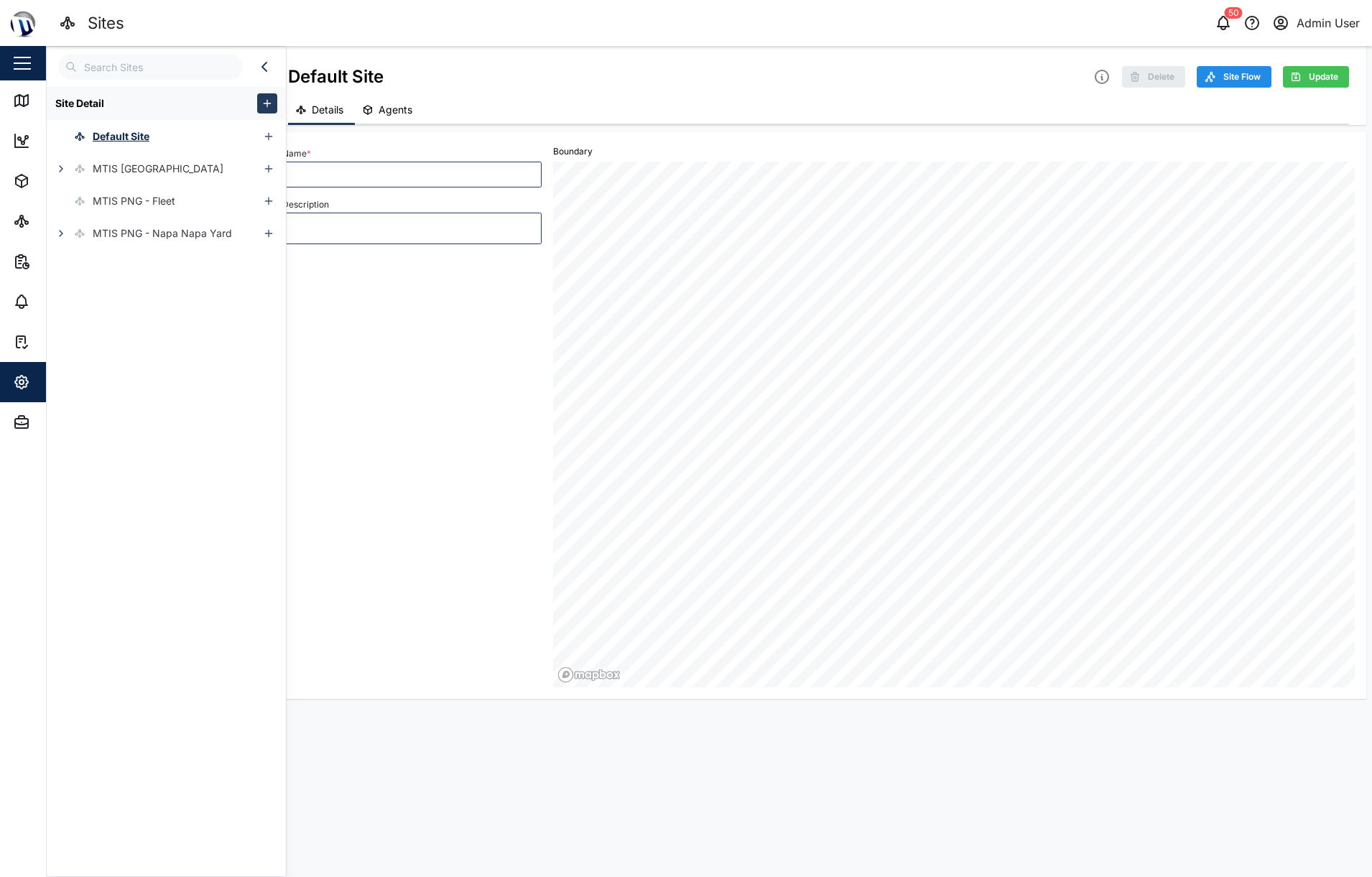
type input "Default Site"
type textarea "Default site while creating the organisation"
type textarea "x"
type input "MTIS - [GEOGRAPHIC_DATA]"
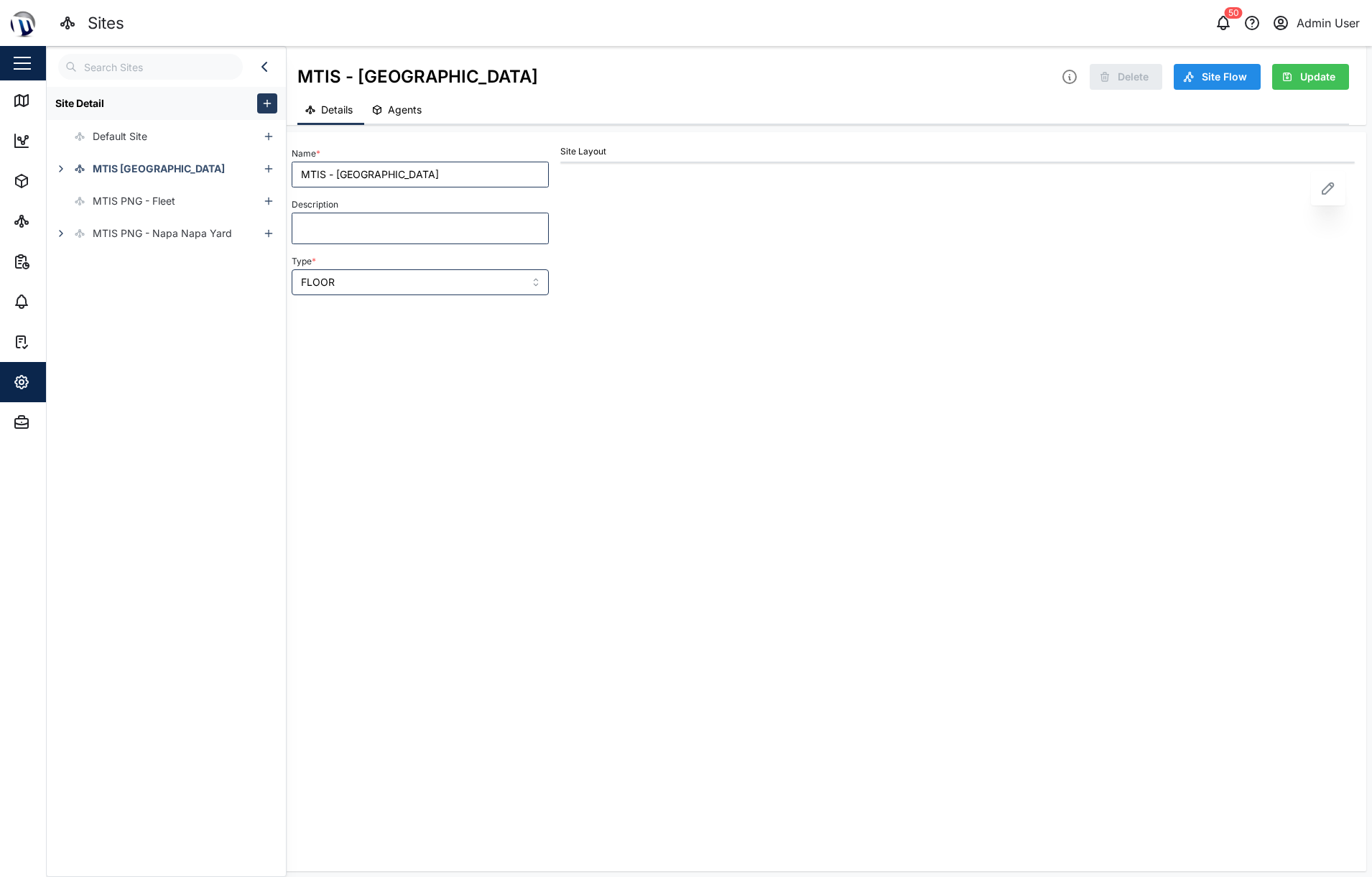
click at [457, 97] on div "Details Agents" at bounding box center [823, 111] width 1052 height 28
click at [419, 105] on span "Agents" at bounding box center [405, 110] width 34 height 10
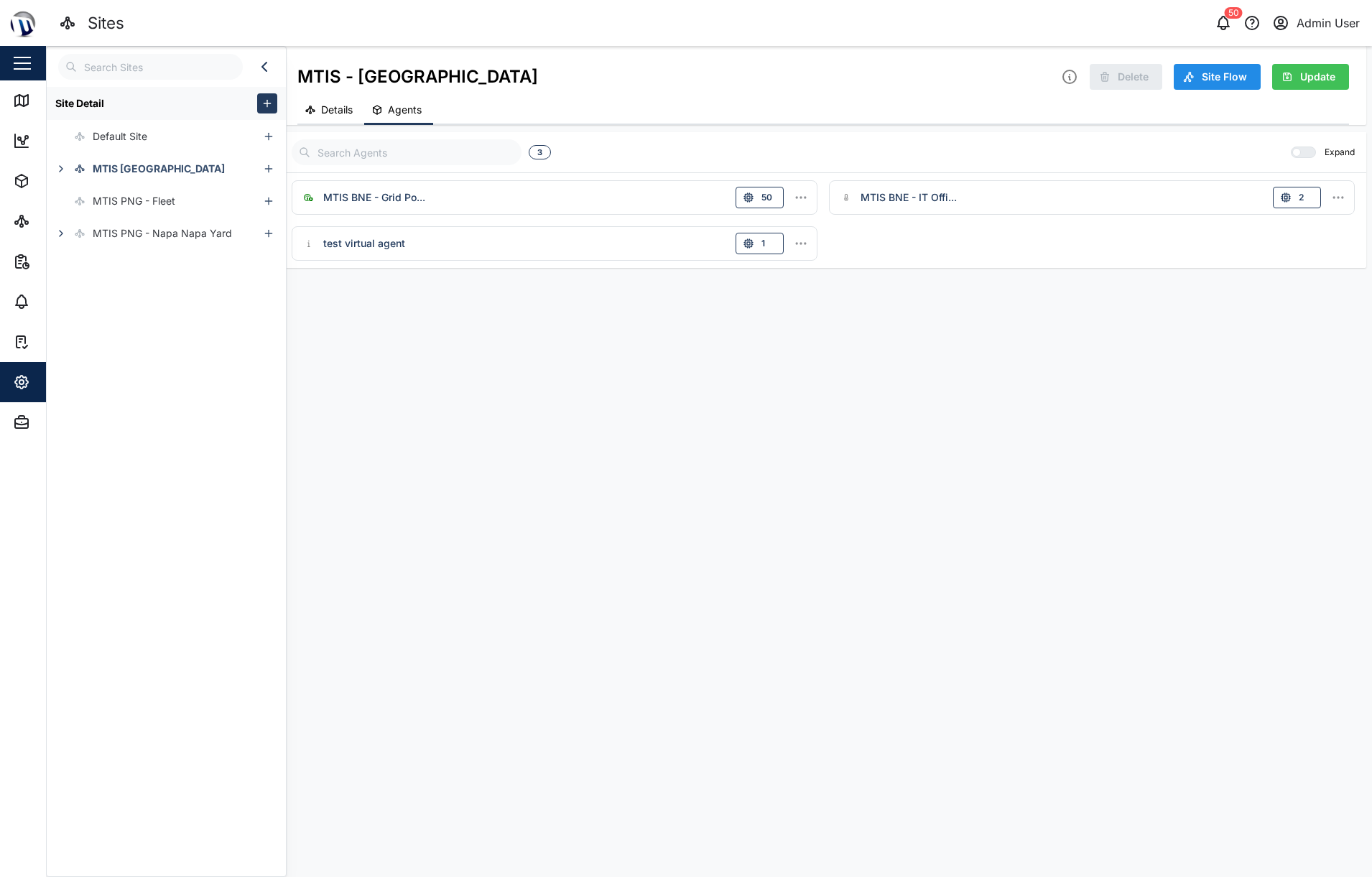
click at [341, 109] on span "Details" at bounding box center [336, 110] width 31 height 10
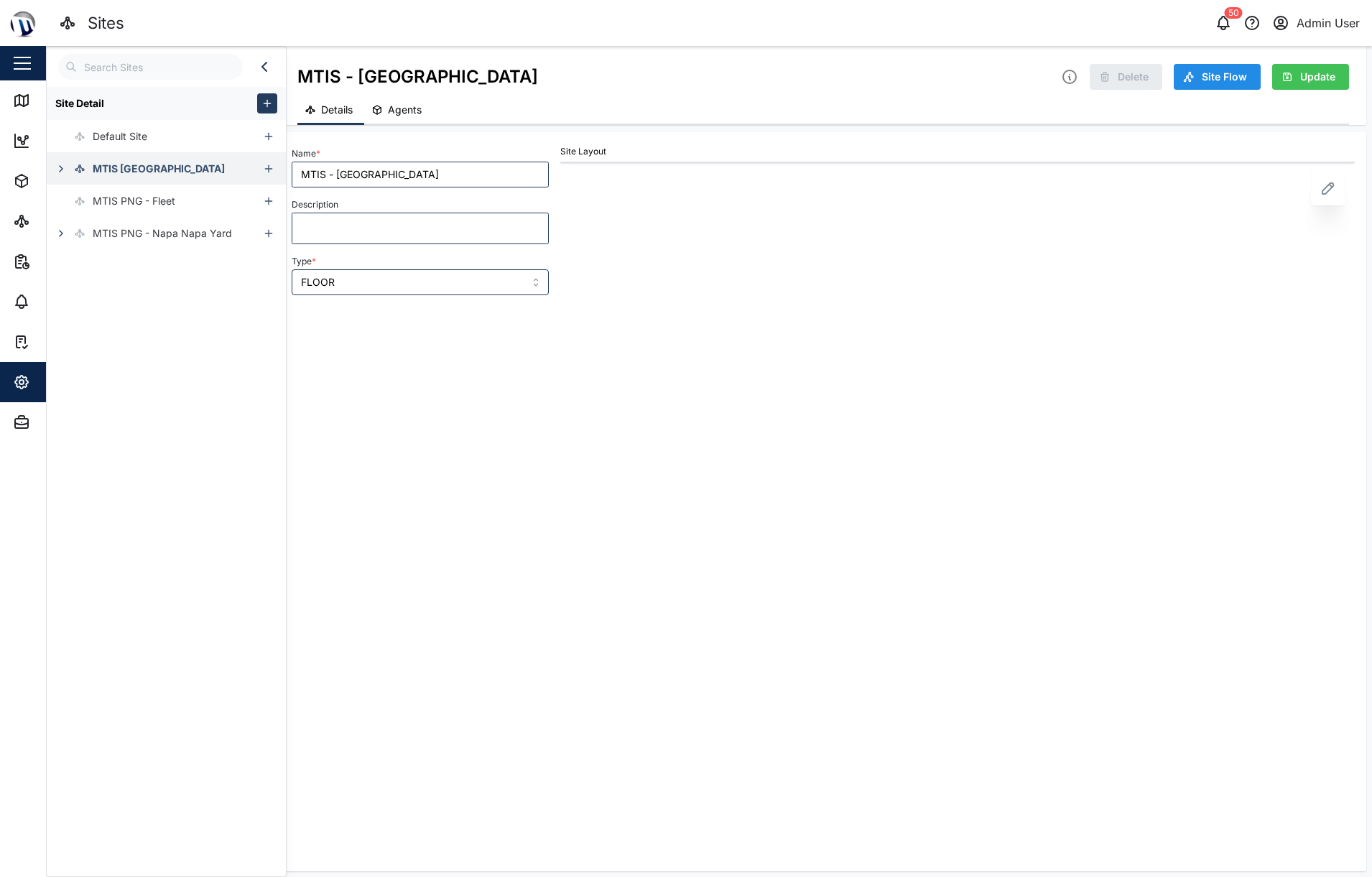
click at [160, 178] on div "MTIS [GEOGRAPHIC_DATA]" at bounding box center [135, 169] width 178 height 32
click at [106, 193] on div "Office" at bounding box center [116, 201] width 28 height 16
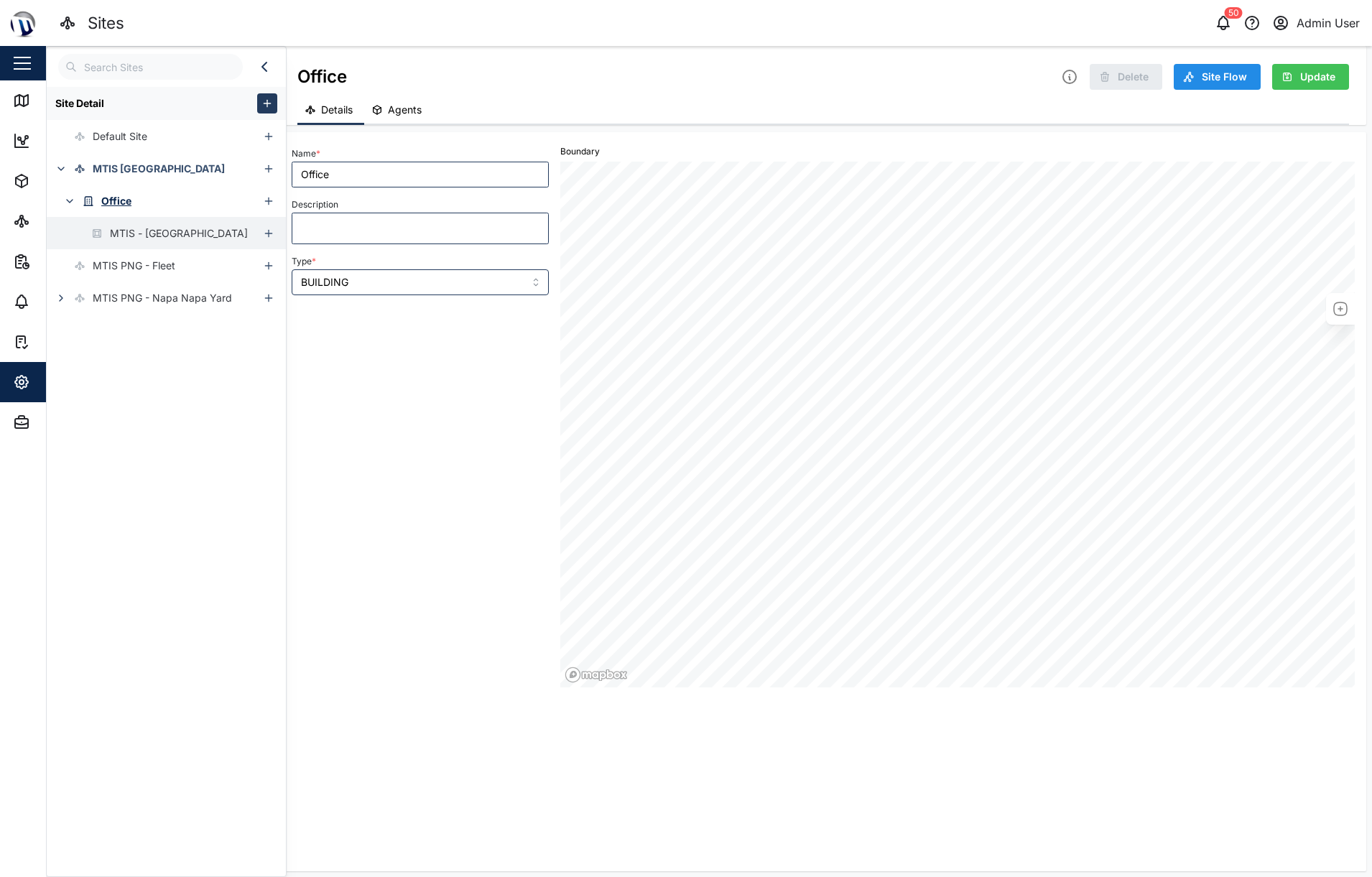
click at [128, 224] on div "MTIS - [GEOGRAPHIC_DATA]" at bounding box center [147, 233] width 201 height 32
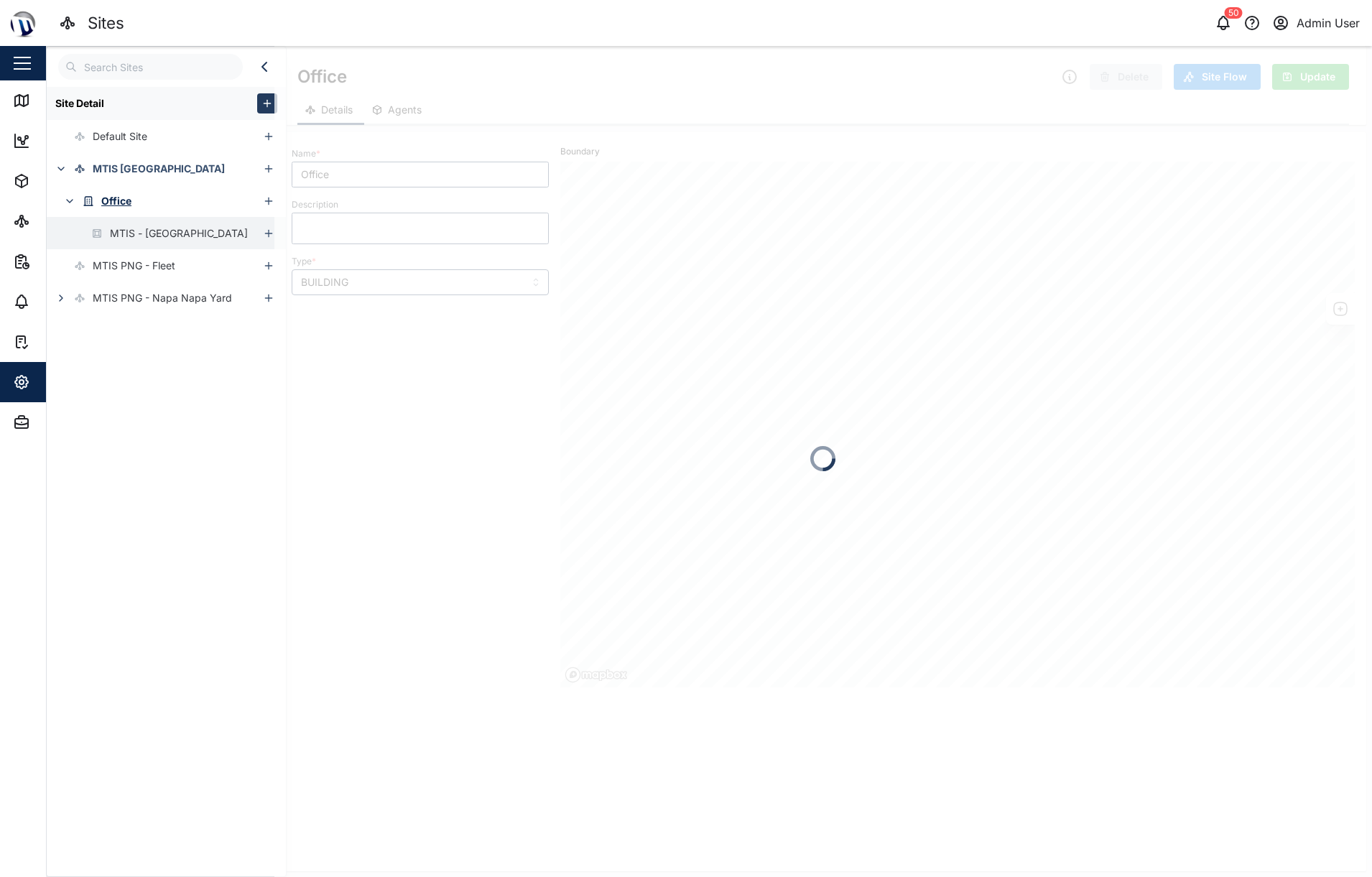
type input "MTIS - [GEOGRAPHIC_DATA]"
type input "FLOOR"
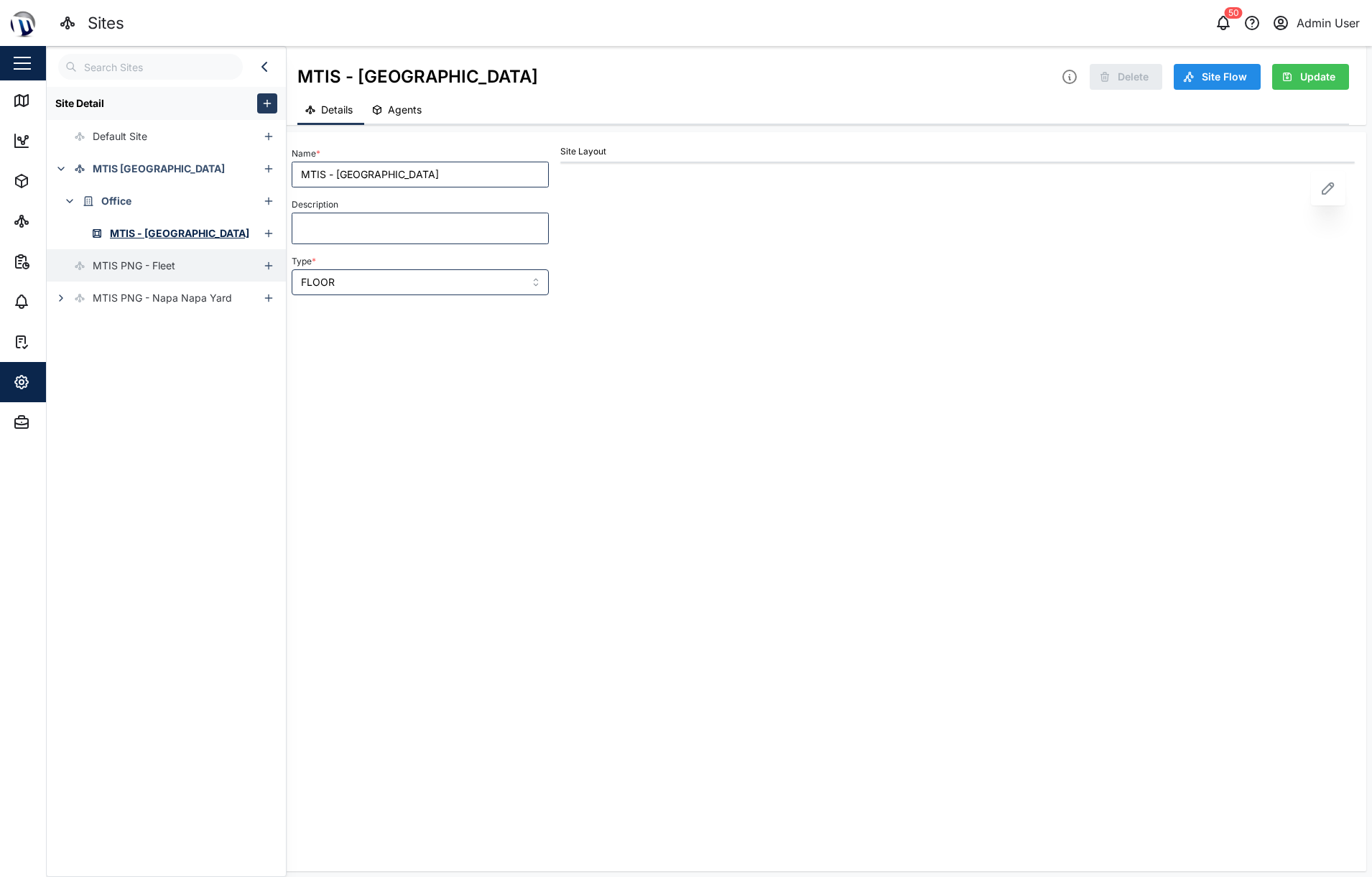
click at [156, 278] on div "MTIS PNG - Fleet" at bounding box center [111, 265] width 129 height 32
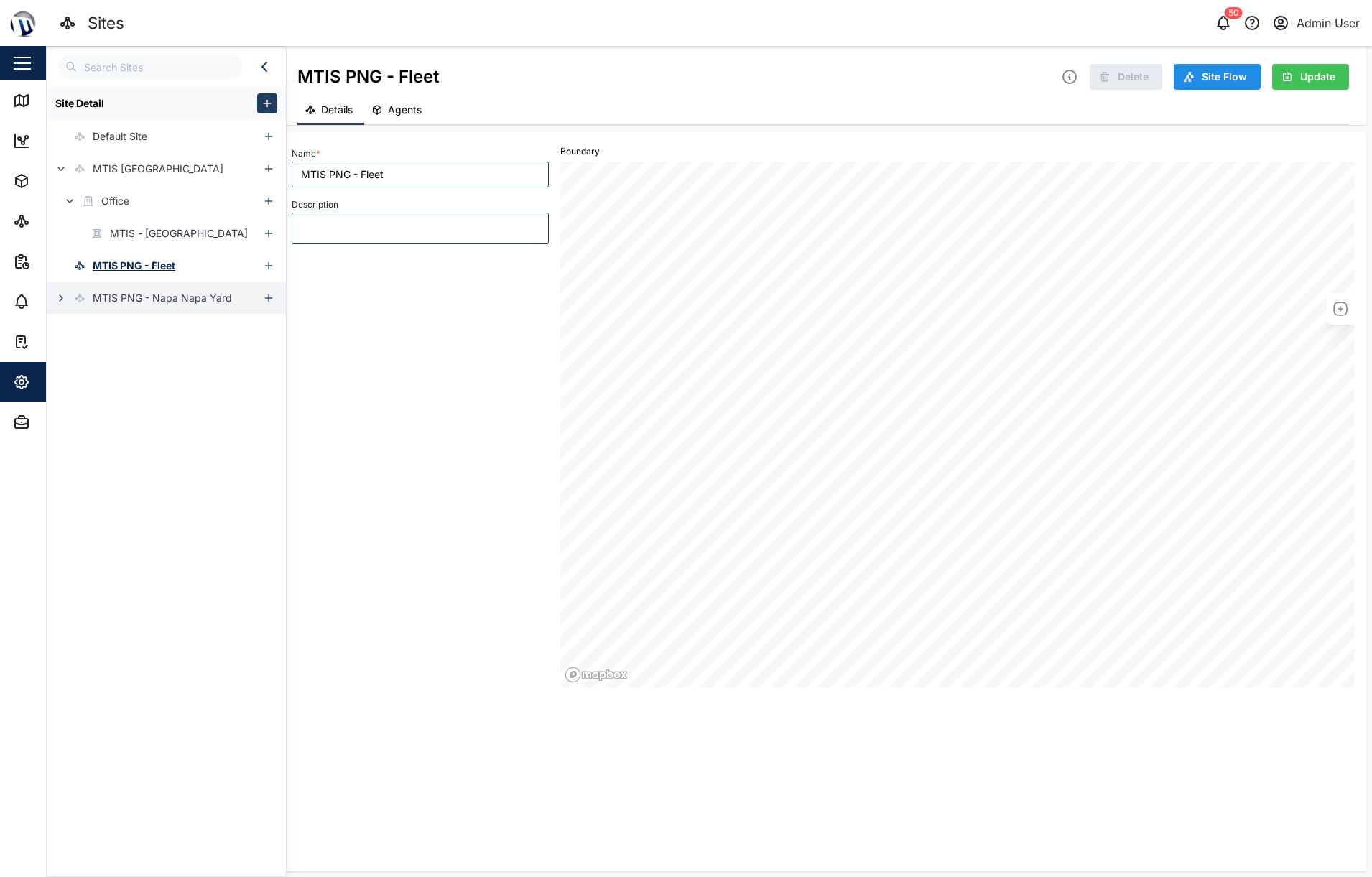
click at [120, 298] on div "MTIS PNG - Napa Napa Yard" at bounding box center [162, 298] width 139 height 16
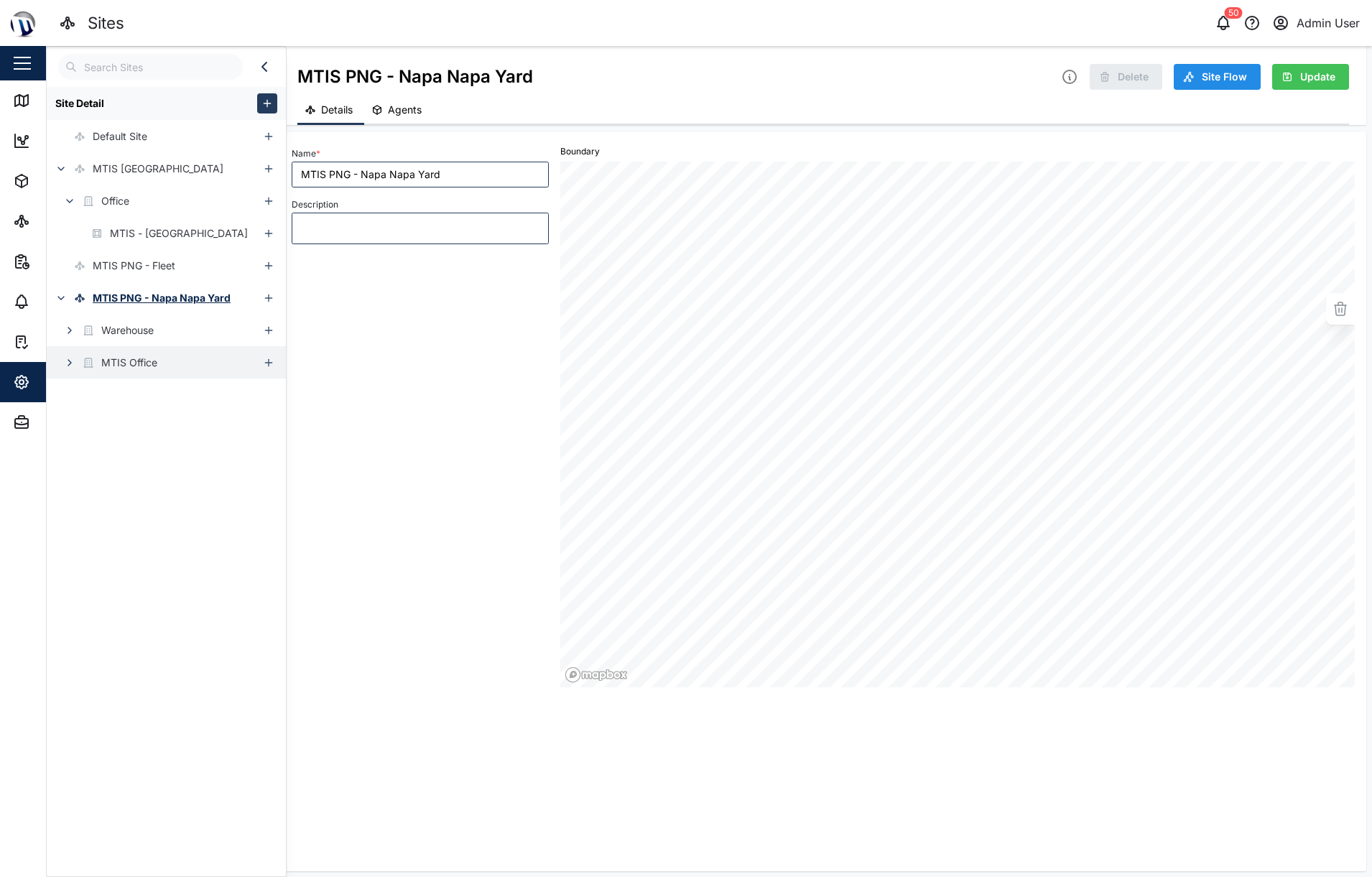
click at [126, 363] on div "MTIS Office" at bounding box center [129, 363] width 56 height 16
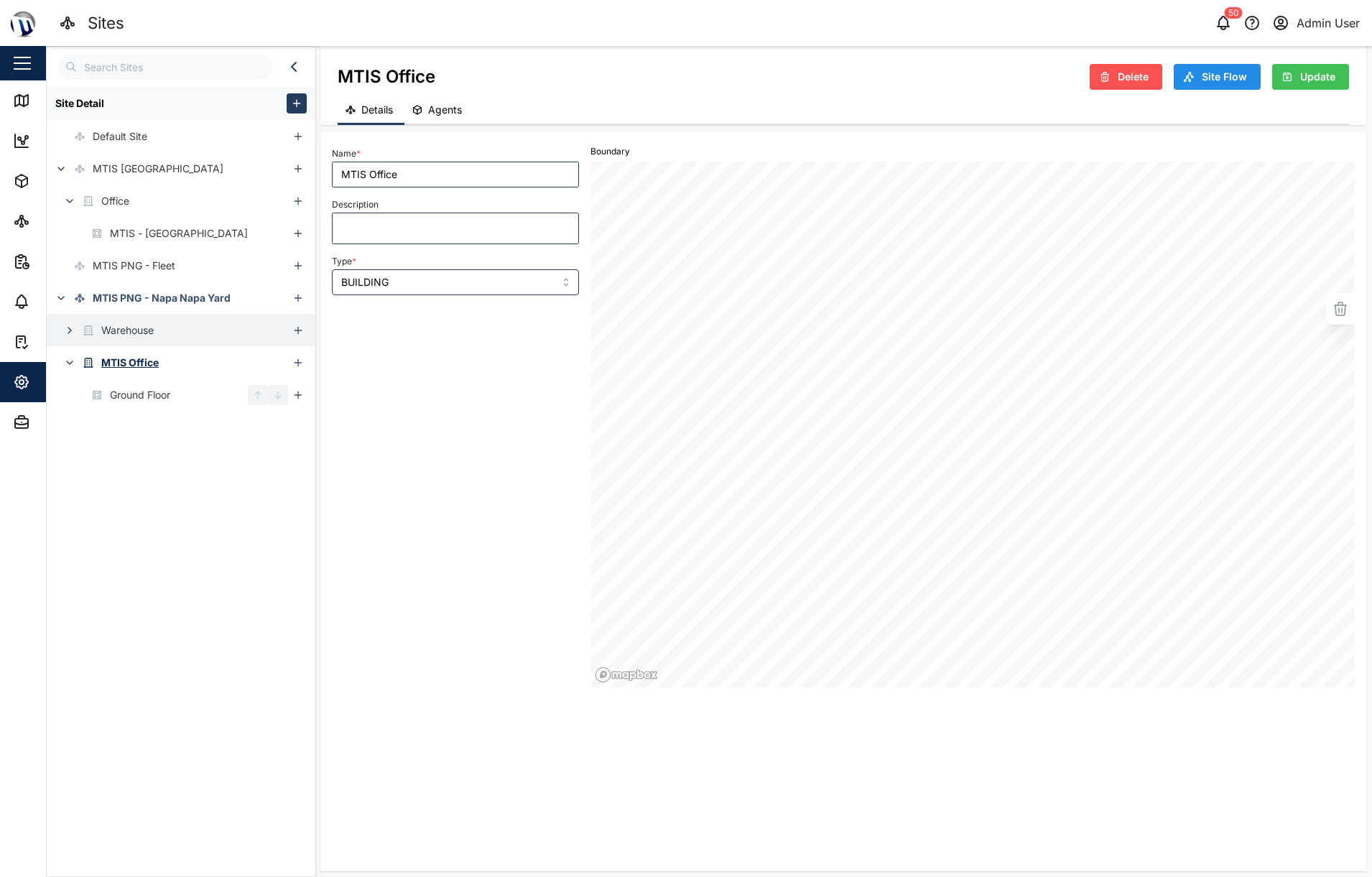
click at [134, 331] on div "Warehouse" at bounding box center [127, 331] width 52 height 16
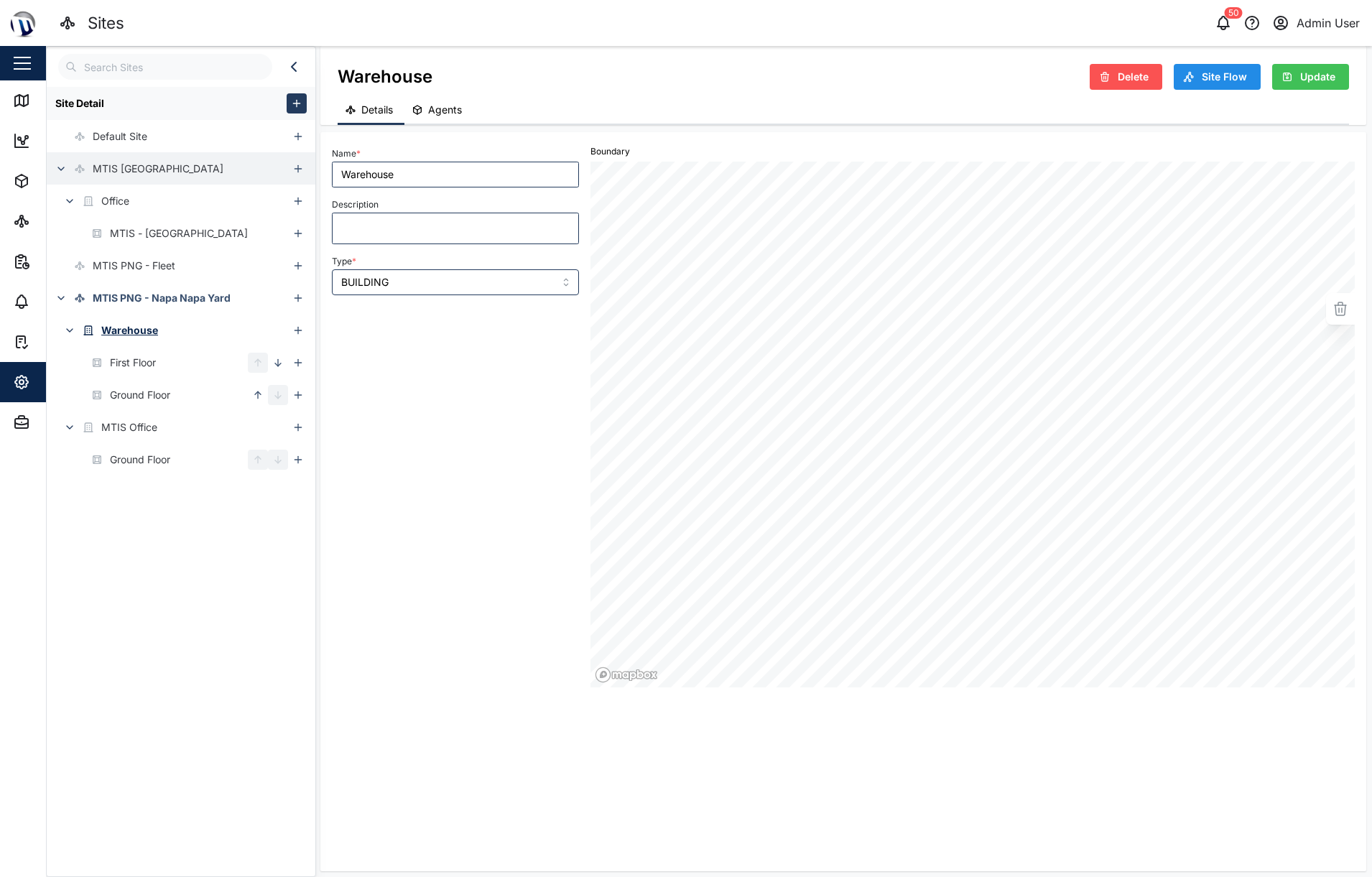
click at [129, 163] on div "MTIS [GEOGRAPHIC_DATA]" at bounding box center [158, 169] width 131 height 16
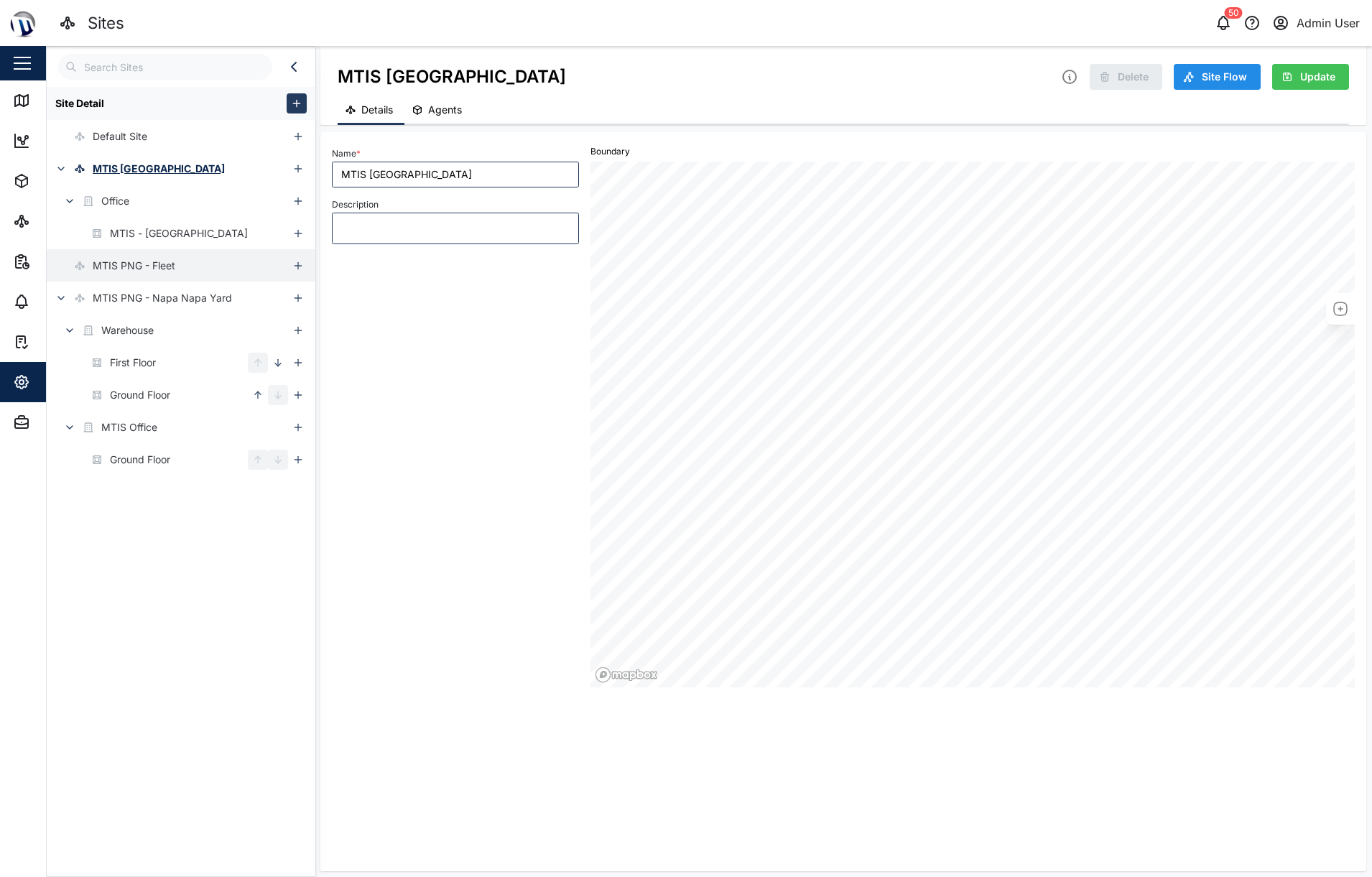
click at [128, 262] on div "MTIS PNG - Fleet" at bounding box center [134, 265] width 82 height 16
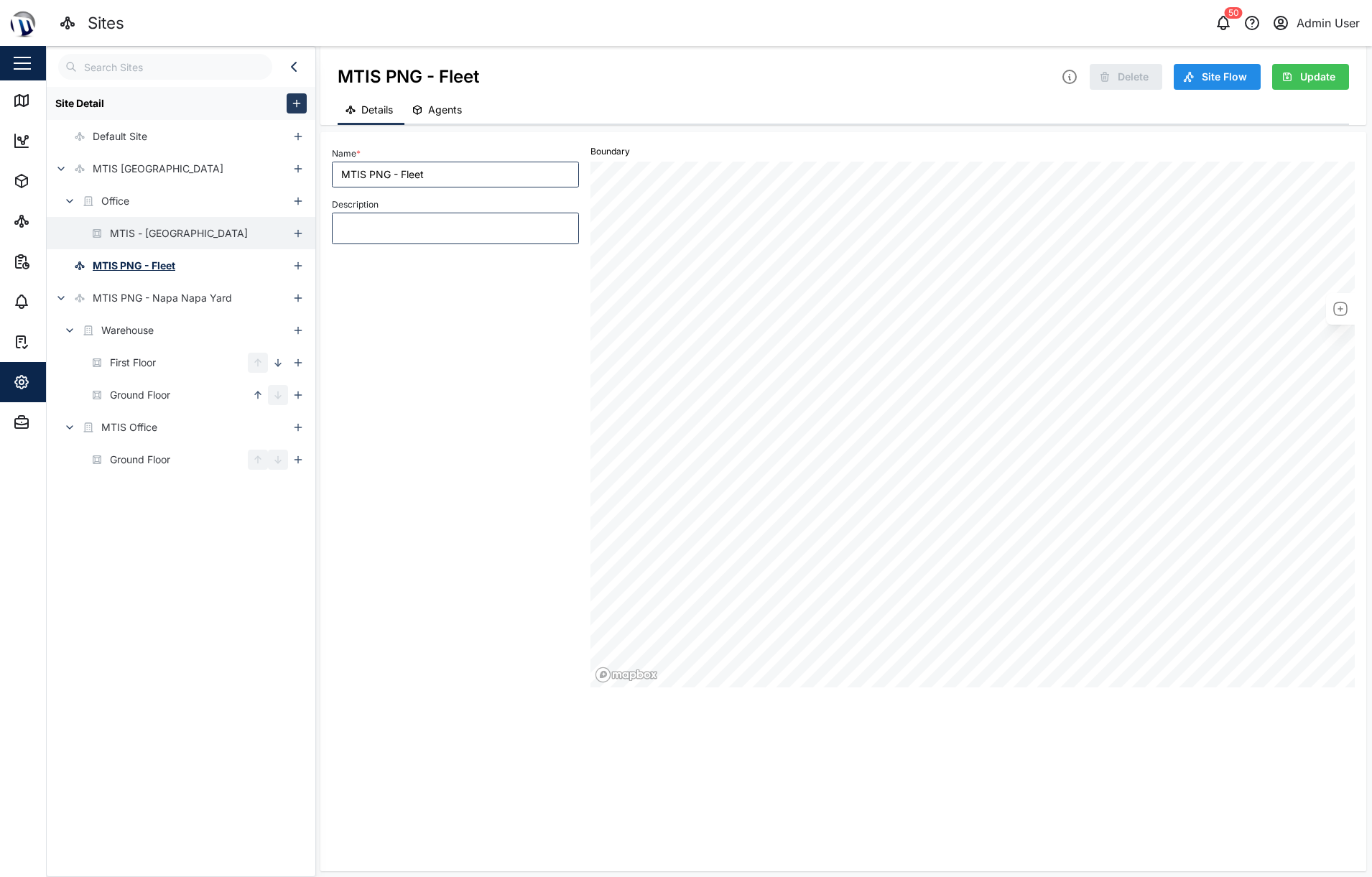
click at [153, 234] on div "MTIS - [GEOGRAPHIC_DATA]" at bounding box center [179, 233] width 138 height 16
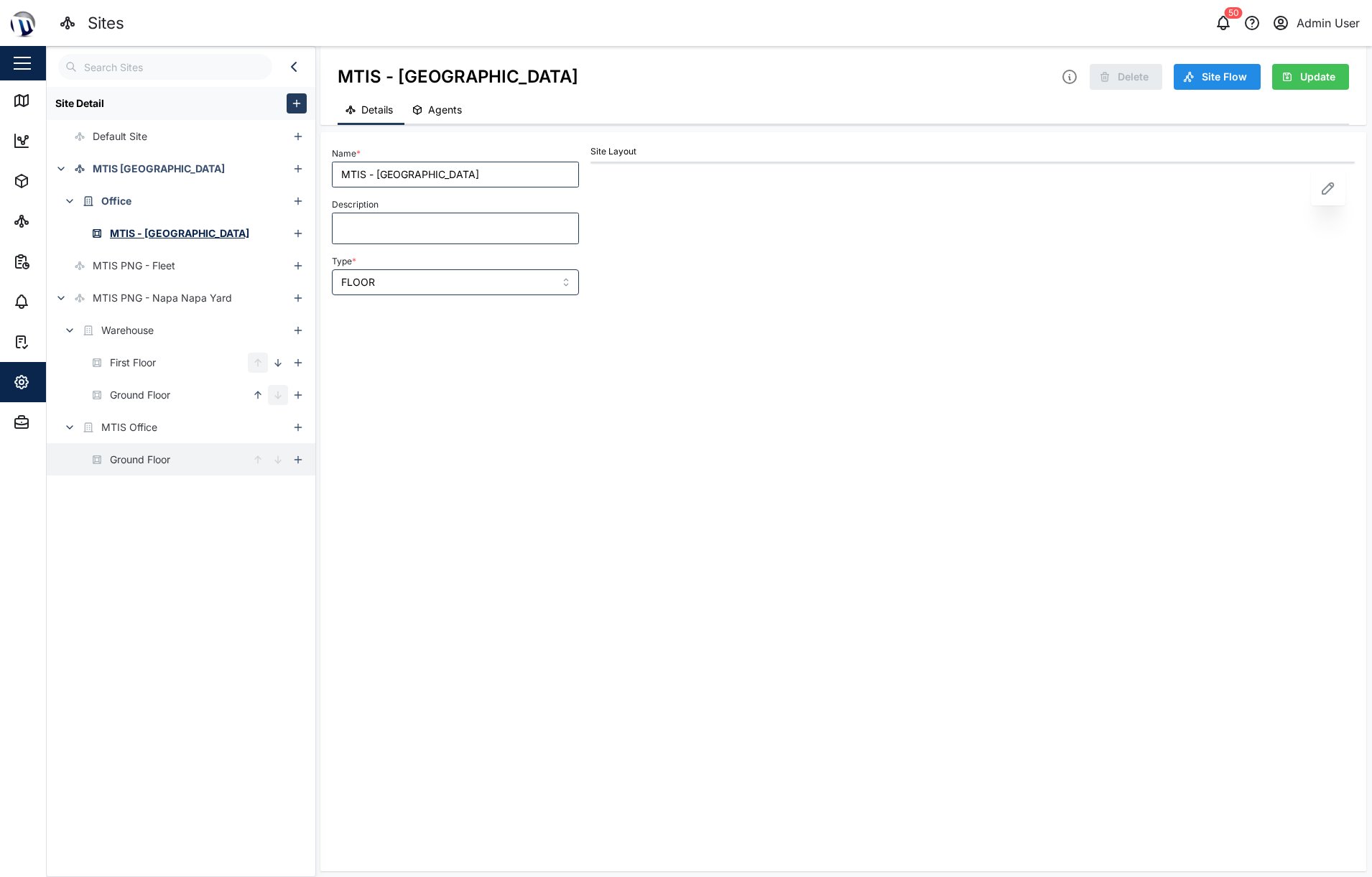
click at [124, 466] on div "Ground Floor" at bounding box center [140, 459] width 61 height 16
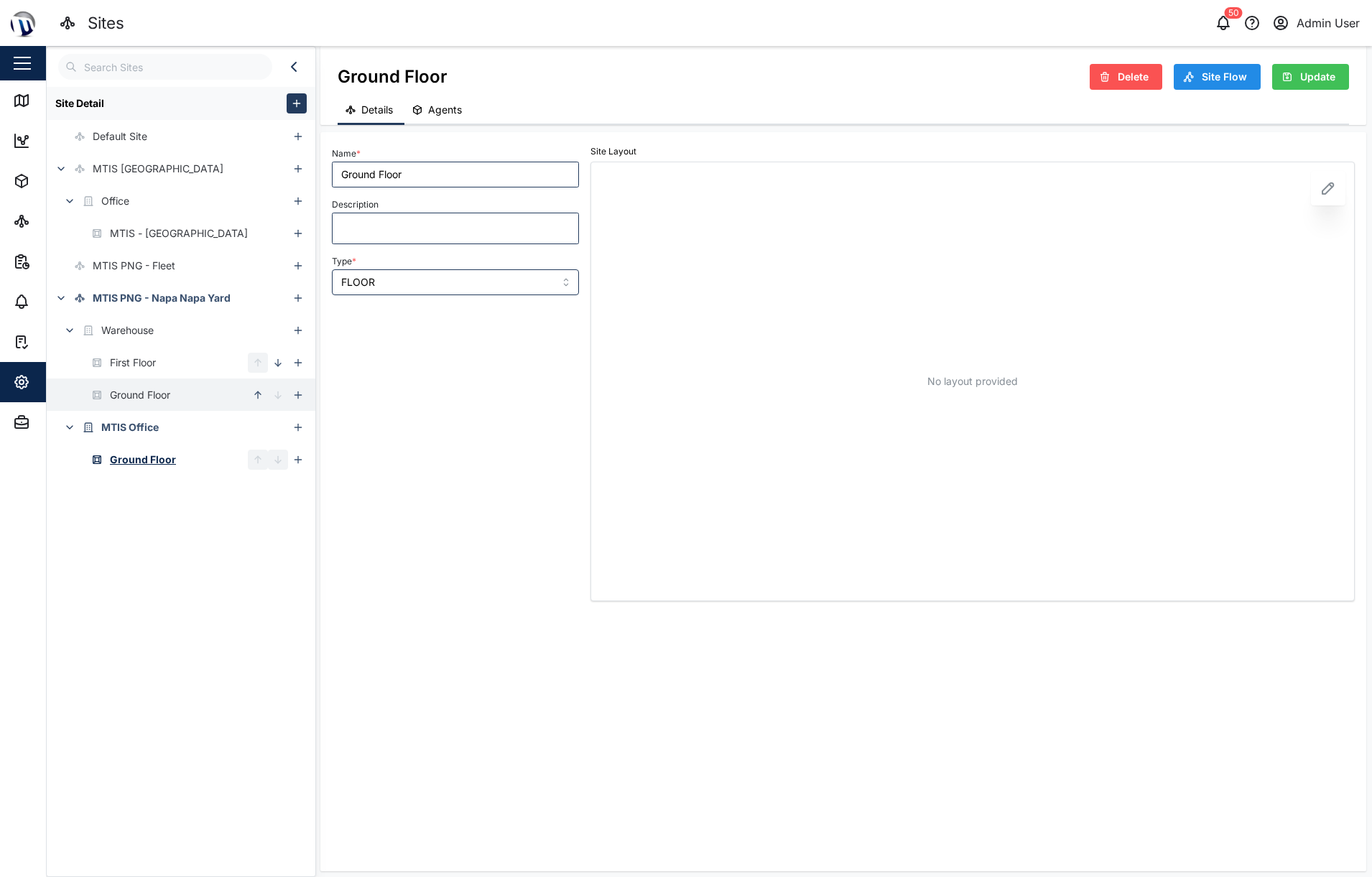
click at [138, 402] on div "Ground Floor" at bounding box center [140, 395] width 61 height 16
click at [141, 367] on div "First Floor" at bounding box center [133, 363] width 46 height 16
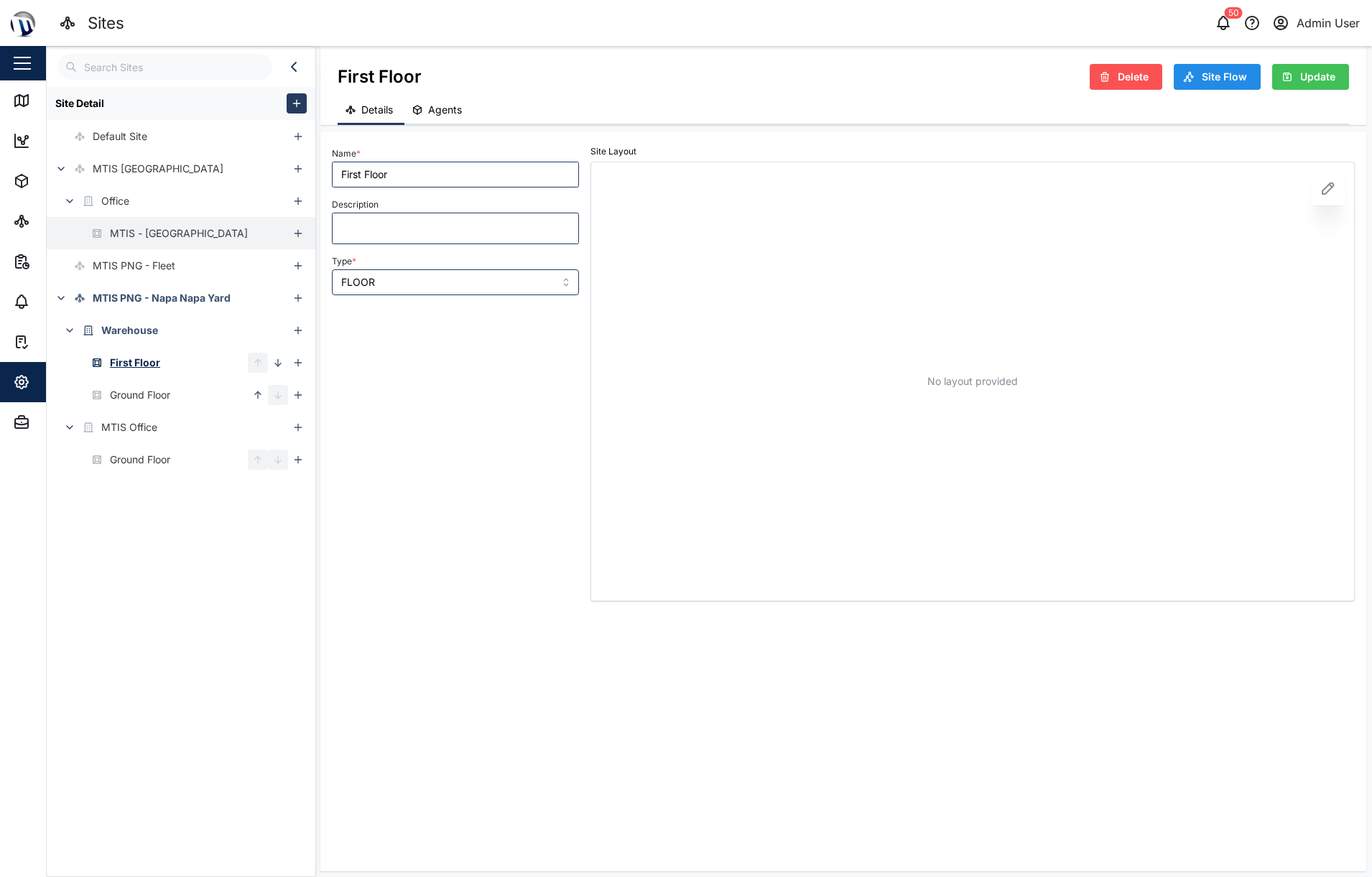
click at [145, 231] on div "MTIS - [GEOGRAPHIC_DATA]" at bounding box center [179, 233] width 138 height 16
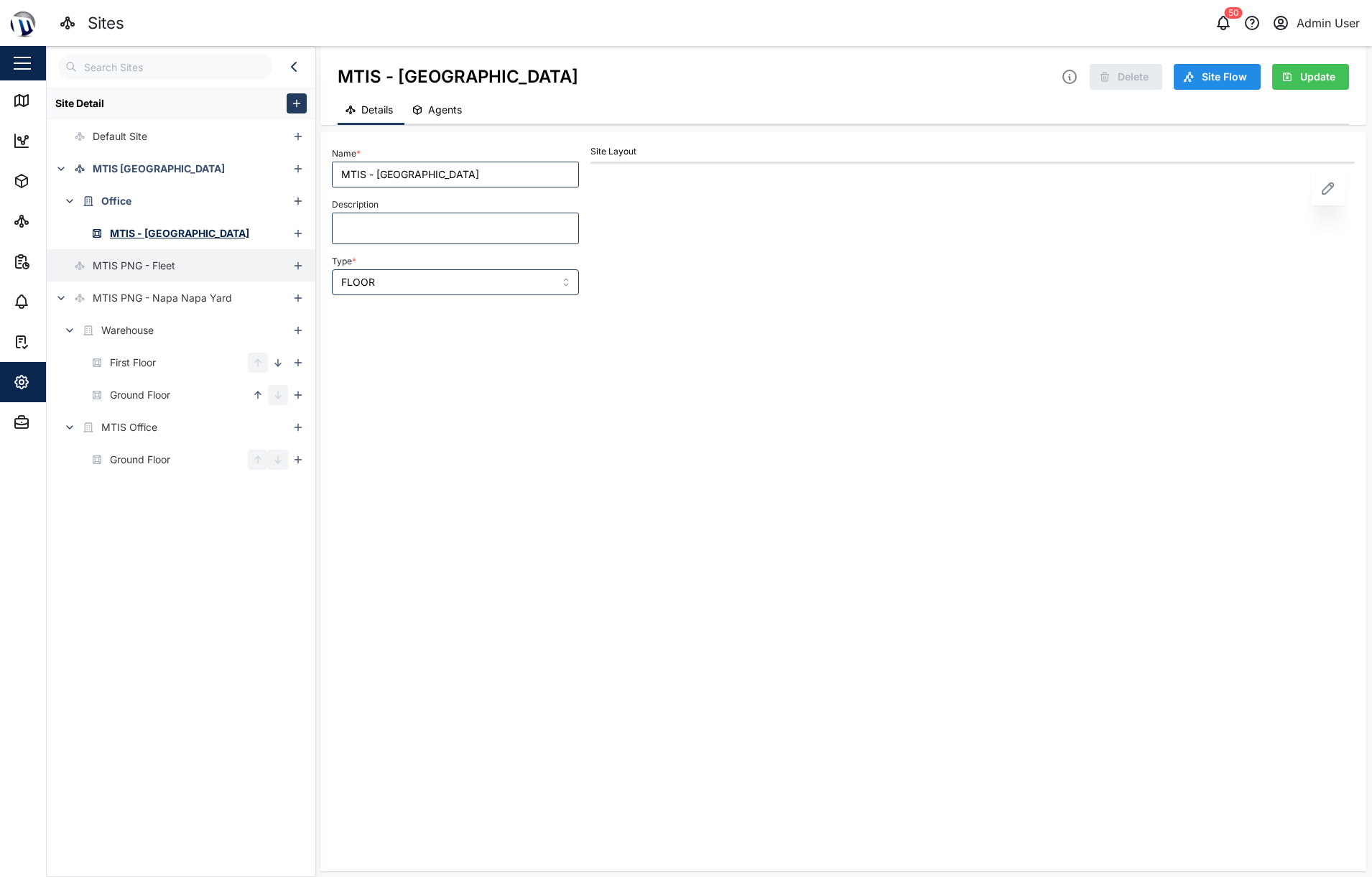
click at [132, 260] on div "MTIS PNG - Fleet" at bounding box center [134, 265] width 82 height 16
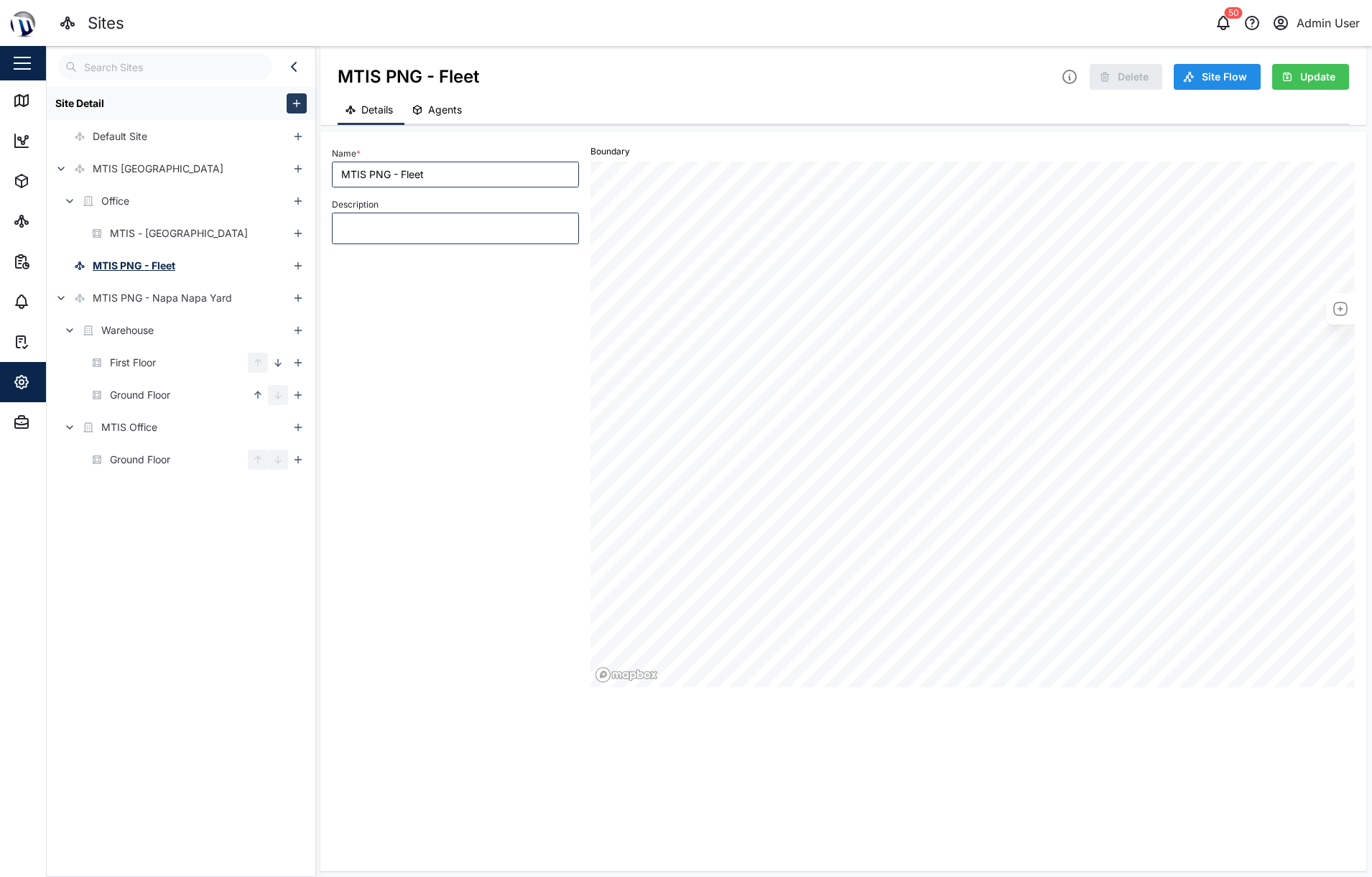
drag, startPoint x: 132, startPoint y: 260, endPoint x: 102, endPoint y: 529, distance: 270.7
click at [102, 529] on div "Site Detail Default Site MTIS [GEOGRAPHIC_DATA] Office MTIS - [GEOGRAPHIC_DATA]…" at bounding box center [181, 478] width 269 height 782
click at [458, 105] on span "Agents" at bounding box center [445, 110] width 34 height 10
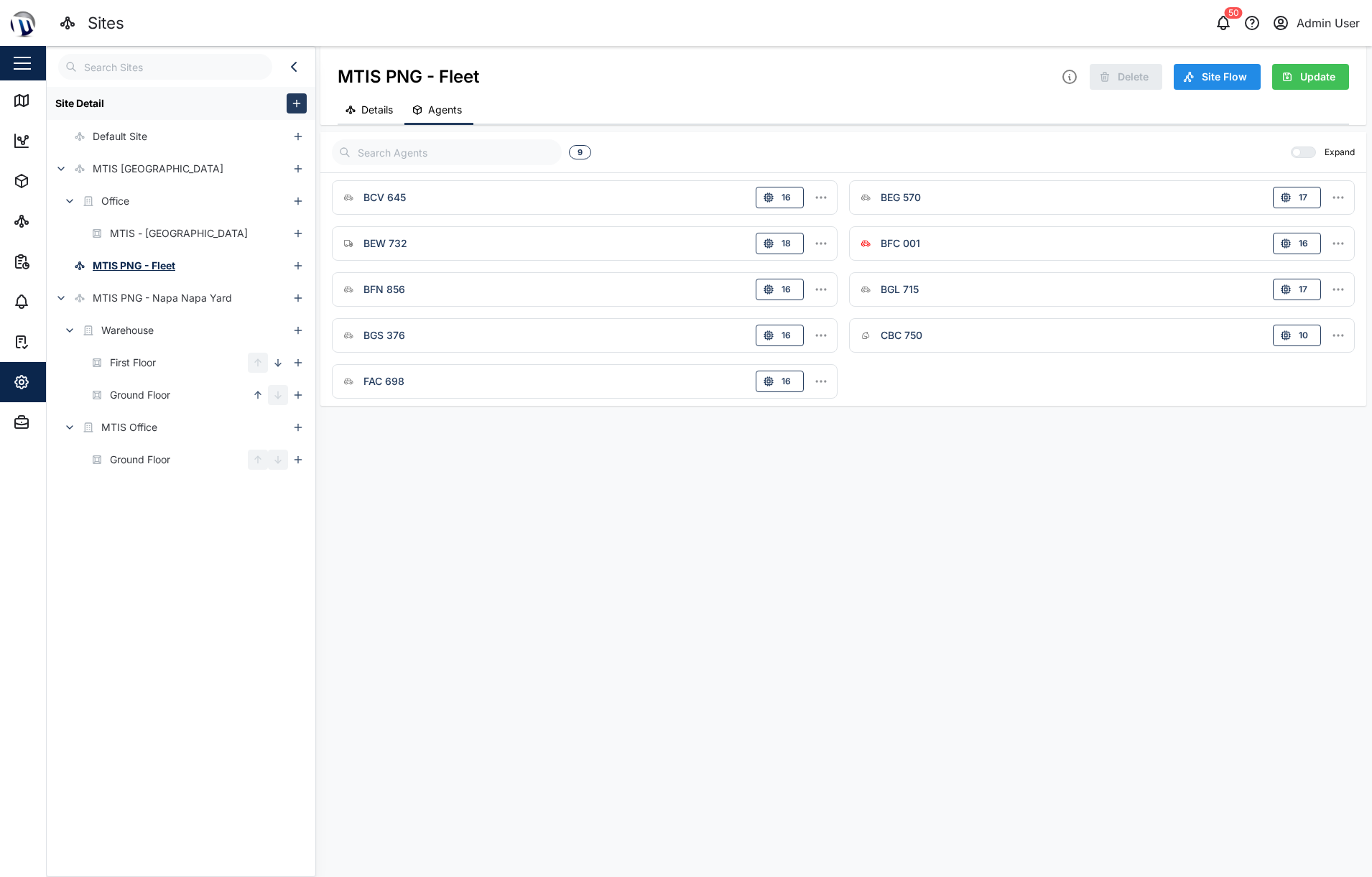
click at [385, 113] on span "Details" at bounding box center [377, 110] width 31 height 10
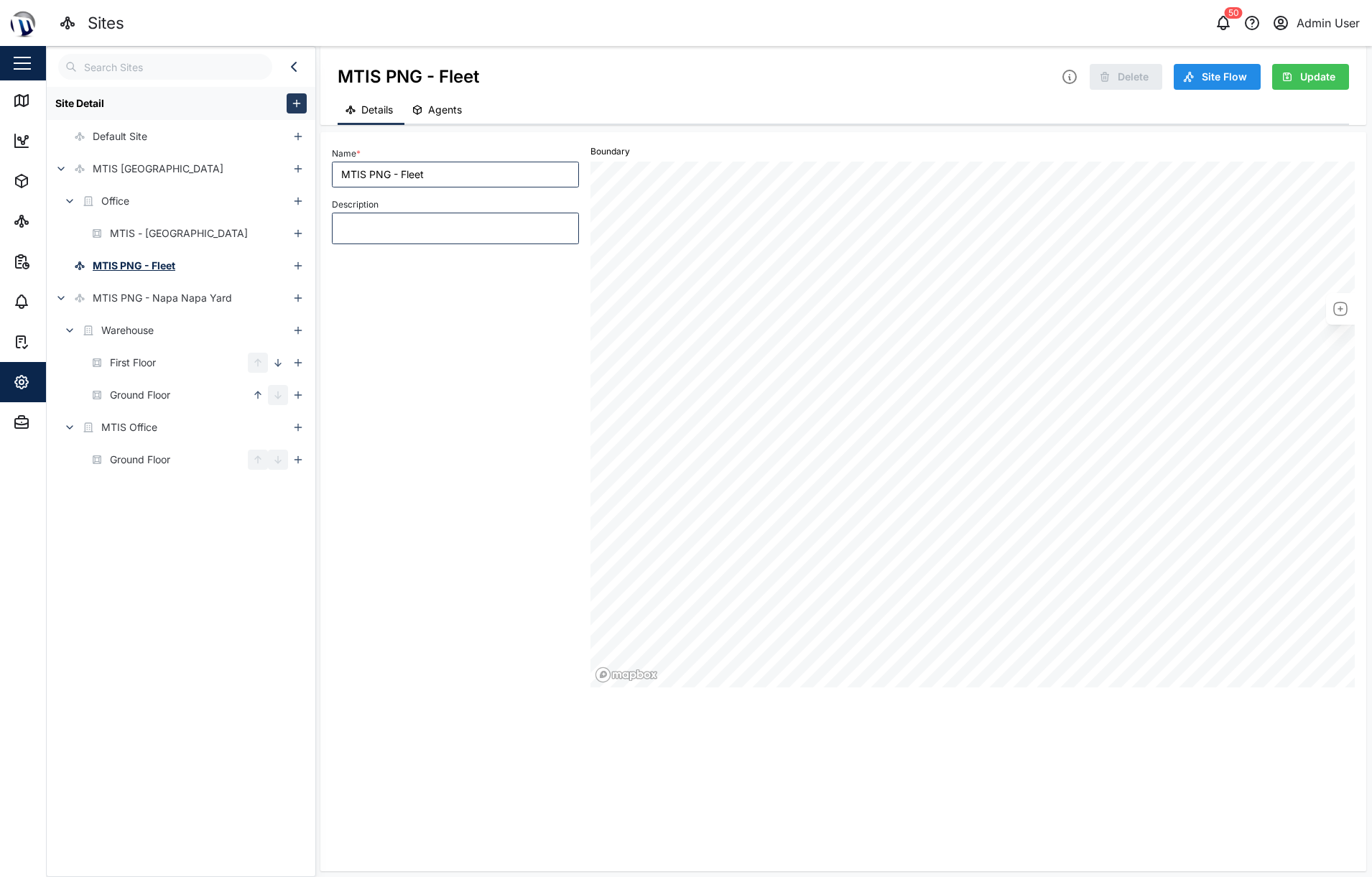
click at [445, 109] on span "Agents" at bounding box center [445, 110] width 34 height 10
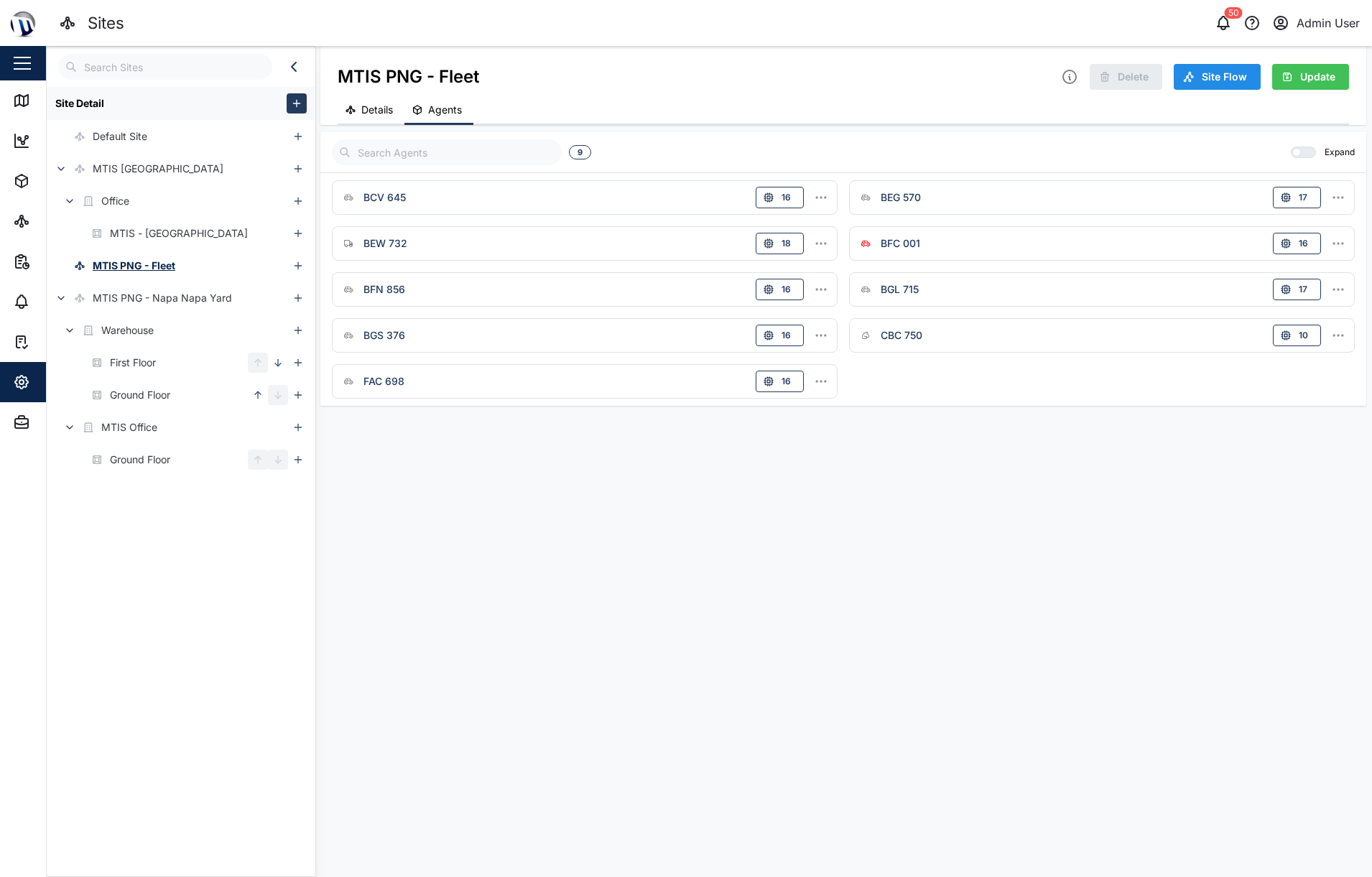
click at [377, 113] on span "Details" at bounding box center [377, 110] width 31 height 10
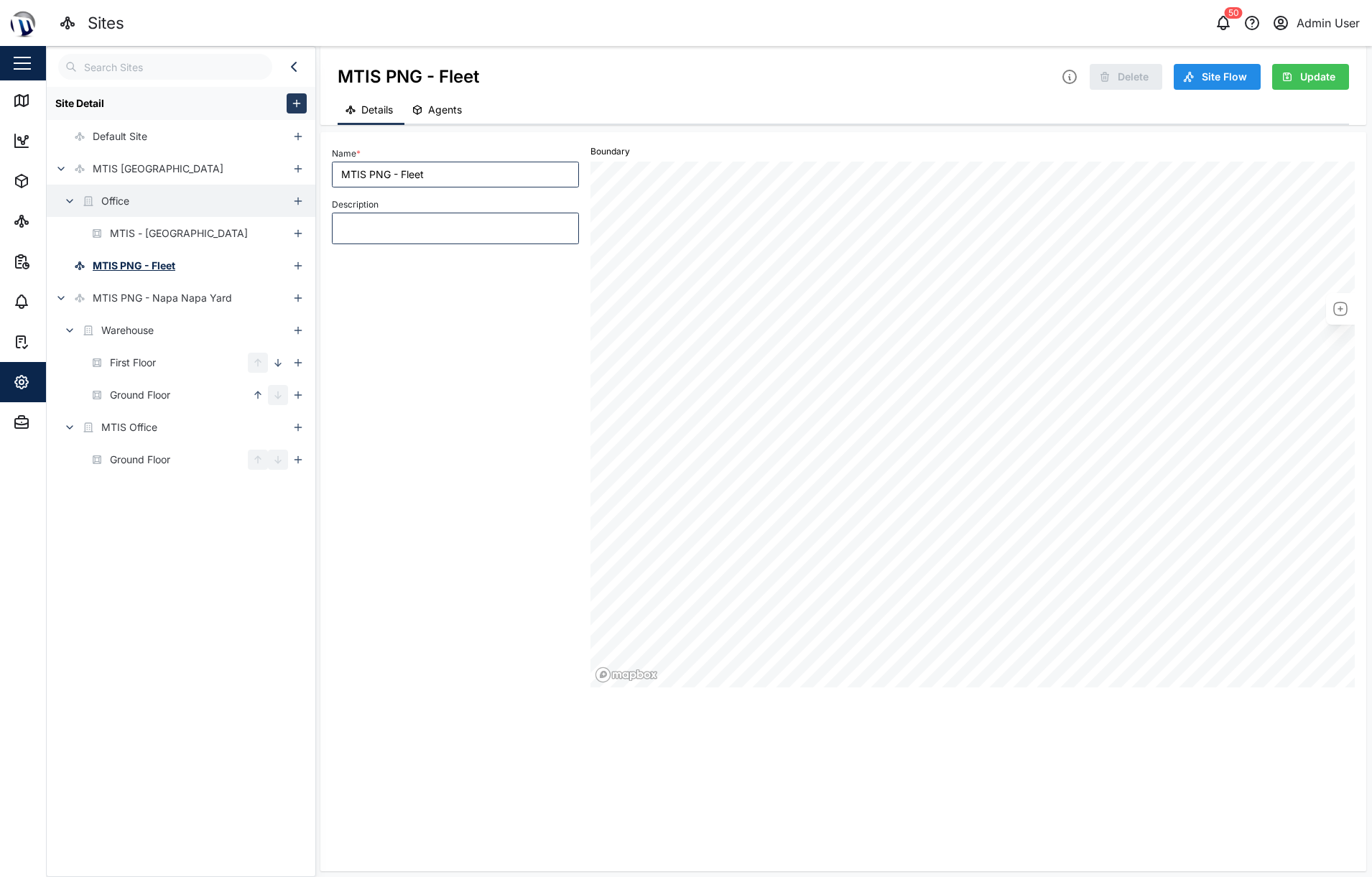
click at [161, 195] on div "Office" at bounding box center [167, 201] width 241 height 32
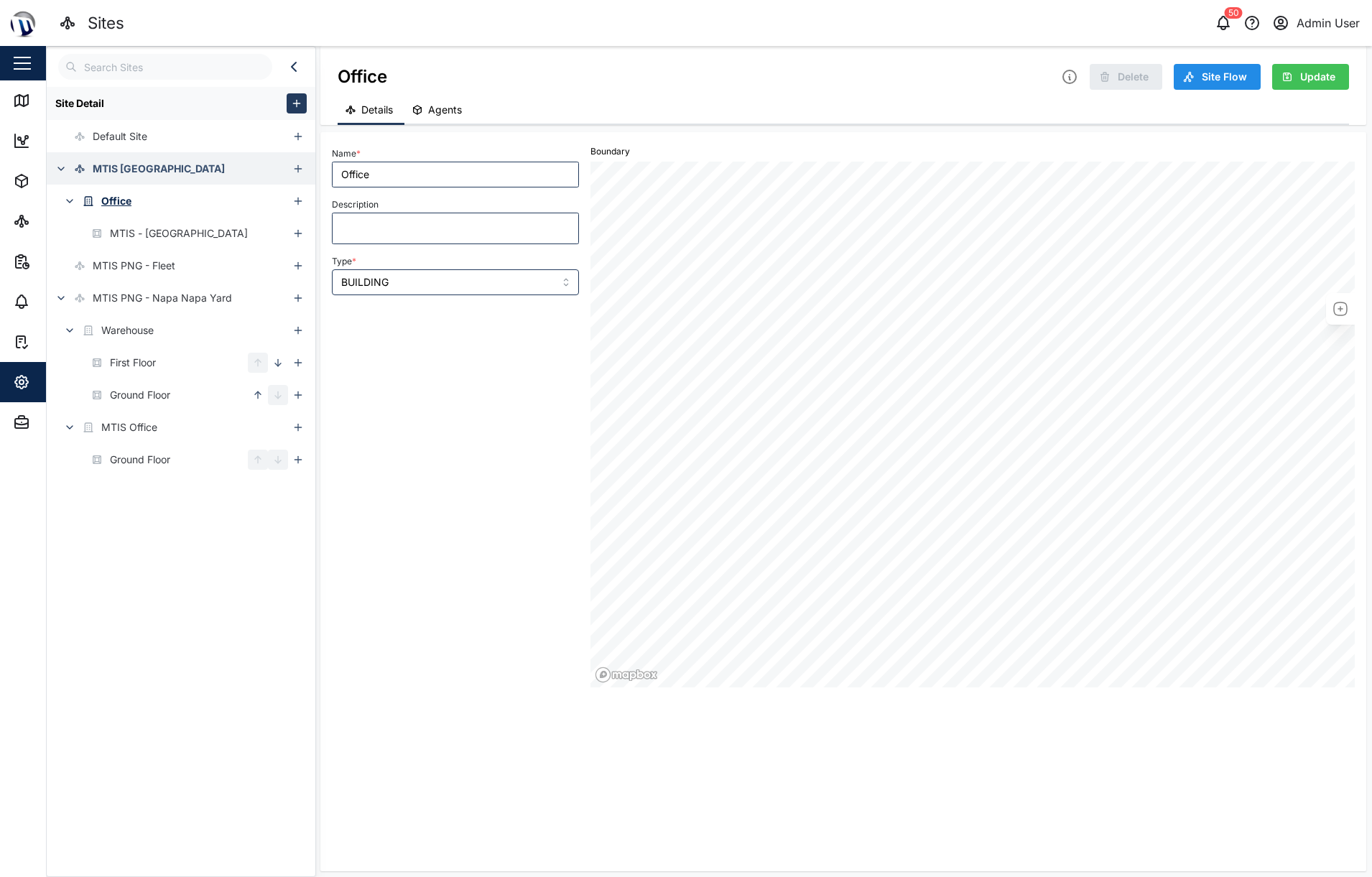
click at [151, 175] on div "MTIS [GEOGRAPHIC_DATA]" at bounding box center [159, 169] width 133 height 16
type input "MTIS [GEOGRAPHIC_DATA]"
